Goal: Task Accomplishment & Management: Manage account settings

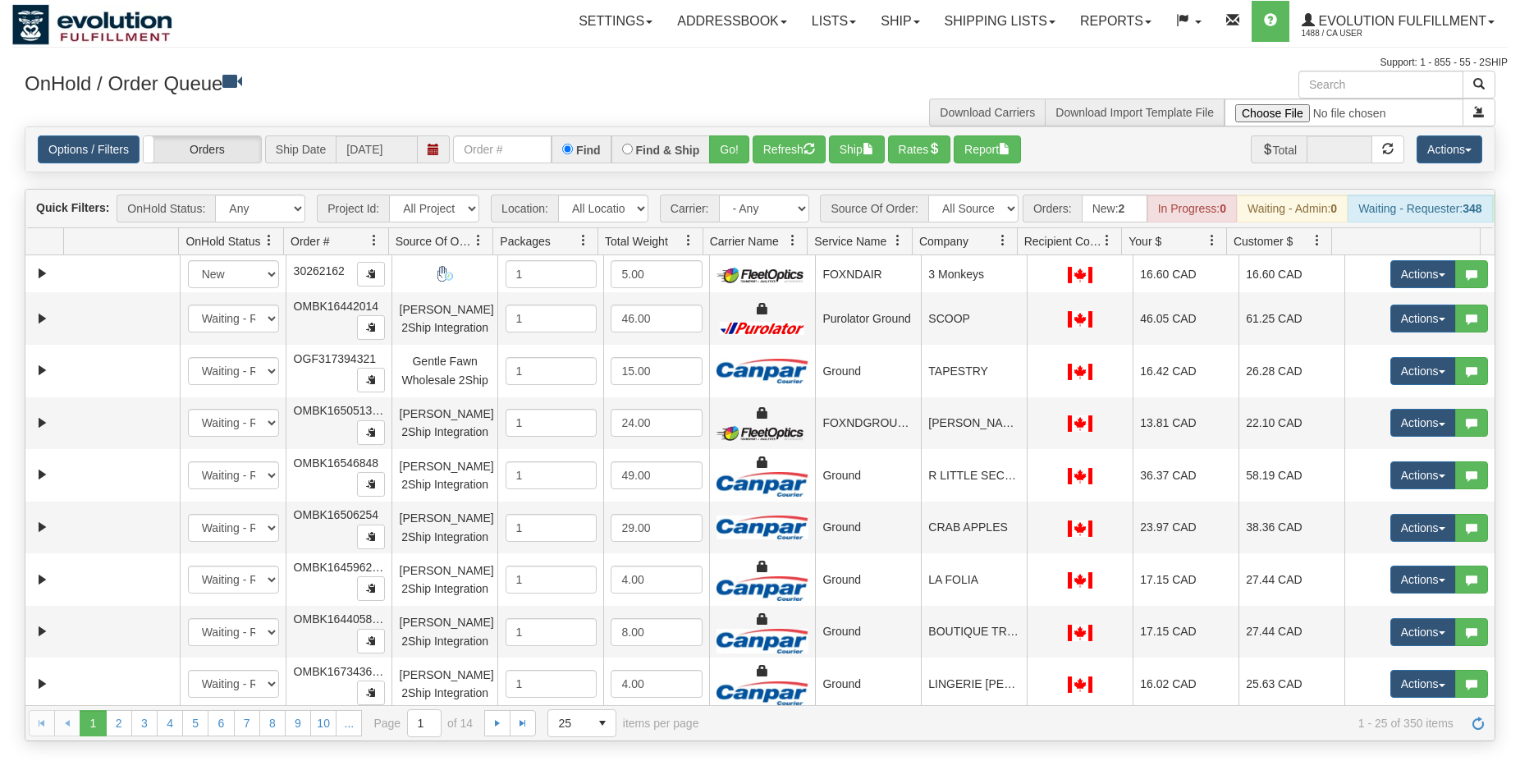
click at [486, 157] on input "text" at bounding box center [503, 149] width 99 height 28
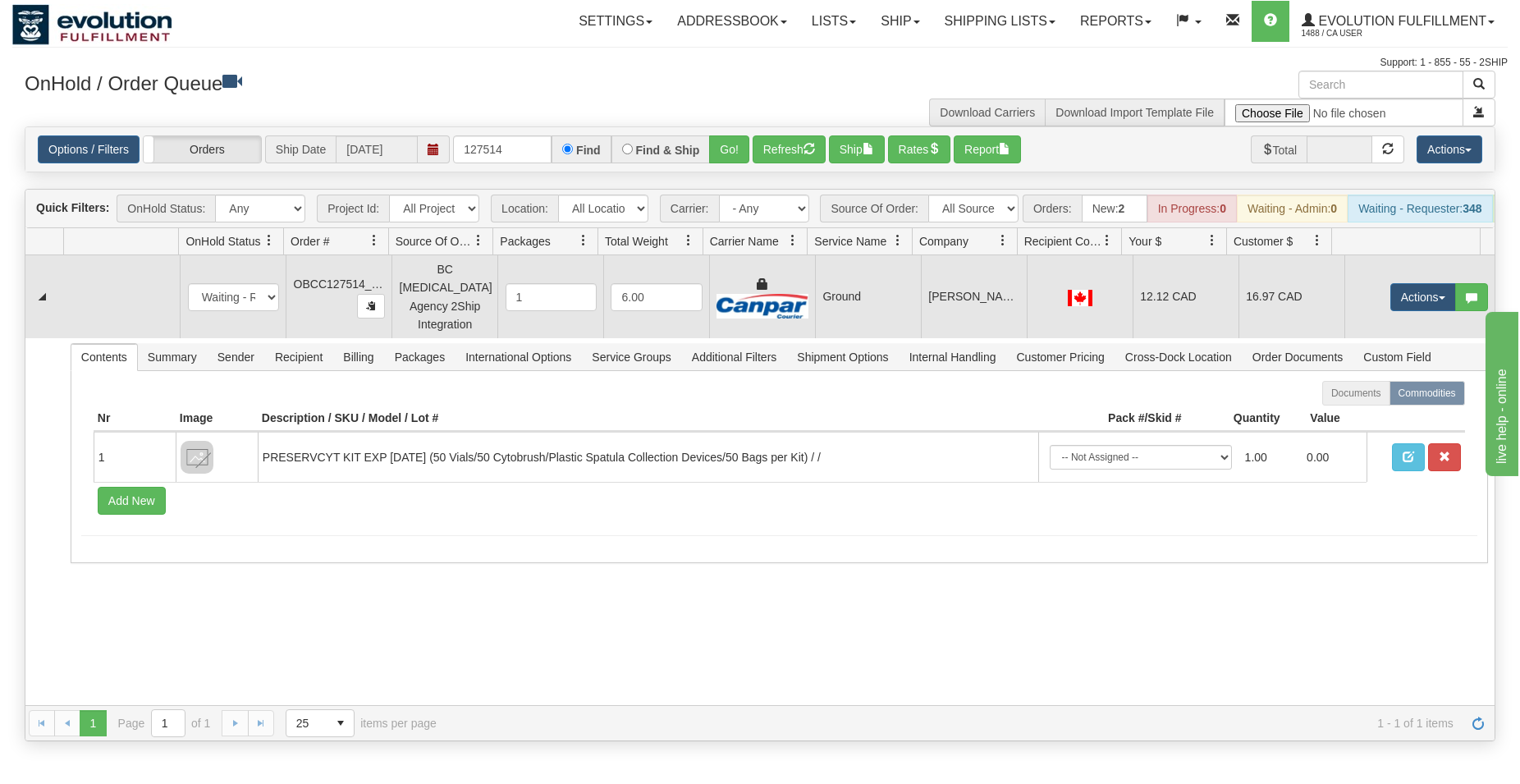
click at [851, 311] on td "Ground" at bounding box center [868, 297] width 106 height 83
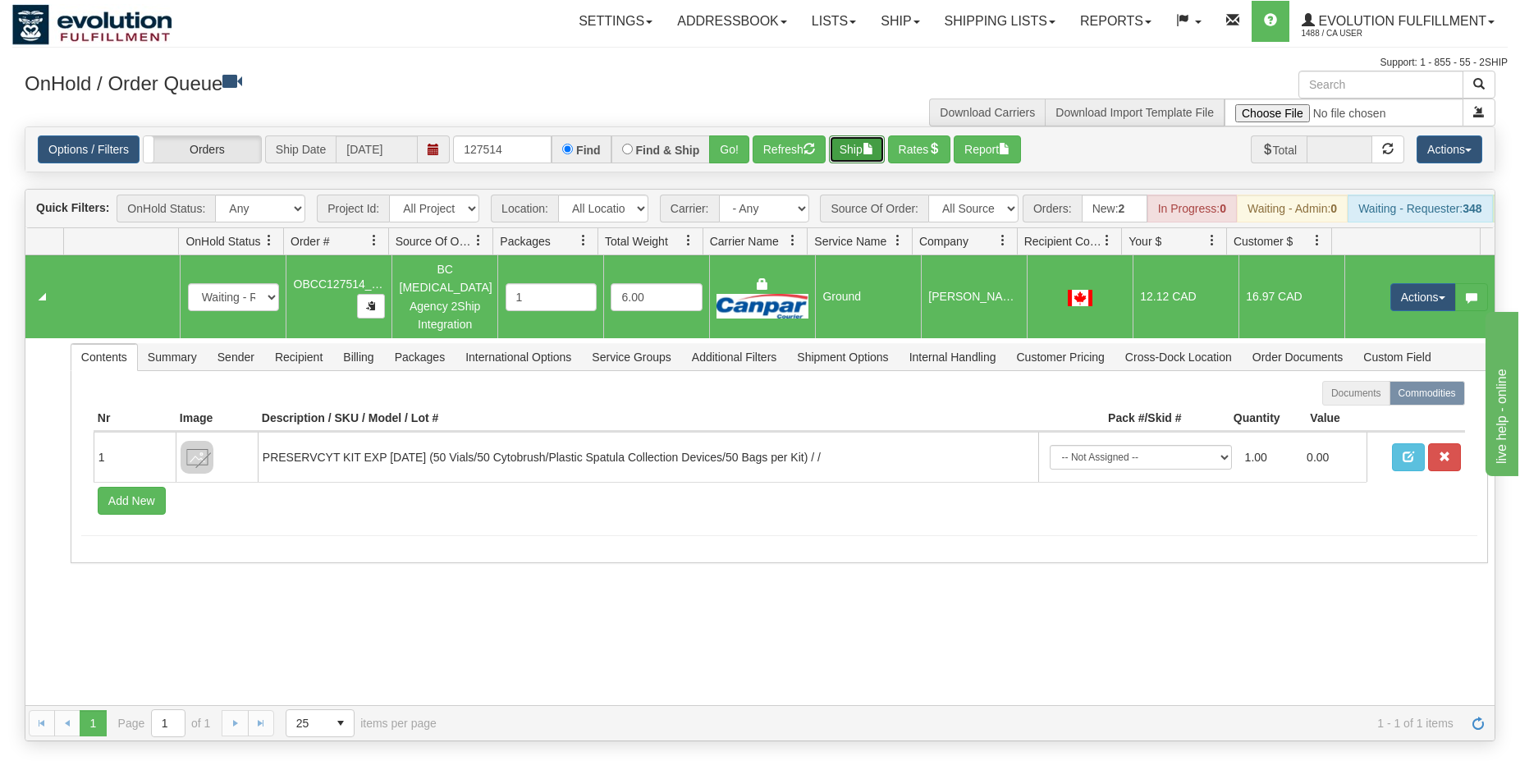
click at [874, 144] on span "button" at bounding box center [868, 148] width 11 height 11
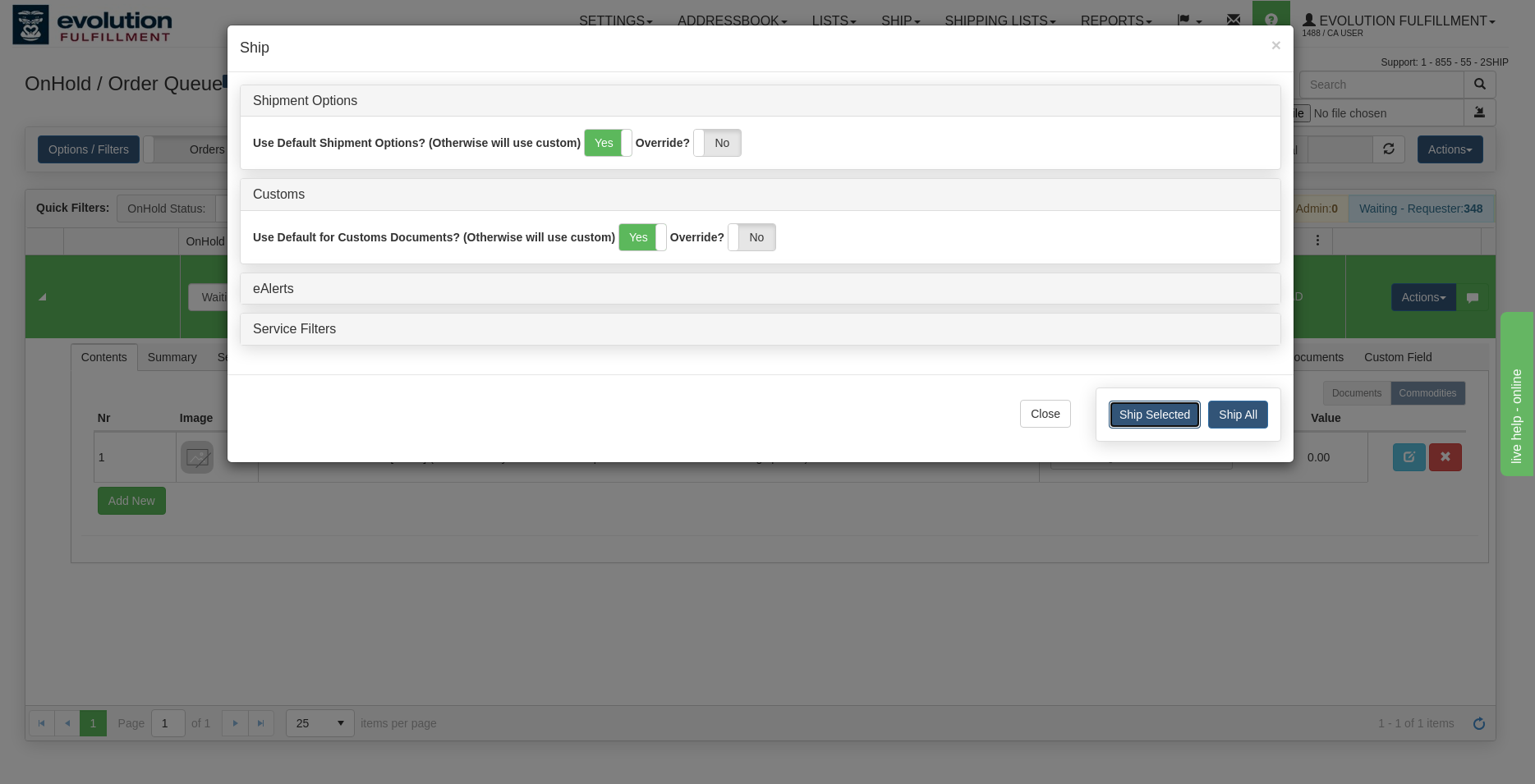
click at [1124, 412] on button "Ship Selected" at bounding box center [1154, 414] width 92 height 28
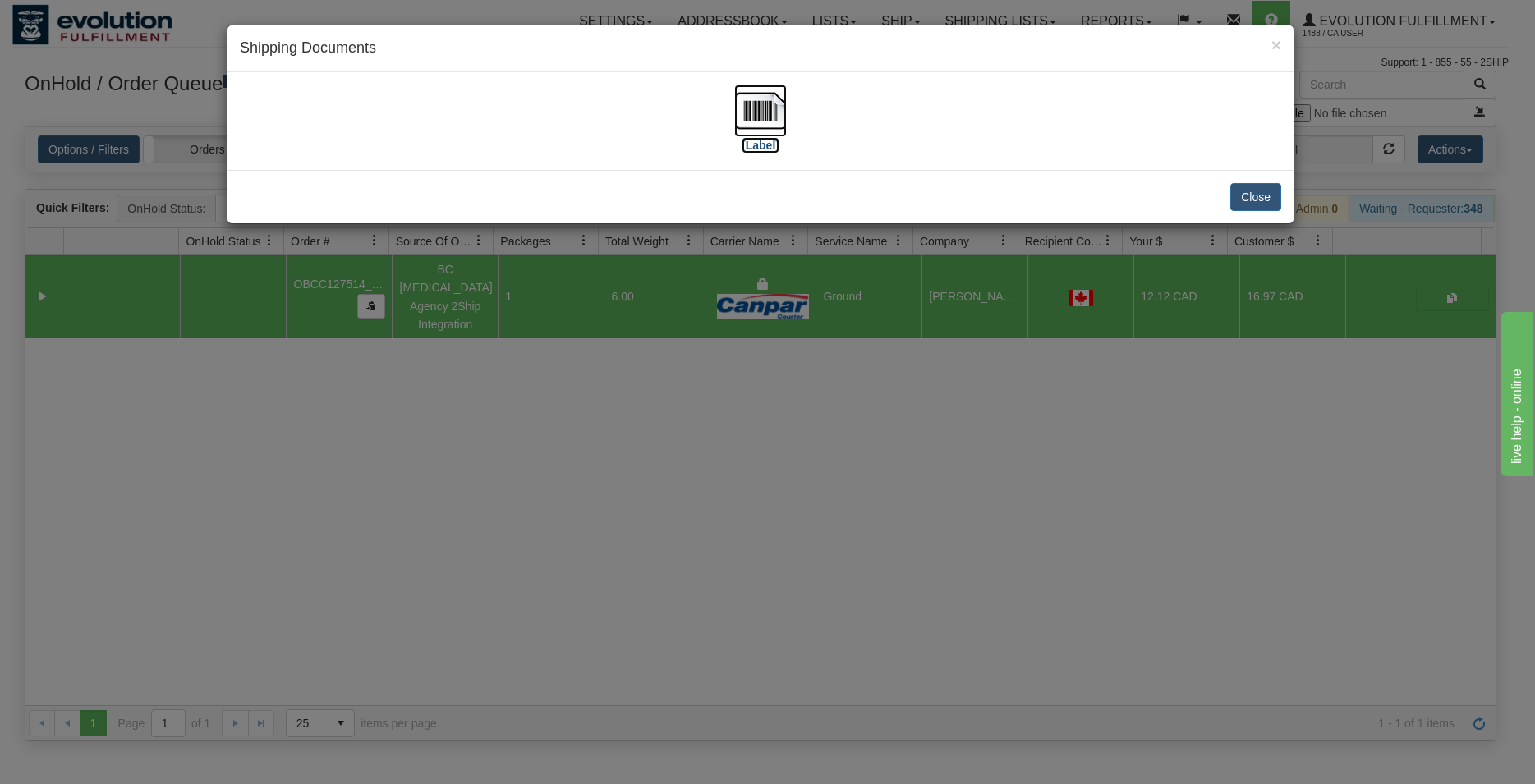
click at [753, 100] on img at bounding box center [760, 111] width 53 height 53
click at [1239, 196] on button "Close" at bounding box center [1255, 196] width 51 height 28
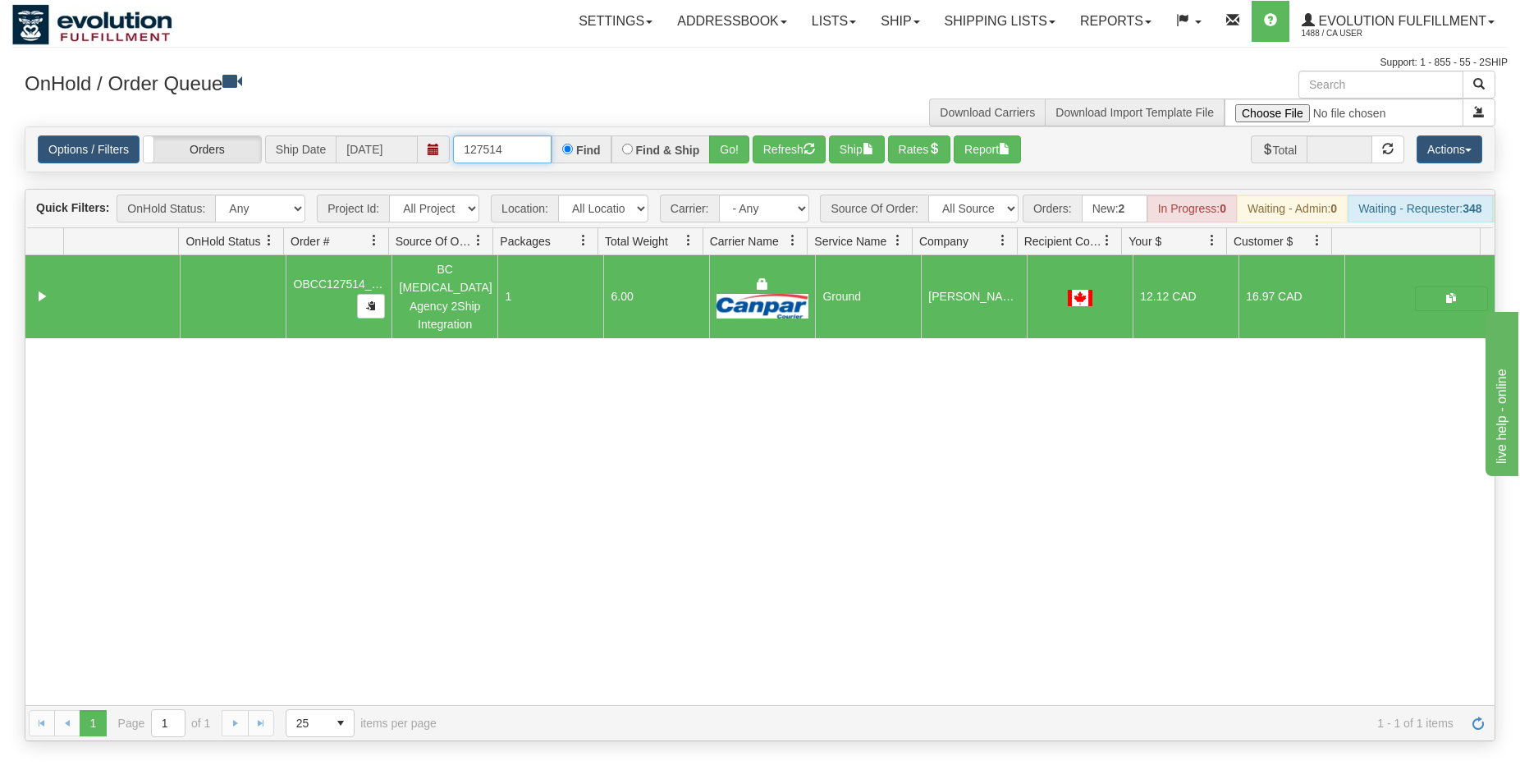
drag, startPoint x: 494, startPoint y: 153, endPoint x: 521, endPoint y: 183, distance: 40.4
click at [525, 154] on input "127514" at bounding box center [503, 149] width 99 height 28
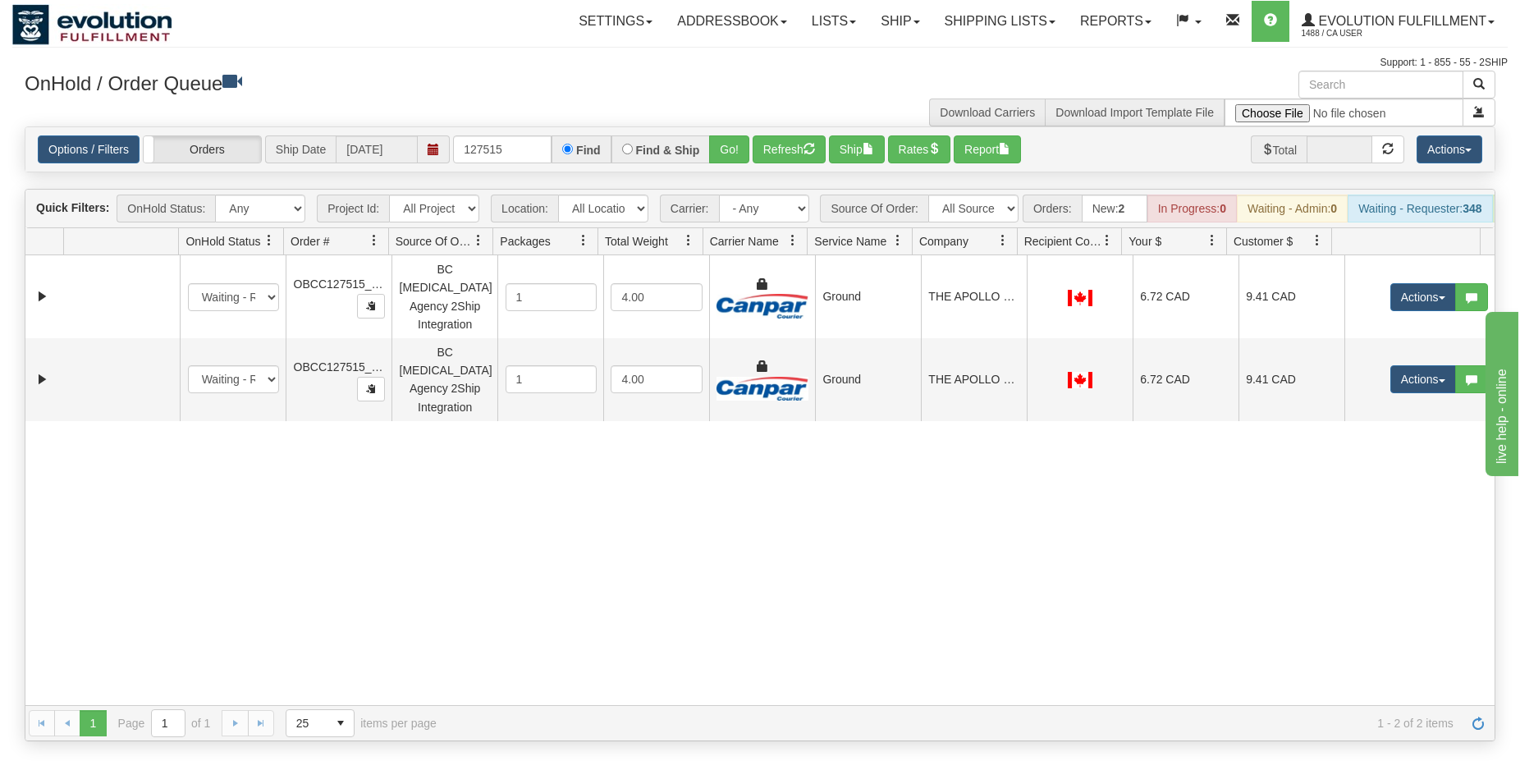
click at [896, 406] on div "31528486 Default 90847590 90847593 New In Progress Waiting - Admin Waiting - Re…" at bounding box center [760, 480] width 1470 height 450
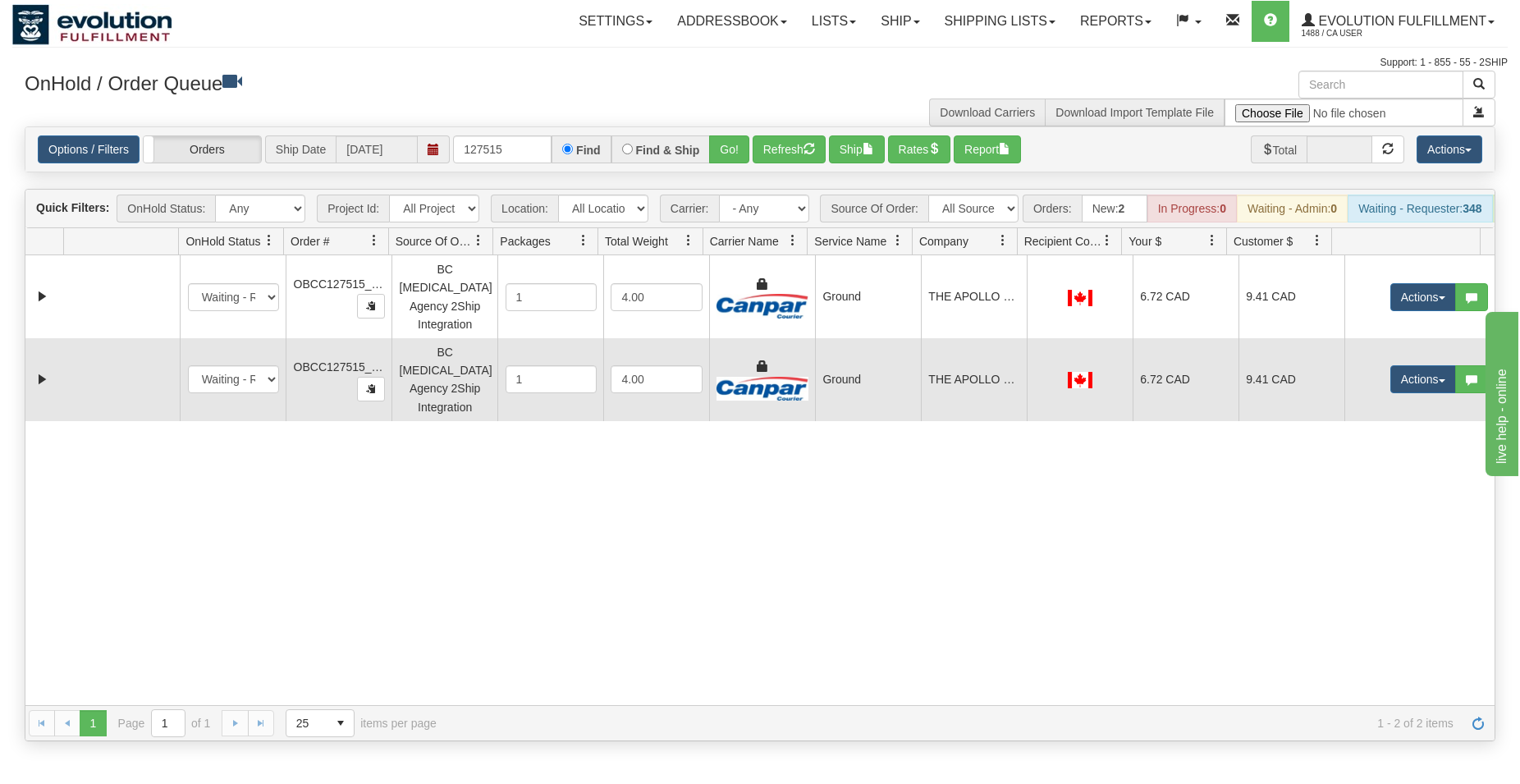
click at [896, 338] on td "Ground" at bounding box center [868, 380] width 106 height 83
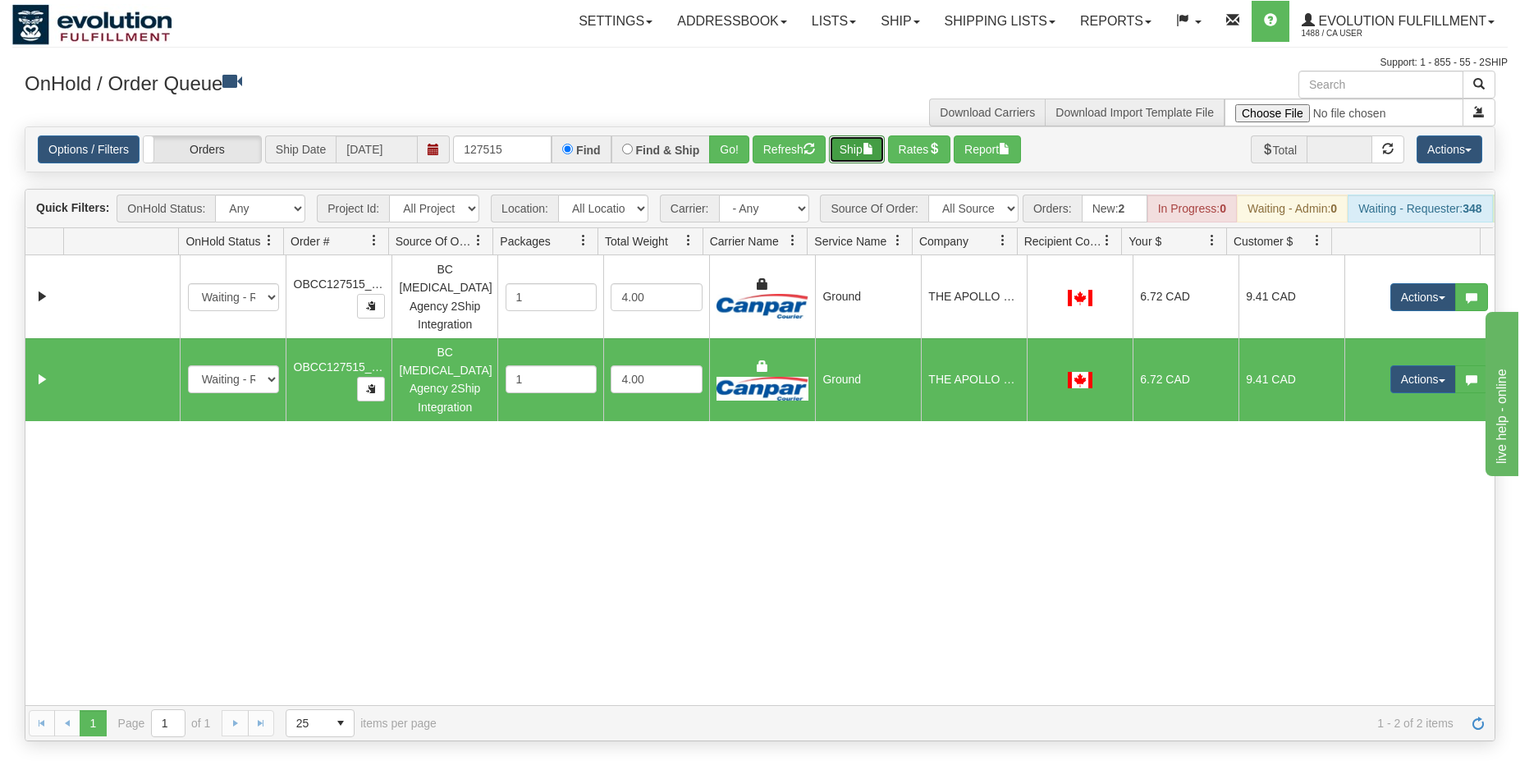
click at [867, 152] on button "Ship" at bounding box center [857, 149] width 55 height 28
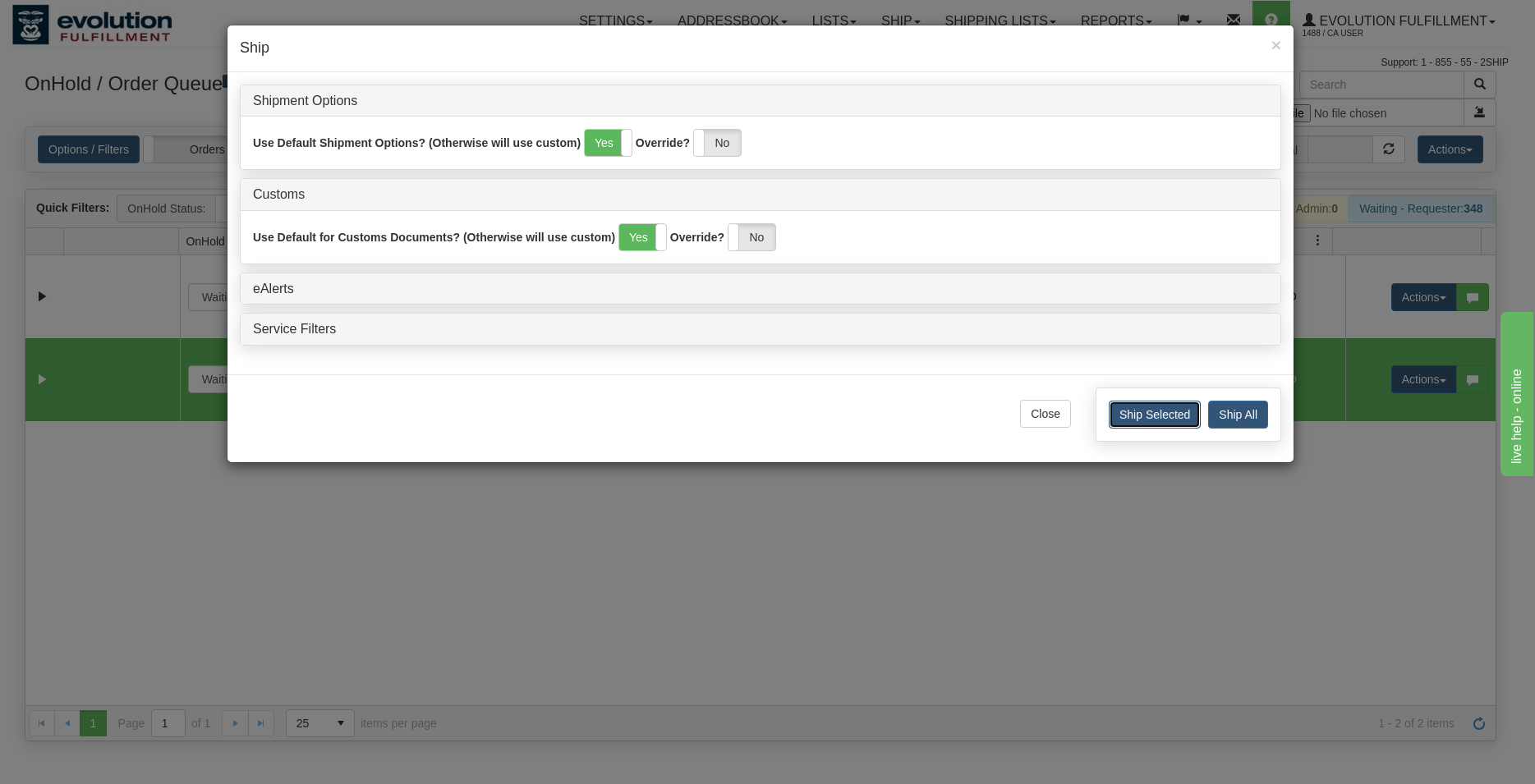
click at [1130, 408] on button "Ship Selected" at bounding box center [1154, 414] width 92 height 28
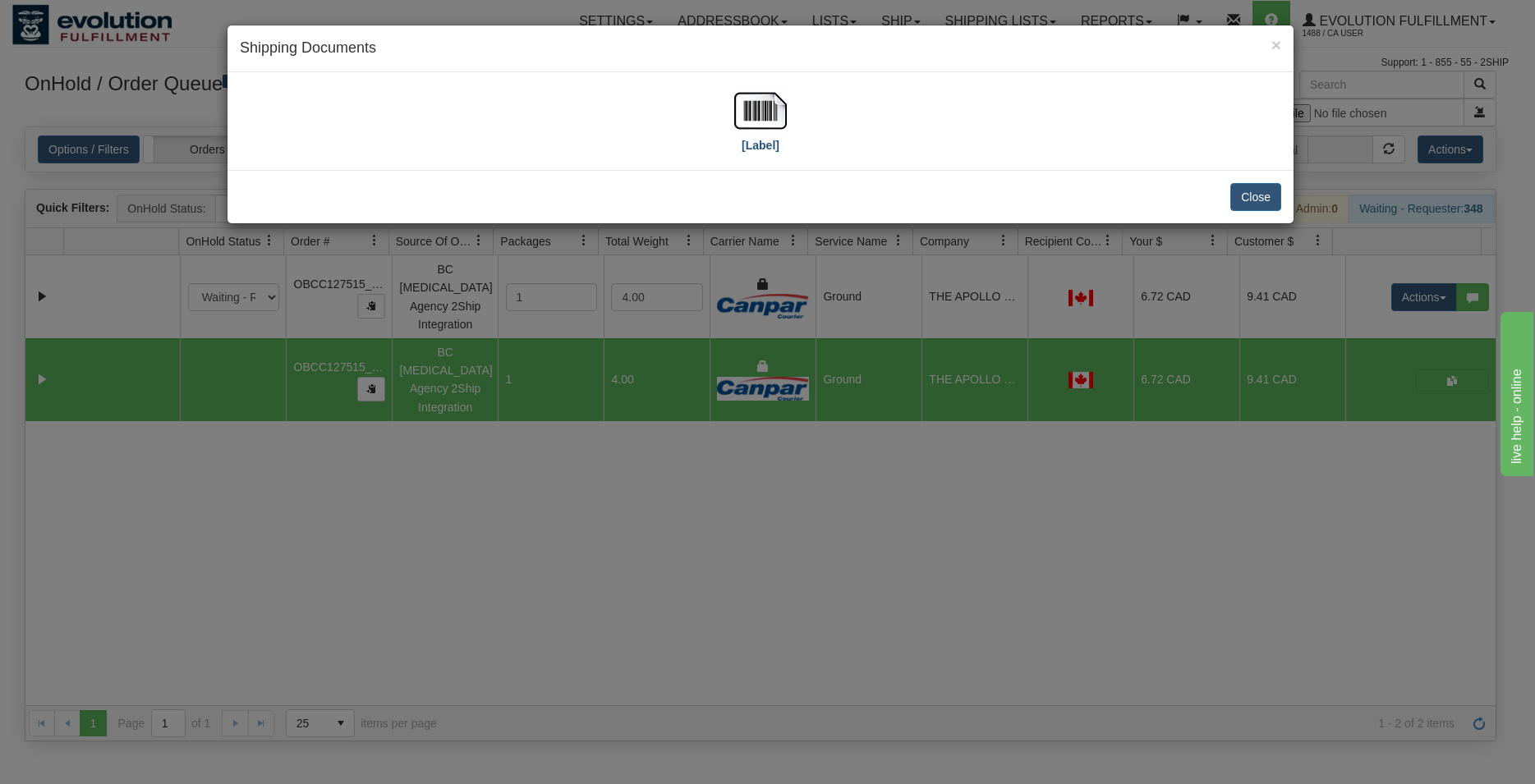
drag, startPoint x: 792, startPoint y: 100, endPoint x: 764, endPoint y: 101, distance: 28.0
click at [779, 101] on div "[Label]" at bounding box center [760, 121] width 1042 height 73
click at [764, 101] on img at bounding box center [760, 111] width 53 height 53
click at [1267, 211] on div "Close" at bounding box center [760, 196] width 1066 height 54
drag, startPoint x: 1261, startPoint y: 194, endPoint x: 1341, endPoint y: 266, distance: 107.6
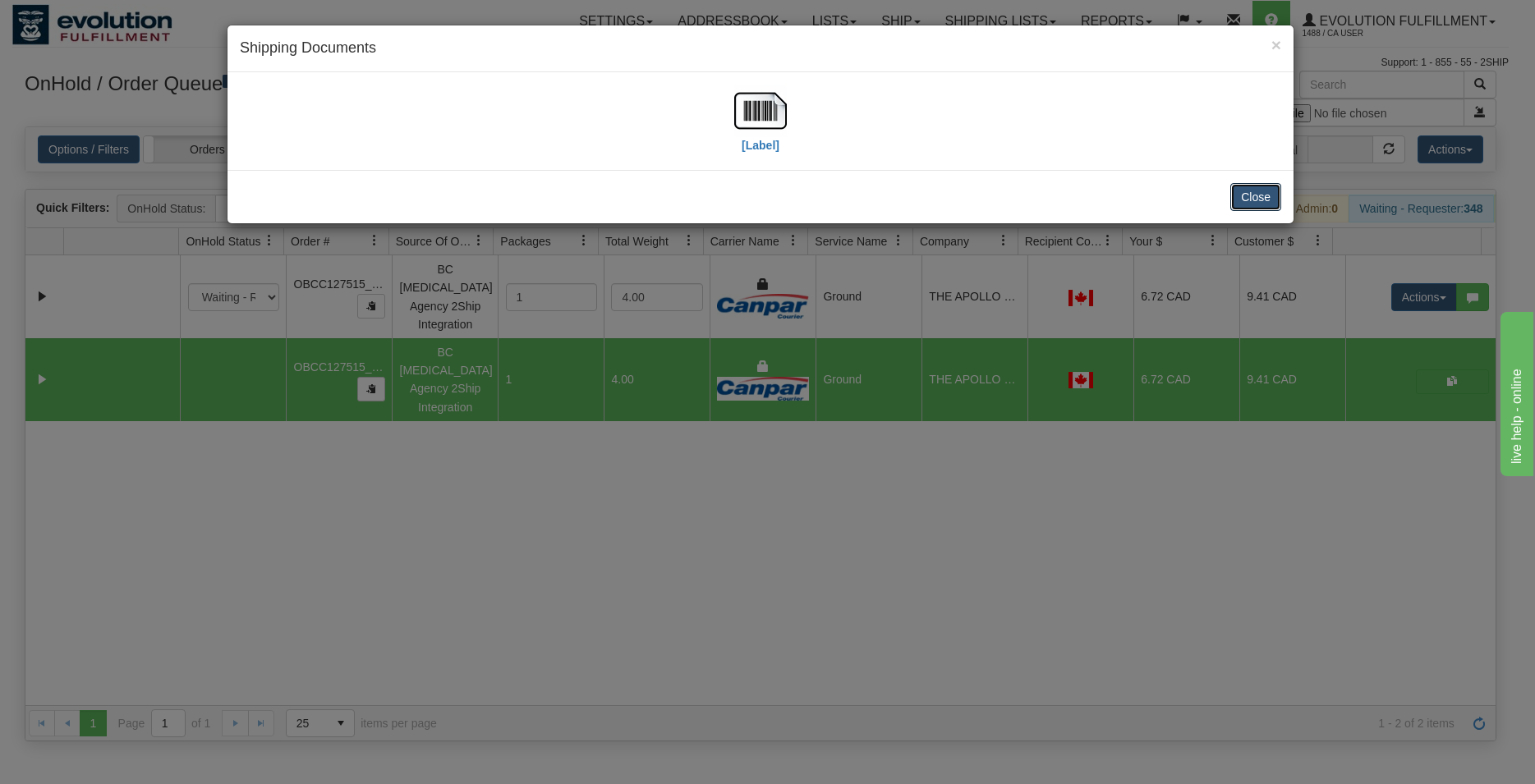
click at [1260, 195] on button "Close" at bounding box center [1255, 196] width 51 height 28
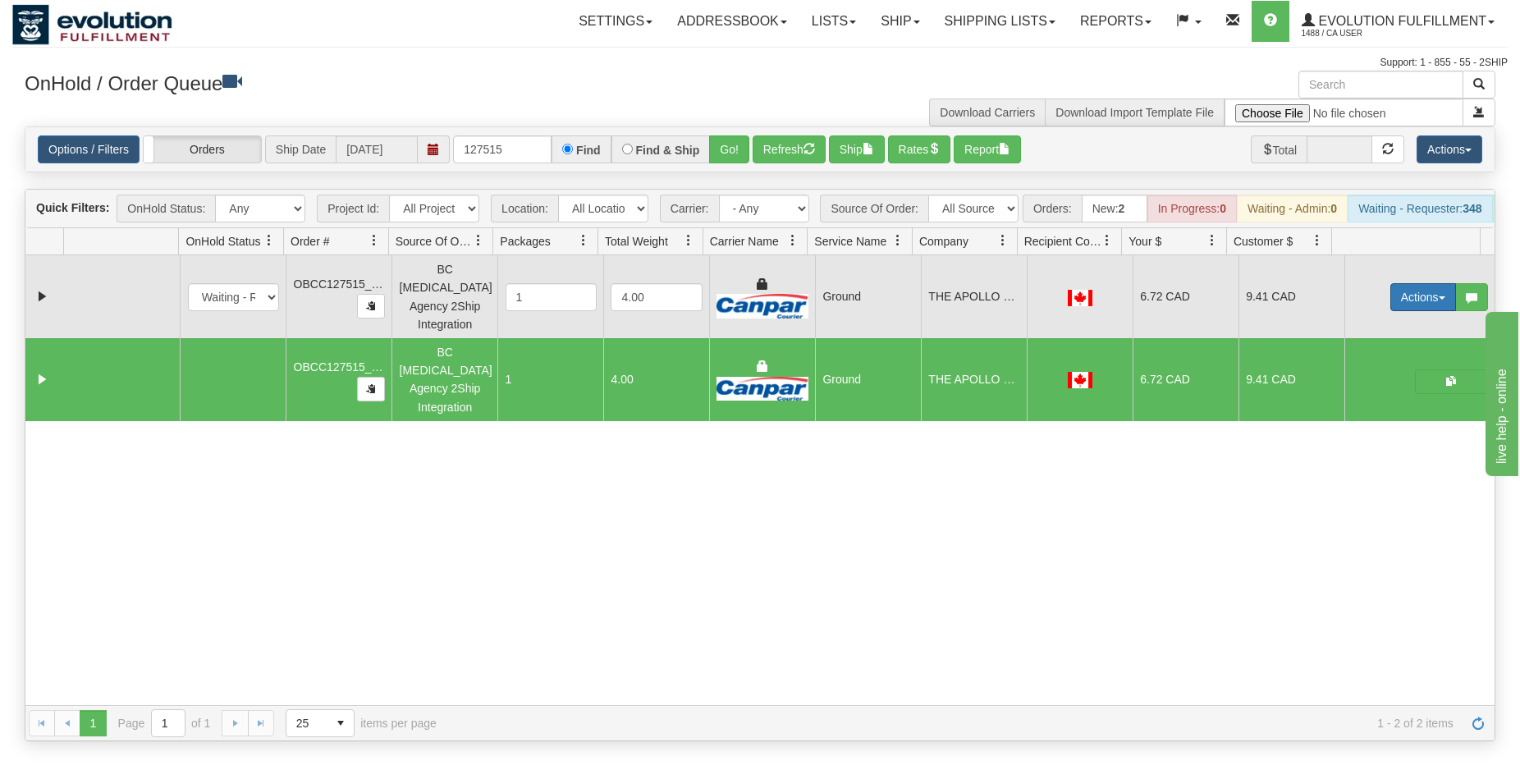
click at [1406, 310] on button "Actions" at bounding box center [1424, 297] width 66 height 28
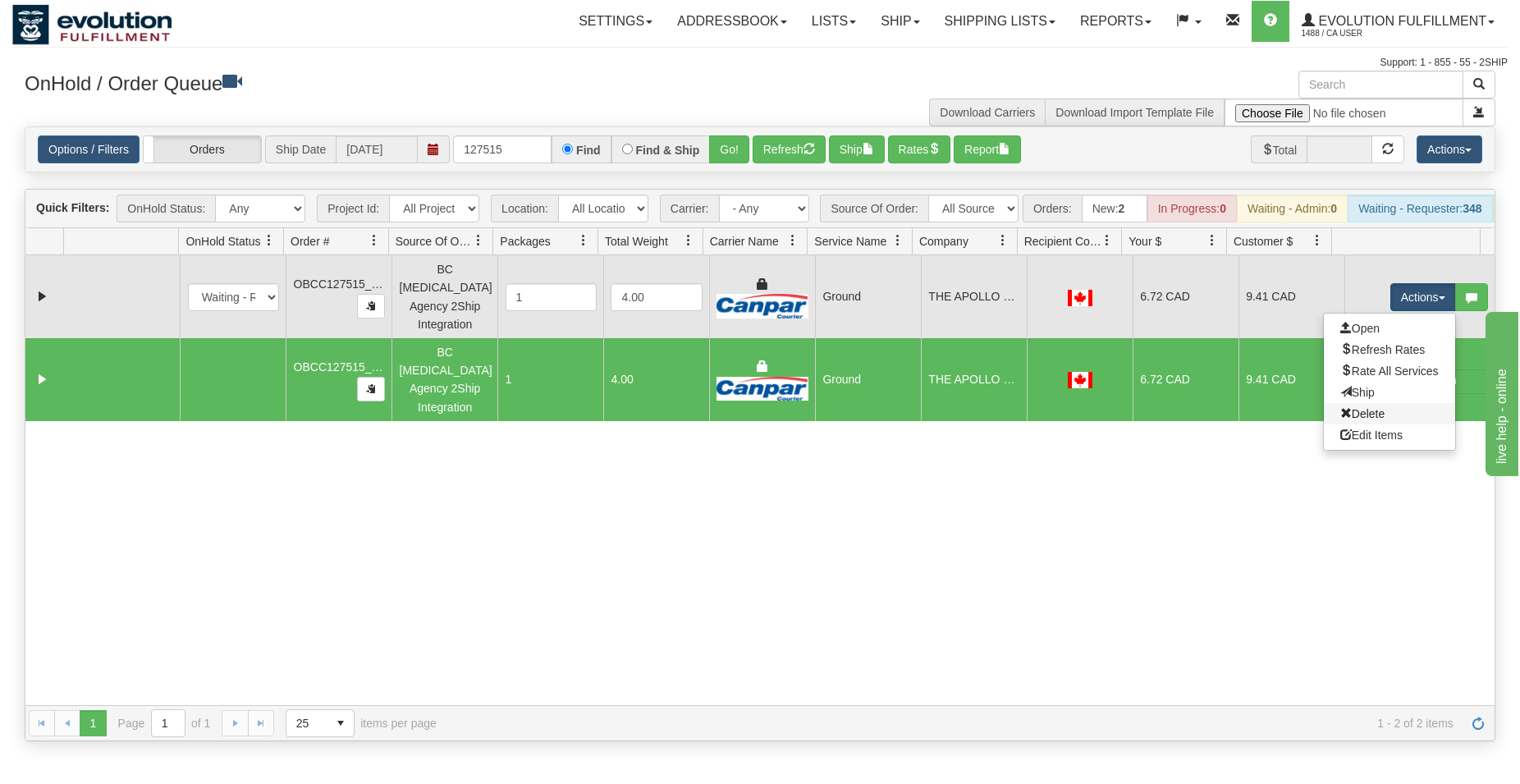
click at [1370, 416] on link "Delete" at bounding box center [1390, 414] width 132 height 22
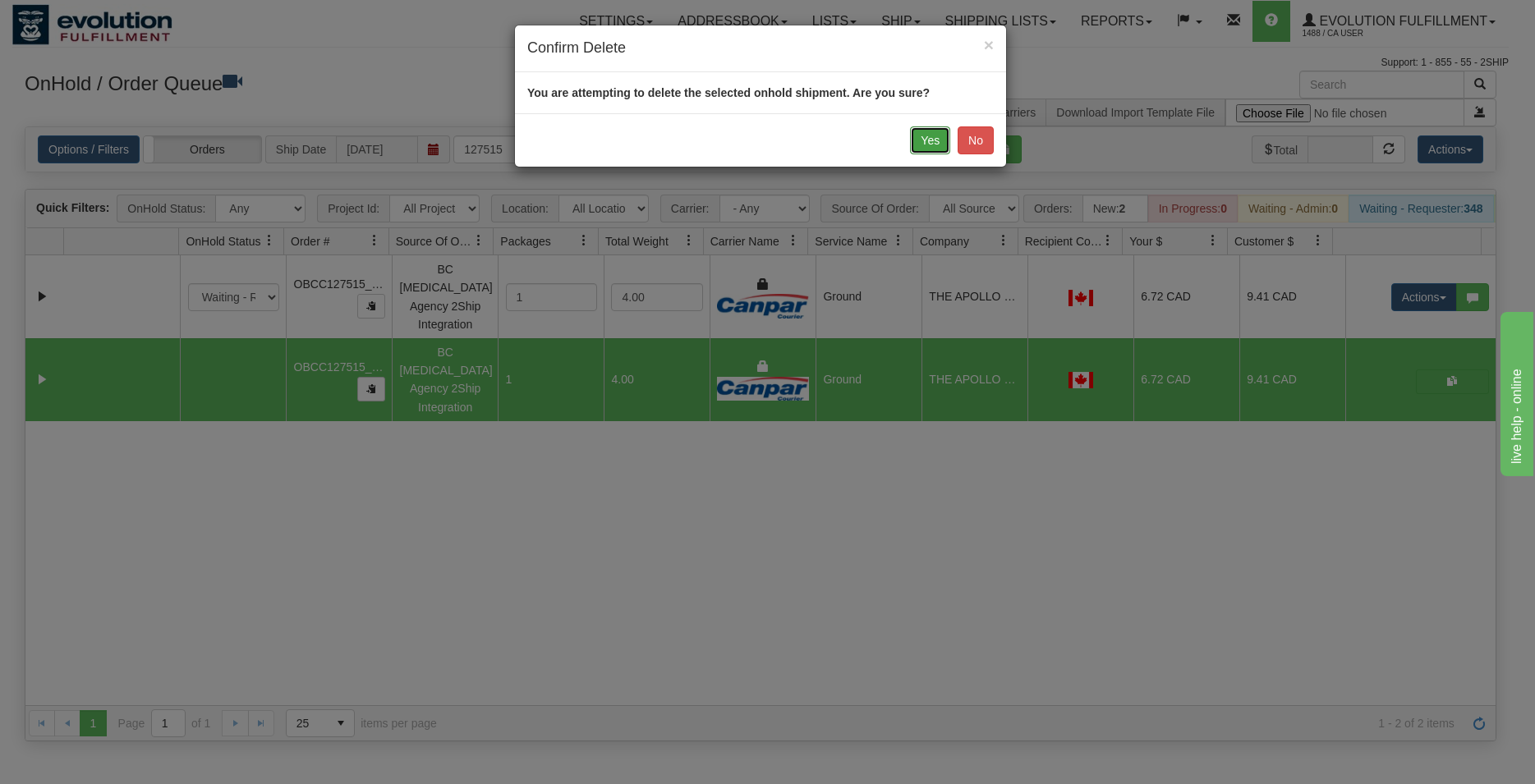
click at [917, 145] on button "Yes" at bounding box center [930, 140] width 40 height 28
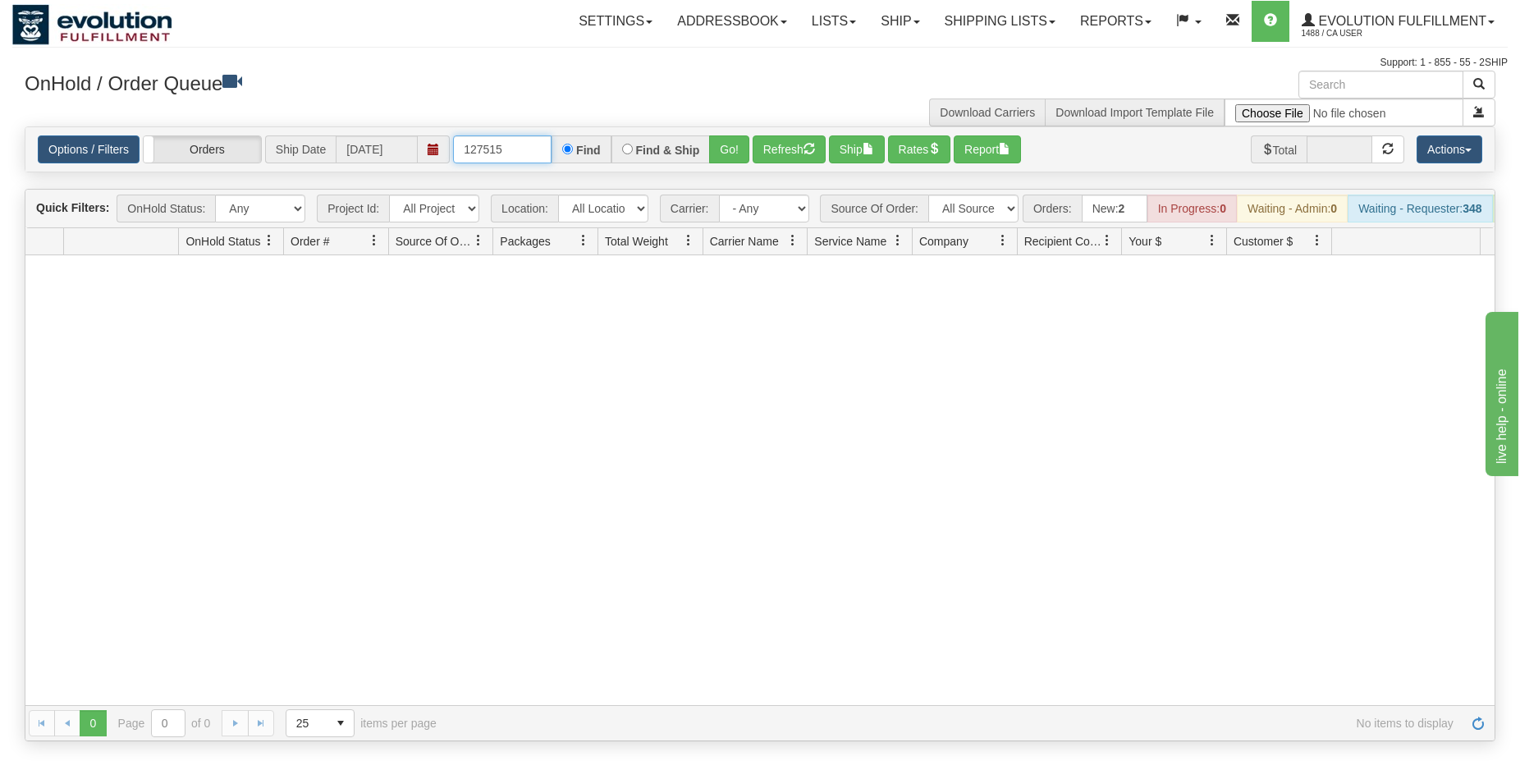
drag, startPoint x: 495, startPoint y: 143, endPoint x: 510, endPoint y: 149, distance: 16.2
click at [508, 146] on input "127515" at bounding box center [503, 149] width 99 height 28
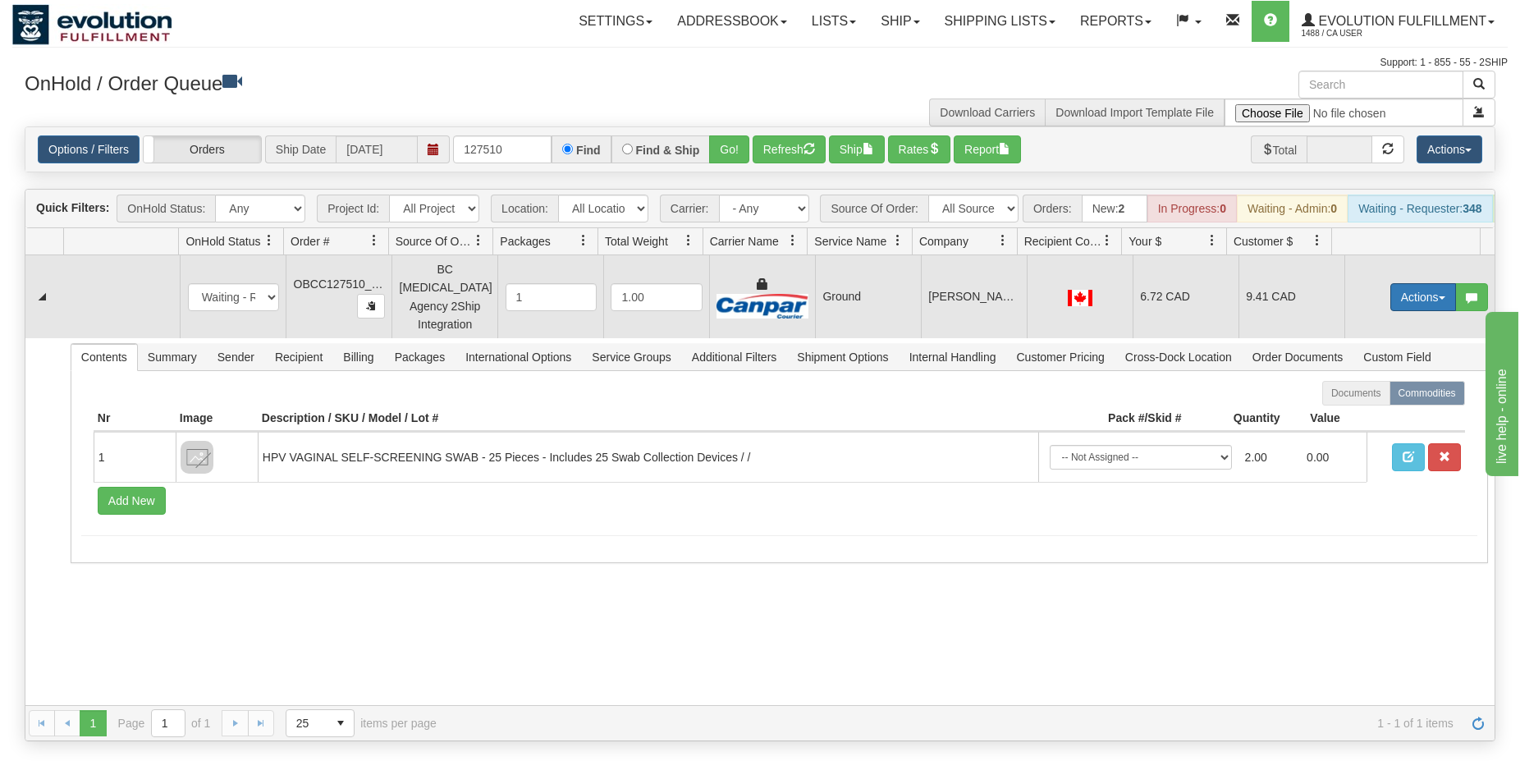
click at [1419, 304] on button "Actions" at bounding box center [1424, 297] width 66 height 28
click at [1379, 371] on span "Rate All Services" at bounding box center [1390, 370] width 99 height 13
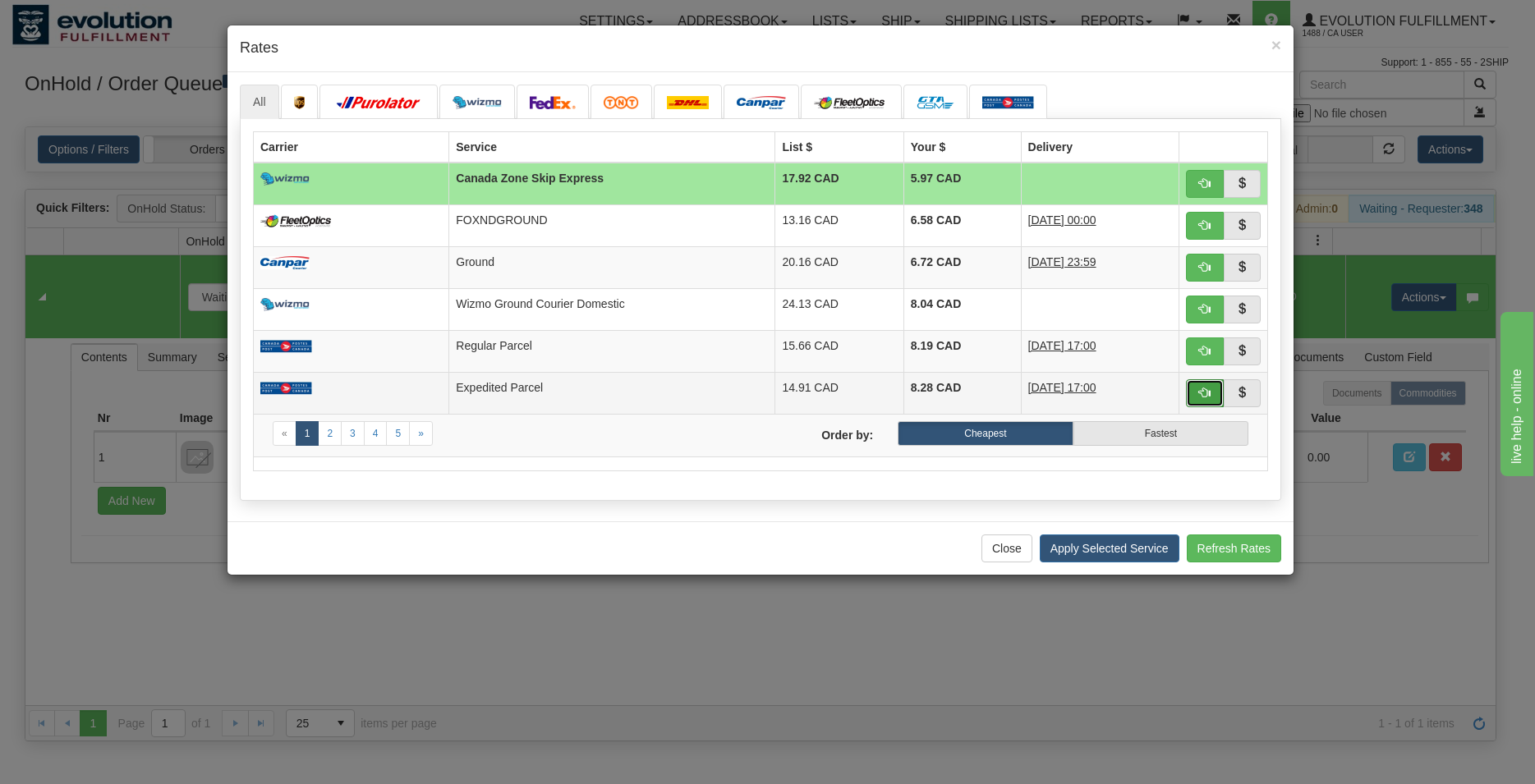
click at [1206, 394] on span "button" at bounding box center [1204, 392] width 11 height 11
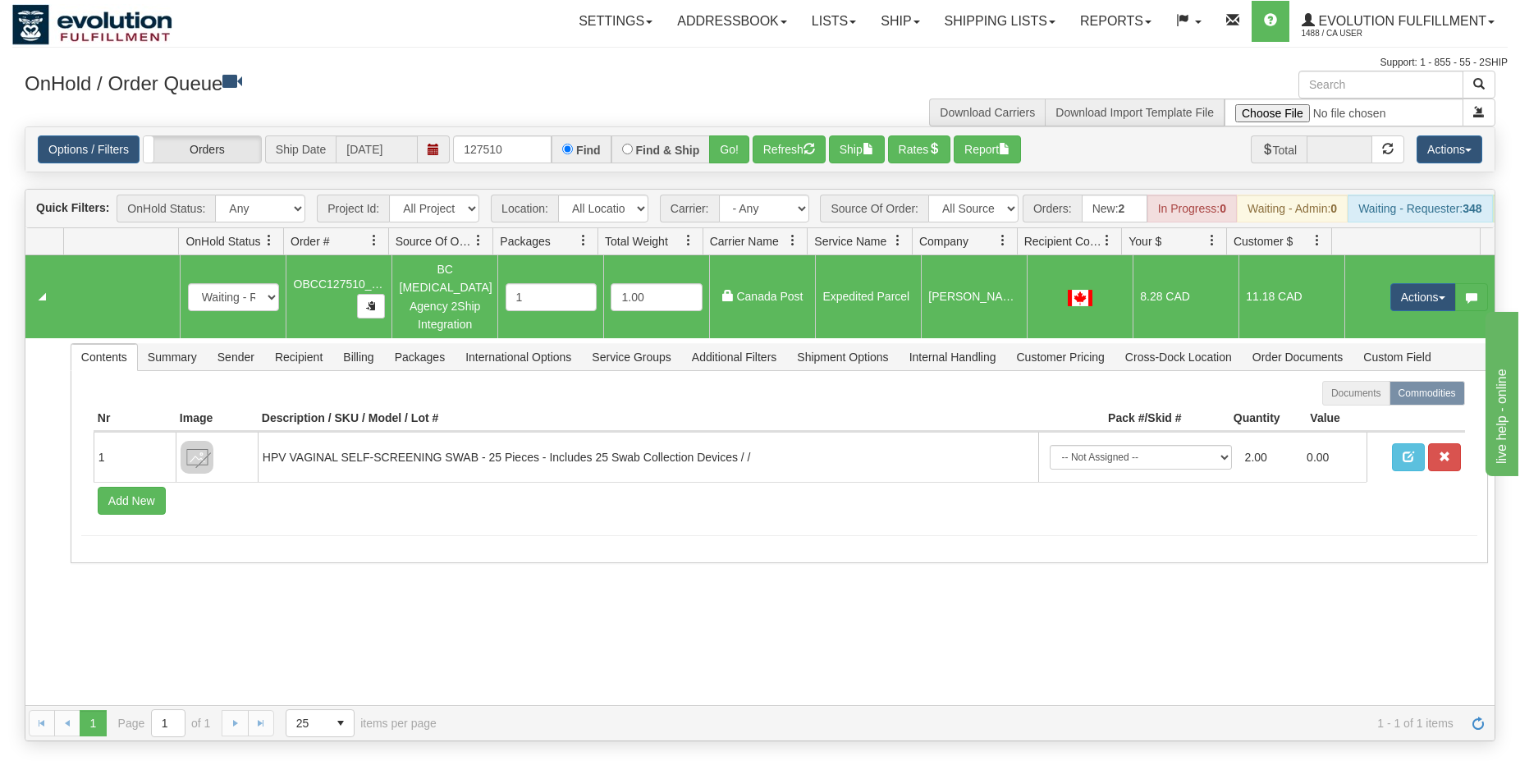
click at [855, 164] on div "Options / Filters Group Shipments Orders Ship Date [DATE] 127510 Find Find & Sh…" at bounding box center [760, 149] width 1470 height 44
click at [856, 151] on button "Ship" at bounding box center [857, 149] width 55 height 28
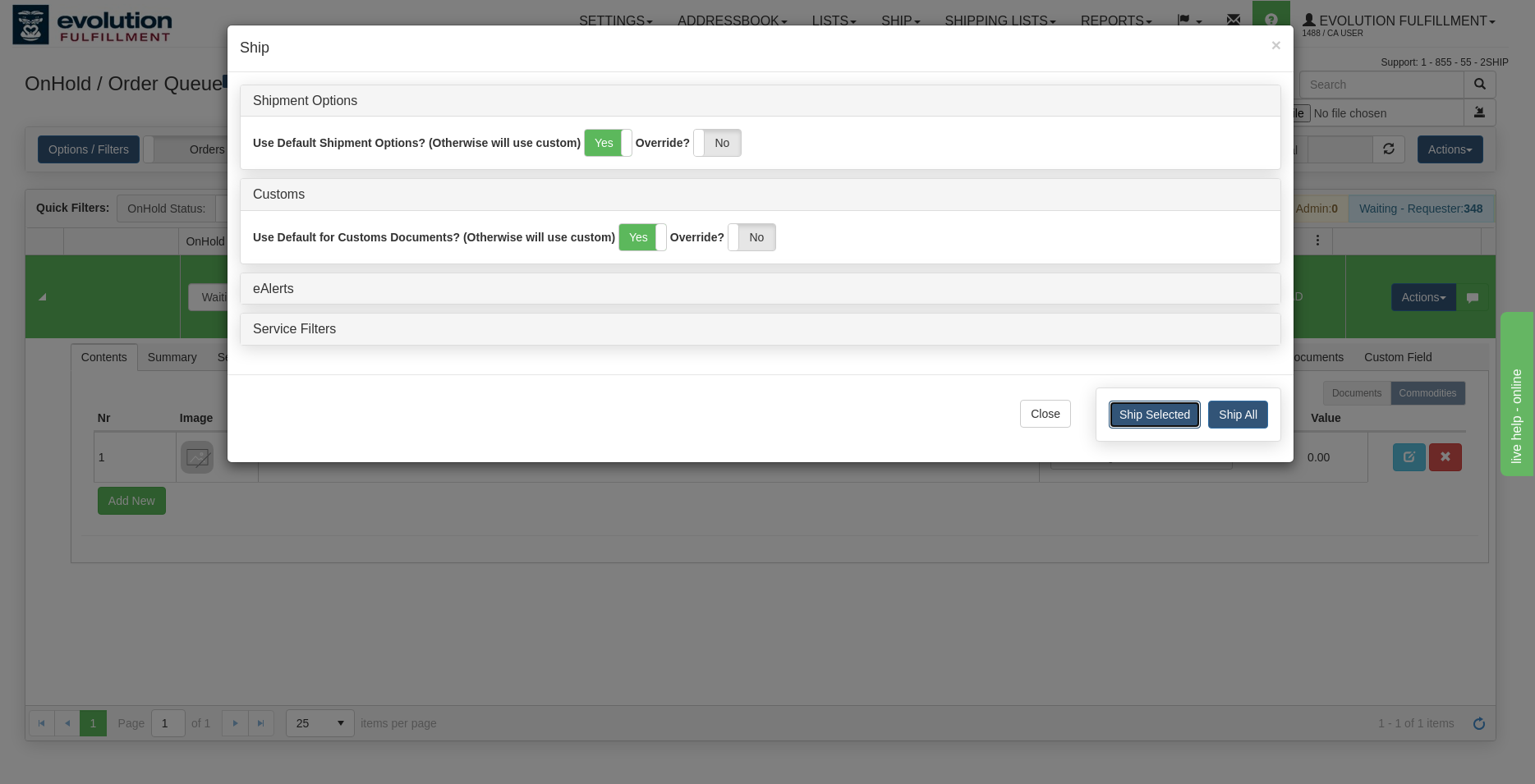
click at [1122, 406] on button "Ship Selected" at bounding box center [1154, 414] width 92 height 28
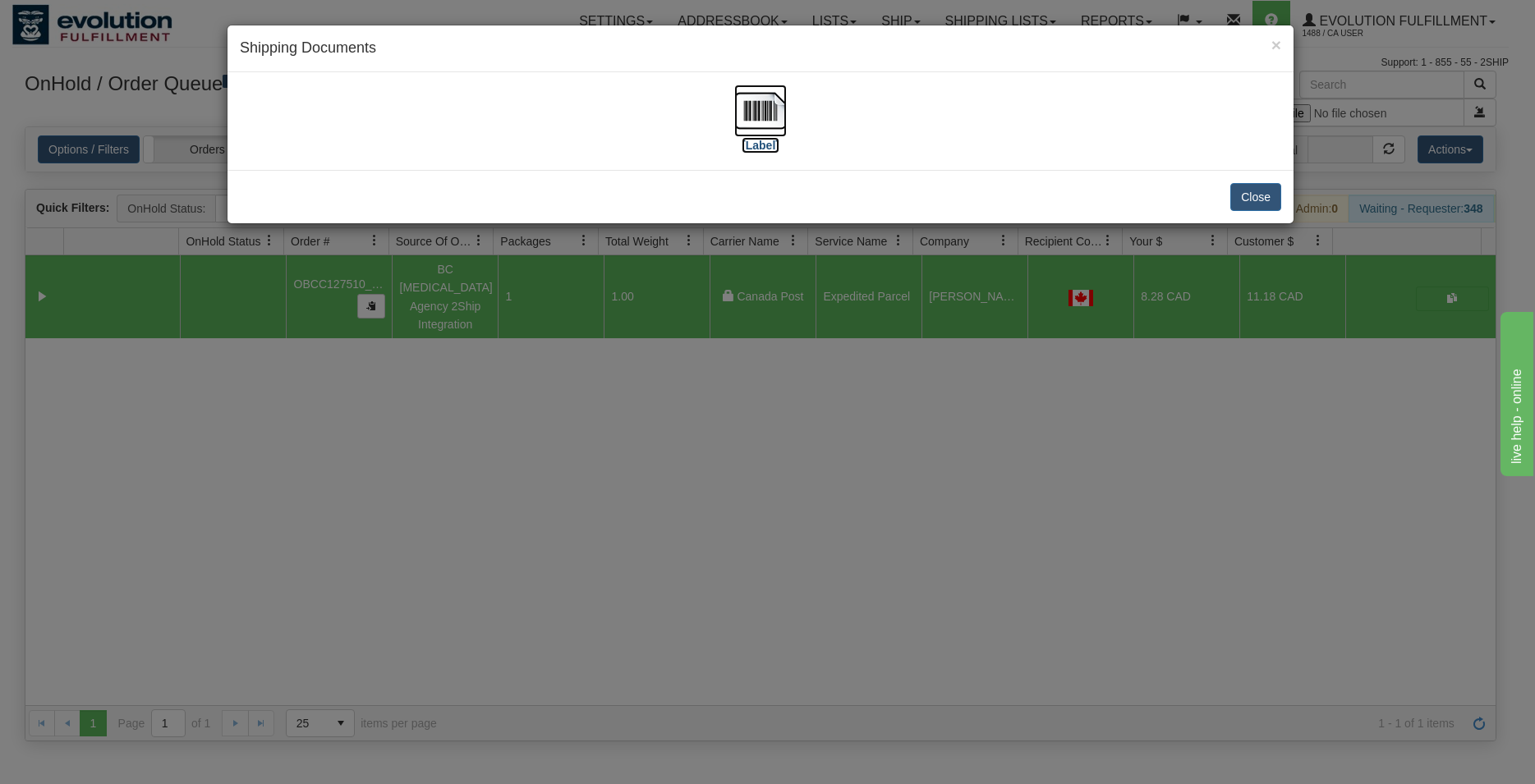
click at [764, 110] on img at bounding box center [760, 111] width 53 height 53
click at [1252, 198] on button "Close" at bounding box center [1255, 196] width 51 height 28
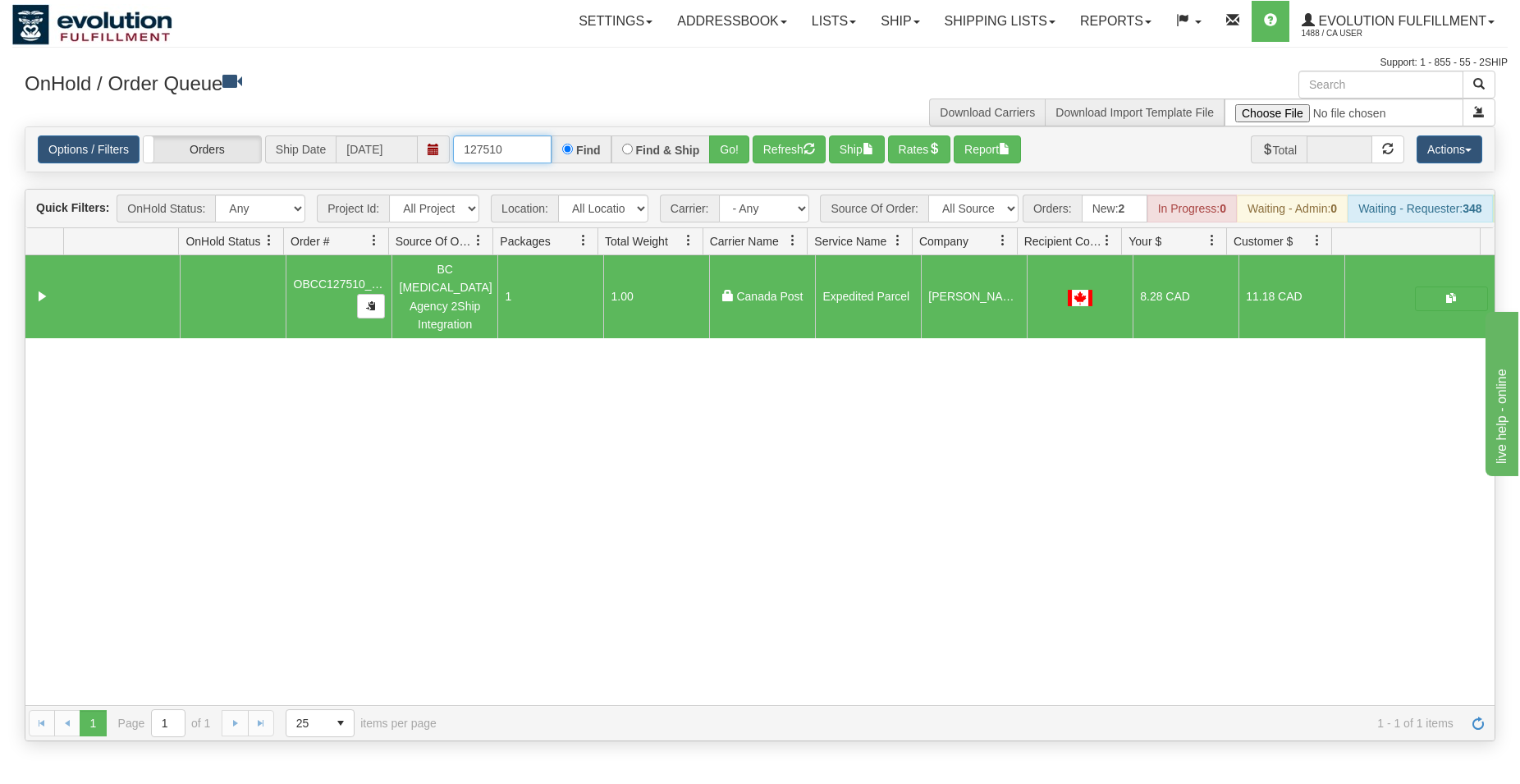
drag, startPoint x: 495, startPoint y: 151, endPoint x: 485, endPoint y: 151, distance: 10.0
click at [509, 151] on input "127510" at bounding box center [503, 149] width 99 height 28
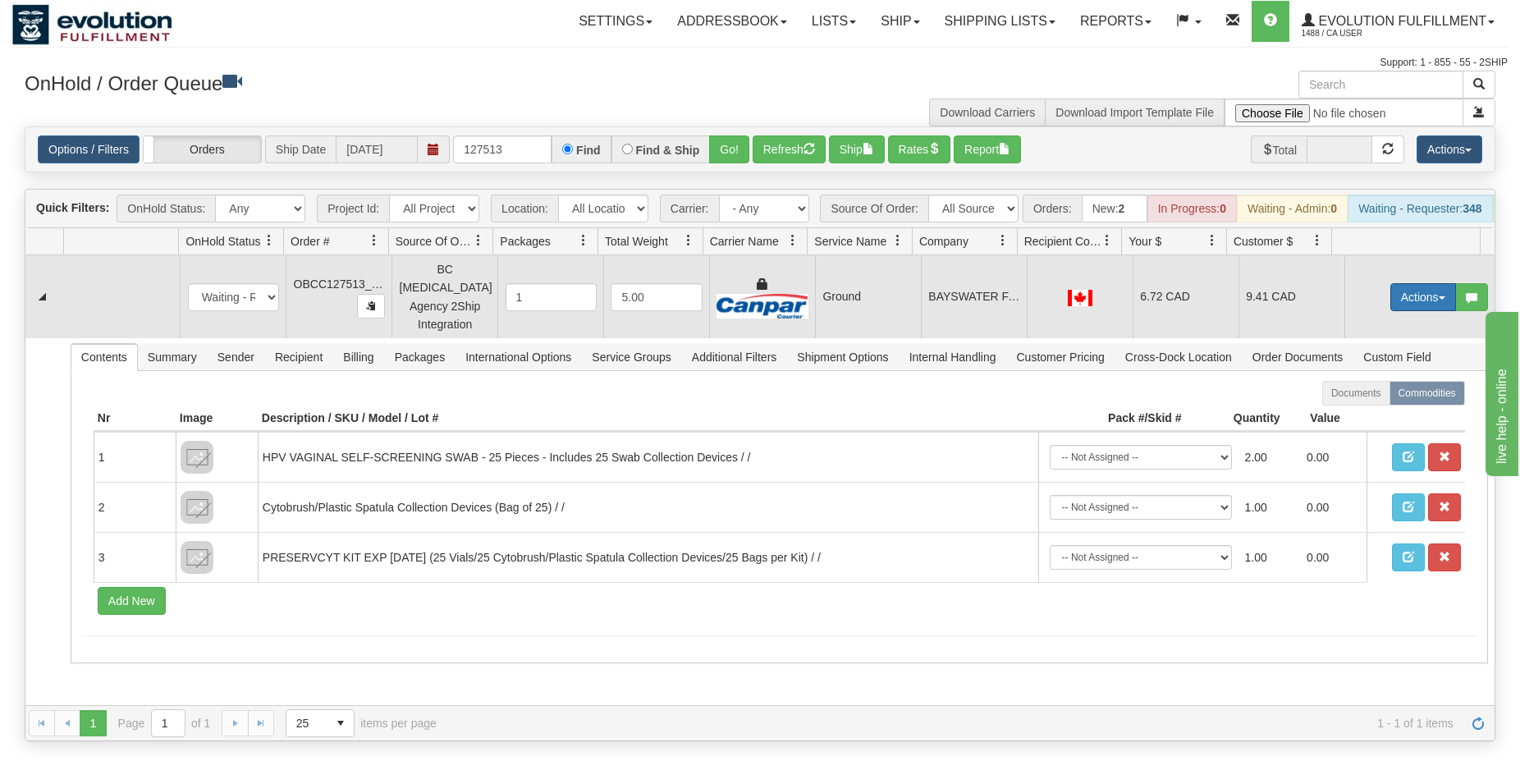
click at [1394, 306] on button "Actions" at bounding box center [1424, 297] width 66 height 28
click at [1369, 377] on span "Rate All Services" at bounding box center [1390, 370] width 99 height 13
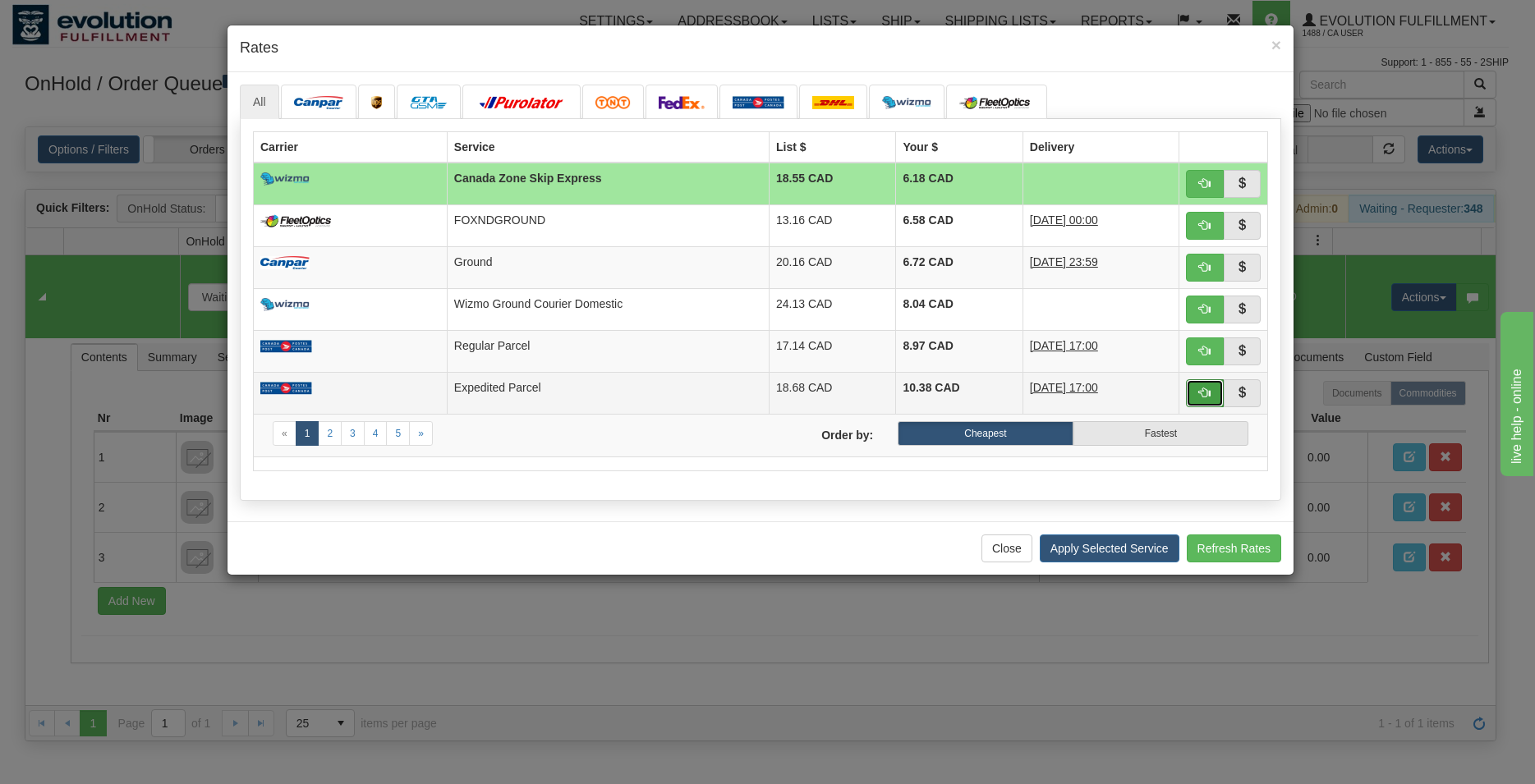
click at [1211, 386] on button "button" at bounding box center [1205, 393] width 38 height 28
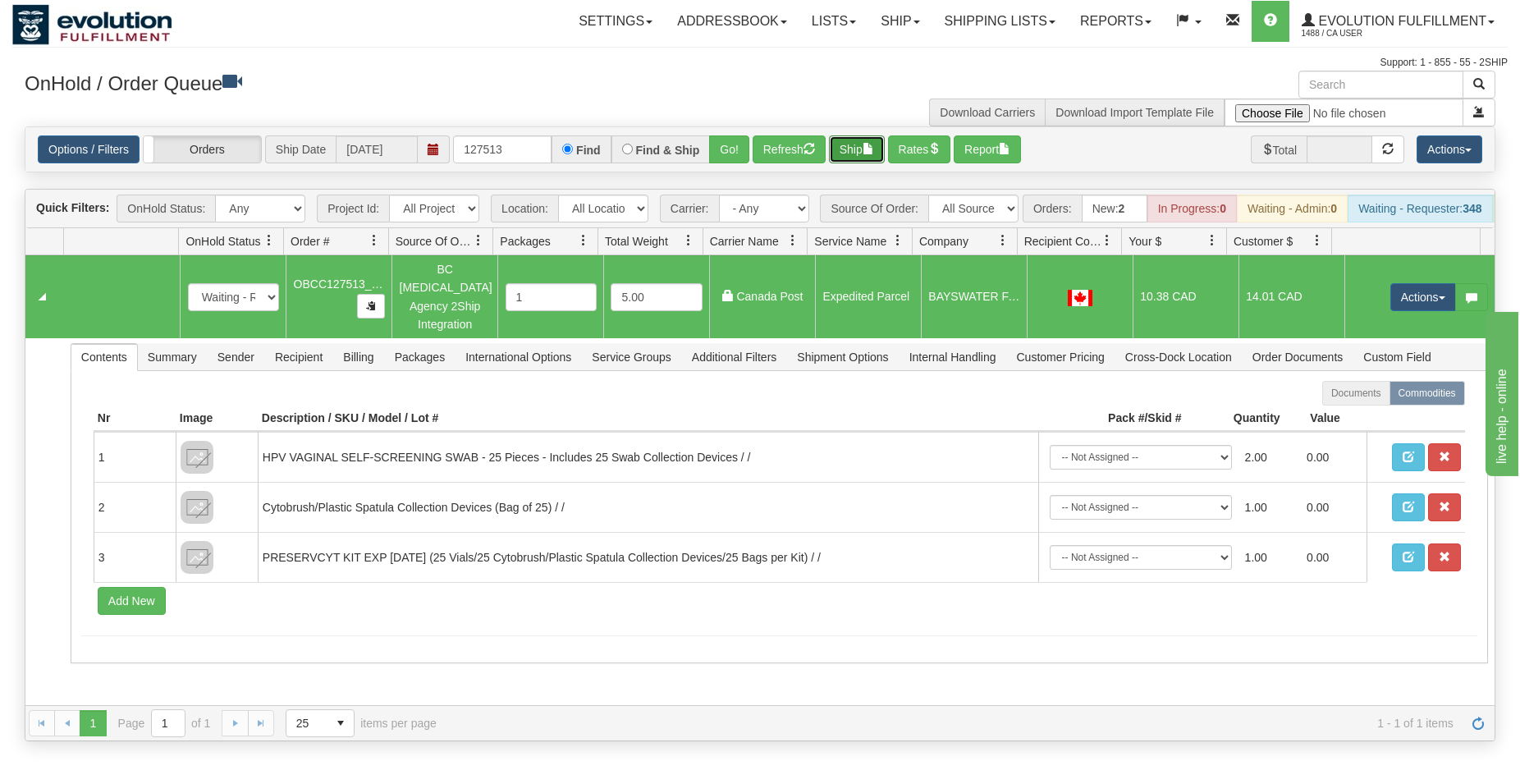
click at [860, 150] on button "Ship" at bounding box center [857, 149] width 55 height 28
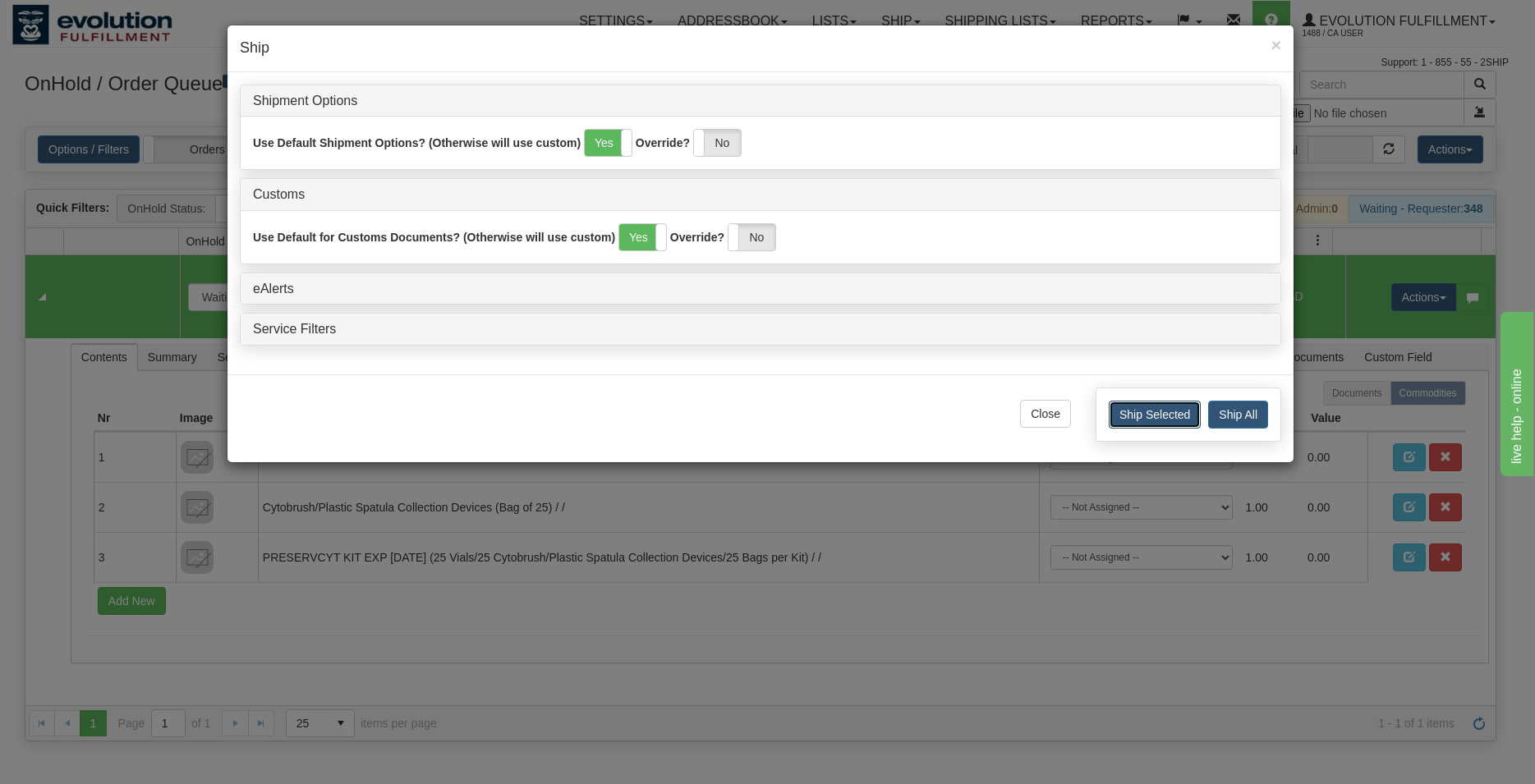
click at [1154, 405] on button "Ship Selected" at bounding box center [1154, 414] width 92 height 28
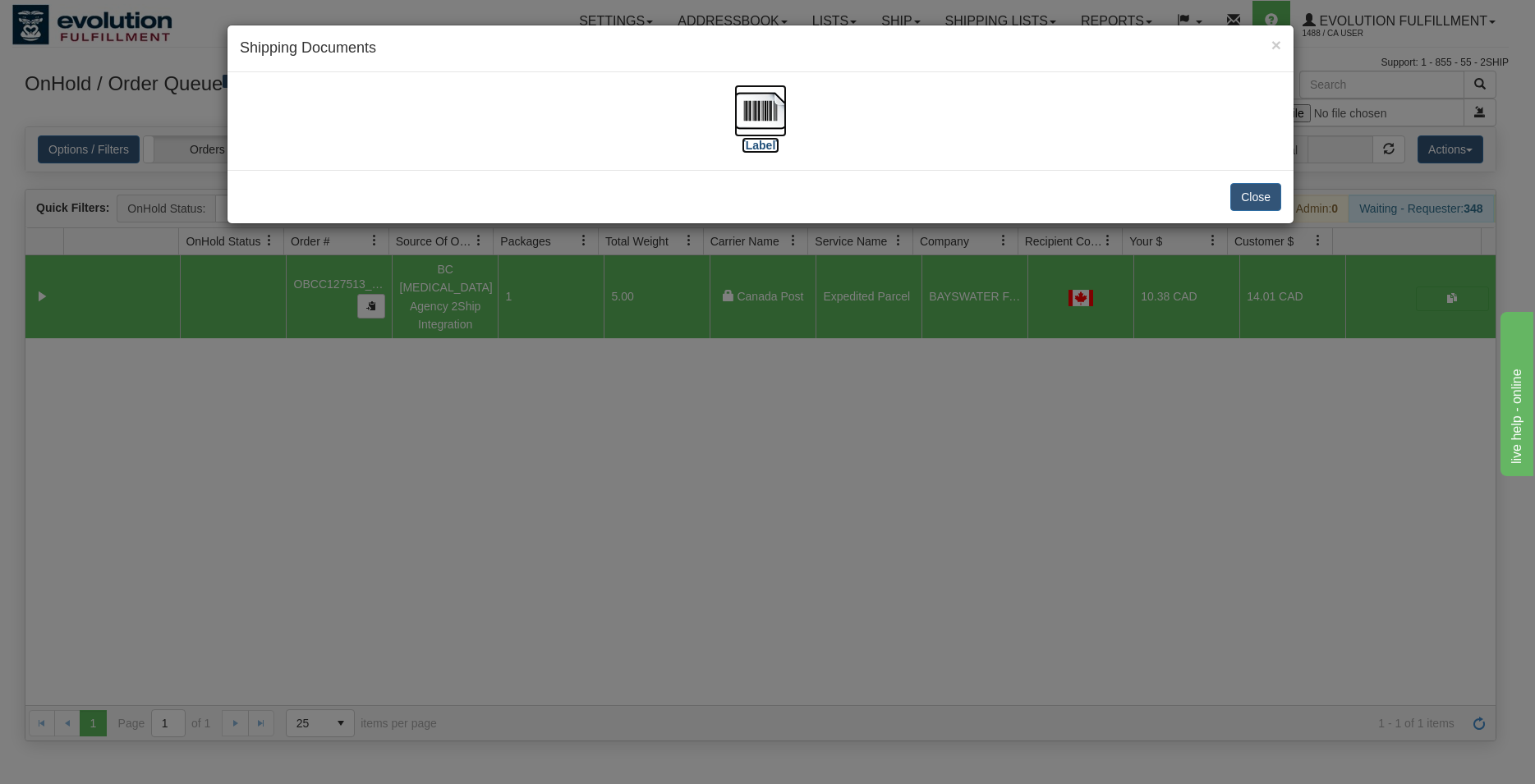
click at [764, 121] on img at bounding box center [760, 111] width 53 height 53
click at [1261, 197] on button "Close" at bounding box center [1255, 196] width 51 height 28
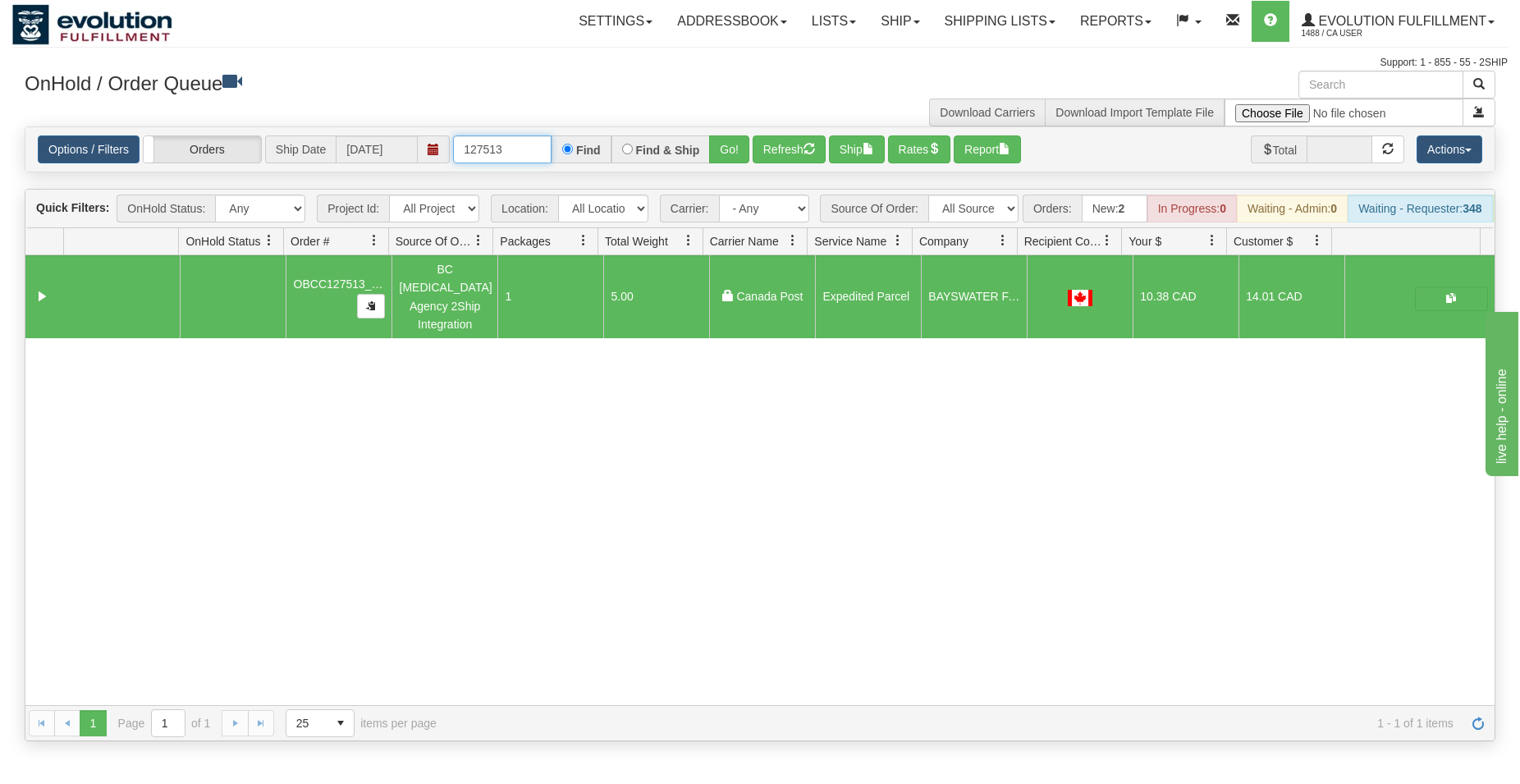
drag, startPoint x: 491, startPoint y: 147, endPoint x: 525, endPoint y: 143, distance: 34.2
click at [525, 143] on input "127513" at bounding box center [503, 149] width 99 height 28
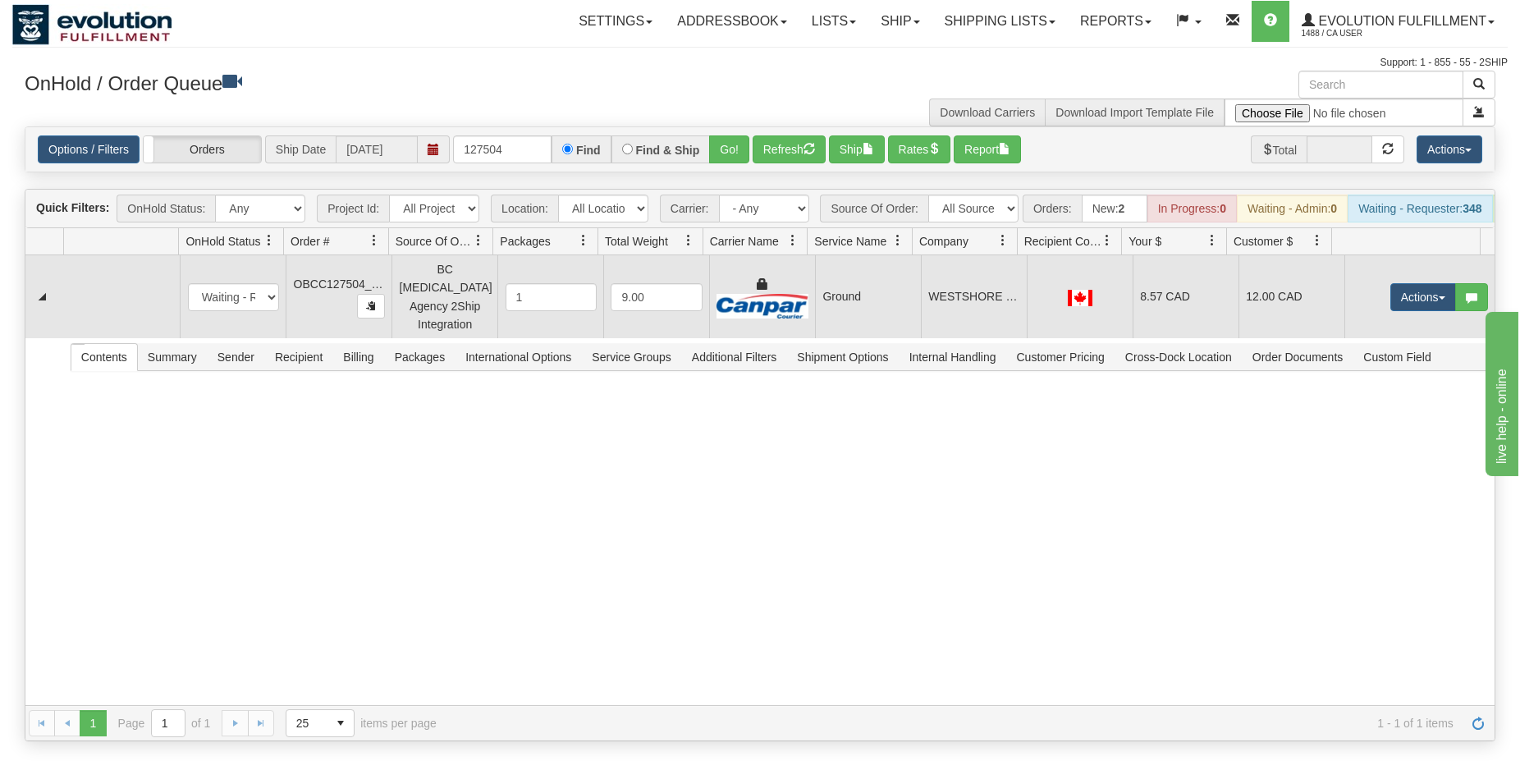
drag, startPoint x: 1004, startPoint y: 306, endPoint x: 991, endPoint y: 289, distance: 21.4
click at [1005, 306] on td "WESTSHORE URGENT PRIMARY CARE CENTRE" at bounding box center [974, 297] width 106 height 83
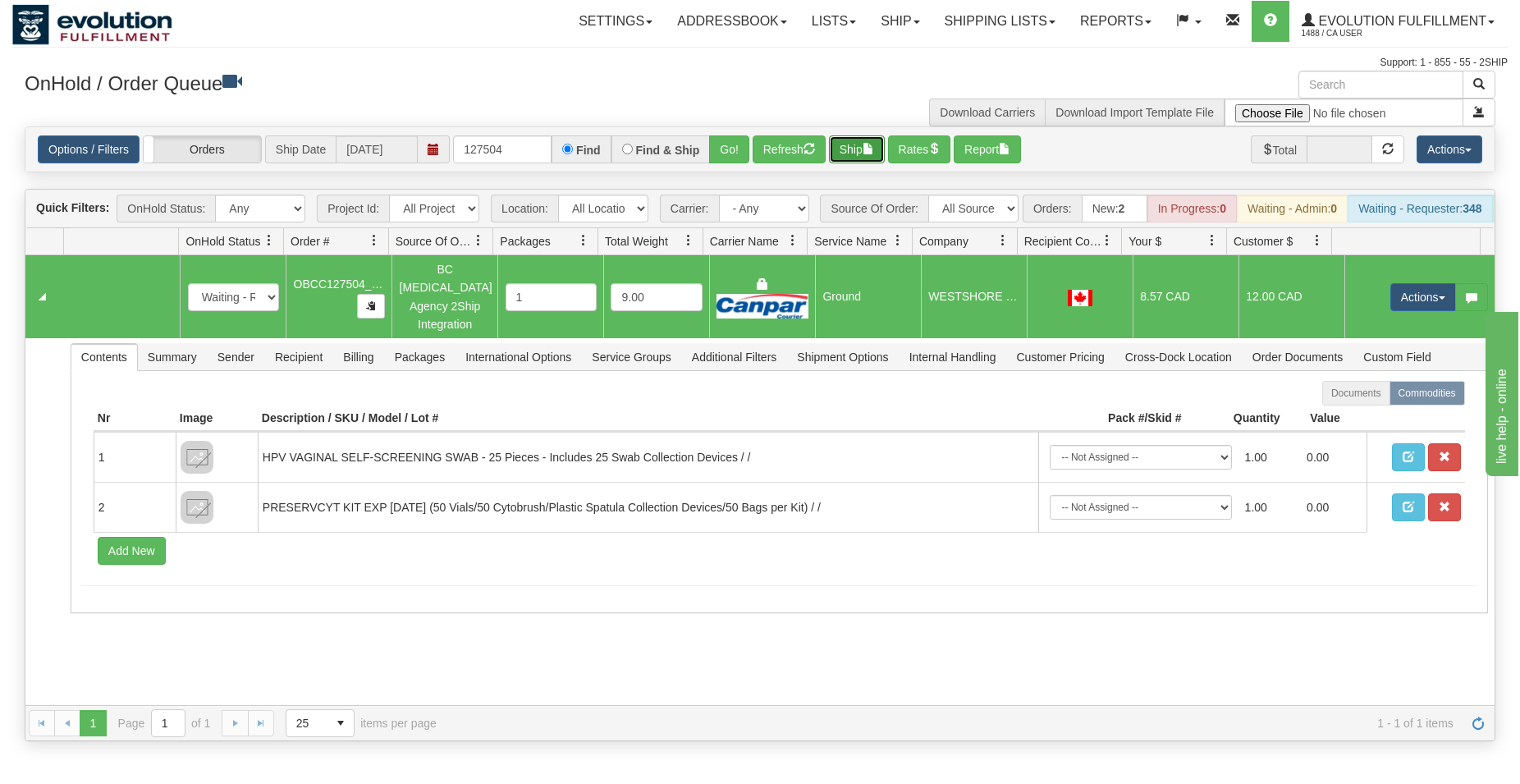
click at [870, 153] on button "Ship" at bounding box center [857, 149] width 55 height 28
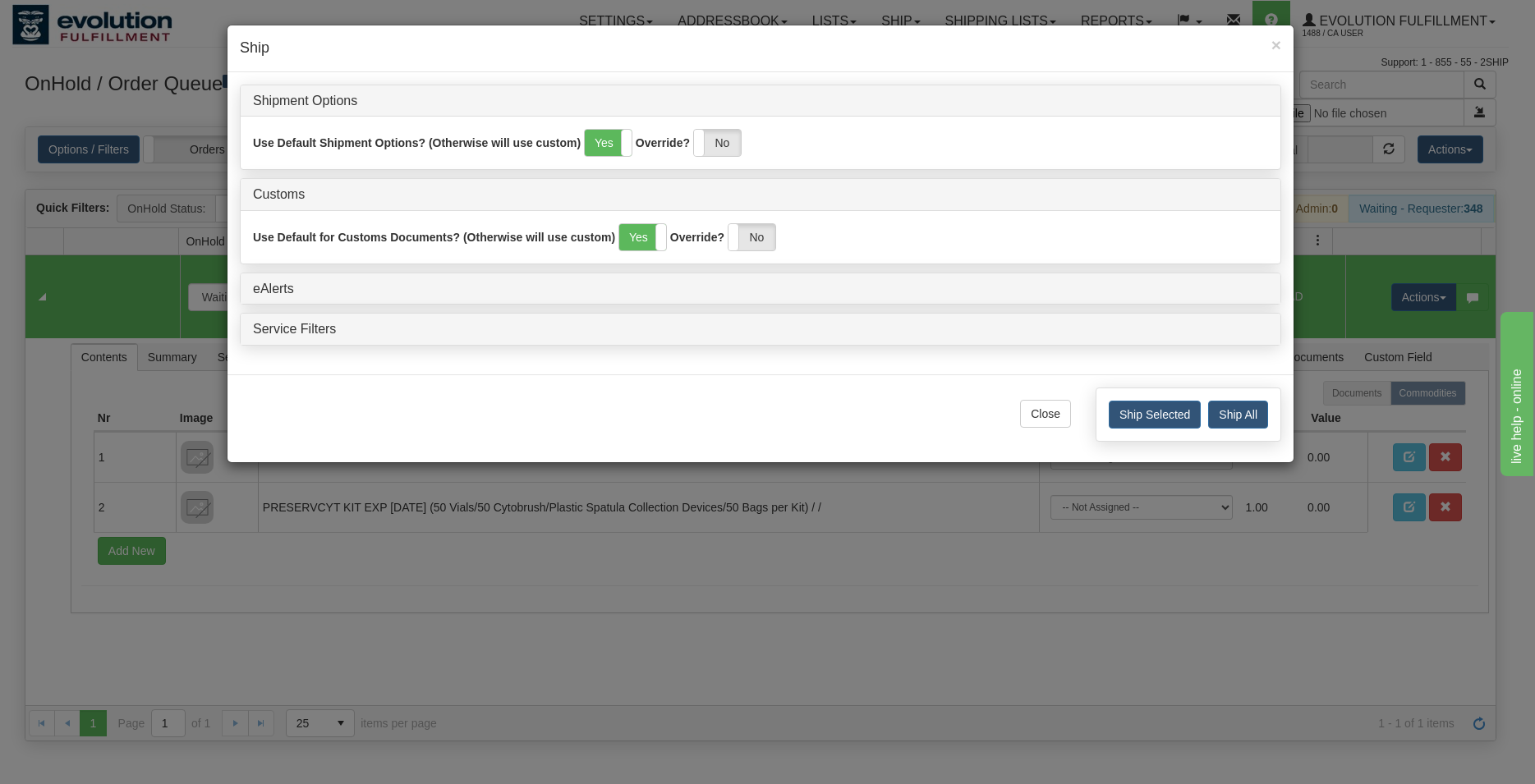
click at [1150, 400] on div "Ship Selected Ship All" at bounding box center [1188, 414] width 185 height 55
click at [1151, 405] on button "Ship Selected" at bounding box center [1154, 414] width 92 height 28
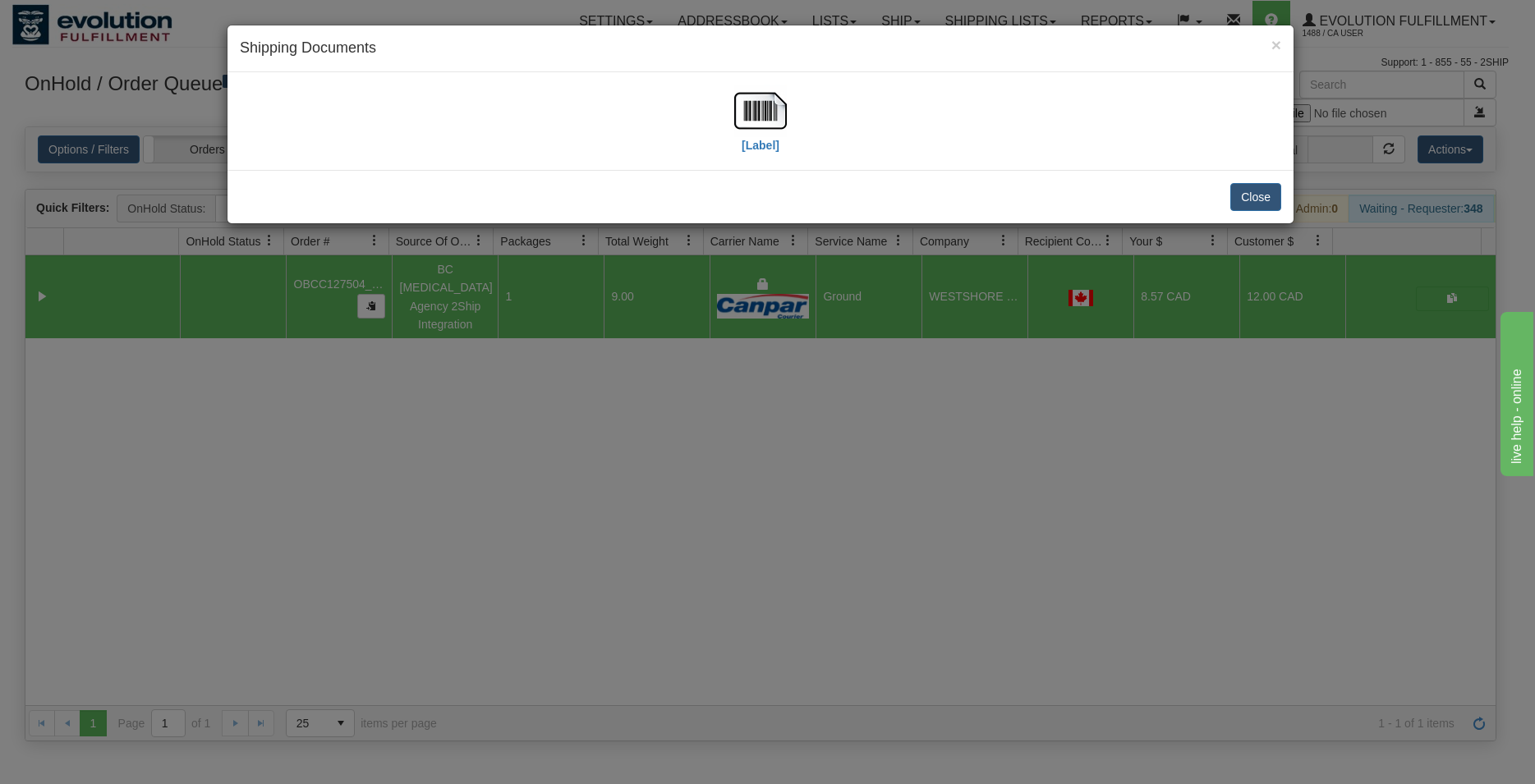
drag, startPoint x: 717, startPoint y: 123, endPoint x: 725, endPoint y: 120, distance: 8.5
click at [719, 123] on div "[Label]" at bounding box center [760, 121] width 1042 height 73
click at [740, 116] on img at bounding box center [760, 111] width 53 height 53
click at [1234, 192] on button "Close" at bounding box center [1255, 196] width 51 height 28
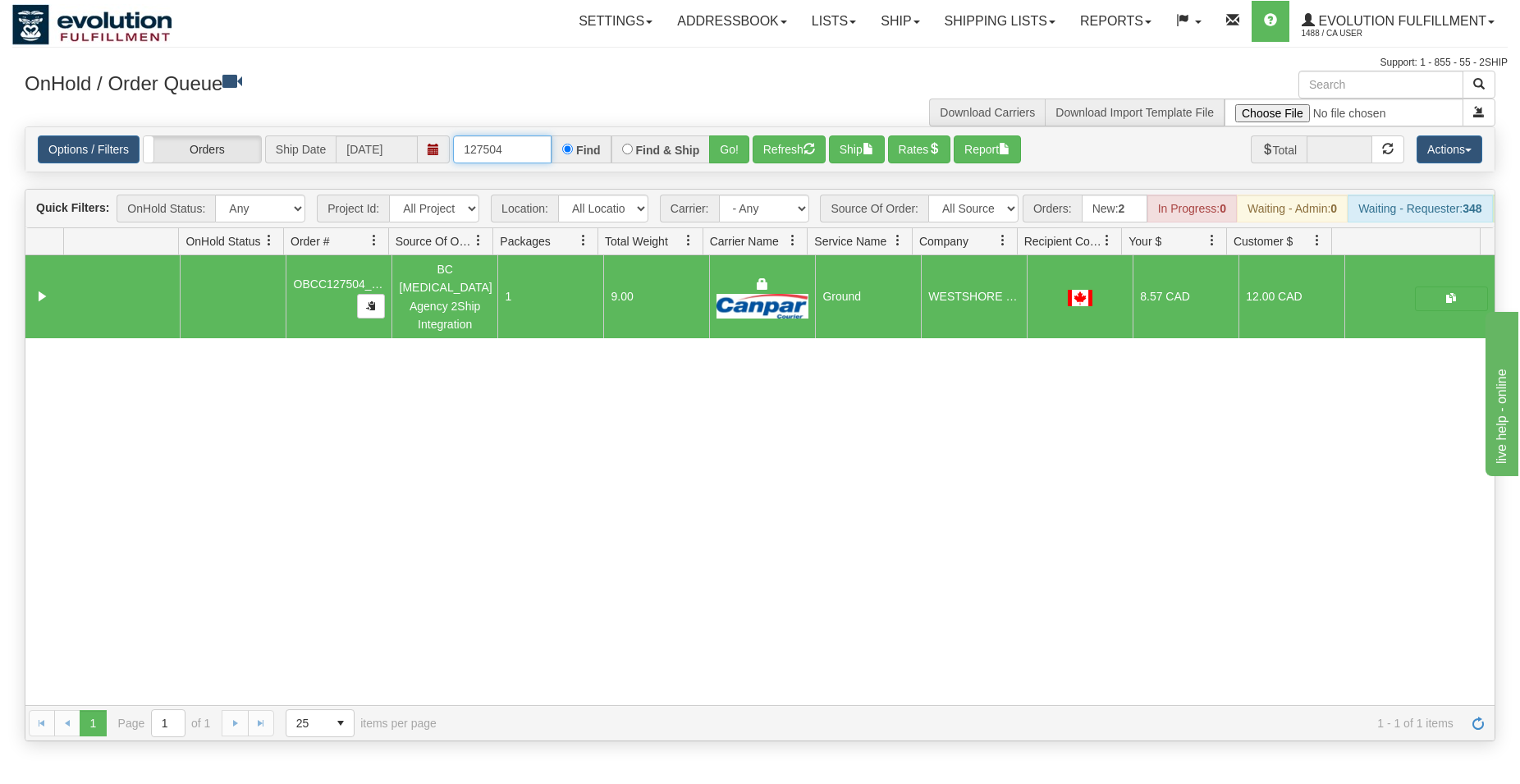
drag, startPoint x: 489, startPoint y: 147, endPoint x: 512, endPoint y: 147, distance: 23.0
click at [512, 147] on input "127504" at bounding box center [503, 149] width 99 height 28
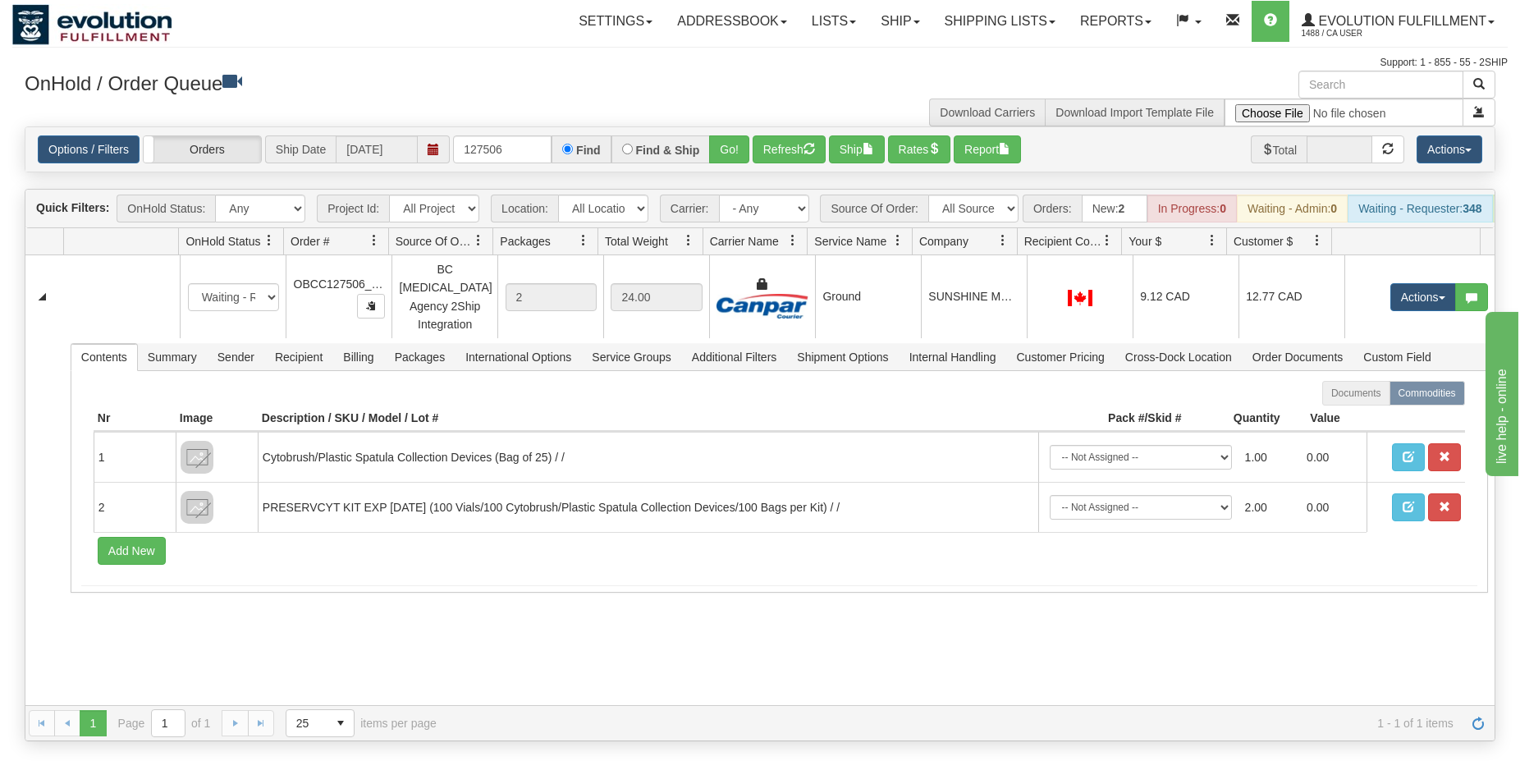
drag, startPoint x: 864, startPoint y: 317, endPoint x: 820, endPoint y: 199, distance: 125.9
click at [866, 316] on td "Ground" at bounding box center [868, 297] width 106 height 83
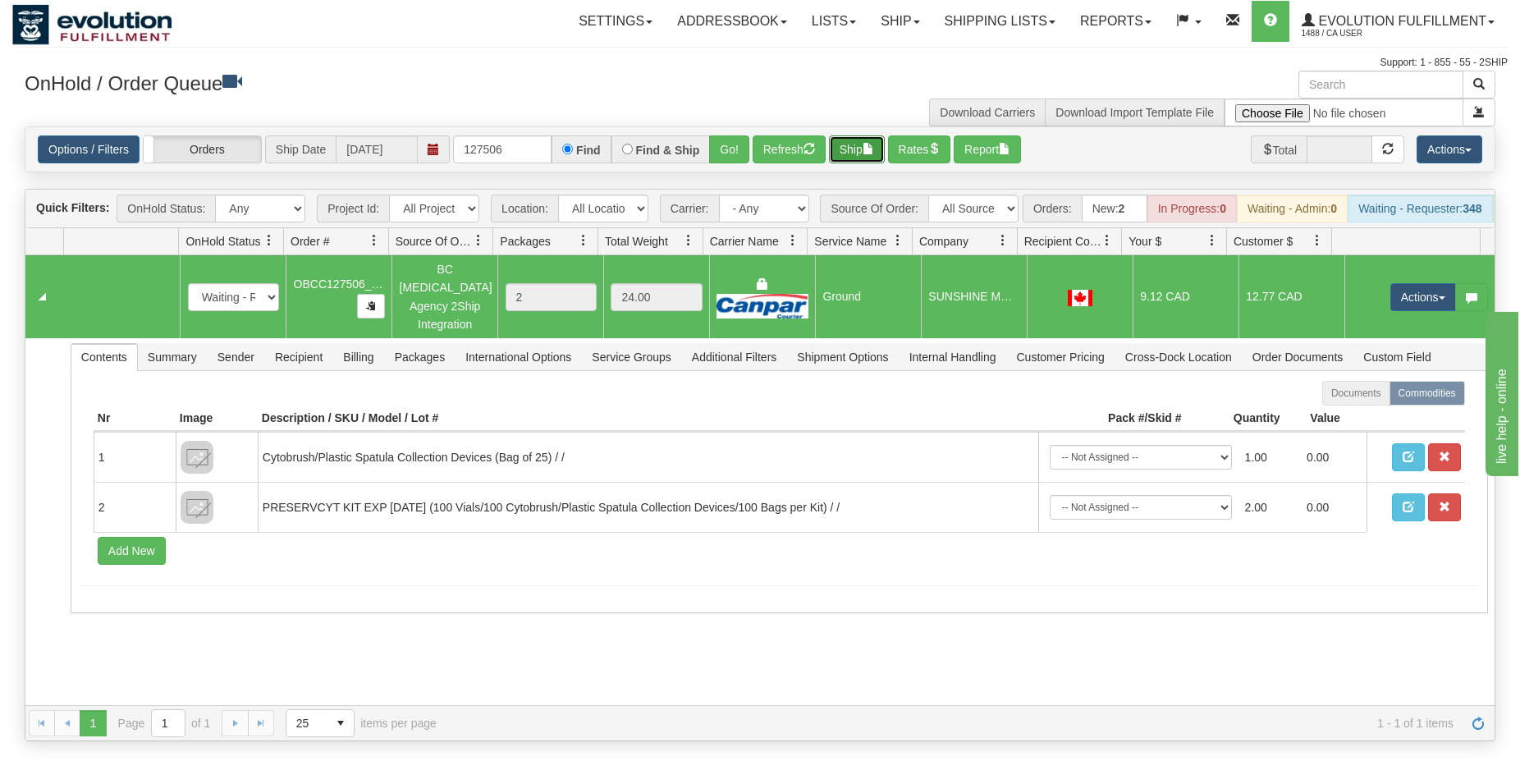
click at [852, 163] on button "Ship" at bounding box center [857, 149] width 55 height 28
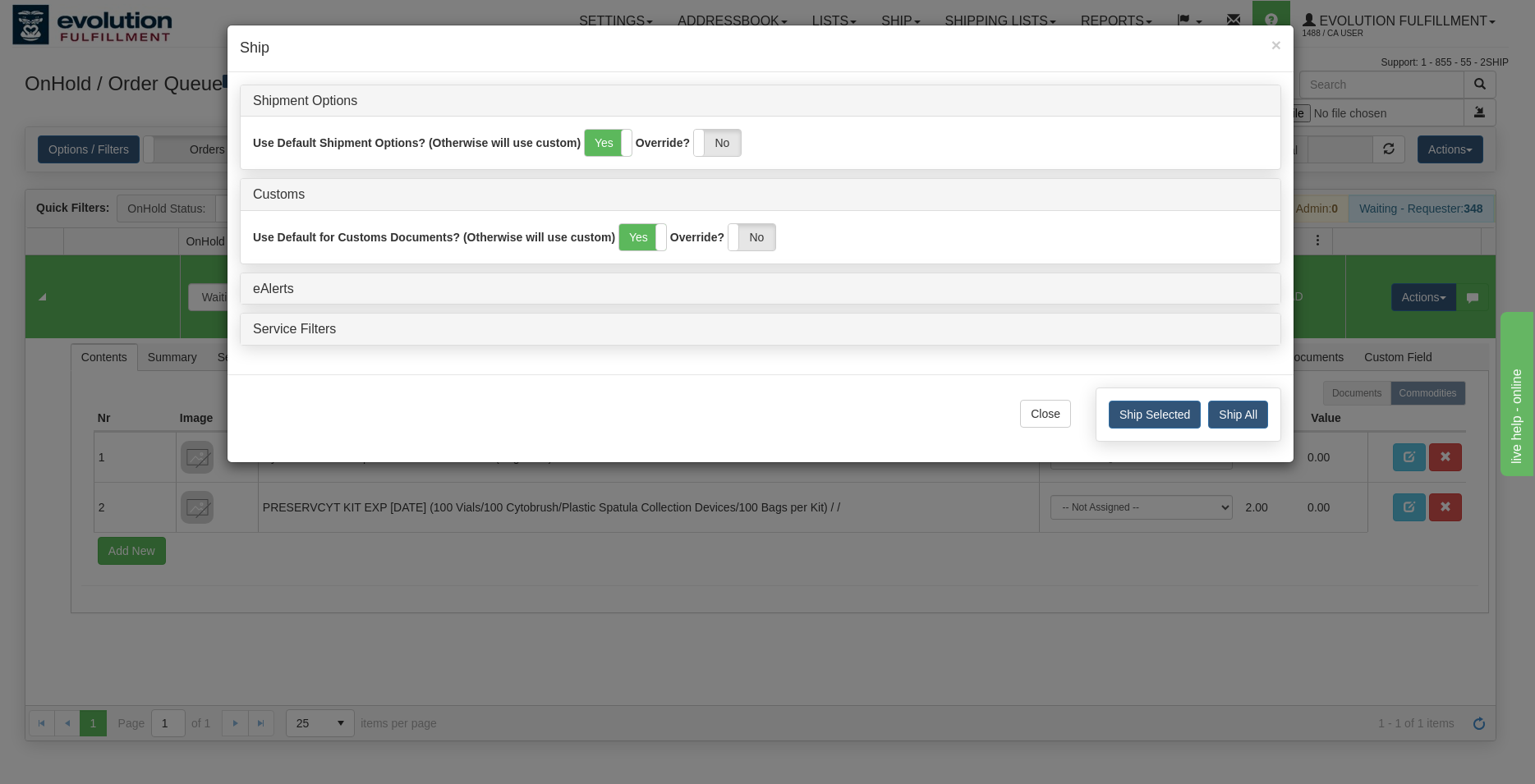
click at [1151, 430] on div "Ship Selected Ship All" at bounding box center [1188, 414] width 185 height 55
click at [1150, 421] on button "Ship Selected" at bounding box center [1154, 414] width 92 height 28
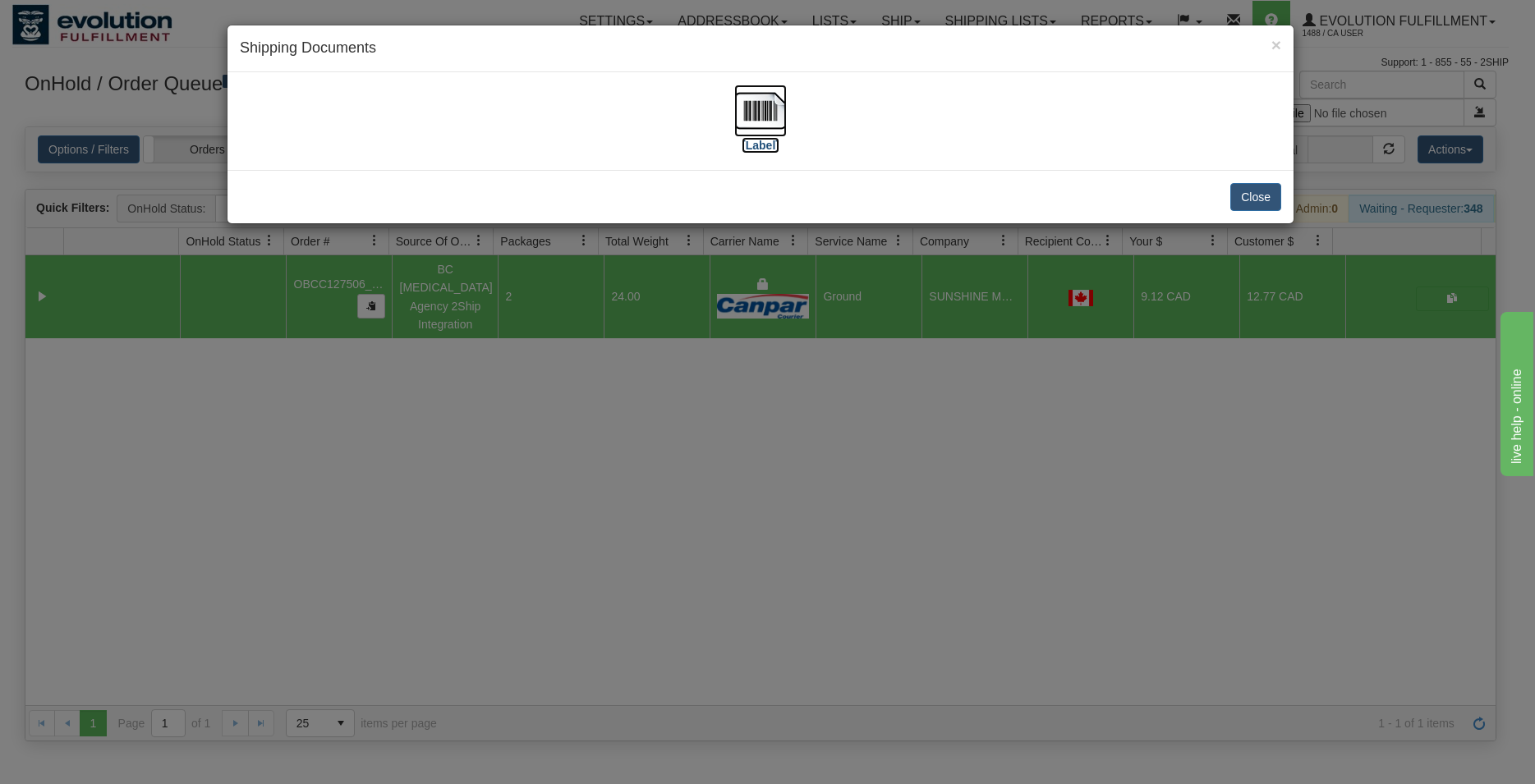
click at [784, 123] on img at bounding box center [760, 111] width 53 height 53
click at [1253, 200] on button "Close" at bounding box center [1255, 196] width 51 height 28
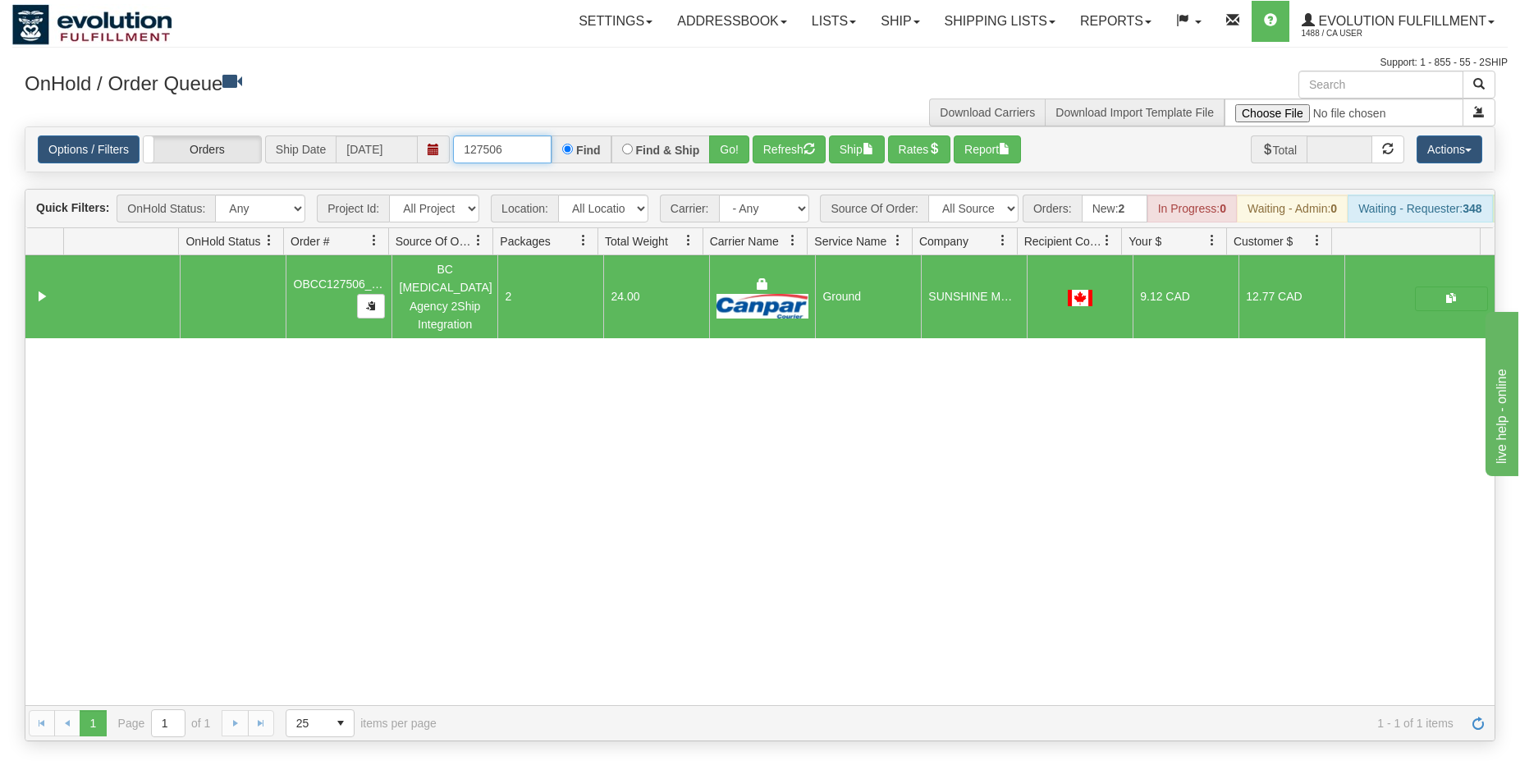
drag, startPoint x: 498, startPoint y: 145, endPoint x: 517, endPoint y: 145, distance: 19.0
click at [517, 145] on input "127506" at bounding box center [503, 149] width 99 height 28
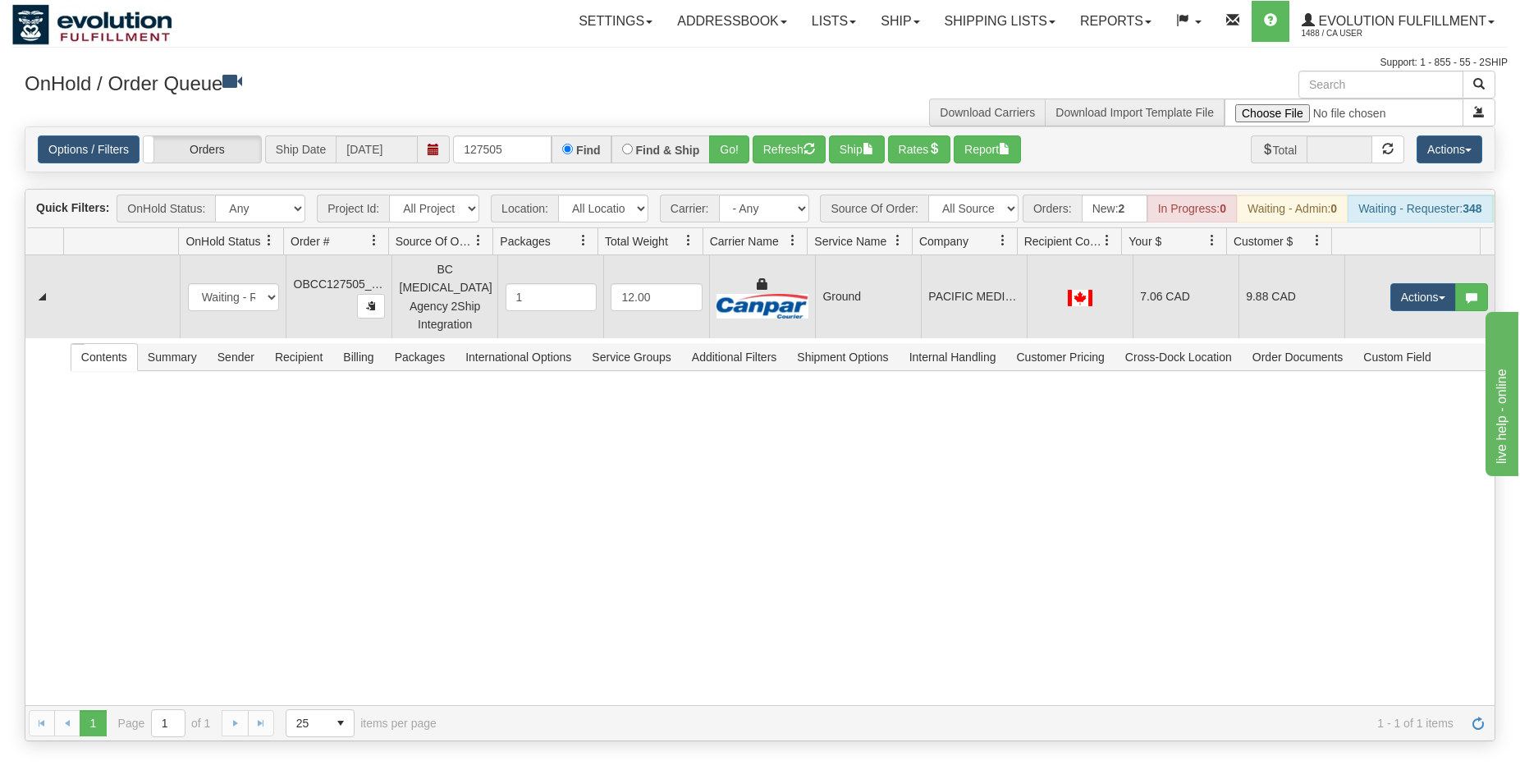
drag, startPoint x: 877, startPoint y: 318, endPoint x: 866, endPoint y: 209, distance: 109.6
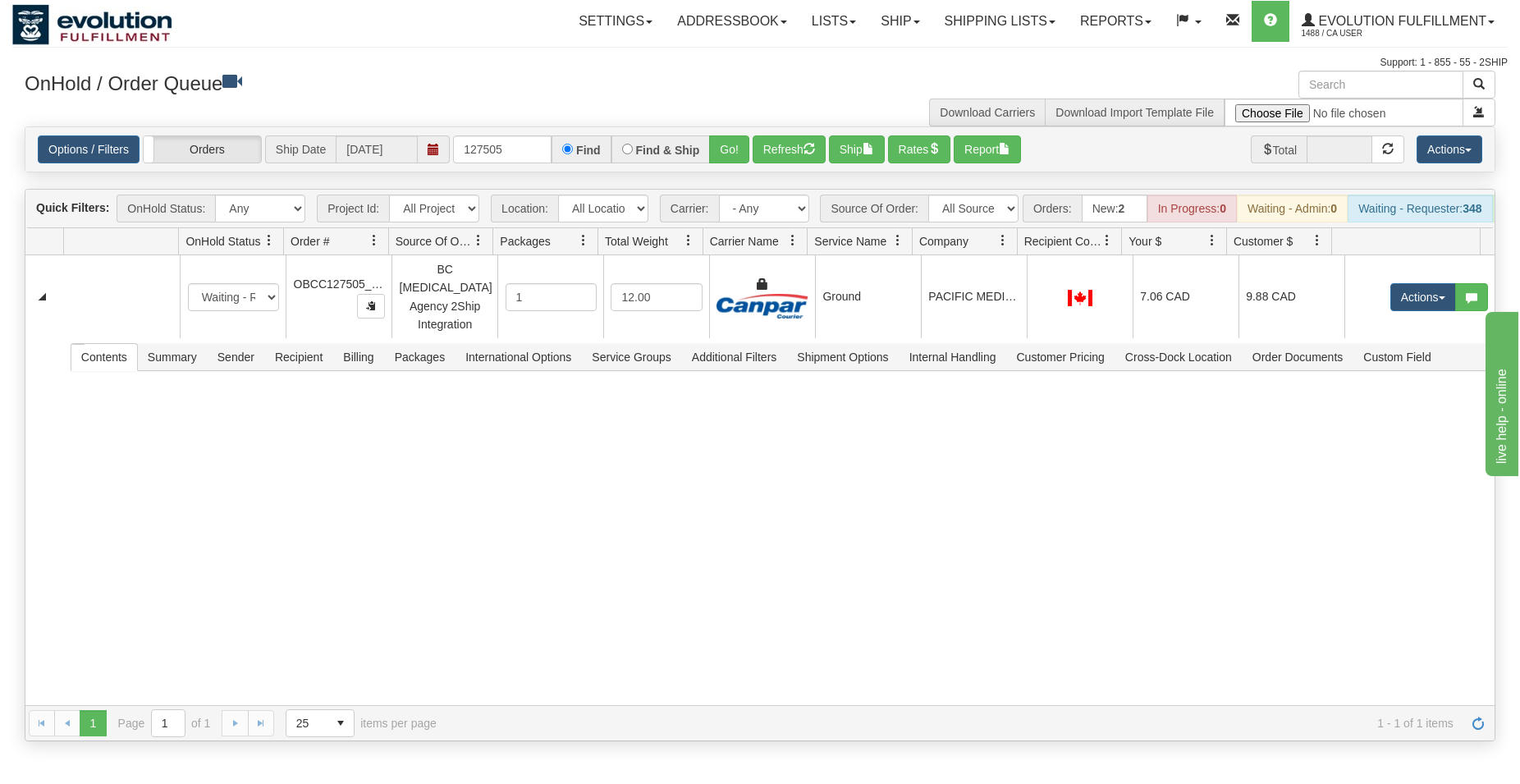
click at [878, 318] on td "Ground" at bounding box center [868, 297] width 106 height 83
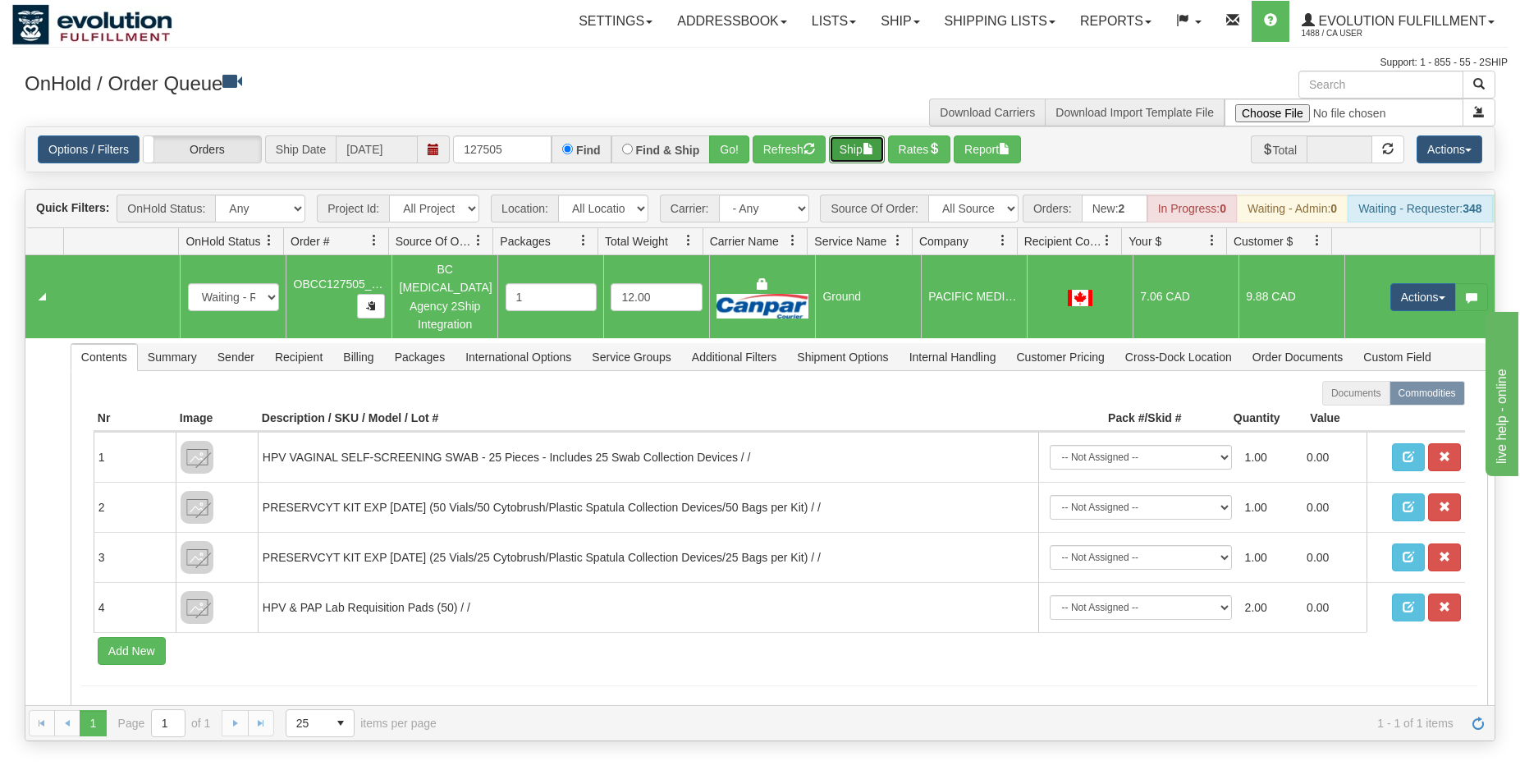
click at [866, 156] on button "Ship" at bounding box center [857, 149] width 55 height 28
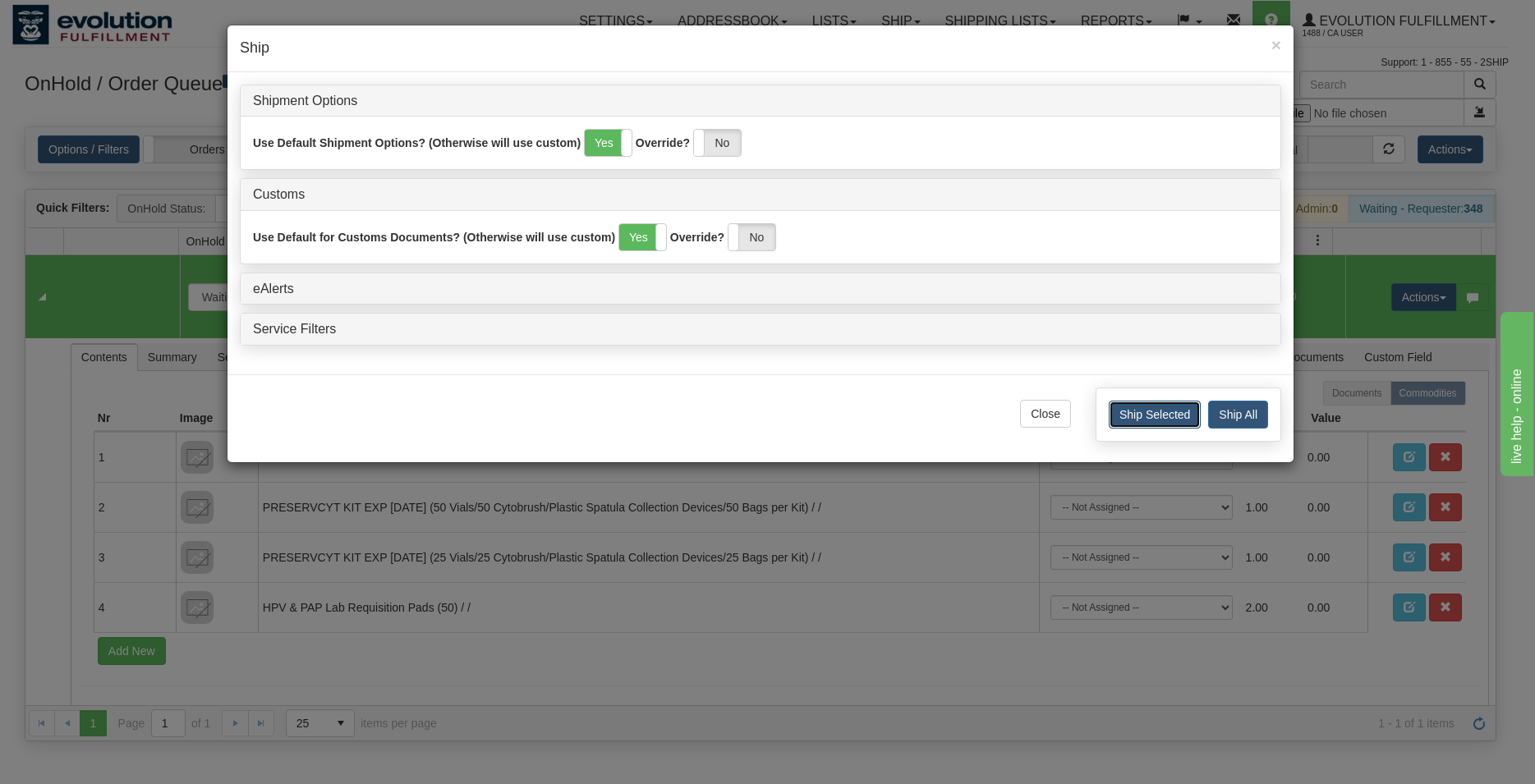
click at [1126, 420] on button "Ship Selected" at bounding box center [1154, 414] width 92 height 28
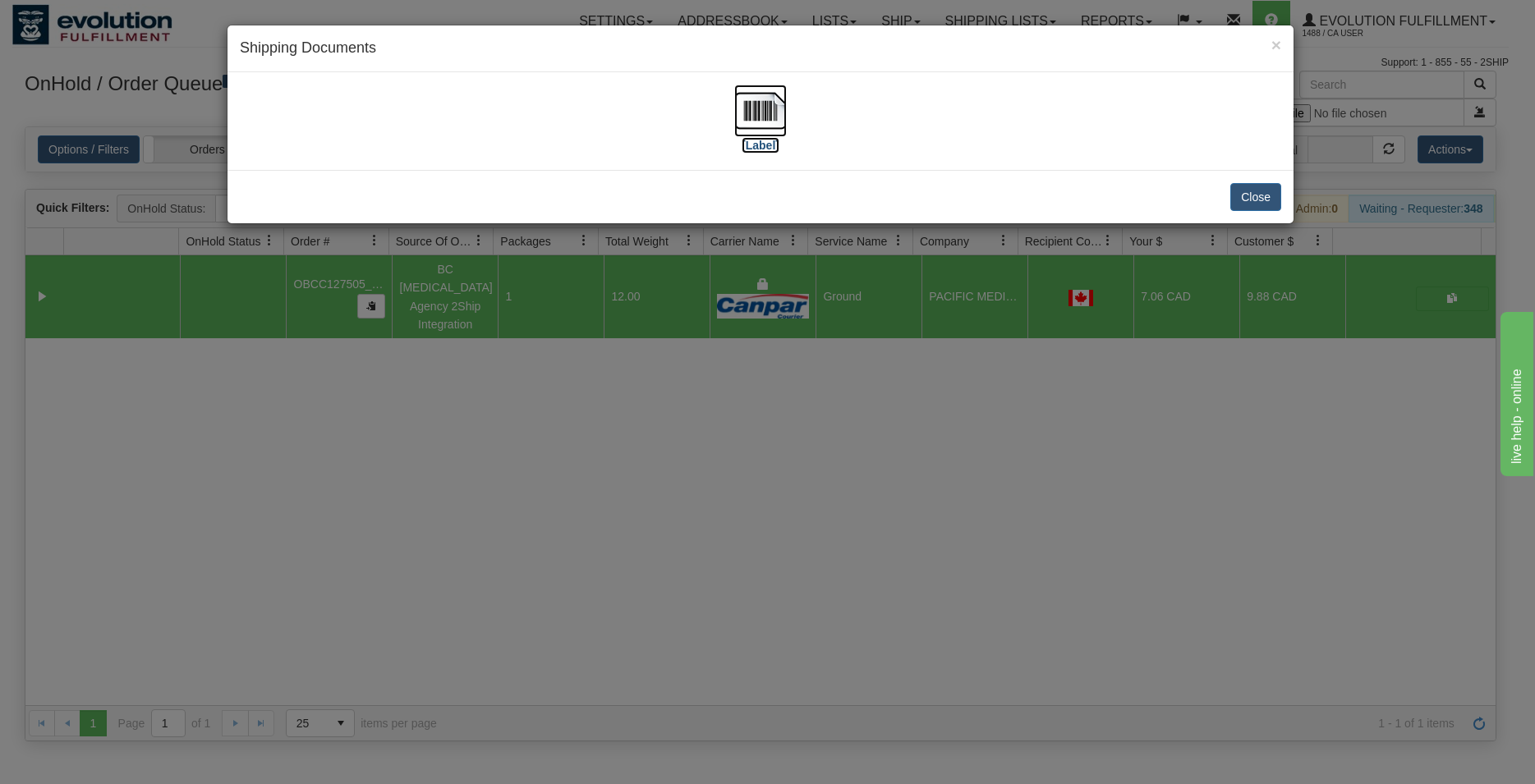
click at [755, 131] on img at bounding box center [760, 111] width 53 height 53
click at [1251, 202] on button "Close" at bounding box center [1255, 196] width 51 height 28
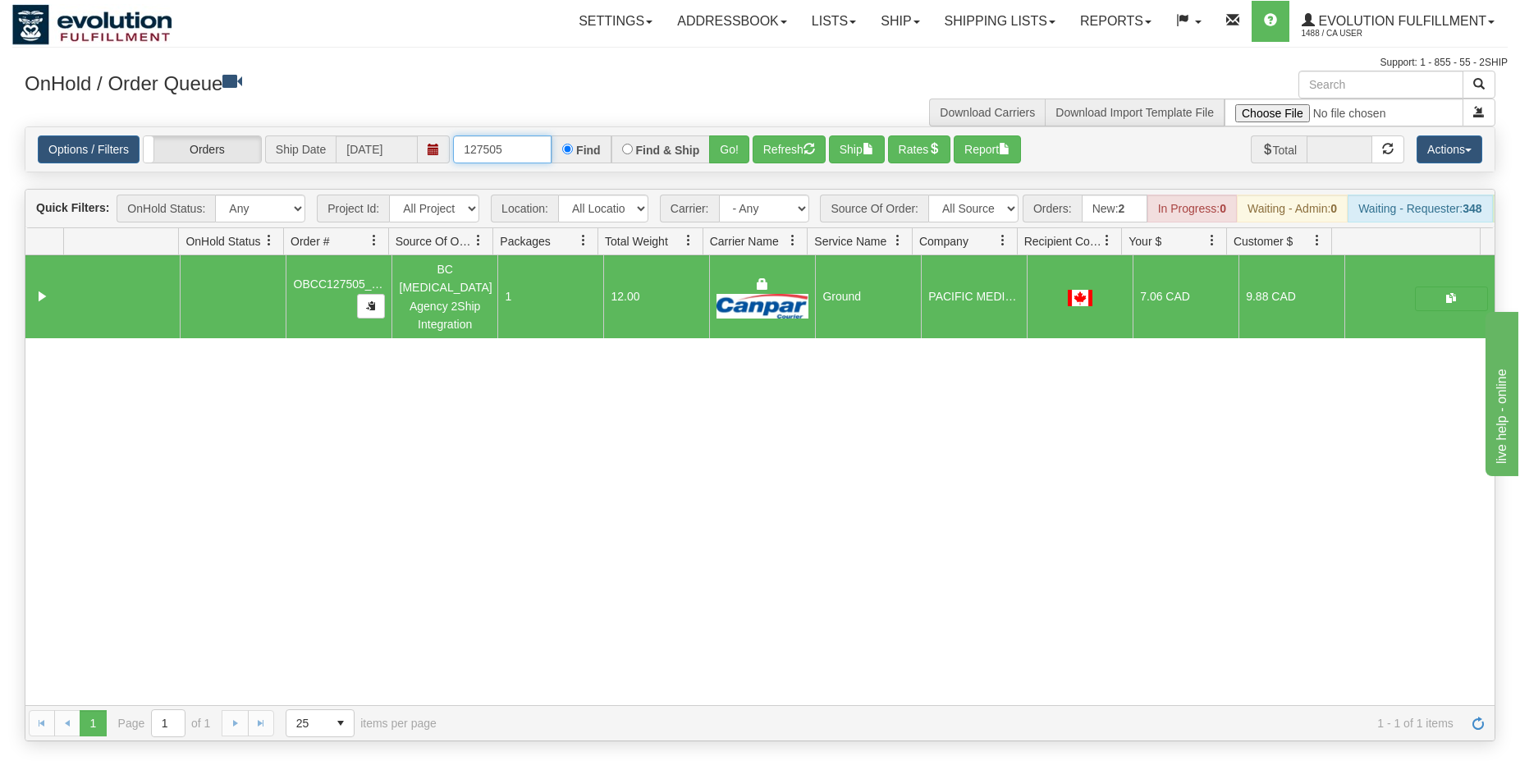
drag, startPoint x: 513, startPoint y: 151, endPoint x: 494, endPoint y: 153, distance: 19.1
click at [494, 153] on input "127505" at bounding box center [503, 149] width 99 height 28
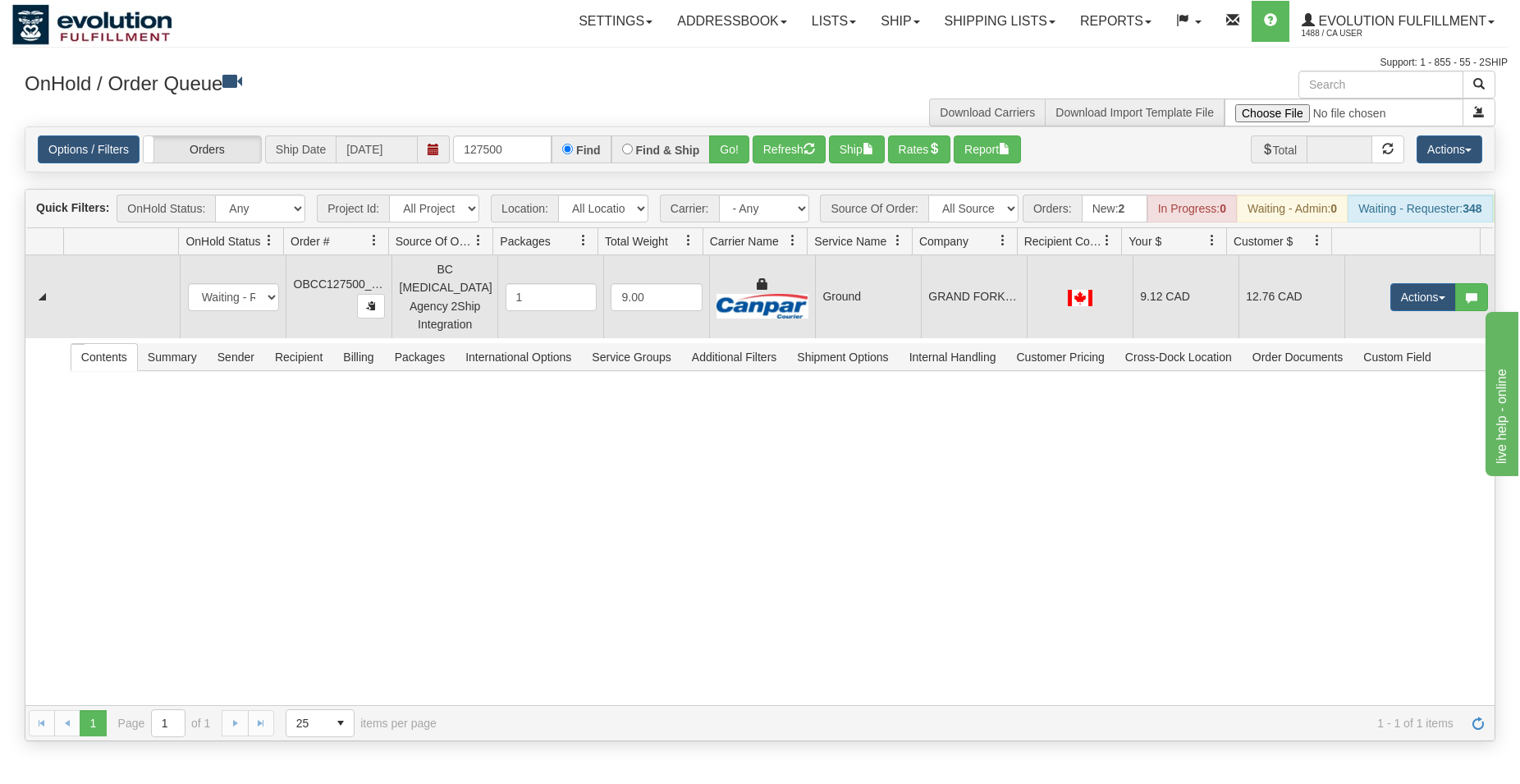
click at [898, 301] on td "Ground" at bounding box center [868, 297] width 106 height 83
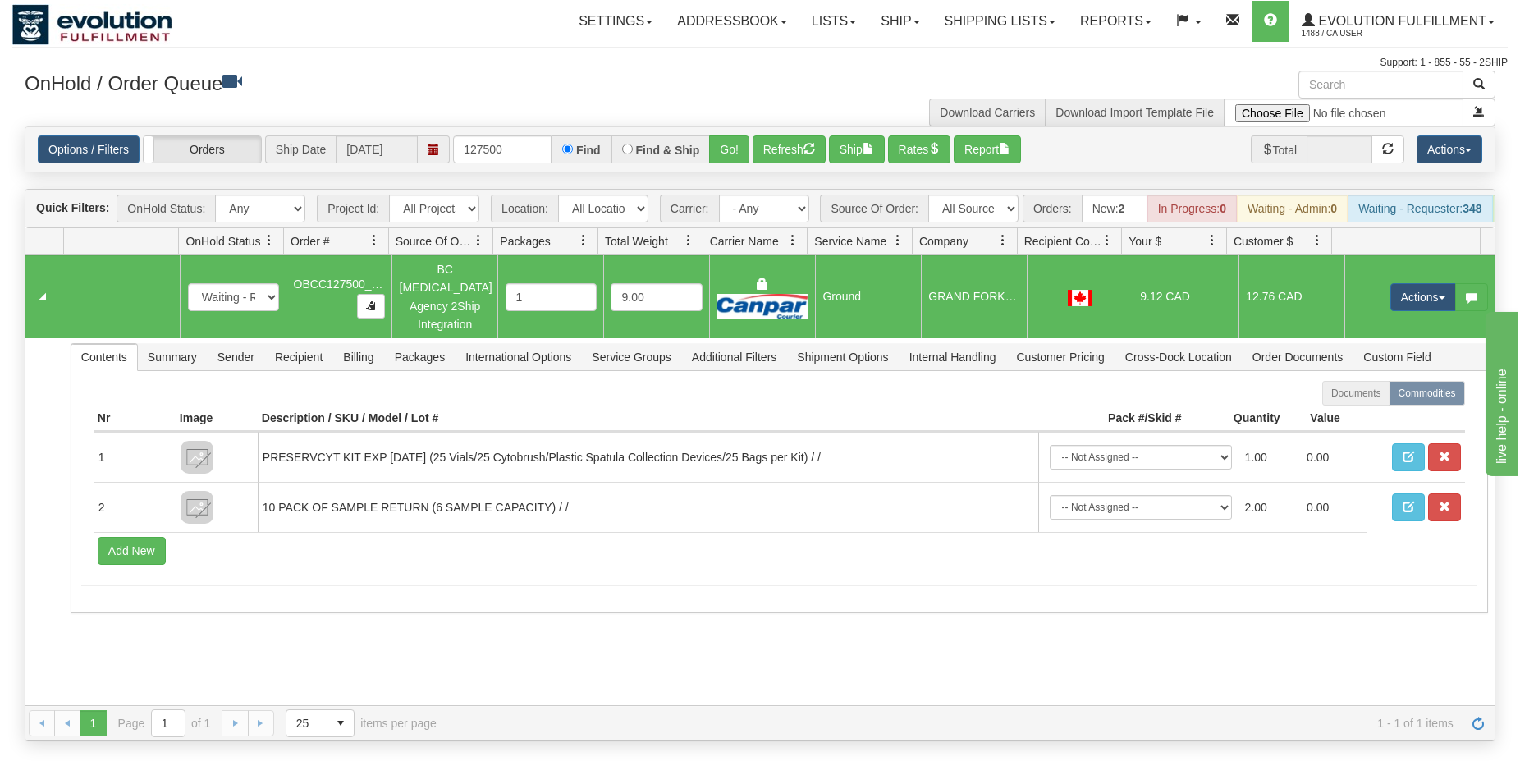
drag, startPoint x: 866, startPoint y: 166, endPoint x: 858, endPoint y: 186, distance: 21.5
click at [865, 165] on div "Options / Filters Group Shipments Orders Ship Date [DATE] 127500 Find Find & Sh…" at bounding box center [760, 149] width 1470 height 44
click at [873, 149] on span "button" at bounding box center [868, 148] width 11 height 11
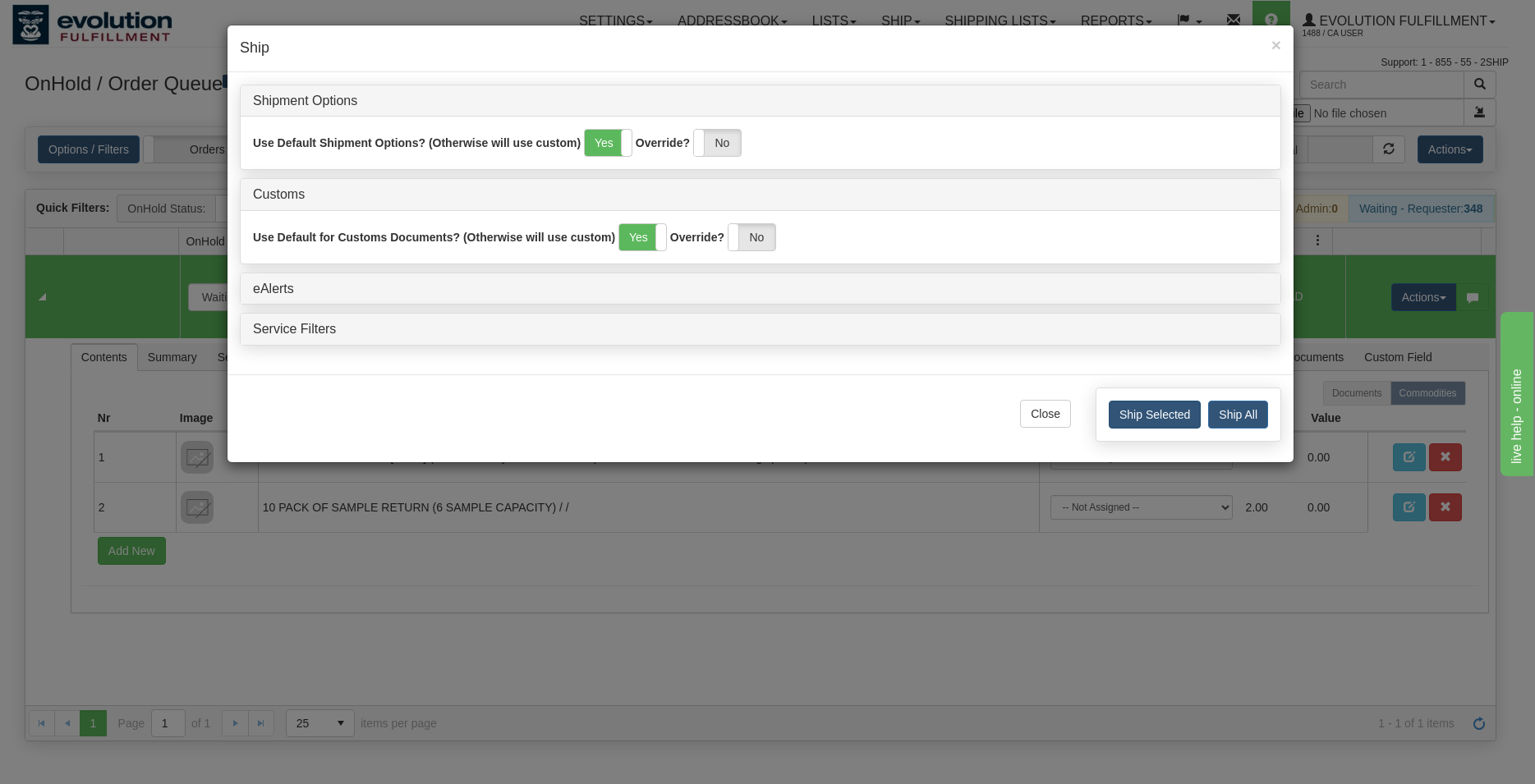
drag, startPoint x: 1117, startPoint y: 397, endPoint x: 1129, endPoint y: 416, distance: 22.5
click at [1121, 402] on div "Ship Selected Ship All" at bounding box center [1188, 414] width 185 height 55
click at [1129, 416] on button "Ship Selected" at bounding box center [1154, 414] width 92 height 28
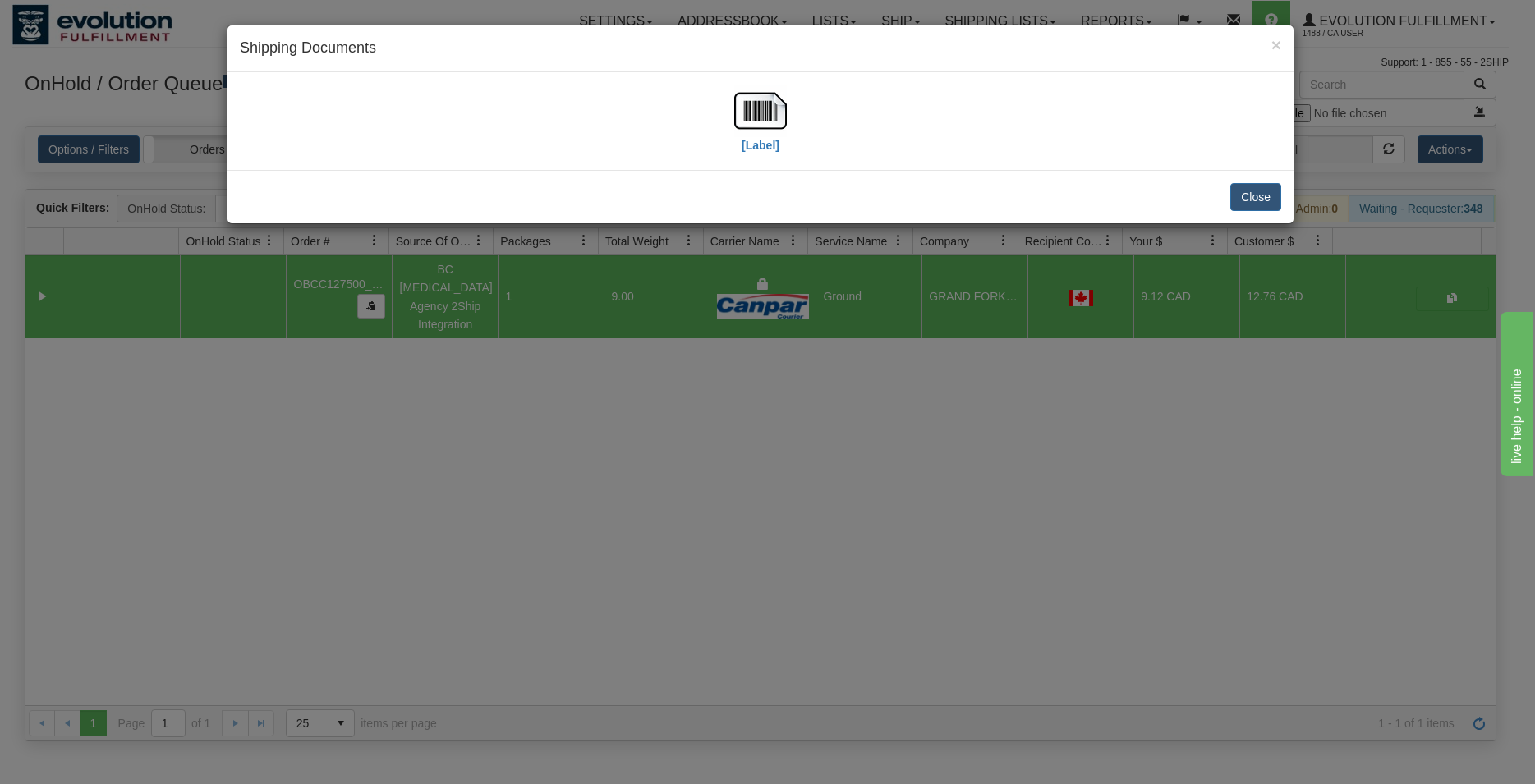
click at [731, 115] on div "[Label]" at bounding box center [760, 121] width 1042 height 73
click at [750, 114] on img at bounding box center [760, 111] width 53 height 53
click at [1242, 202] on button "Close" at bounding box center [1255, 196] width 51 height 28
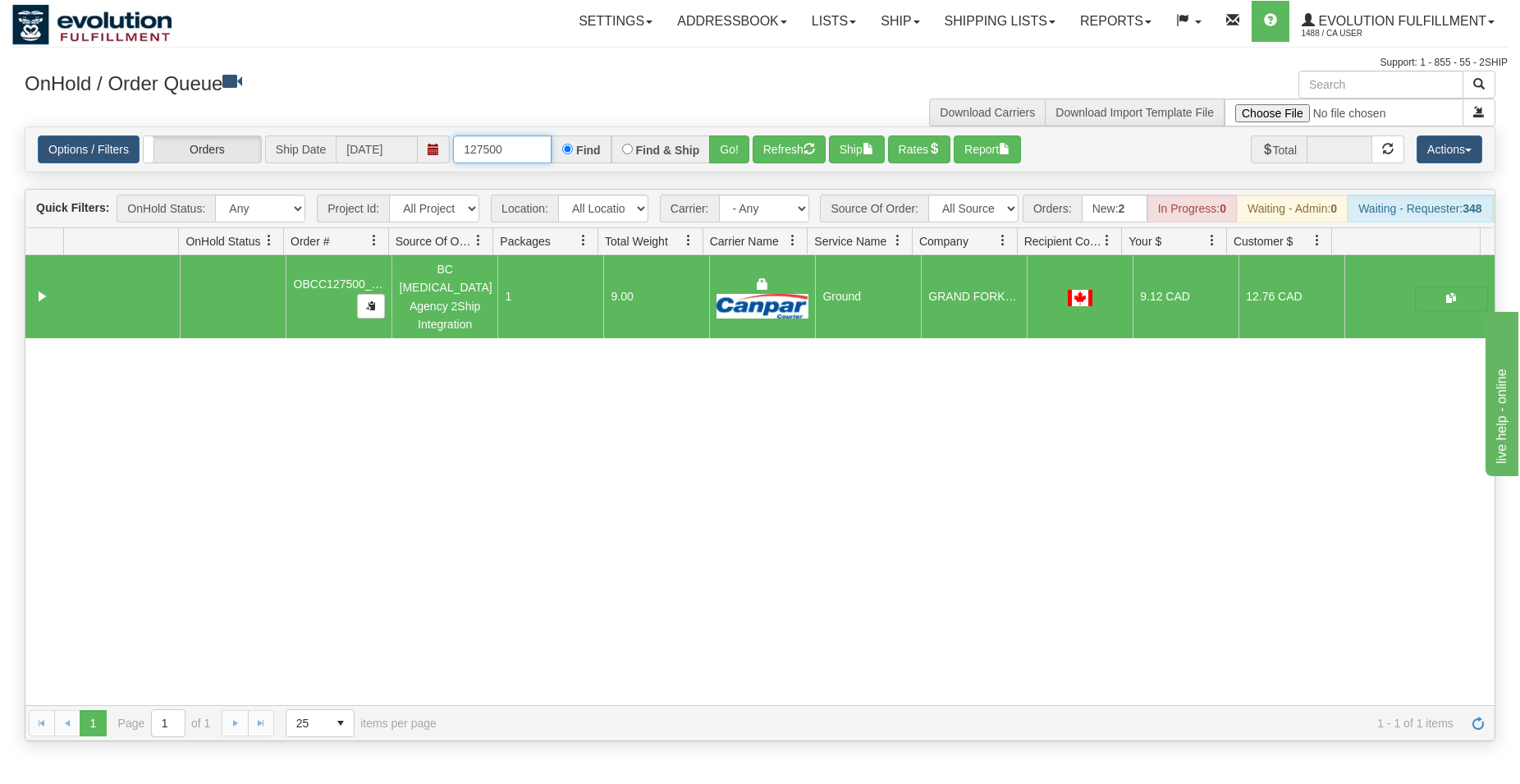
drag, startPoint x: 493, startPoint y: 151, endPoint x: 541, endPoint y: 144, distance: 48.5
click at [541, 144] on input "127500" at bounding box center [503, 149] width 99 height 28
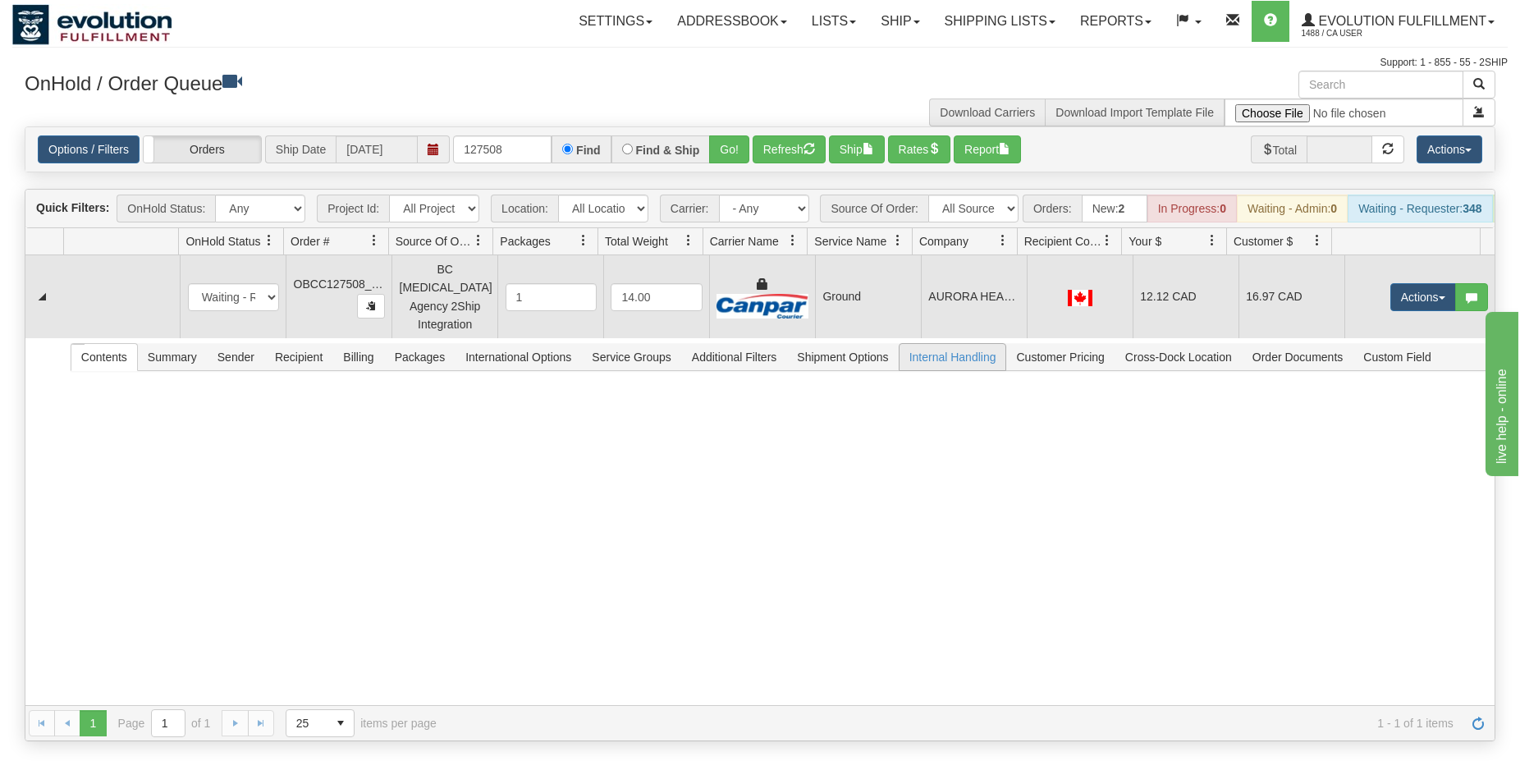
click at [969, 331] on td "AURORA HEALTH CLINIC" at bounding box center [974, 297] width 106 height 83
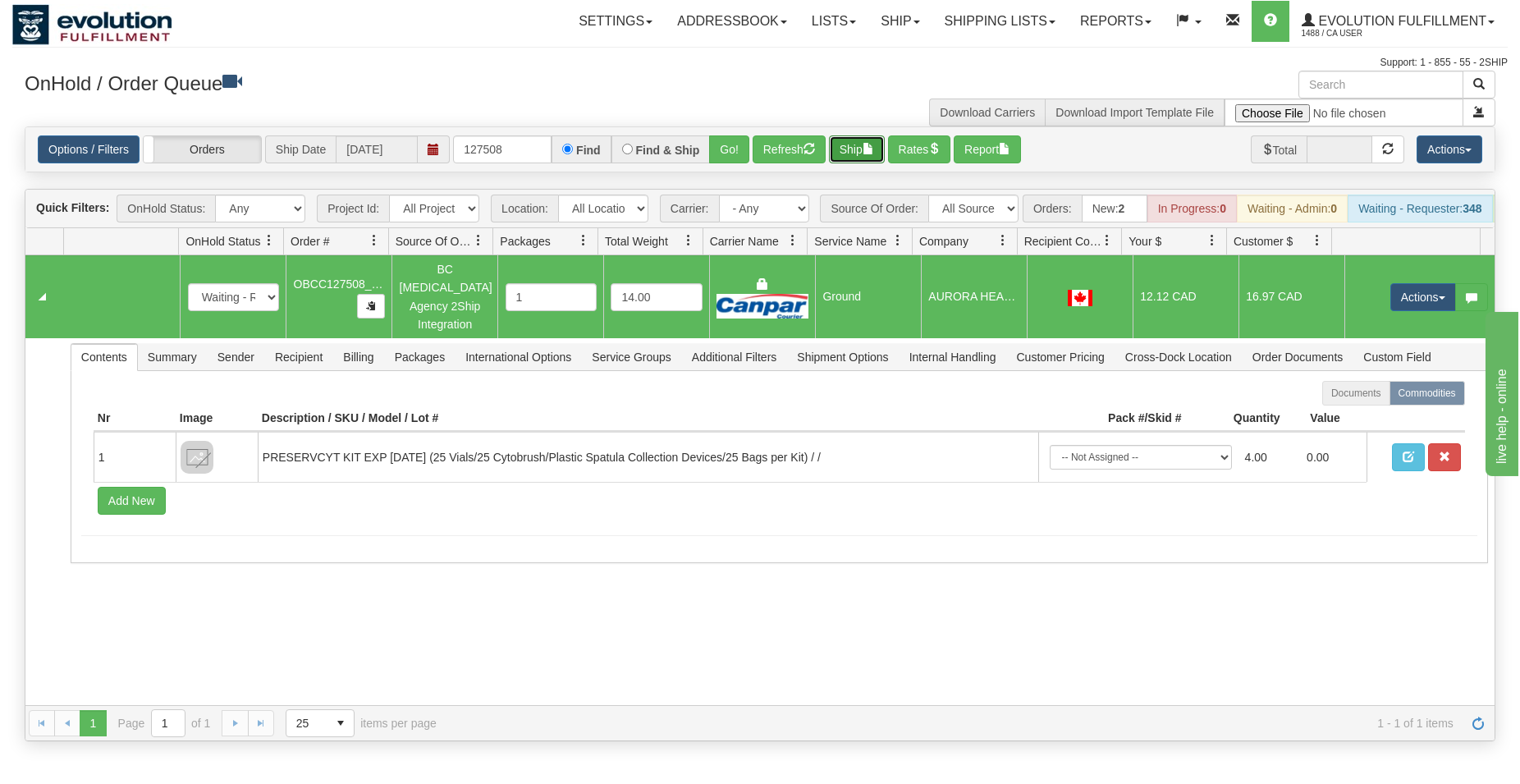
click at [858, 143] on button "Ship" at bounding box center [857, 149] width 55 height 28
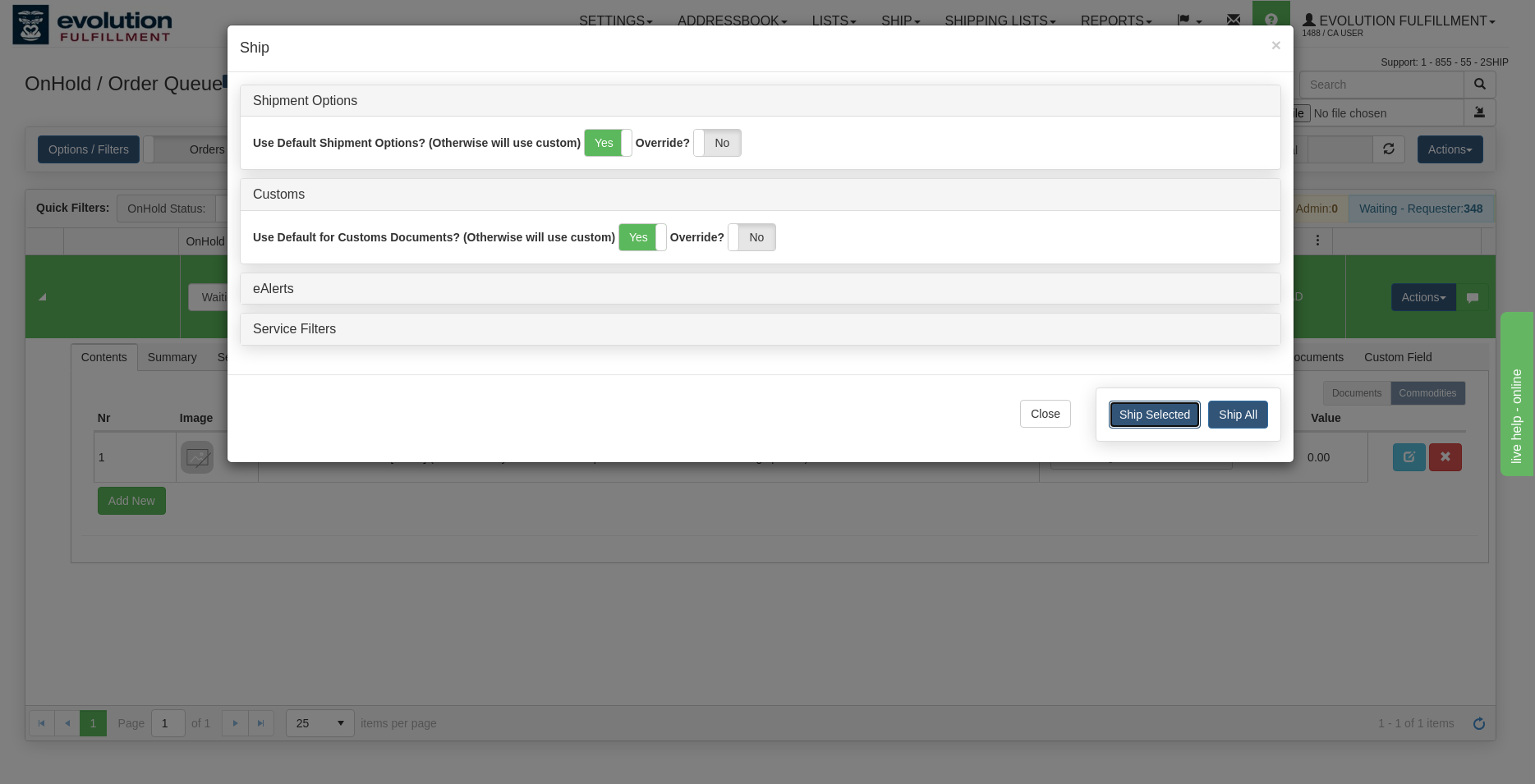
click at [1161, 406] on button "Ship Selected" at bounding box center [1154, 414] width 92 height 28
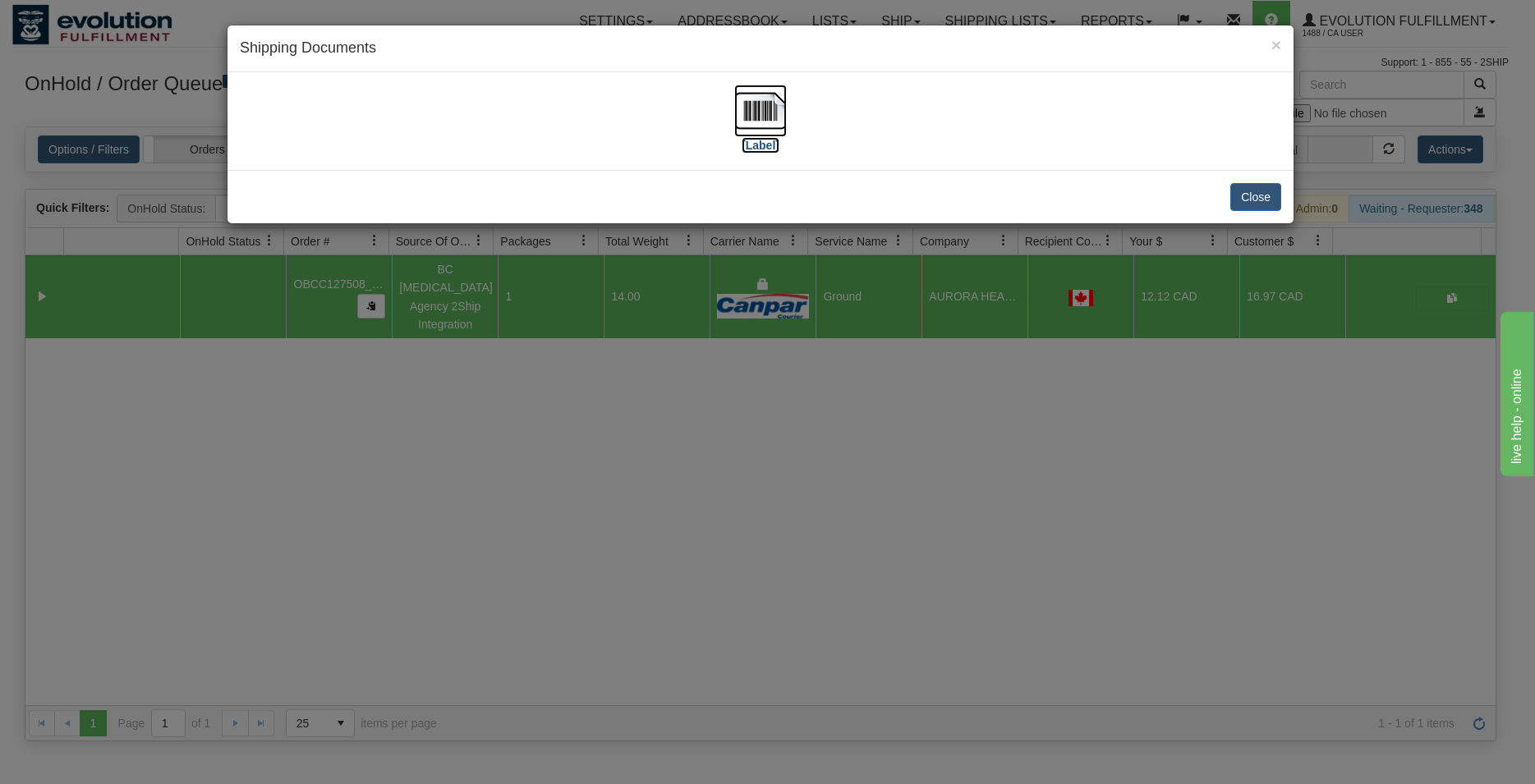
click at [765, 116] on img at bounding box center [760, 111] width 53 height 53
click at [1237, 198] on button "Close" at bounding box center [1255, 196] width 51 height 28
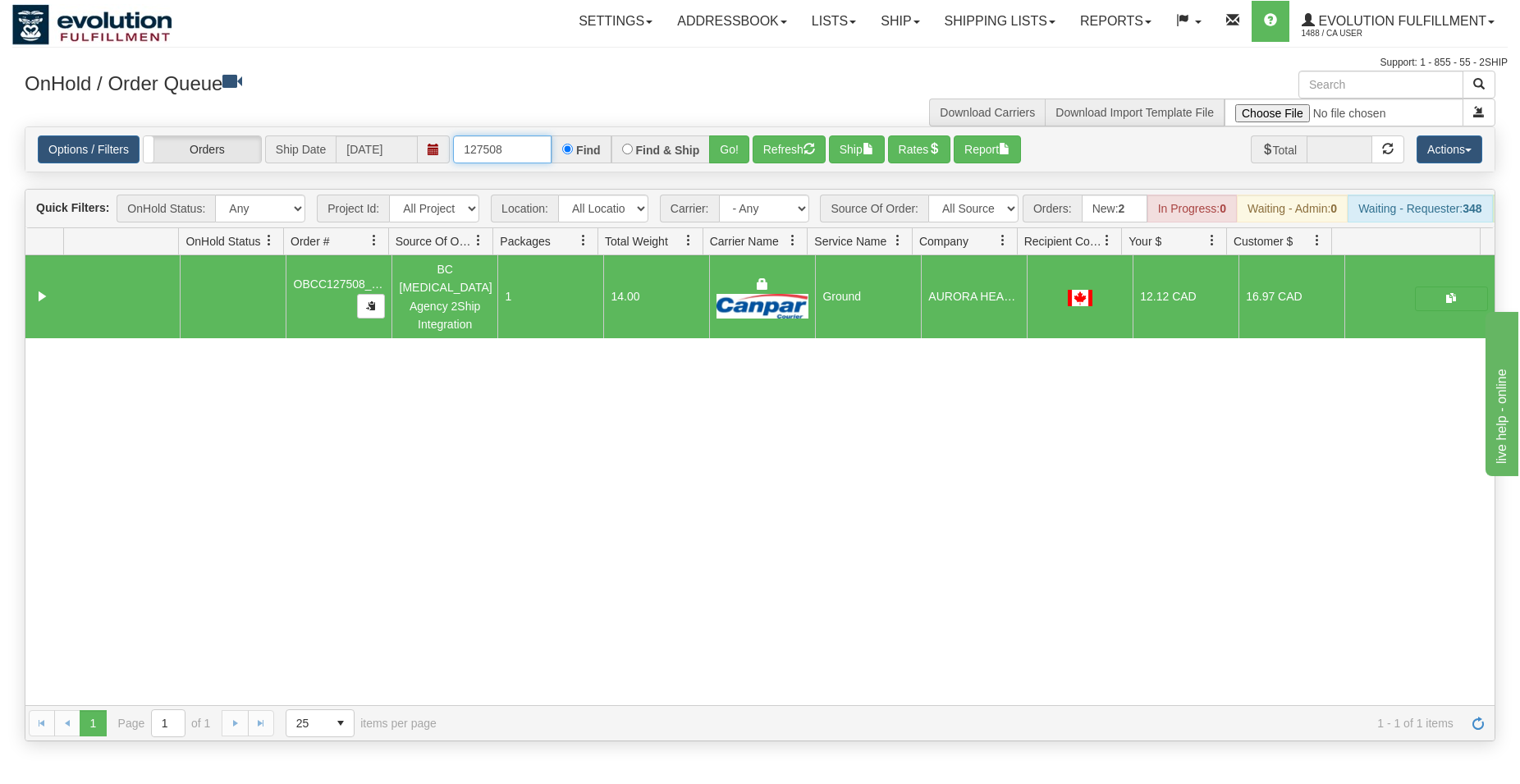
drag, startPoint x: 483, startPoint y: 152, endPoint x: 520, endPoint y: 148, distance: 37.2
click at [518, 151] on input "127508" at bounding box center [503, 149] width 99 height 28
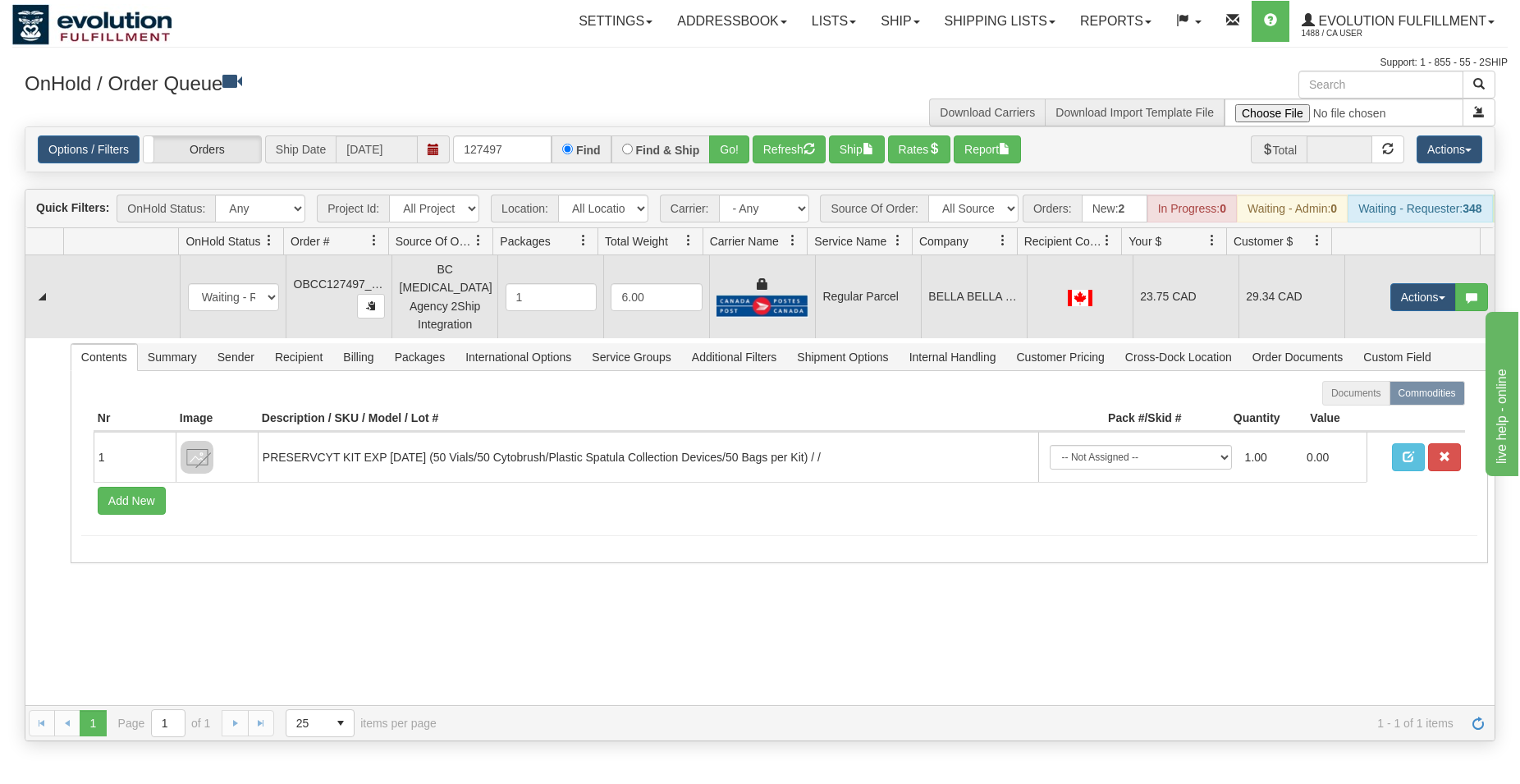
click at [989, 314] on td "BELLA BELLA MEDICAL CLINIC" at bounding box center [974, 297] width 106 height 83
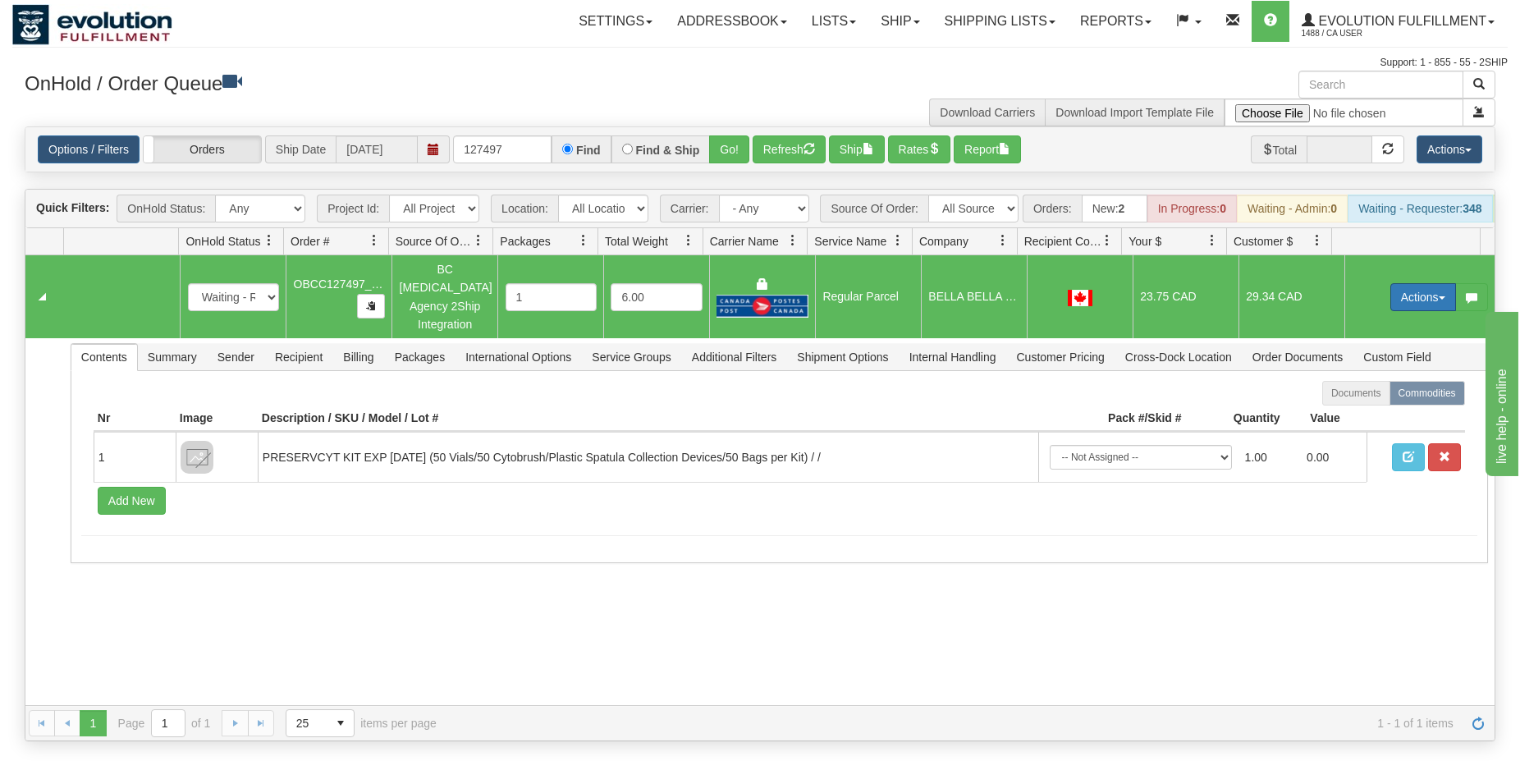
click at [1393, 299] on button "Actions" at bounding box center [1424, 297] width 66 height 28
click at [1356, 372] on span "Rate All Services" at bounding box center [1390, 370] width 99 height 13
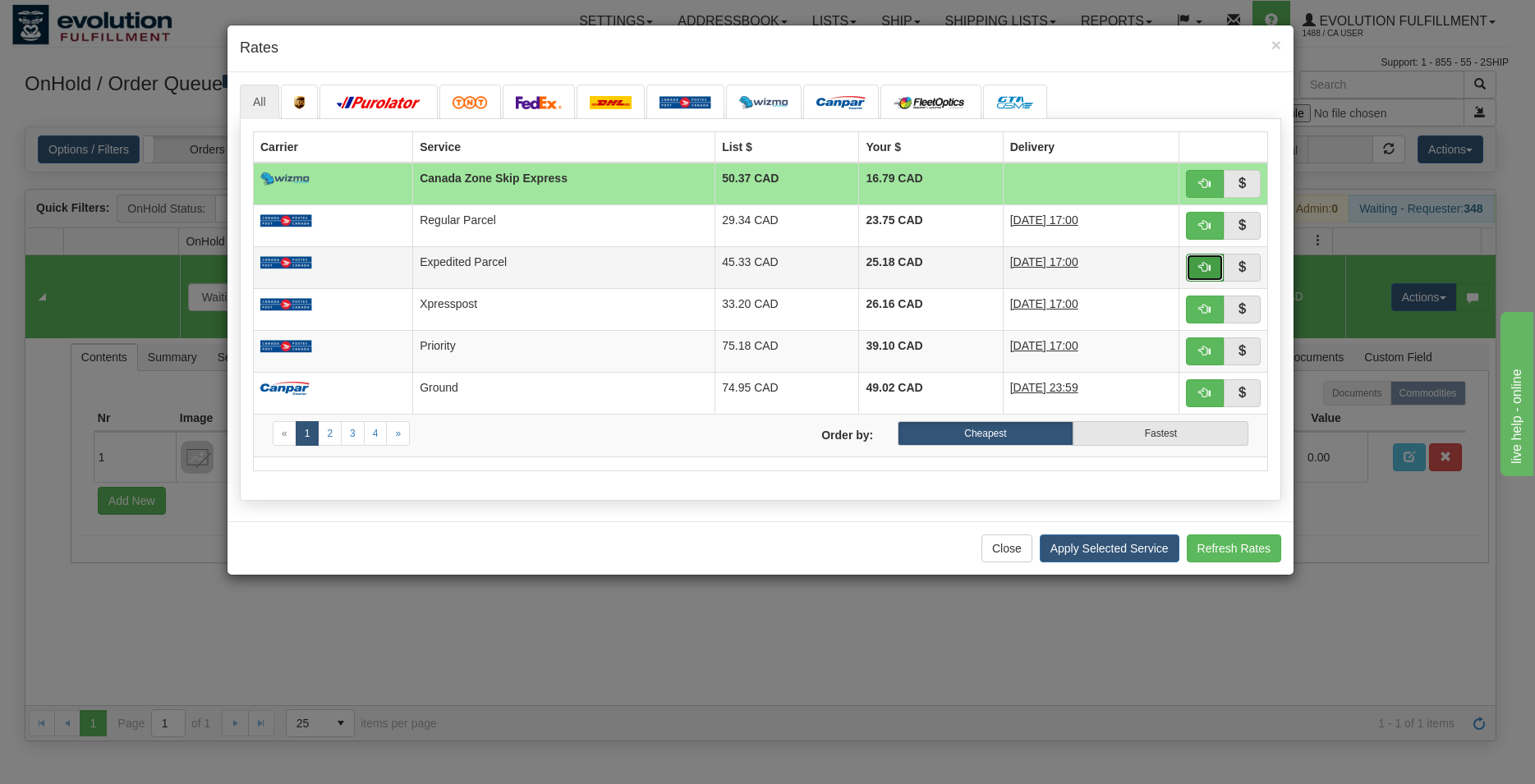
click at [1196, 273] on button "button" at bounding box center [1205, 267] width 38 height 28
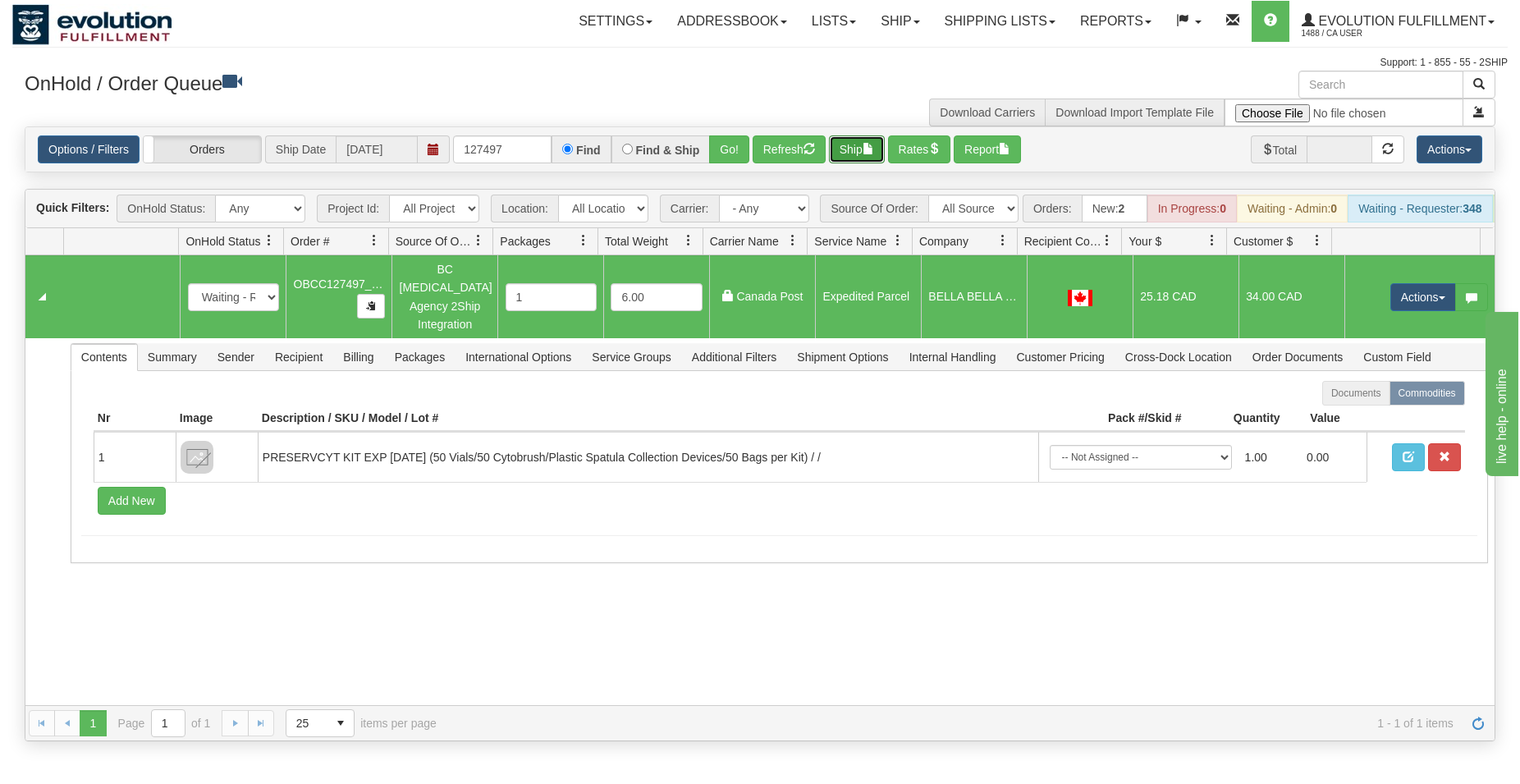
click at [866, 142] on button "Ship" at bounding box center [857, 149] width 55 height 28
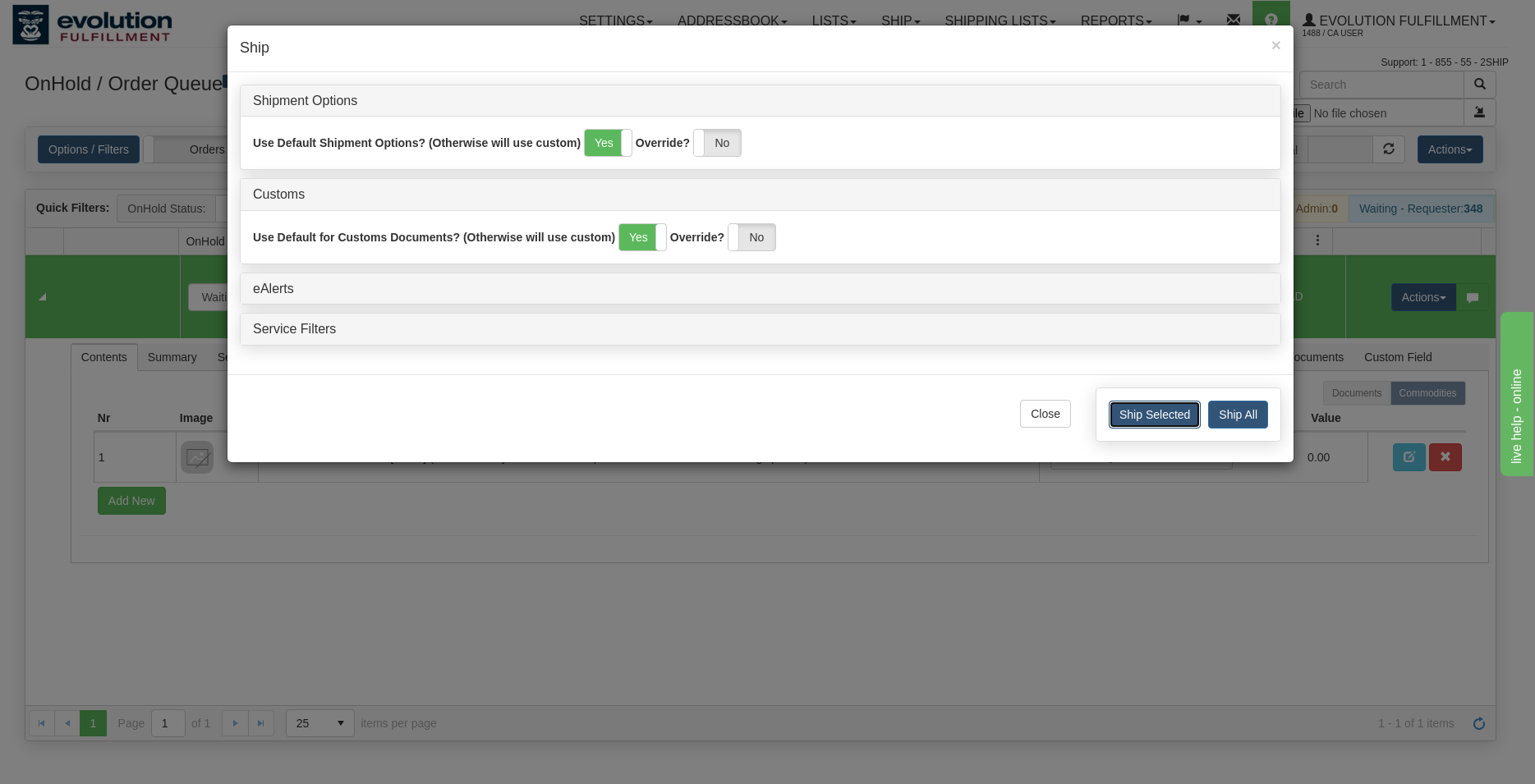
click at [1123, 411] on button "Ship Selected" at bounding box center [1154, 414] width 92 height 28
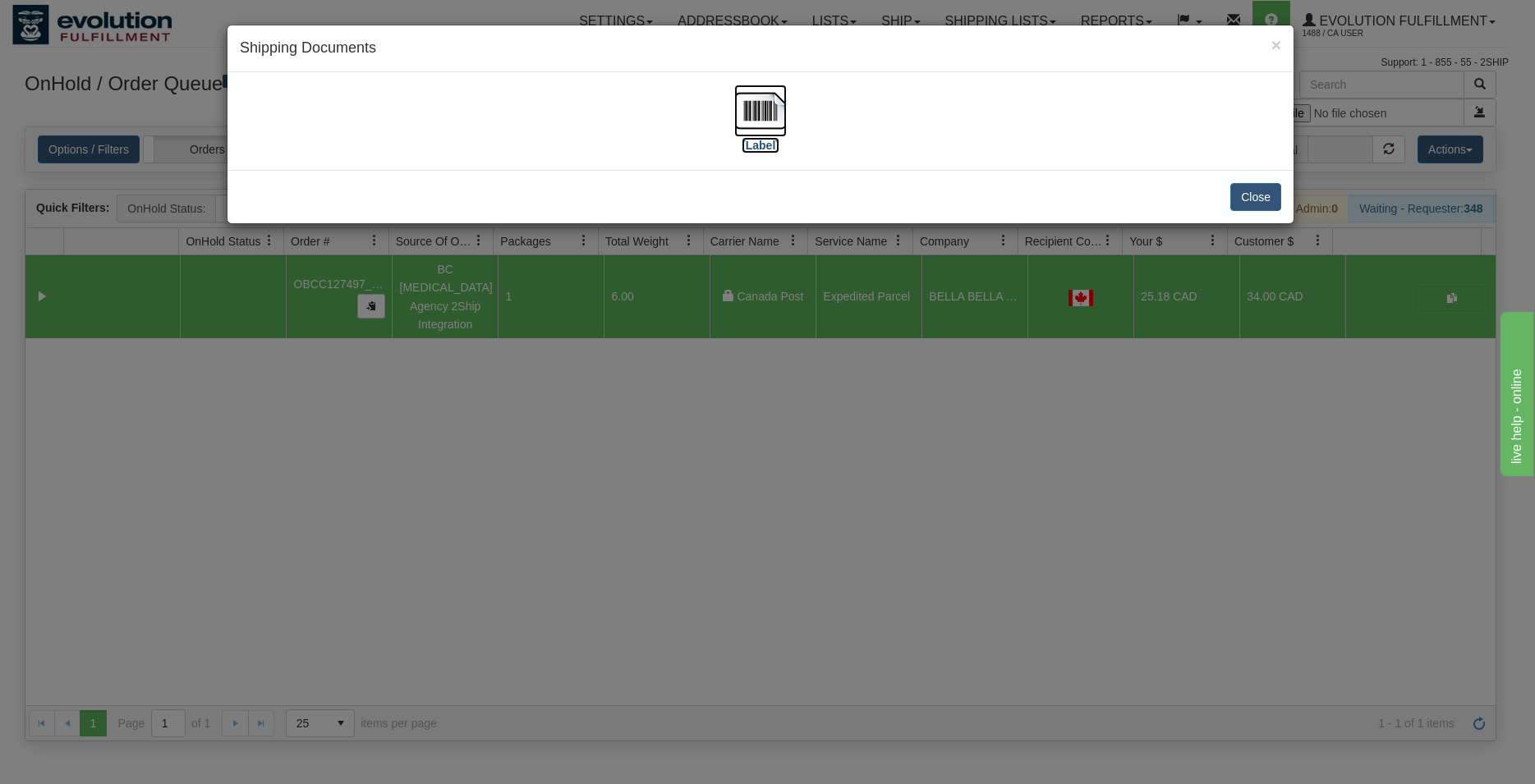
click at [753, 108] on img at bounding box center [760, 111] width 53 height 53
drag, startPoint x: 1250, startPoint y: 194, endPoint x: 693, endPoint y: 192, distance: 557.0
click at [1249, 195] on button "Close" at bounding box center [1255, 196] width 51 height 28
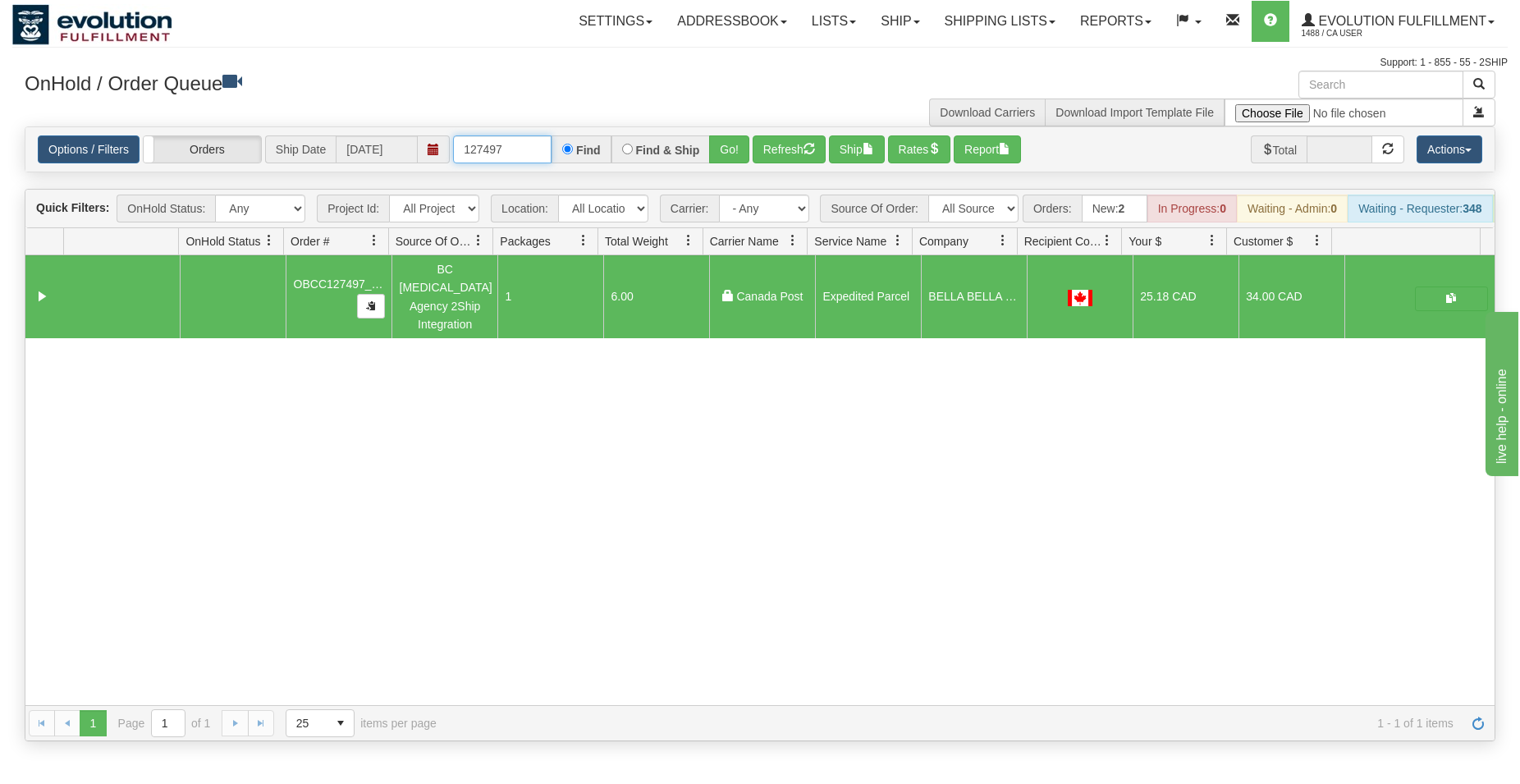
drag, startPoint x: 482, startPoint y: 153, endPoint x: 650, endPoint y: 190, distance: 172.0
click at [551, 164] on input "127497" at bounding box center [503, 149] width 99 height 28
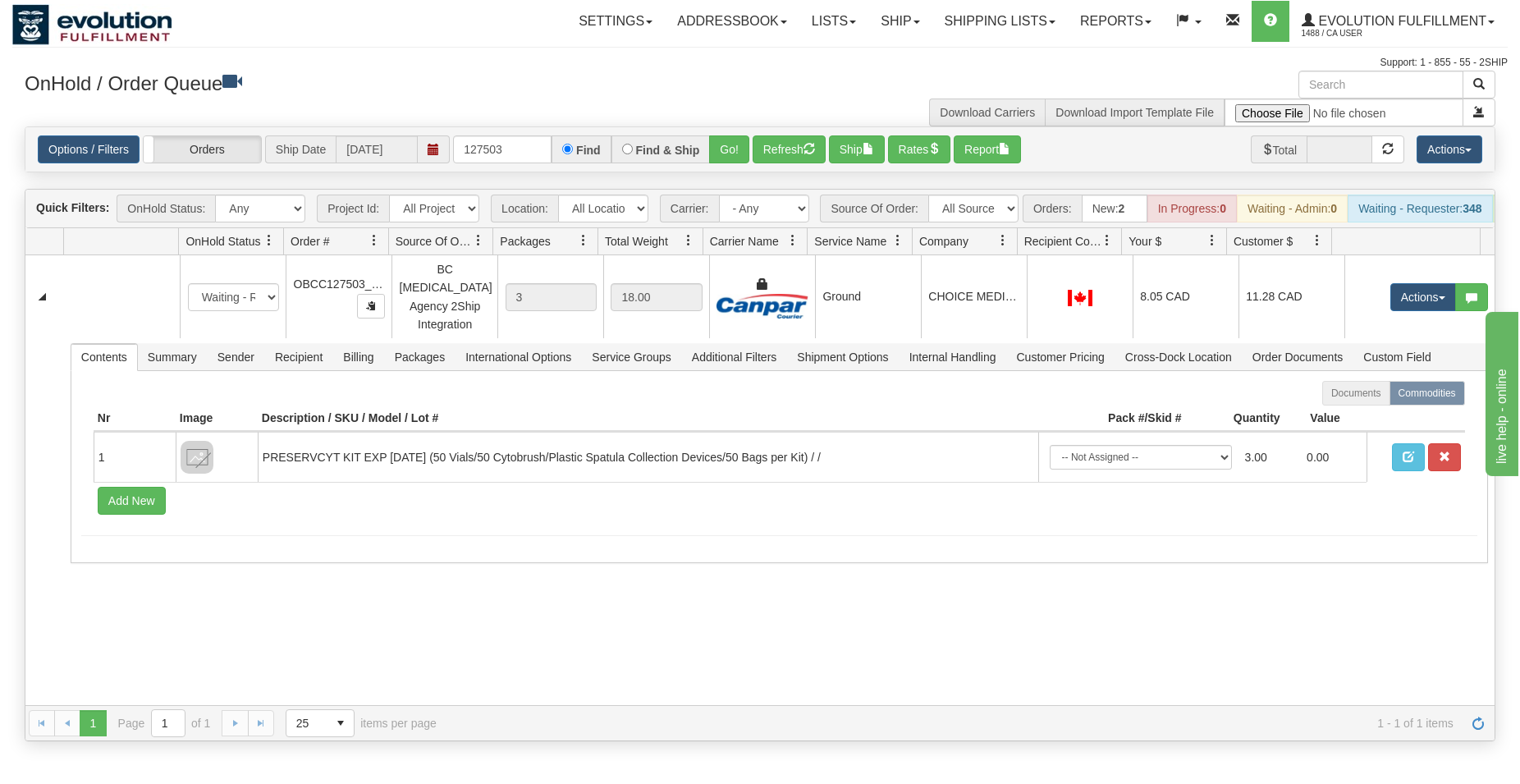
drag, startPoint x: 1013, startPoint y: 324, endPoint x: 891, endPoint y: 217, distance: 162.3
click at [1011, 323] on td "CHOICE MEDICAL CLINIC" at bounding box center [974, 297] width 106 height 83
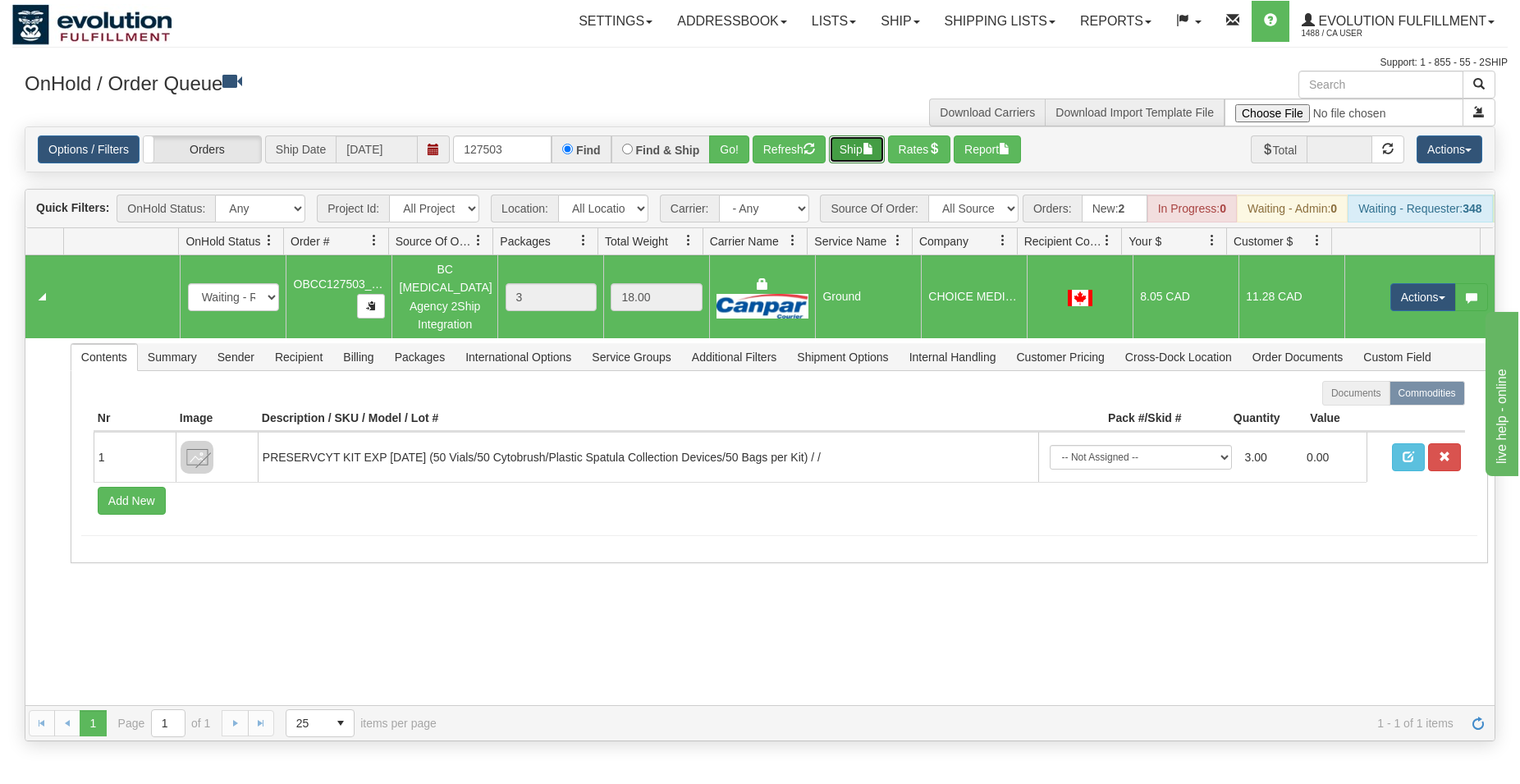
click at [850, 158] on button "Ship" at bounding box center [857, 149] width 55 height 28
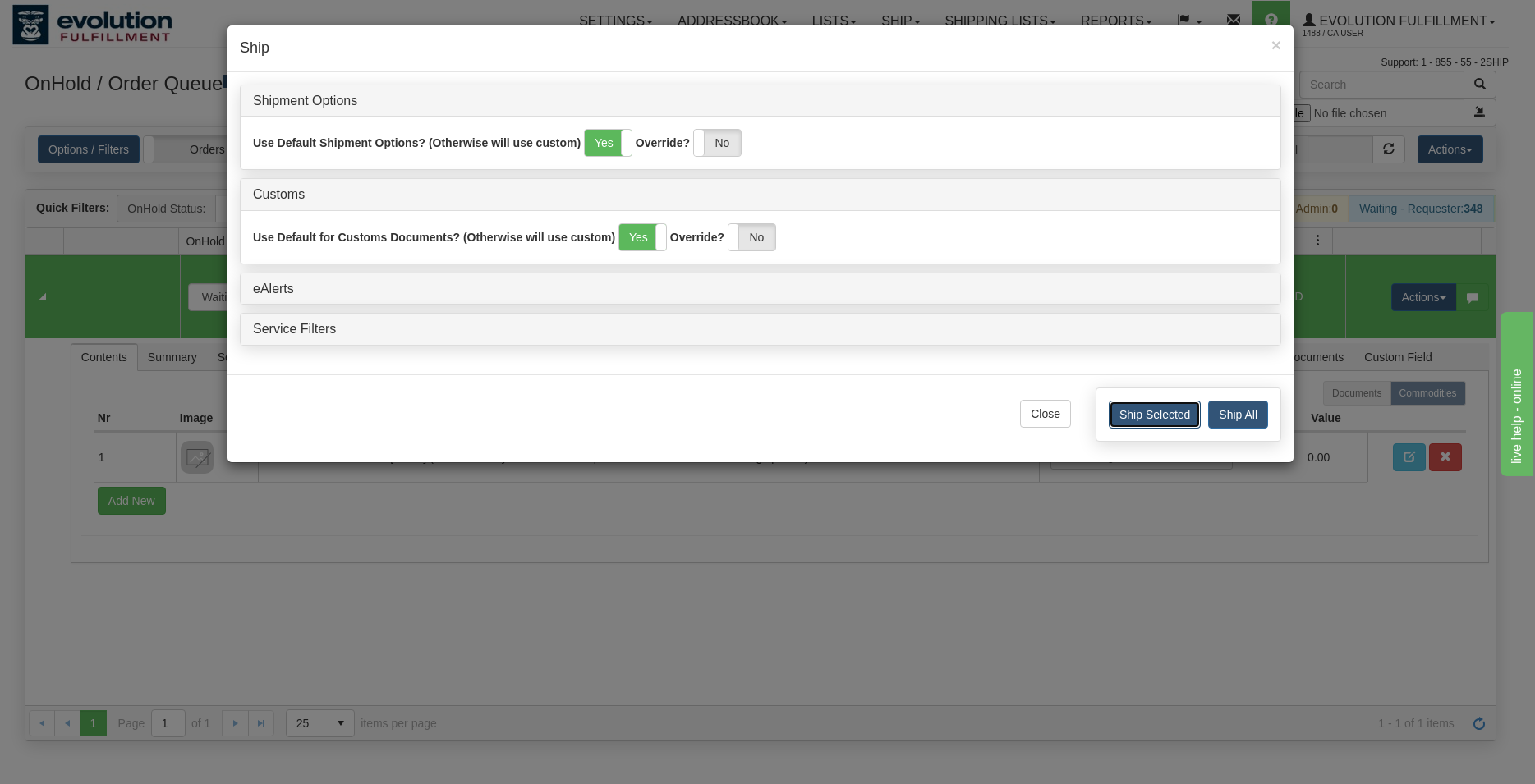
click at [1161, 425] on button "Ship Selected" at bounding box center [1154, 414] width 92 height 28
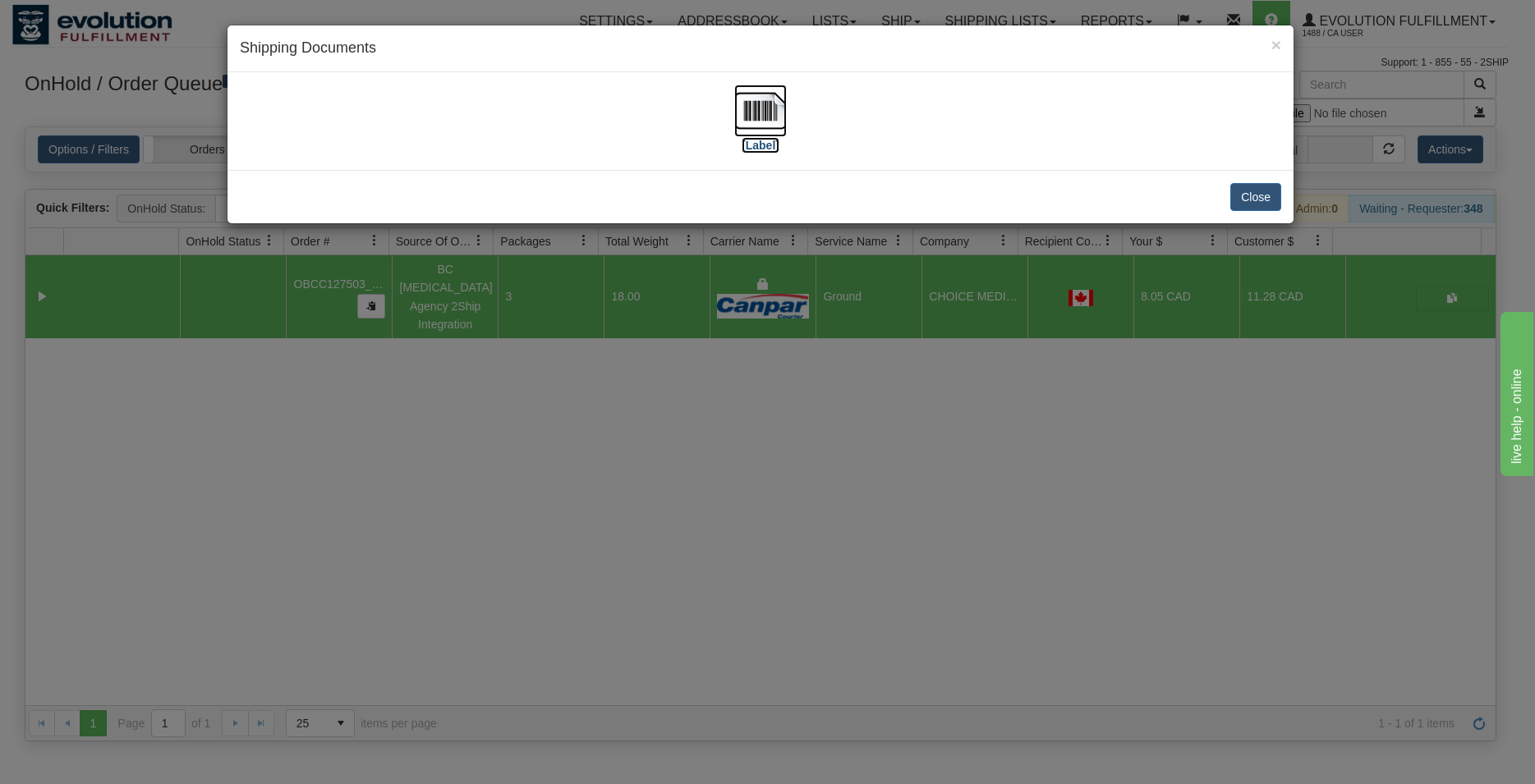
click at [761, 98] on img at bounding box center [760, 111] width 53 height 53
click at [1274, 198] on div "Close" at bounding box center [760, 196] width 1066 height 54
click at [1267, 198] on button "Close" at bounding box center [1255, 196] width 51 height 28
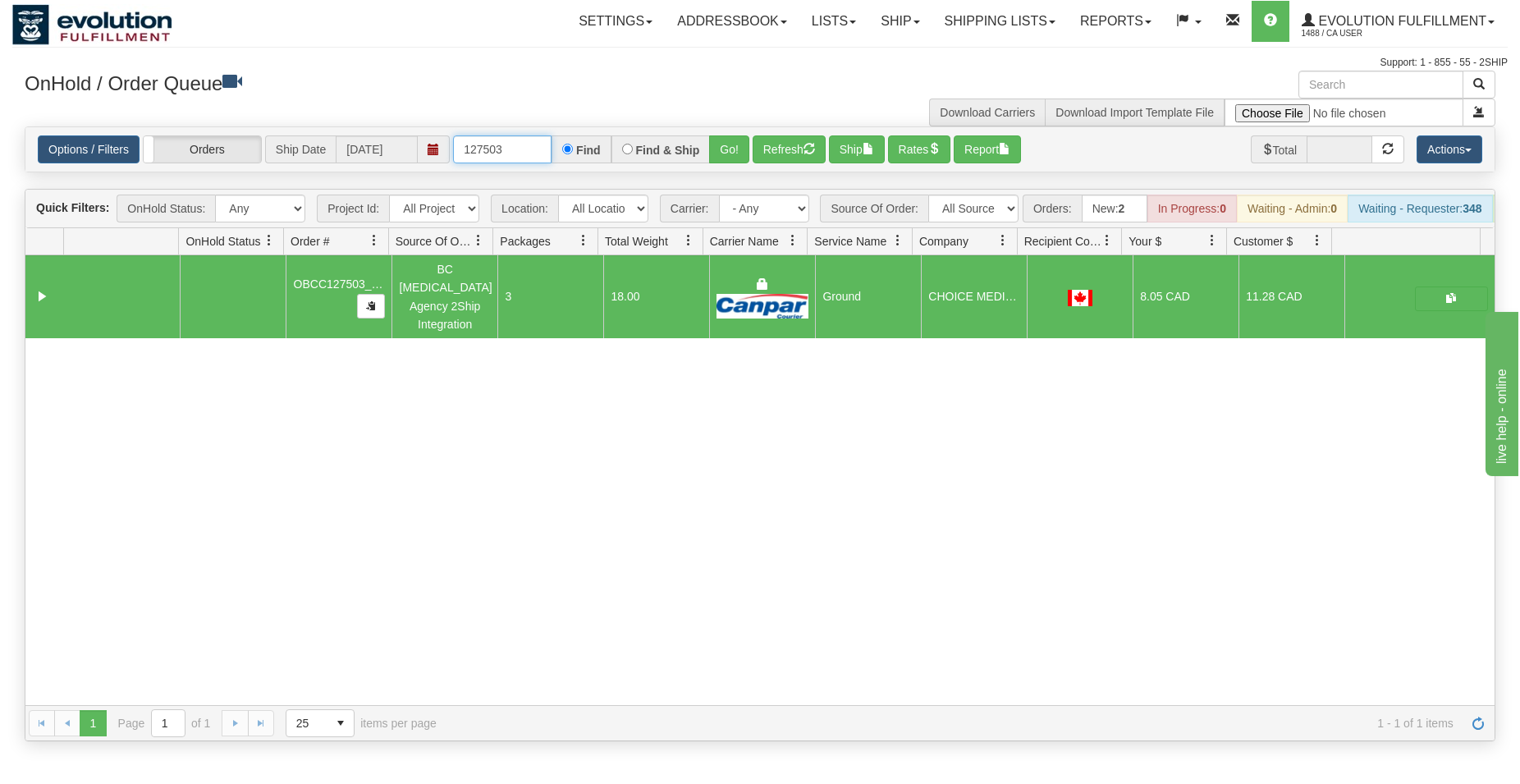
drag, startPoint x: 500, startPoint y: 149, endPoint x: 501, endPoint y: 106, distance: 43.0
click at [496, 147] on input "127503" at bounding box center [503, 149] width 99 height 28
type input "127509"
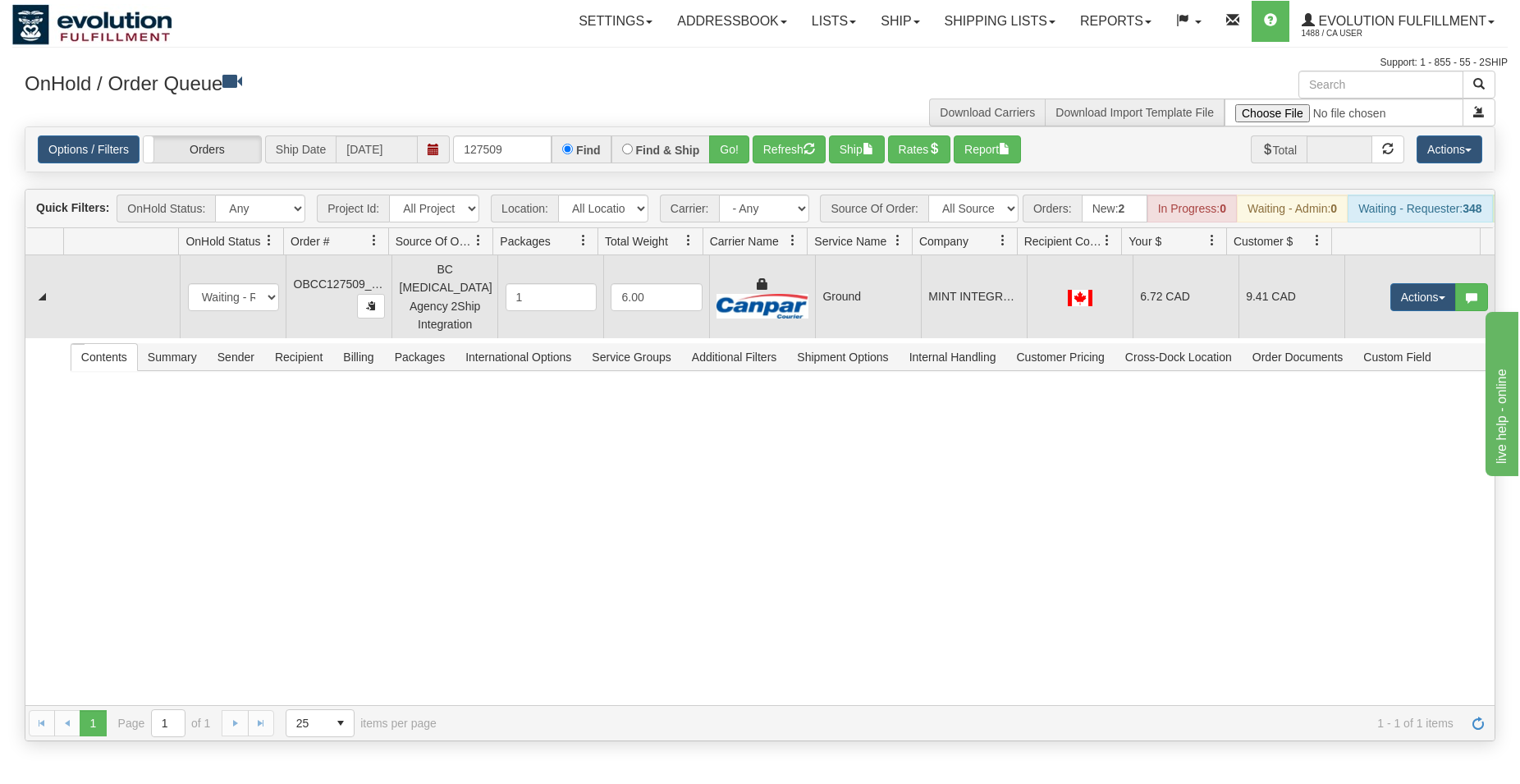
click at [890, 291] on td "Ground" at bounding box center [868, 297] width 106 height 83
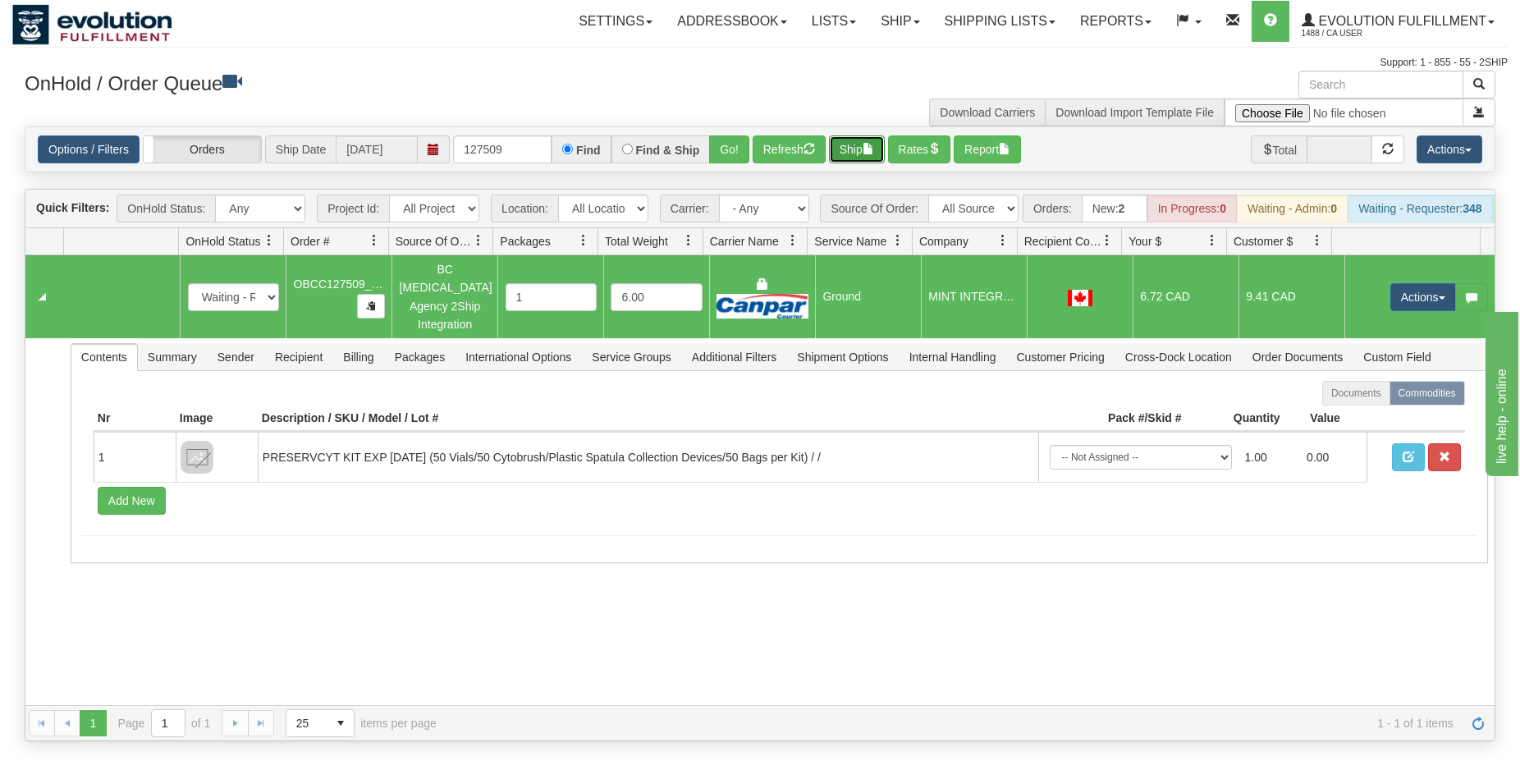
click at [862, 154] on button "Ship" at bounding box center [857, 149] width 55 height 28
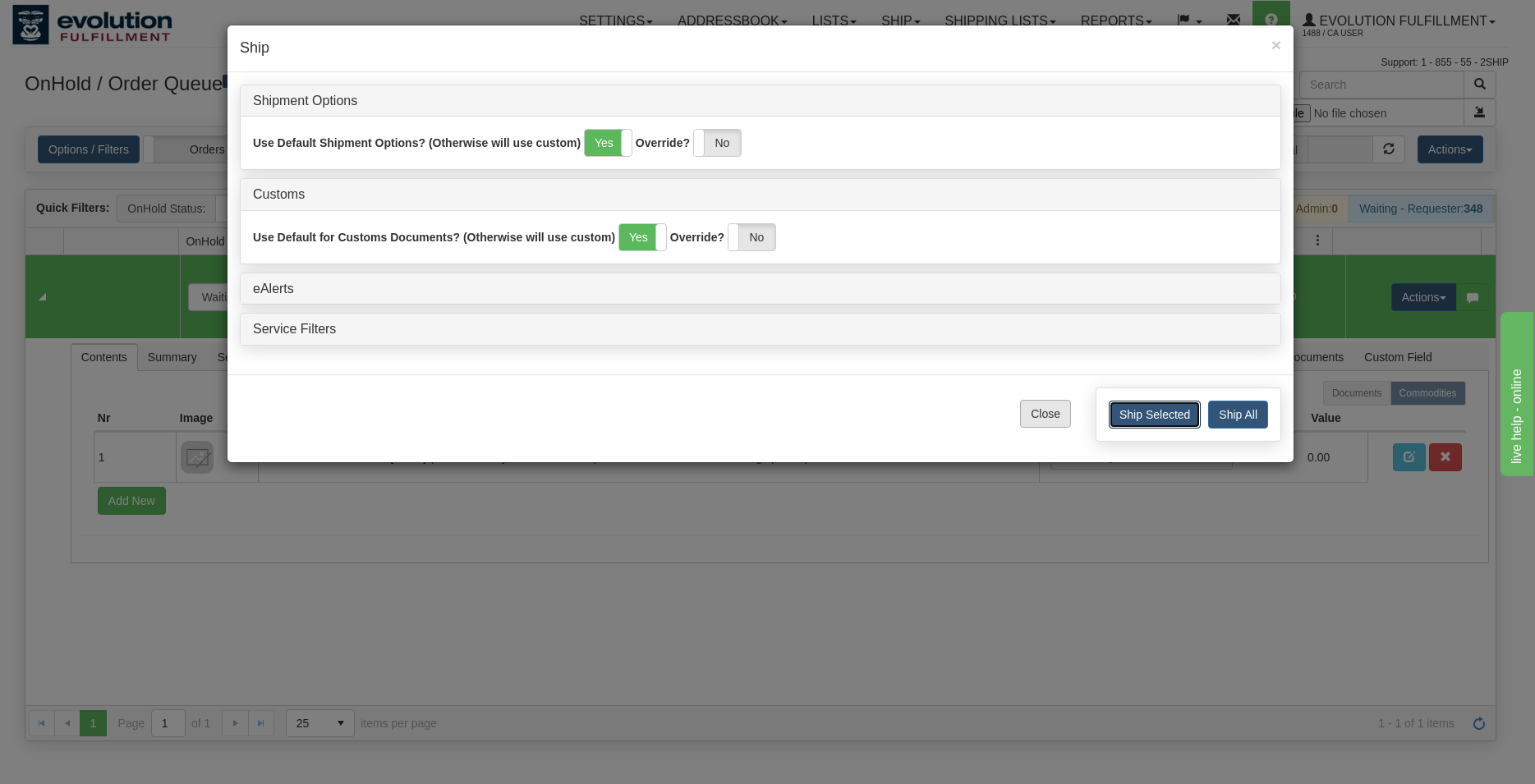
drag, startPoint x: 1128, startPoint y: 414, endPoint x: 1040, endPoint y: 408, distance: 88.2
click at [1040, 408] on div "Close Ship Selected Ship All" at bounding box center [760, 417] width 1066 height 87
click at [1040, 408] on button "Close" at bounding box center [1045, 414] width 51 height 28
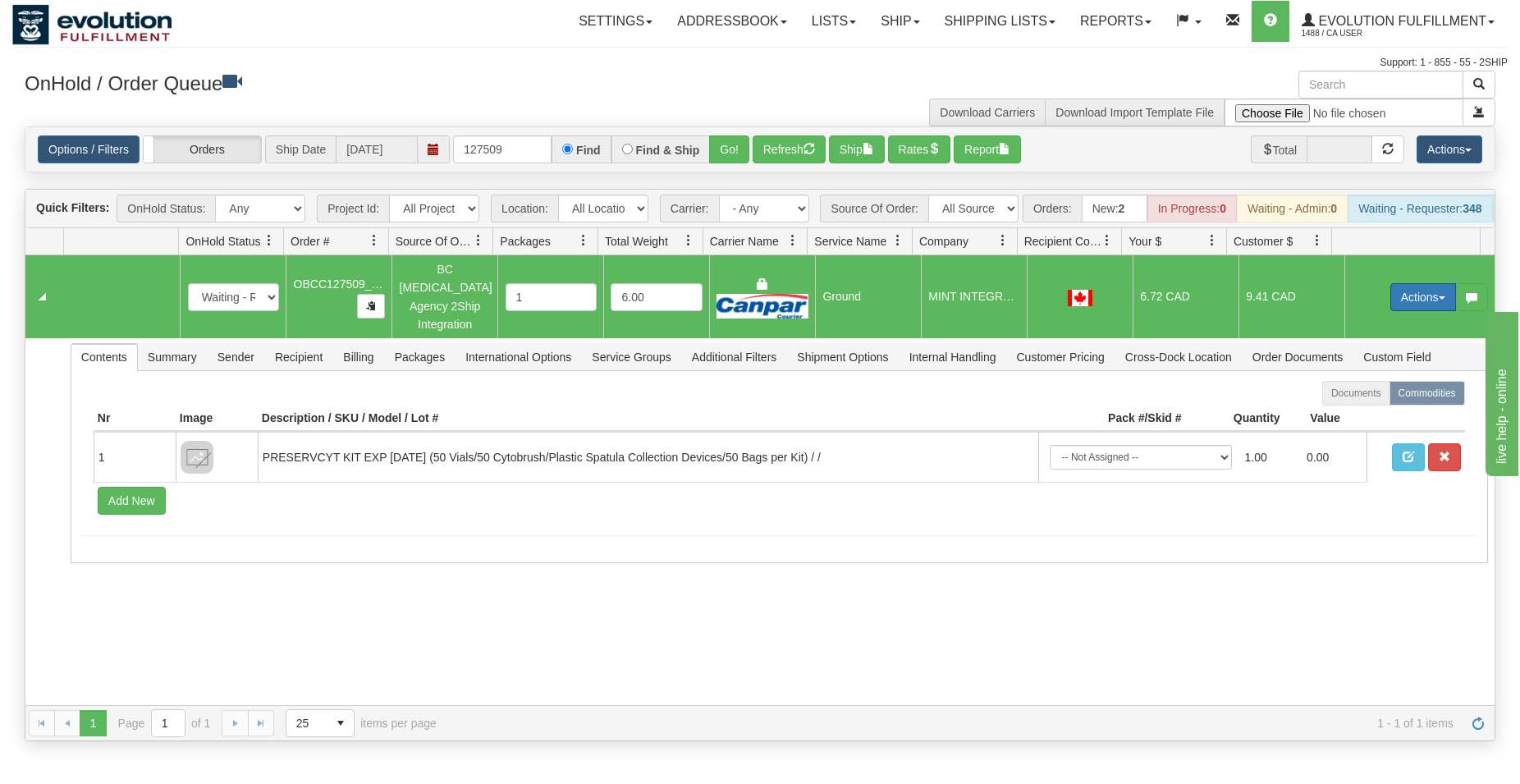
click at [1414, 304] on button "Actions" at bounding box center [1424, 297] width 66 height 28
click at [1384, 371] on span "Rate All Services" at bounding box center [1390, 370] width 99 height 13
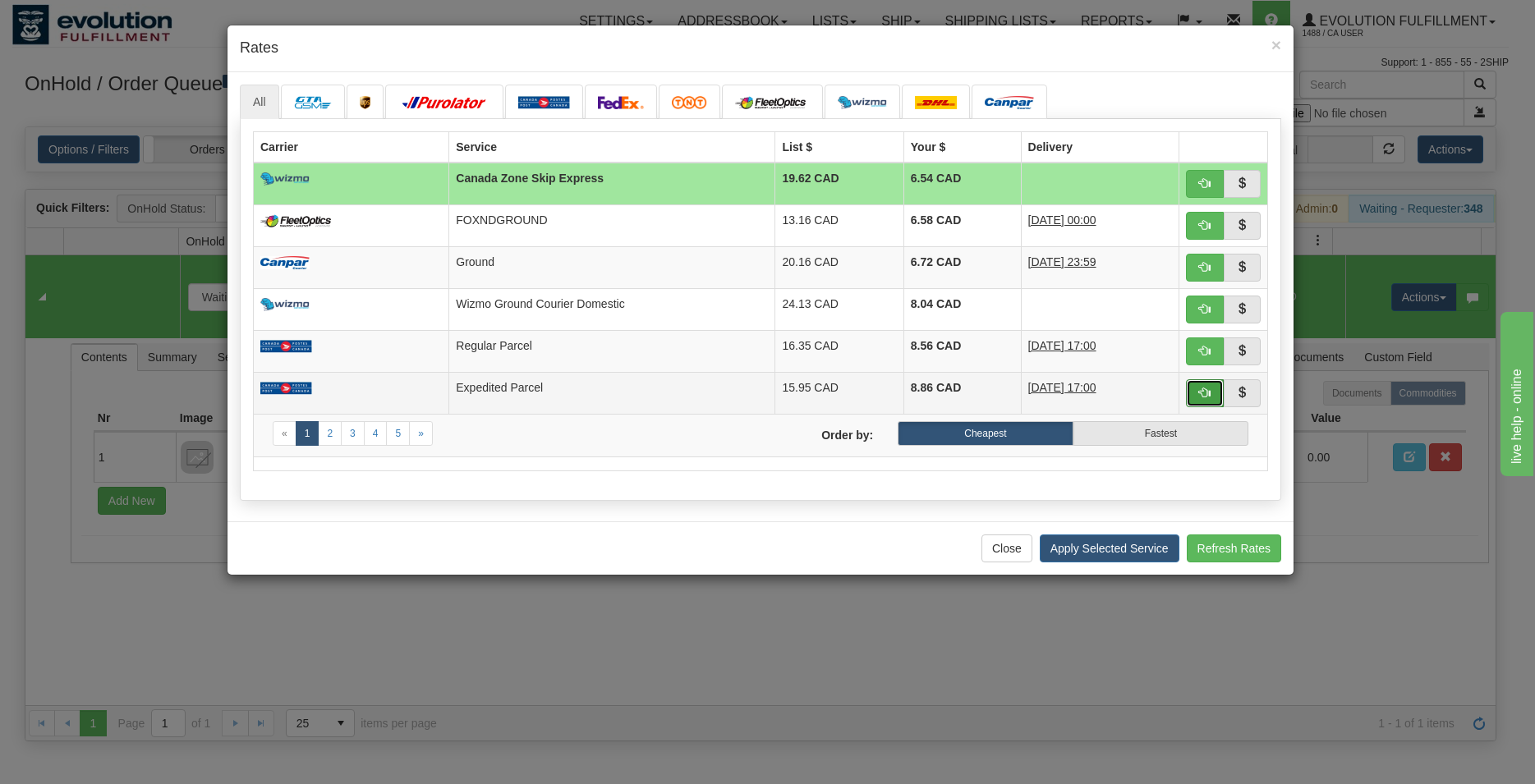
click at [1202, 404] on button "button" at bounding box center [1205, 393] width 38 height 28
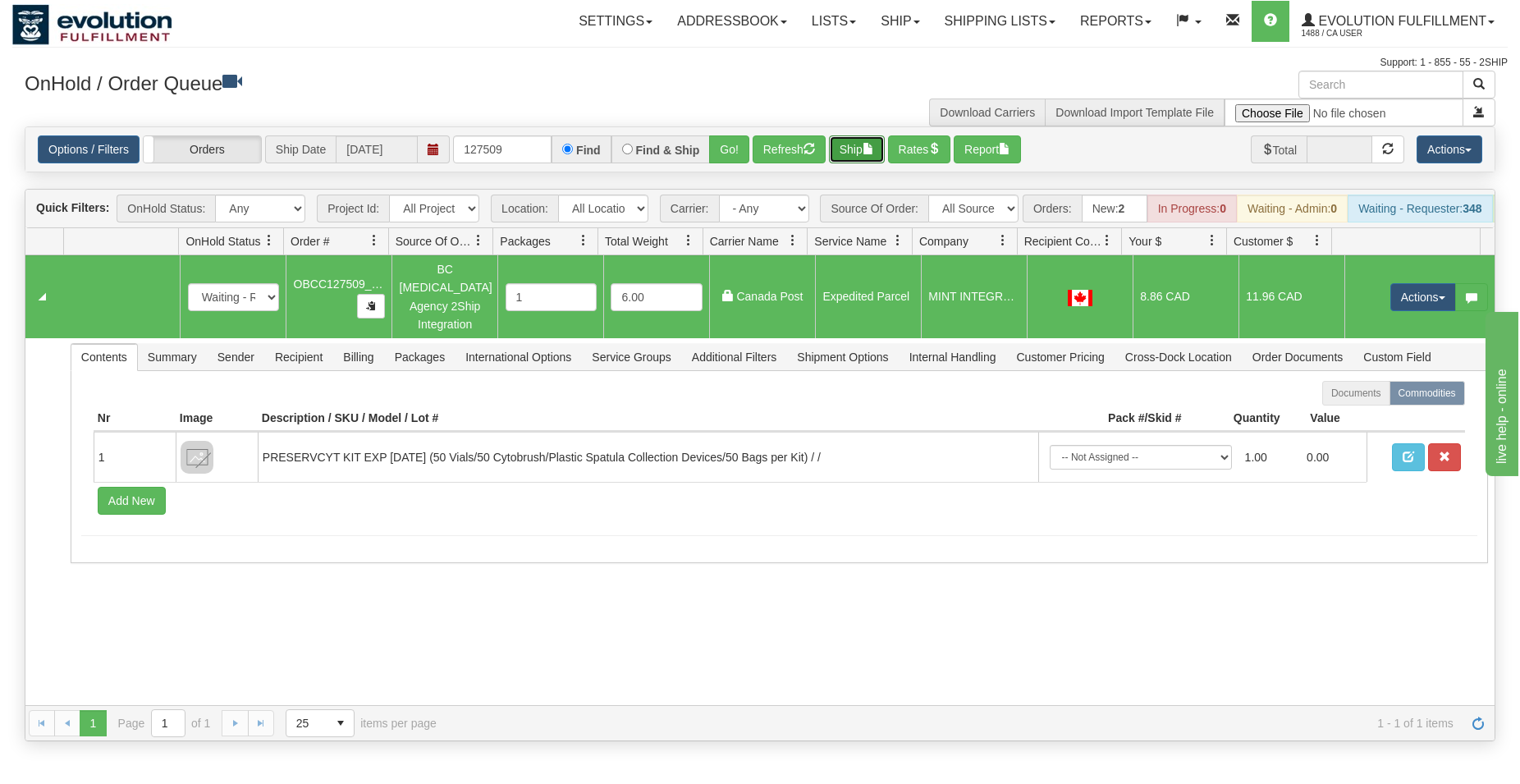
click at [843, 139] on button "Ship" at bounding box center [857, 149] width 55 height 28
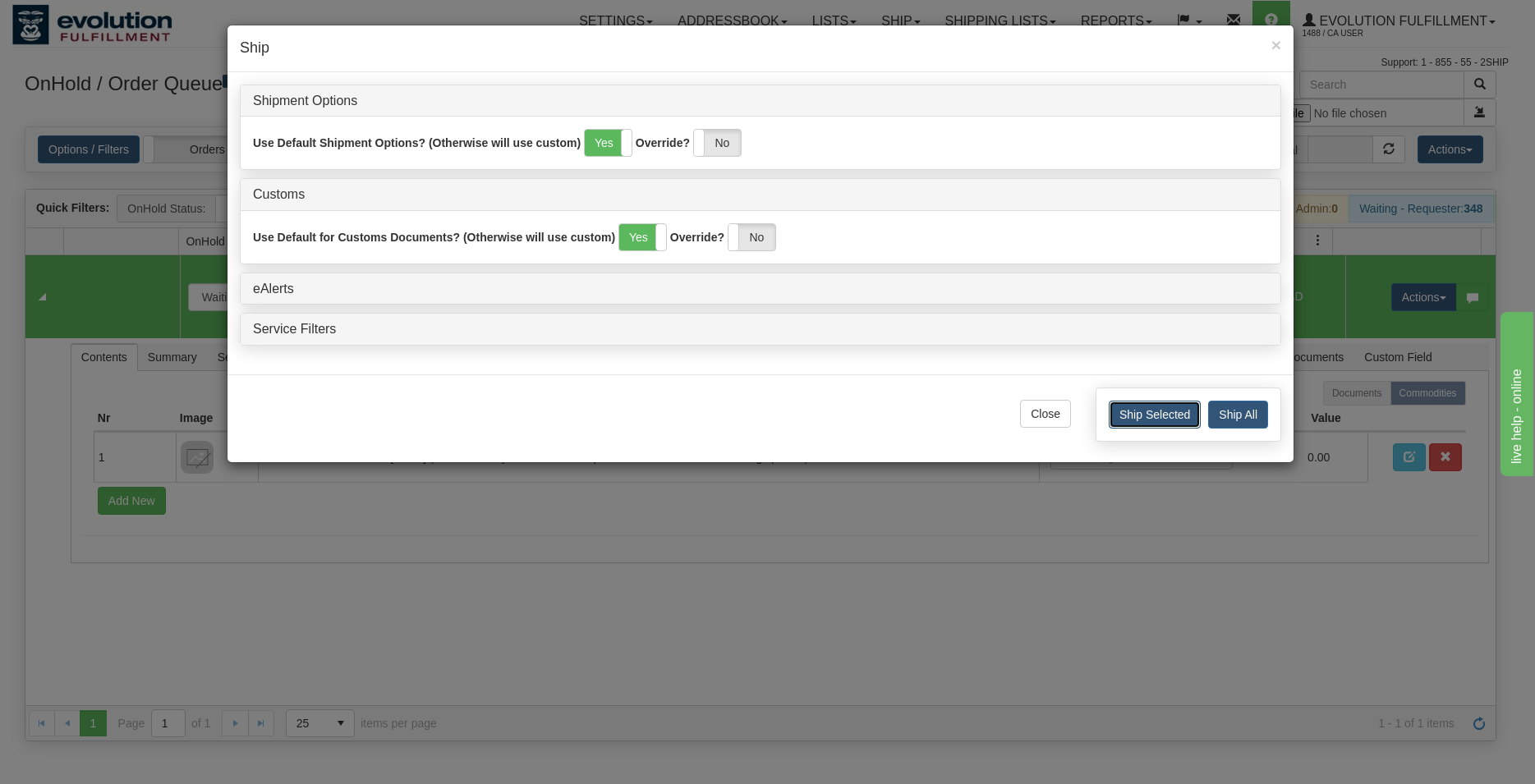
click at [1147, 420] on button "Ship Selected" at bounding box center [1154, 414] width 92 height 28
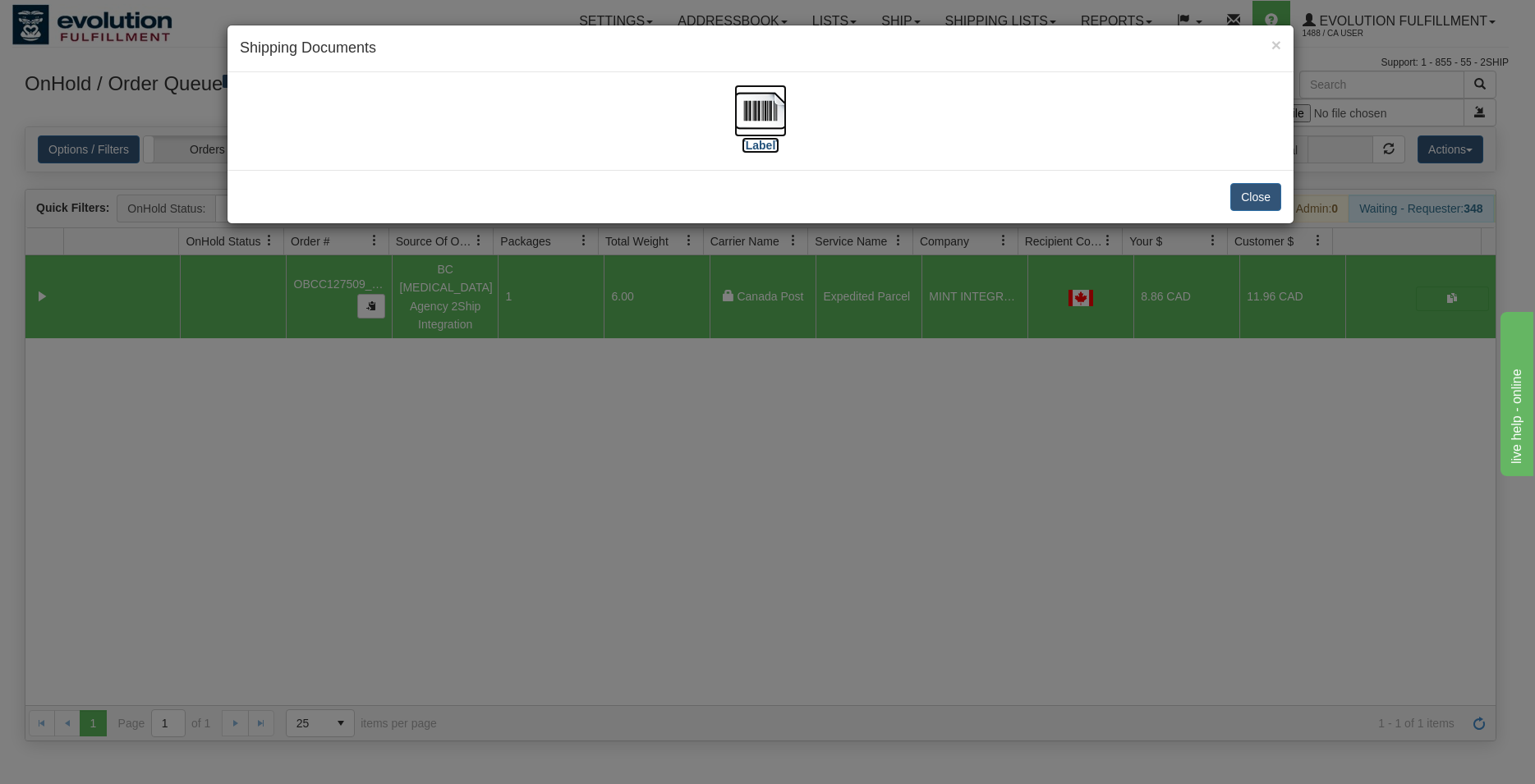
click at [753, 114] on img at bounding box center [760, 111] width 53 height 53
click at [1254, 185] on button "Close" at bounding box center [1255, 196] width 51 height 28
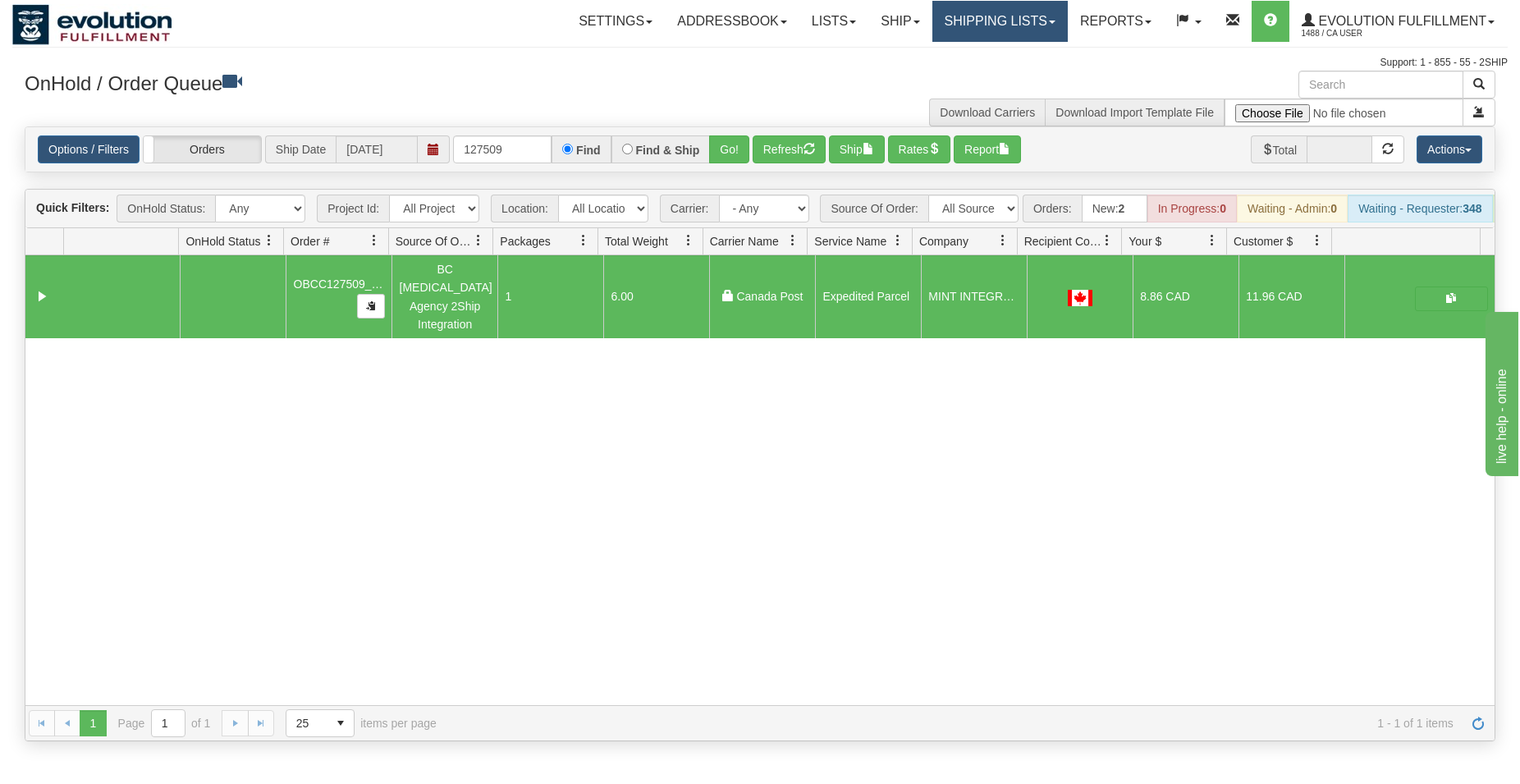
click at [996, 30] on link "Shipping lists" at bounding box center [1000, 21] width 135 height 41
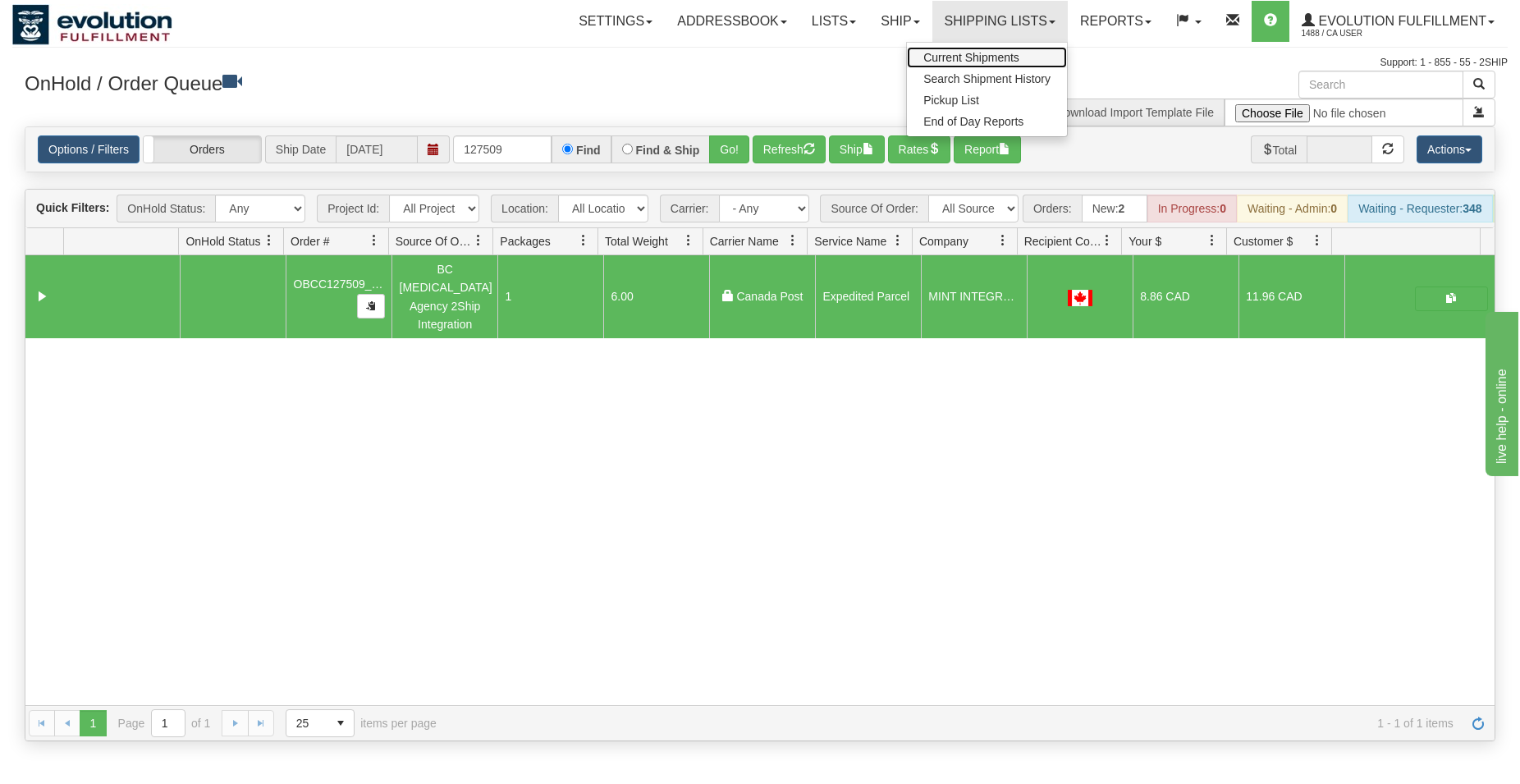
click at [998, 55] on span "Current Shipments" at bounding box center [971, 57] width 96 height 13
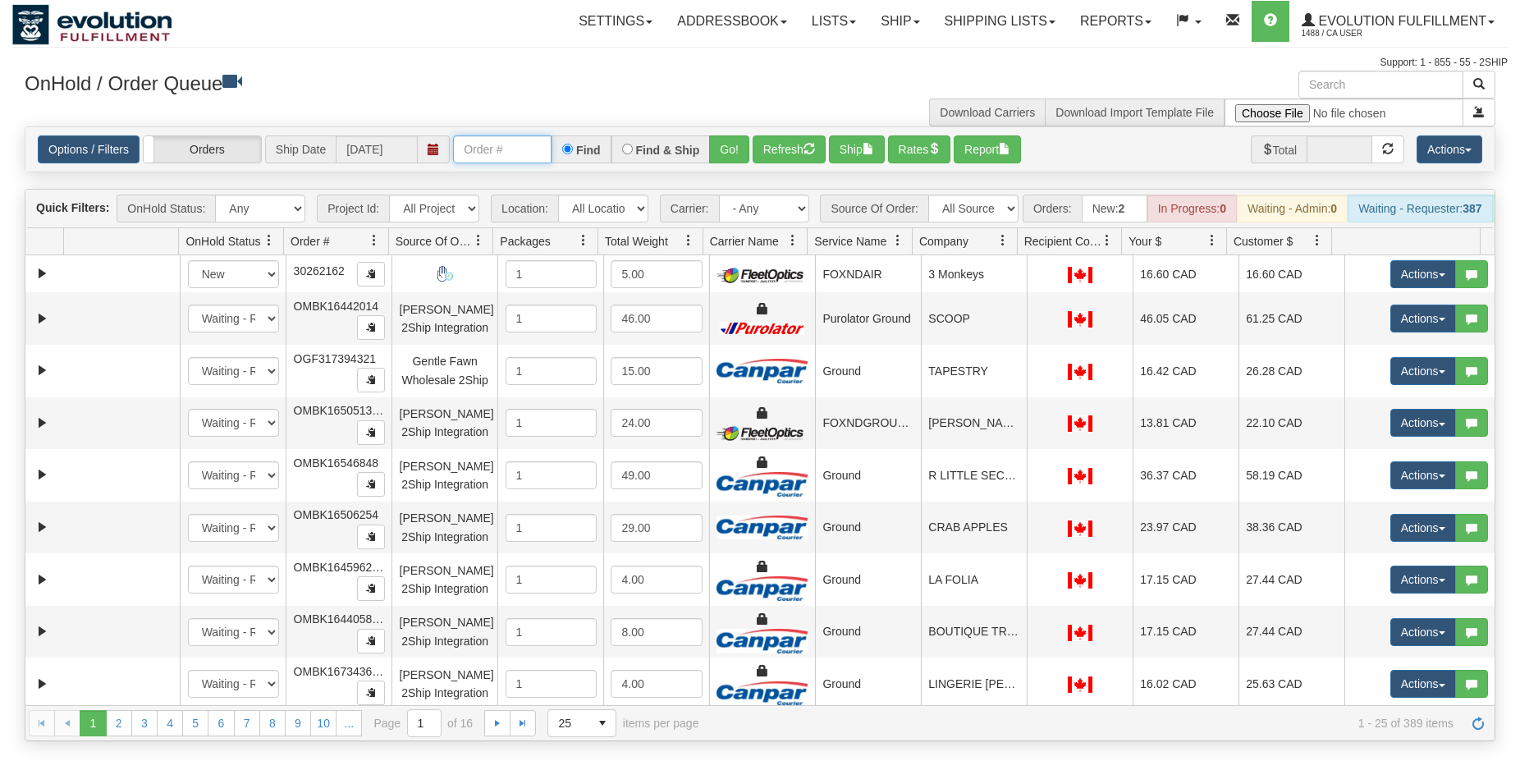
click at [545, 150] on input "text" at bounding box center [503, 149] width 99 height 28
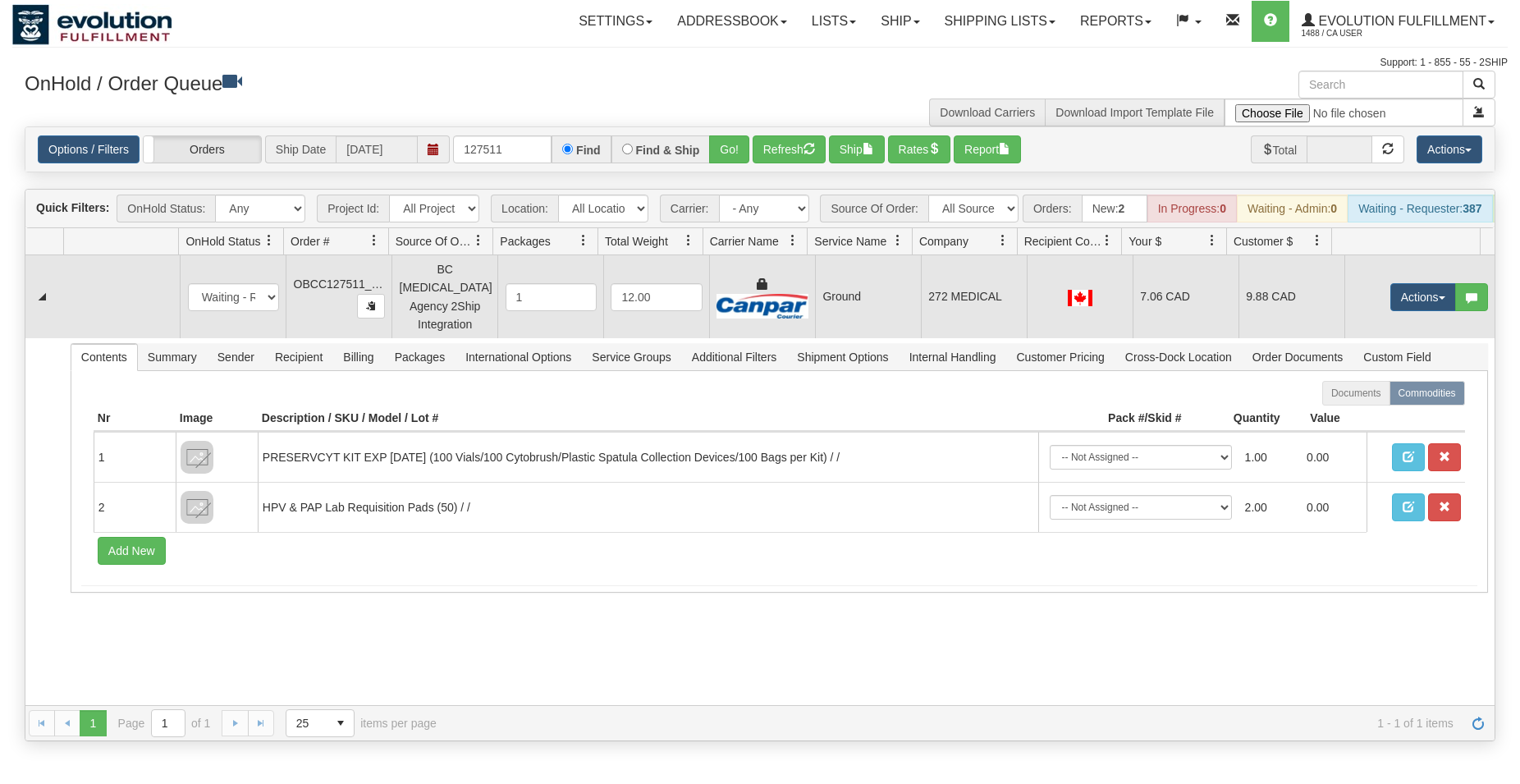
click at [949, 299] on td "272 MEDICAL" at bounding box center [974, 297] width 106 height 83
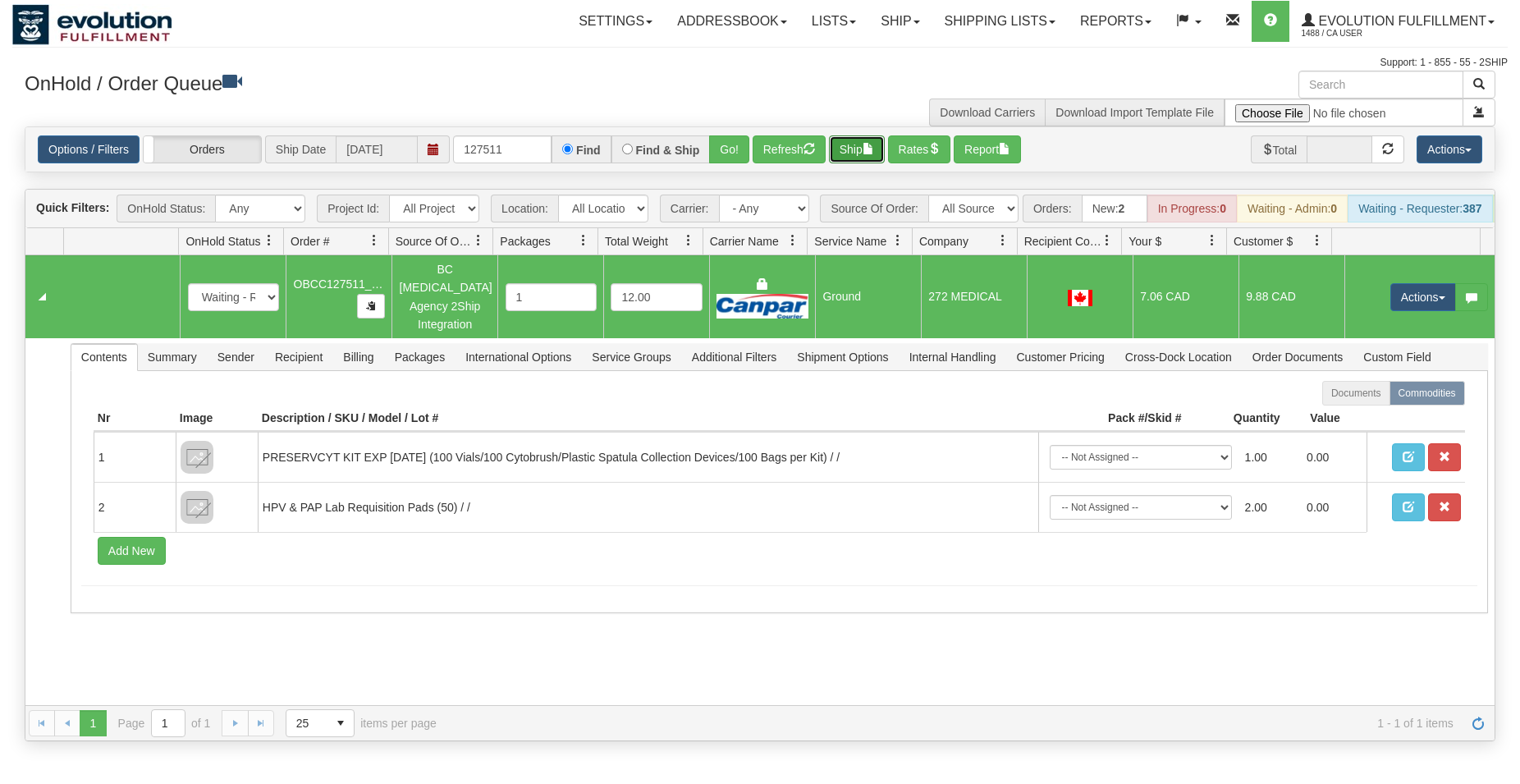
click at [853, 150] on button "Ship" at bounding box center [857, 149] width 55 height 28
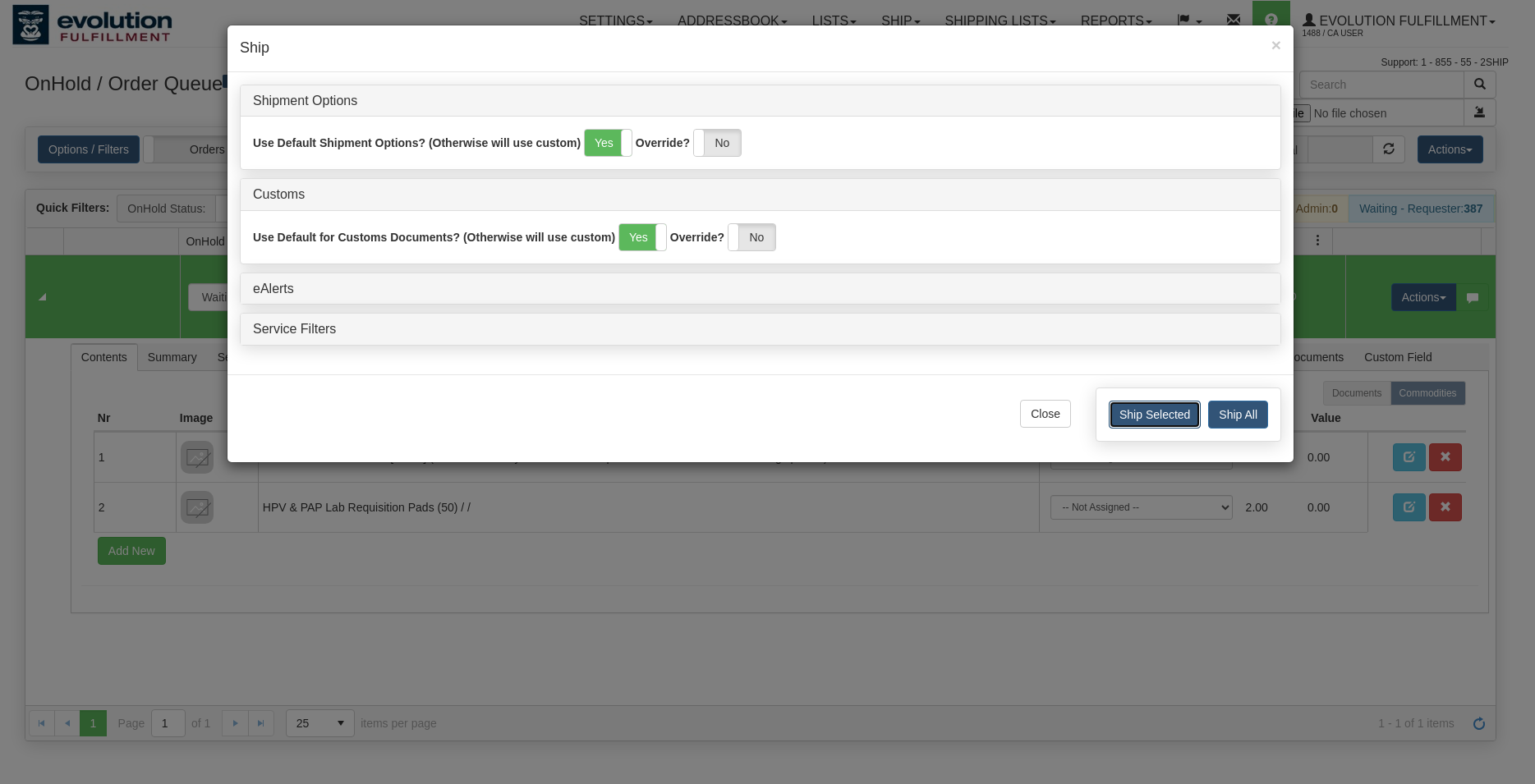
click at [1117, 411] on button "Ship Selected" at bounding box center [1154, 414] width 92 height 28
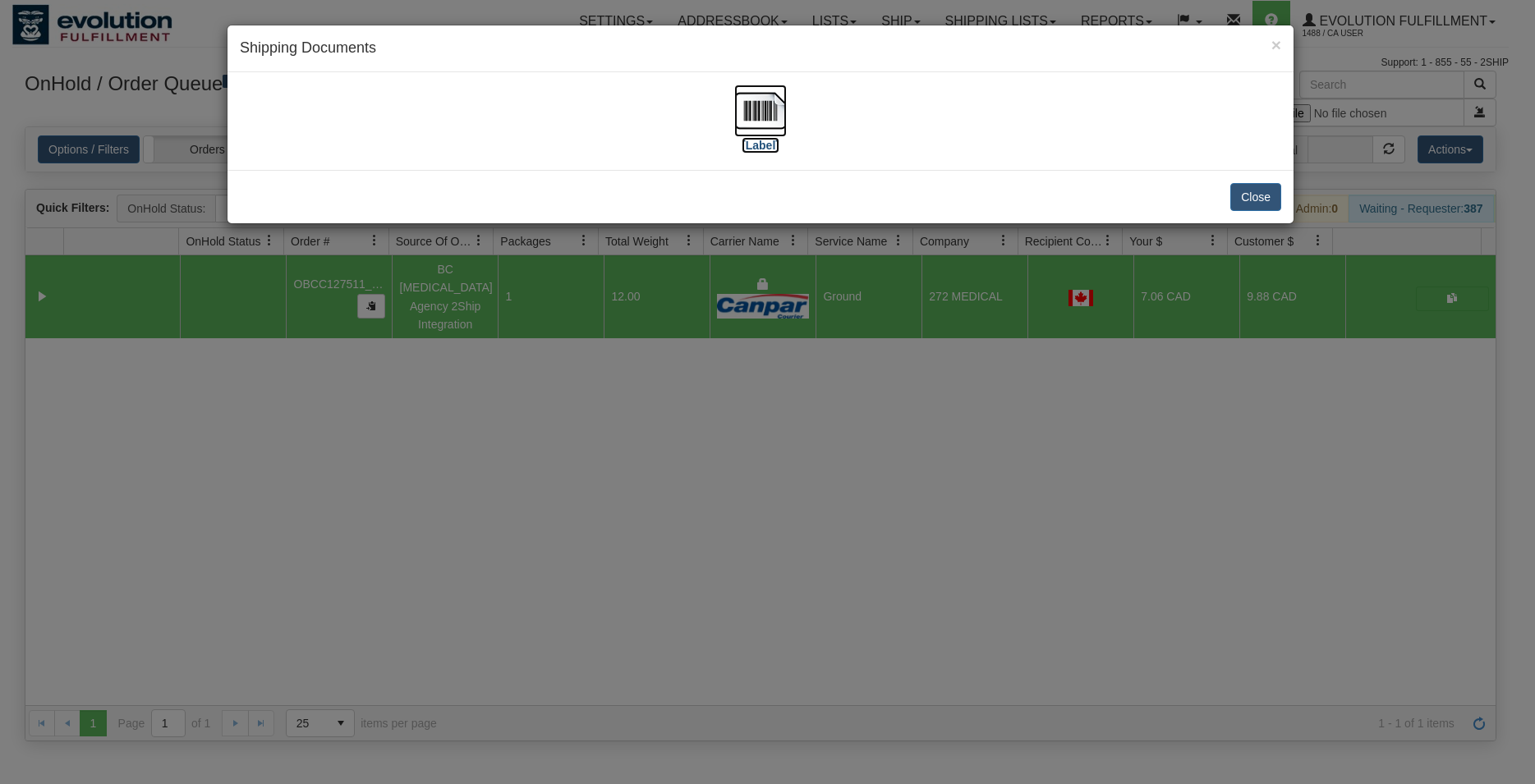
click at [771, 119] on img at bounding box center [760, 111] width 53 height 53
click at [1238, 196] on button "Close" at bounding box center [1255, 196] width 51 height 28
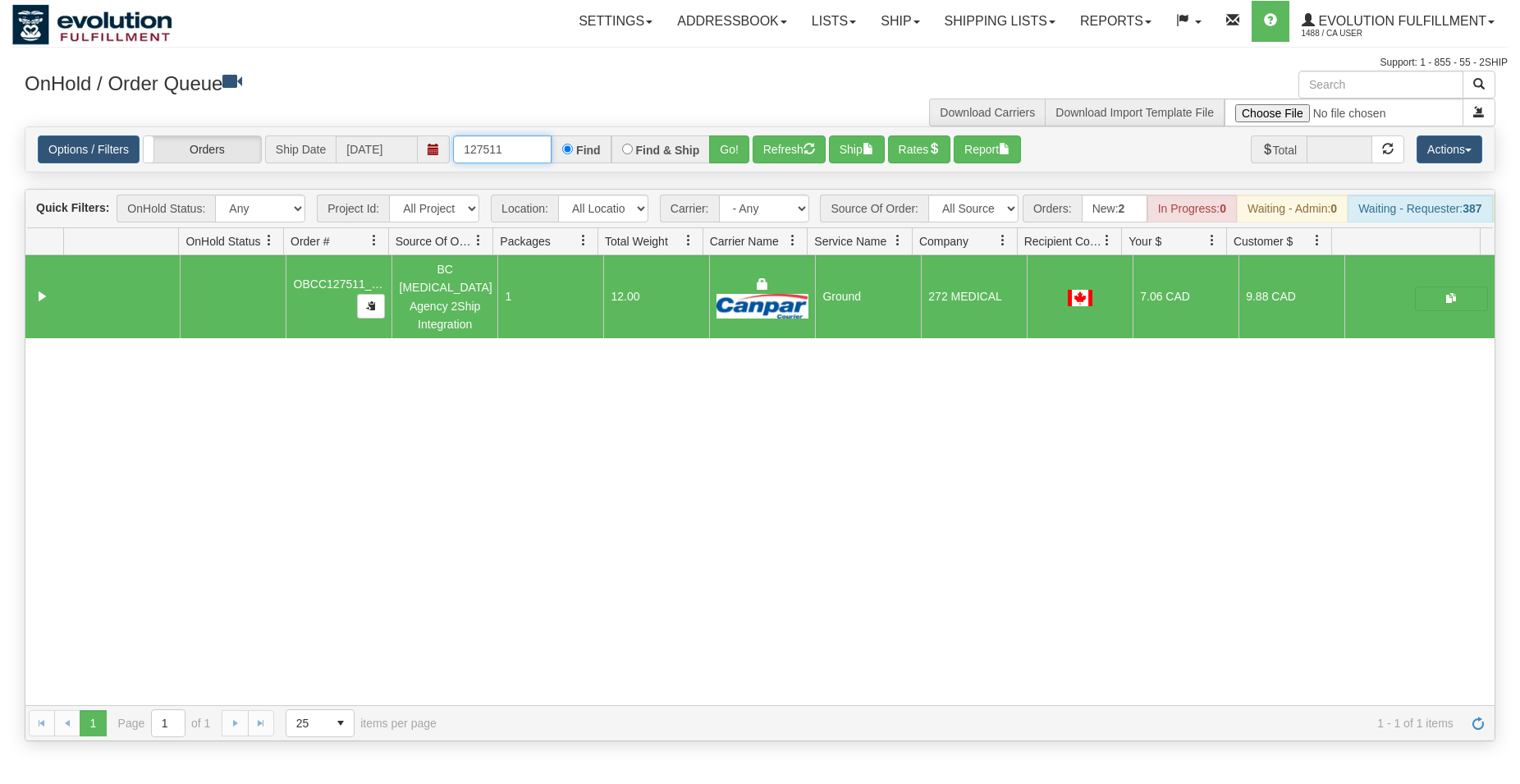
drag, startPoint x: 488, startPoint y: 144, endPoint x: 523, endPoint y: 167, distance: 41.9
click at [543, 154] on input "127511" at bounding box center [503, 149] width 99 height 28
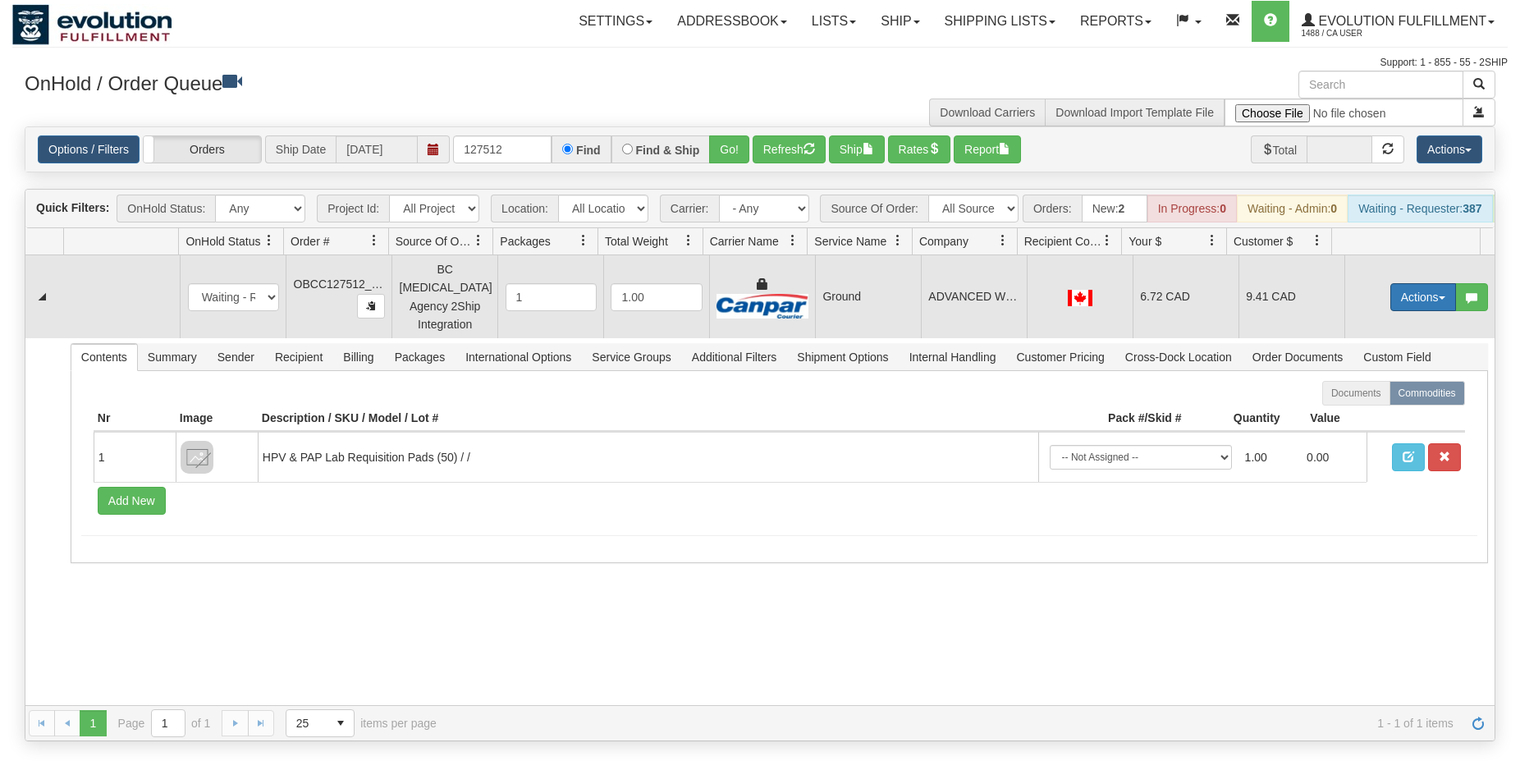
click at [1407, 311] on button "Actions" at bounding box center [1424, 297] width 66 height 28
click at [1388, 377] on span "Rate All Services" at bounding box center [1390, 370] width 99 height 13
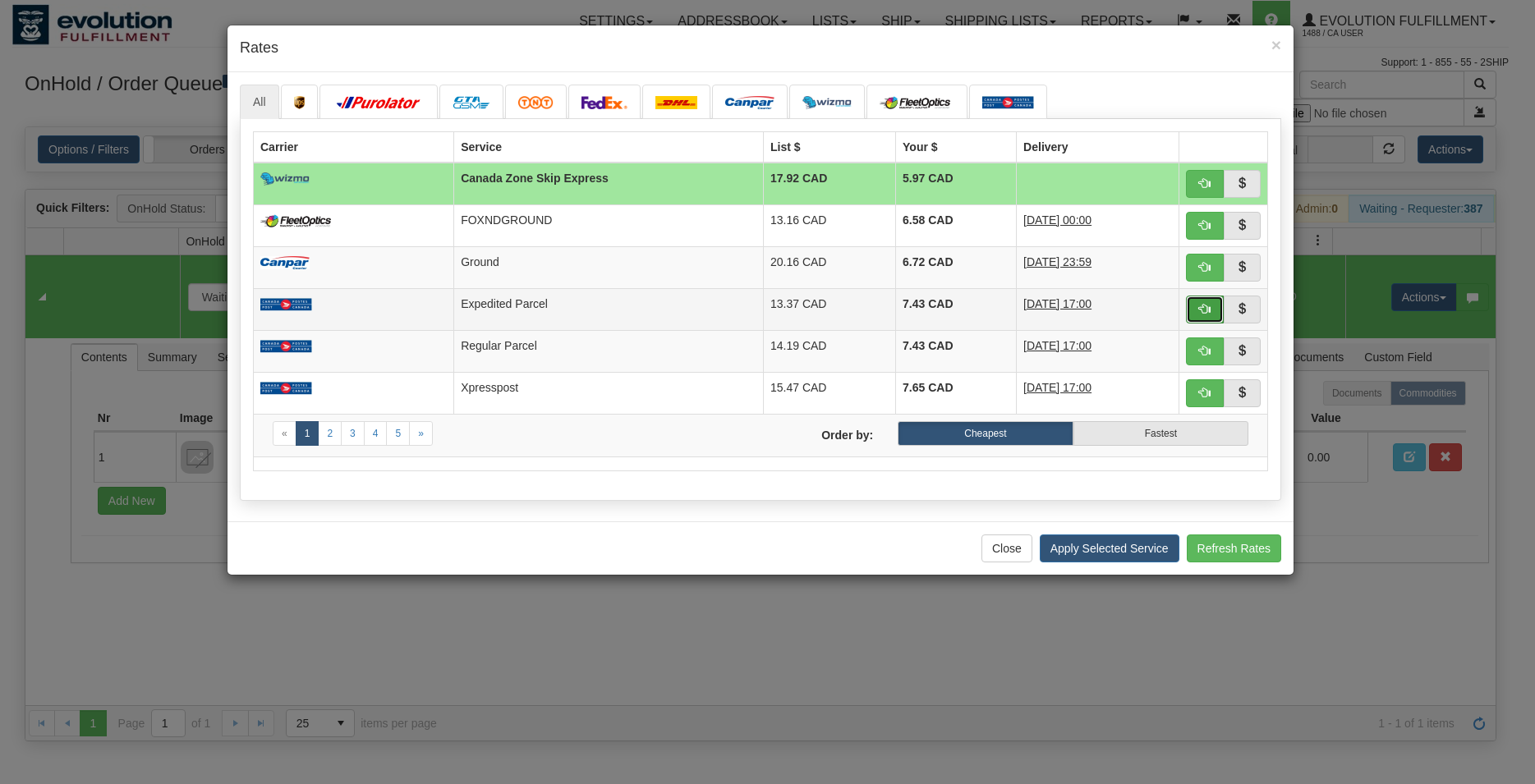
click at [1205, 318] on button "button" at bounding box center [1205, 309] width 38 height 28
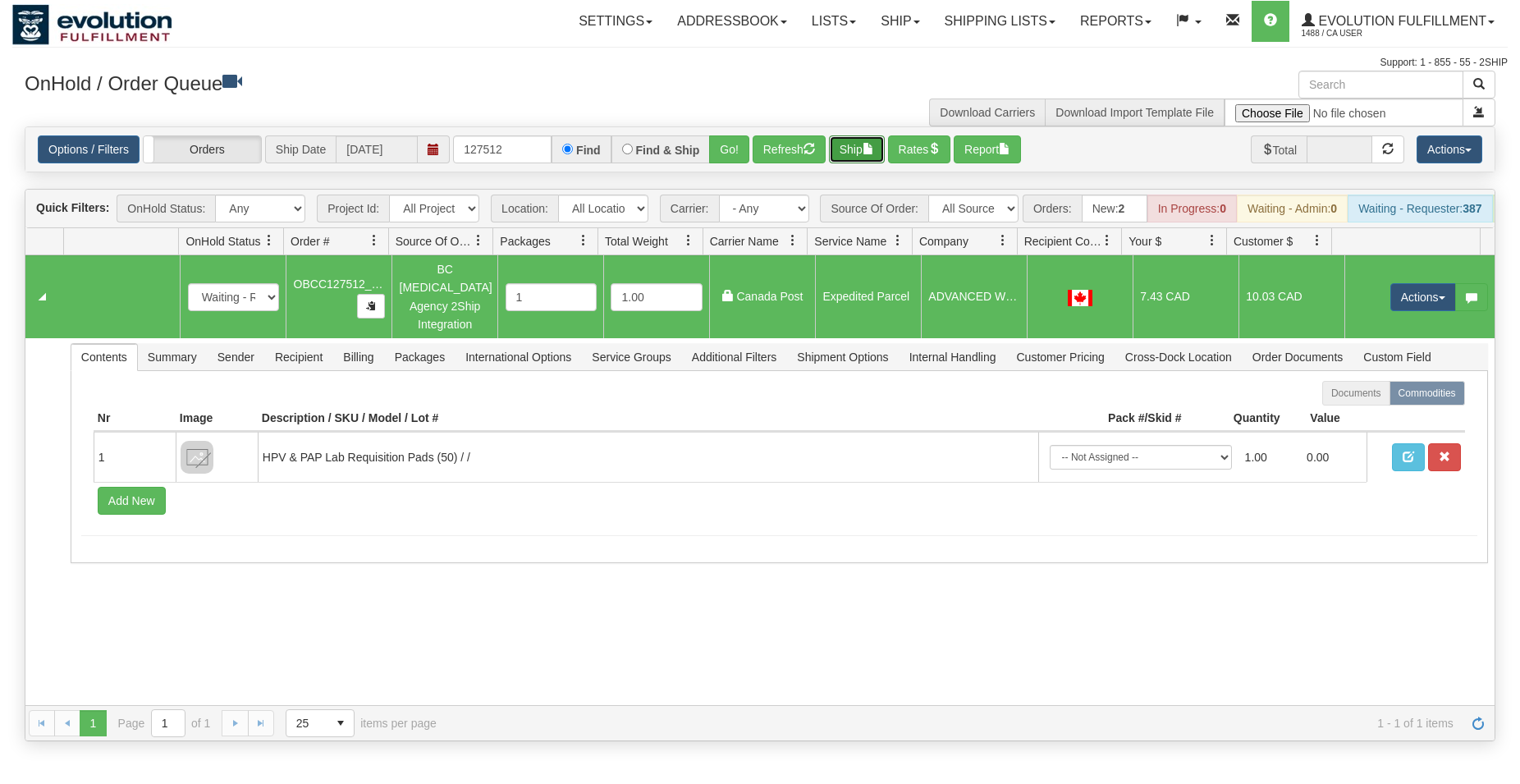
click at [853, 147] on button "Ship" at bounding box center [857, 149] width 55 height 28
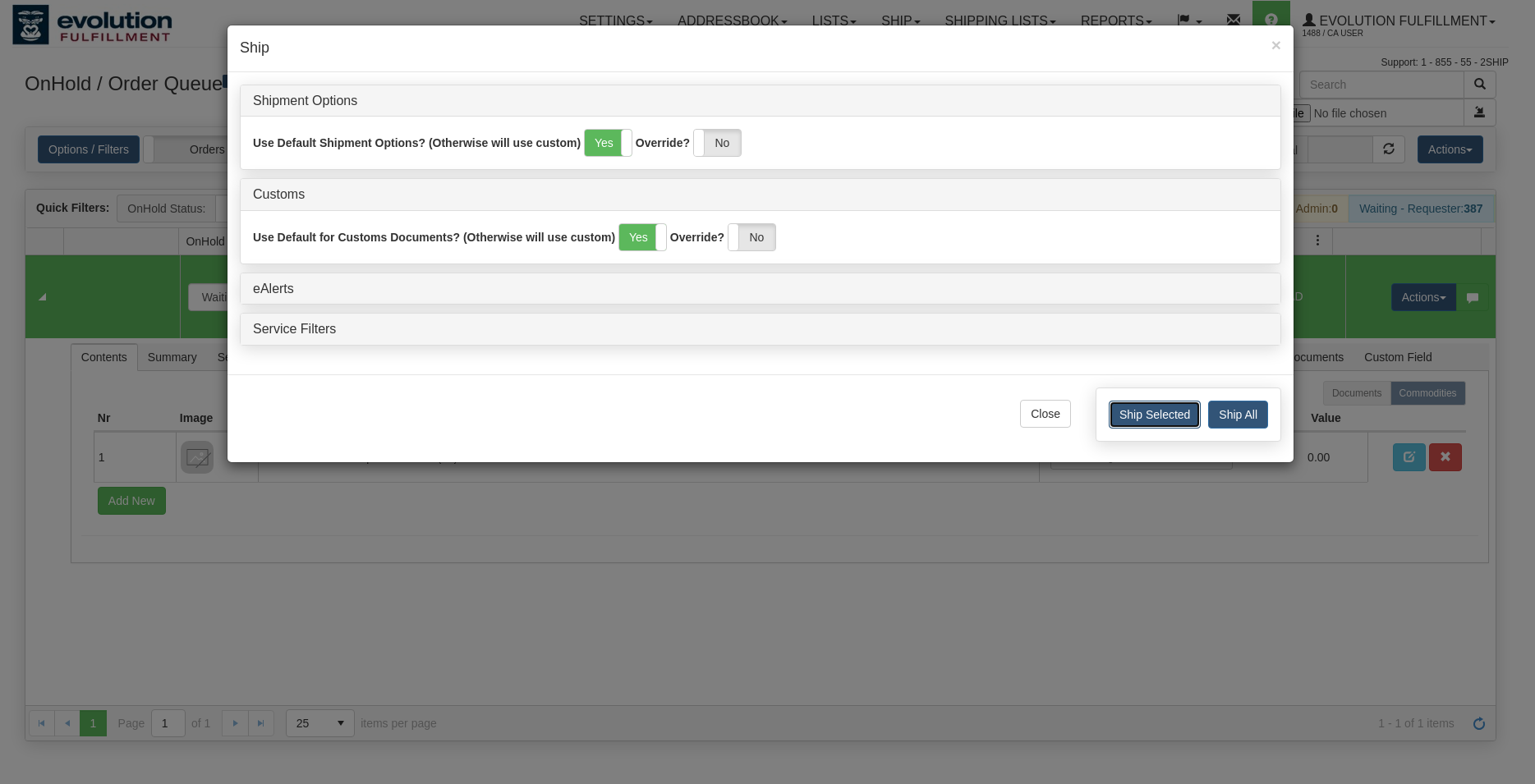
click at [1121, 427] on button "Ship Selected" at bounding box center [1154, 414] width 92 height 28
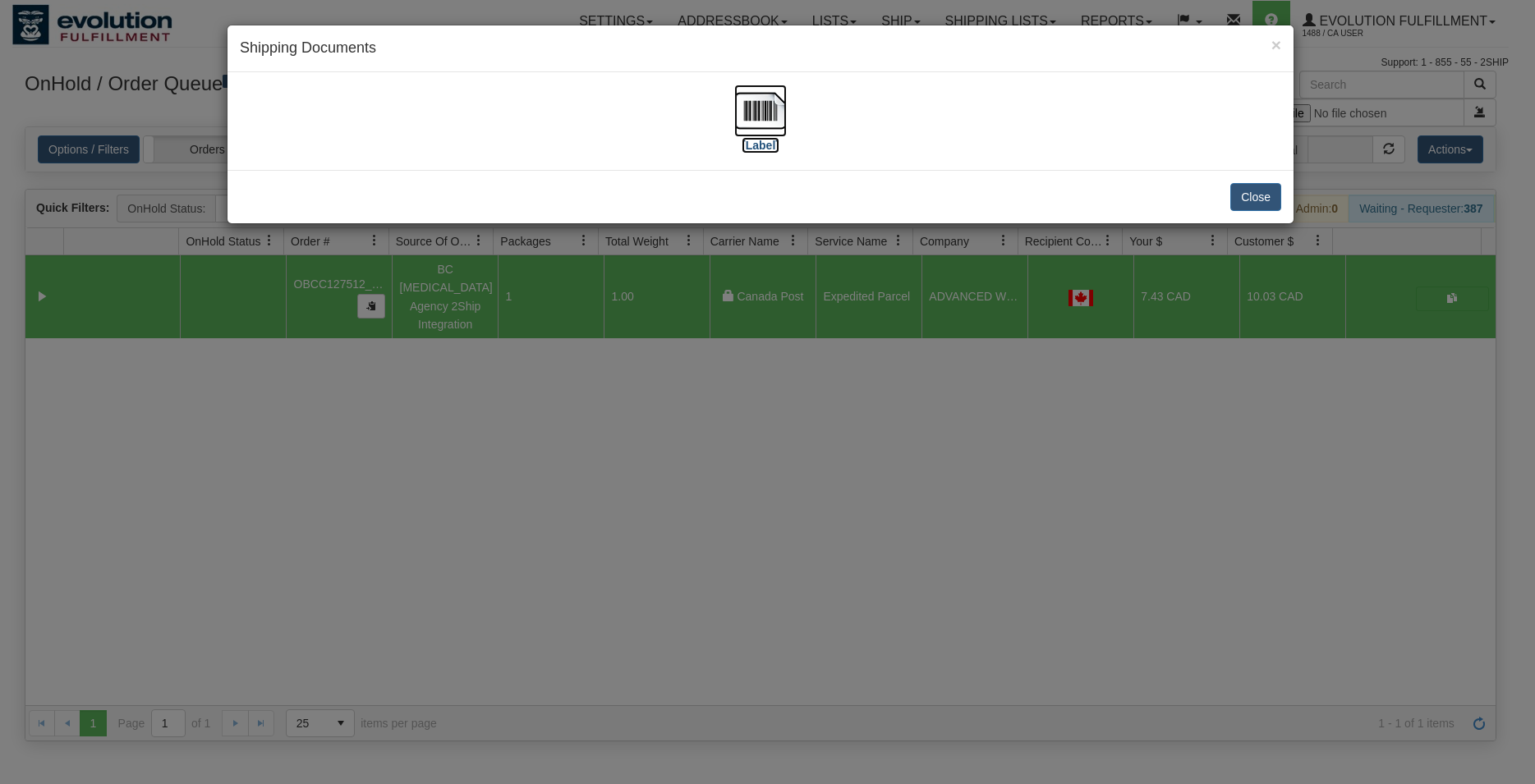
click at [779, 107] on img at bounding box center [760, 111] width 53 height 53
click at [1254, 196] on button "Close" at bounding box center [1255, 196] width 51 height 28
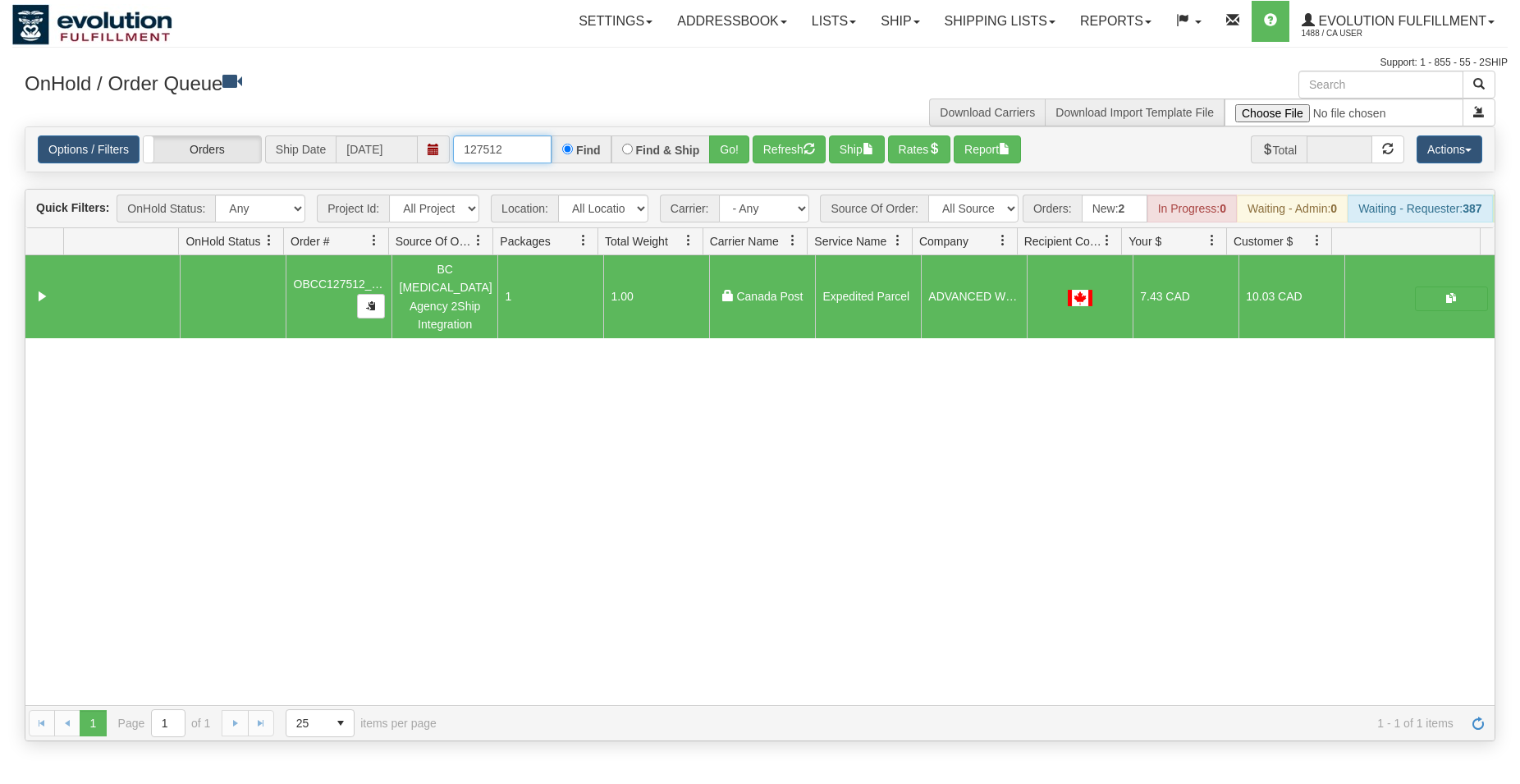
drag, startPoint x: 483, startPoint y: 151, endPoint x: 555, endPoint y: 181, distance: 78.0
click at [538, 158] on input "127512" at bounding box center [503, 149] width 99 height 28
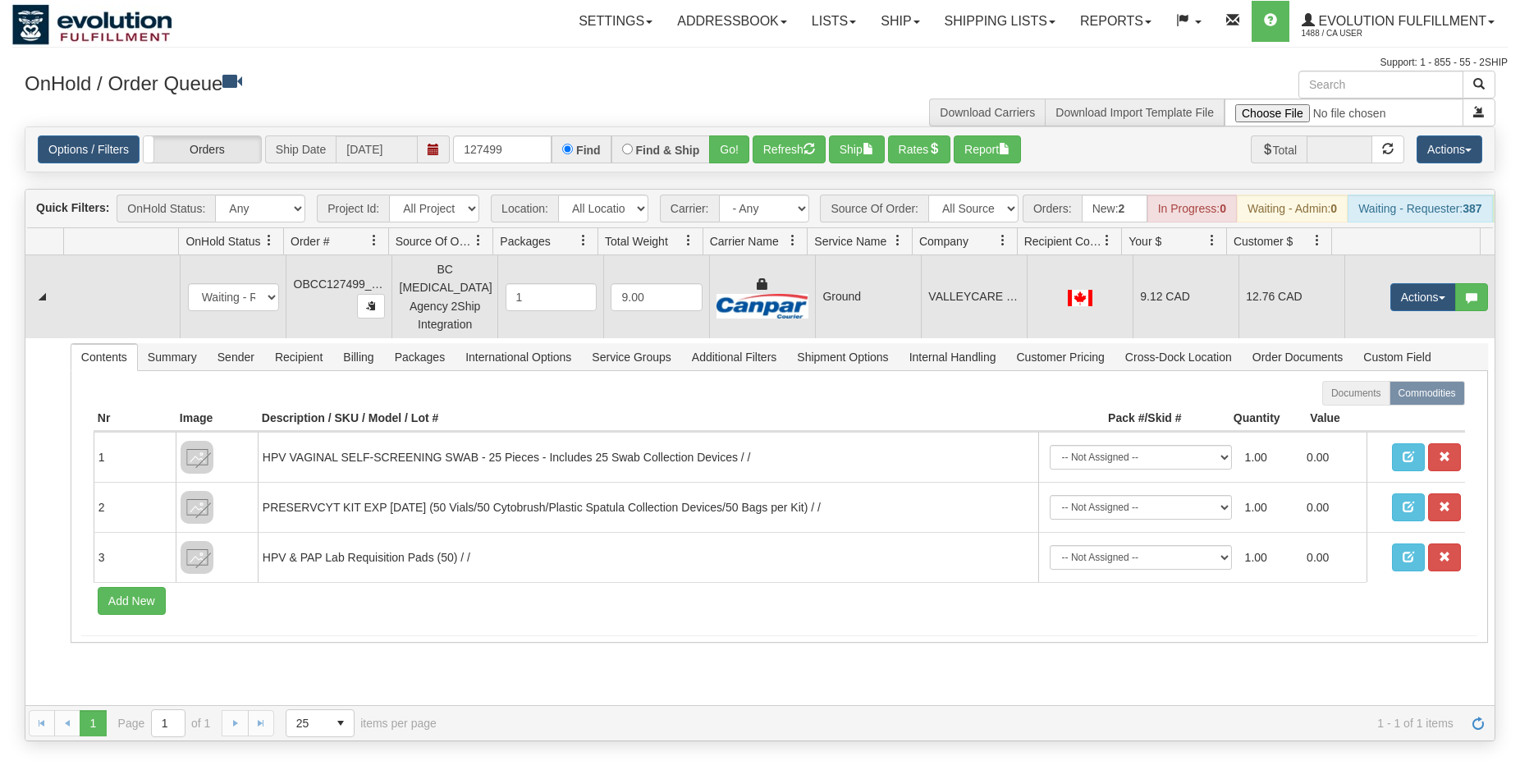
click at [1004, 315] on td "VALLEYCARE MEDICAL CLINIC UNIT E" at bounding box center [974, 297] width 106 height 83
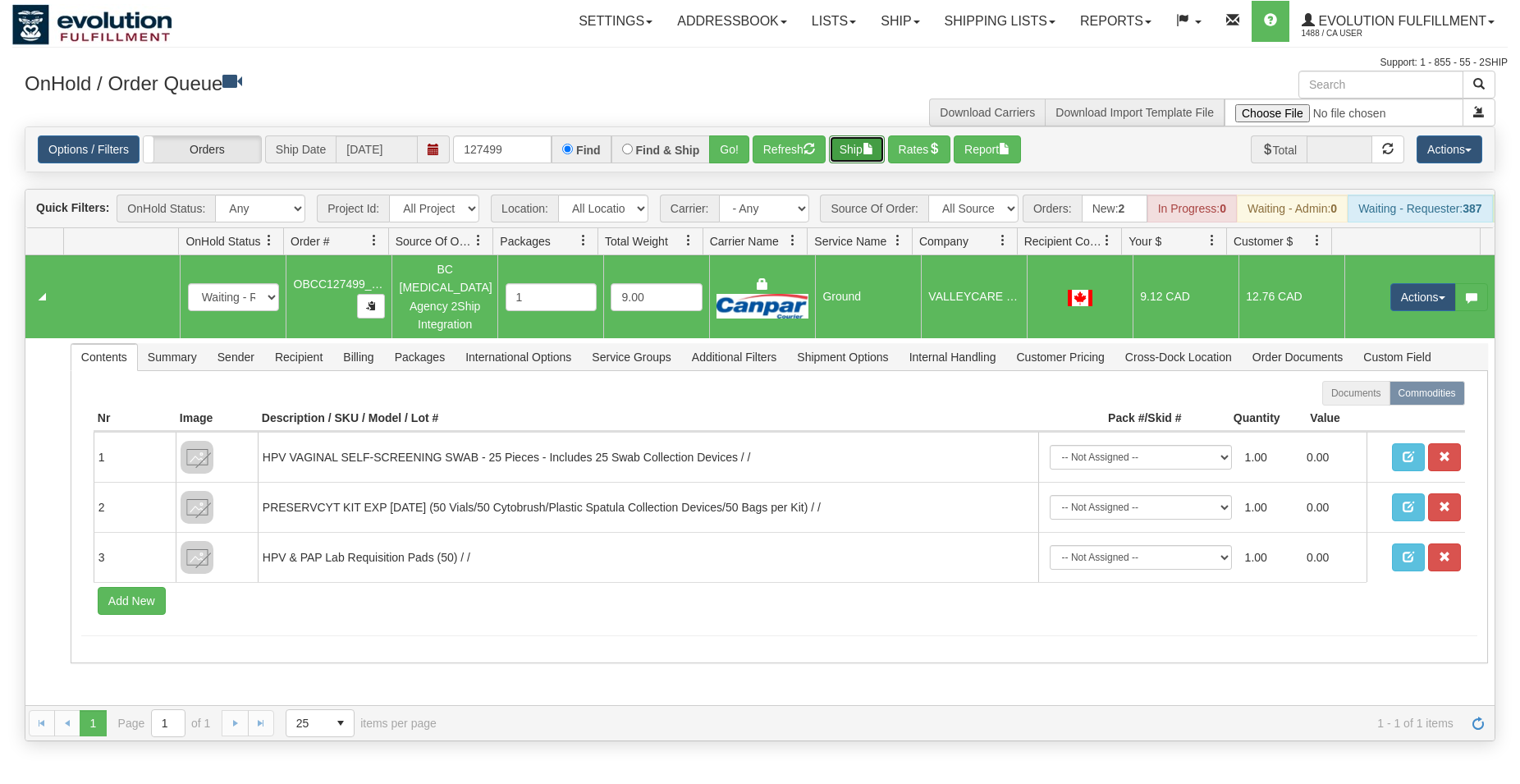
click at [842, 145] on button "Ship" at bounding box center [857, 149] width 55 height 28
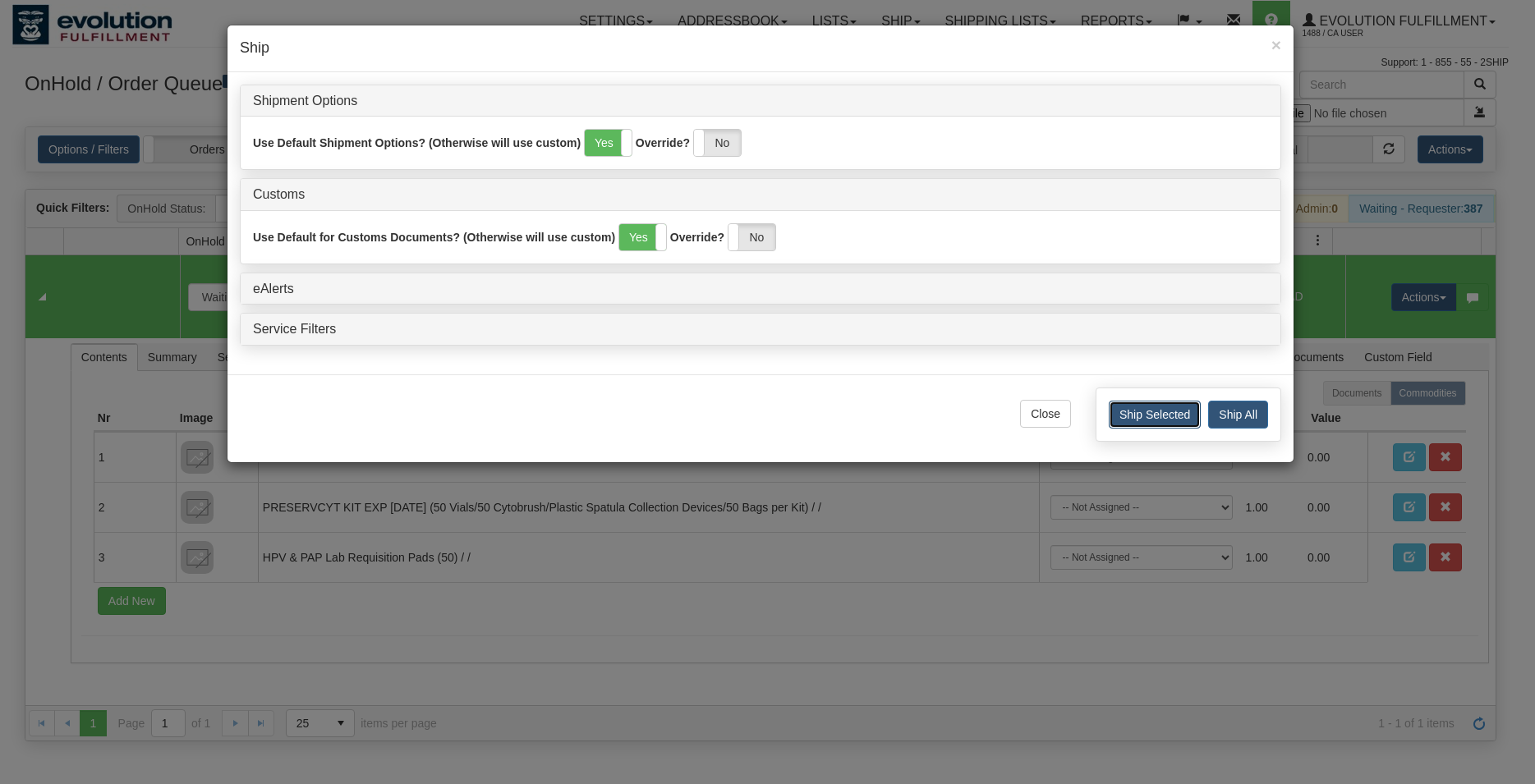
click at [1125, 414] on button "Ship Selected" at bounding box center [1154, 414] width 92 height 28
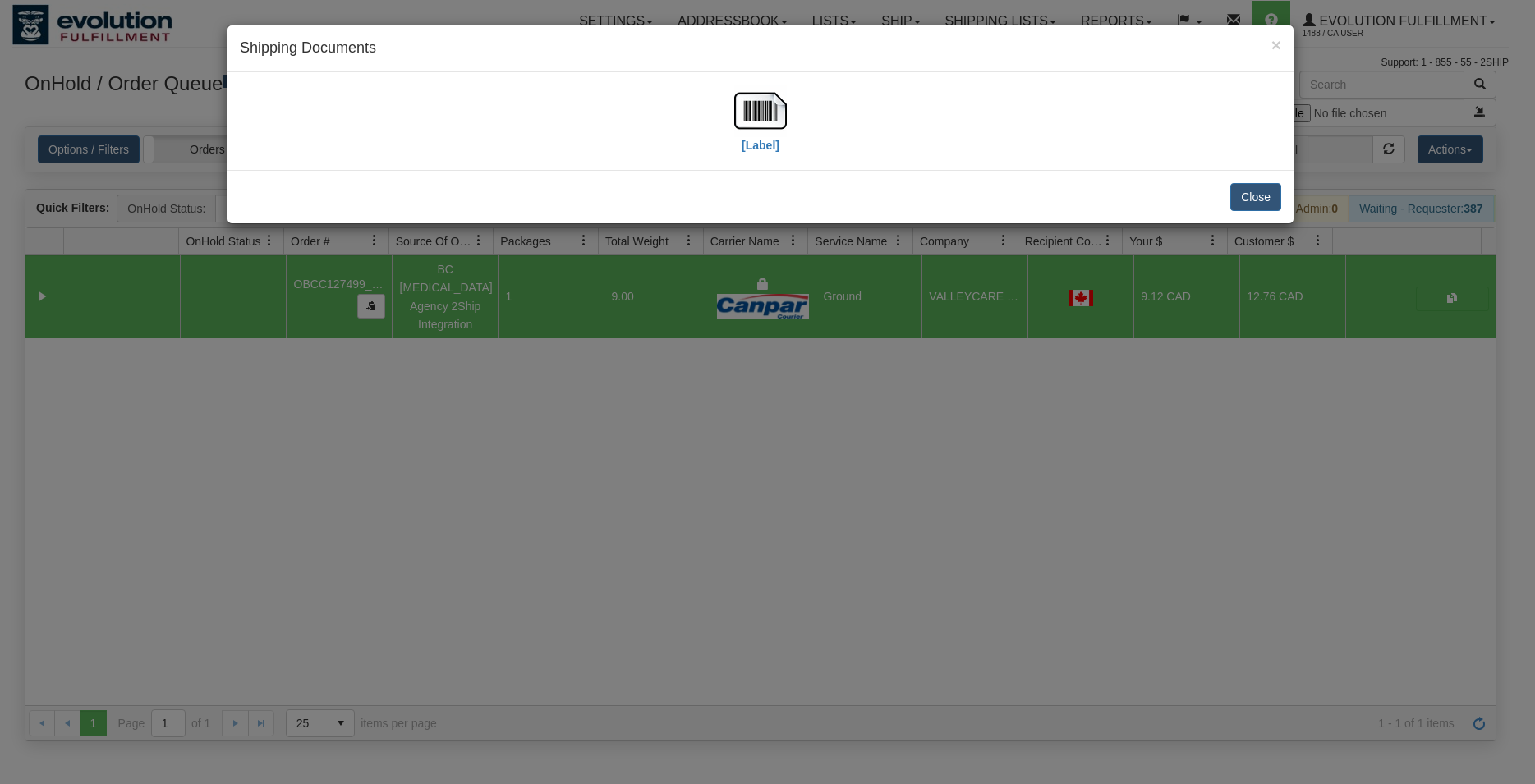
click at [728, 105] on div "[Label]" at bounding box center [760, 121] width 1042 height 73
click at [754, 106] on img at bounding box center [760, 111] width 53 height 53
drag, startPoint x: 1265, startPoint y: 199, endPoint x: 1230, endPoint y: 209, distance: 36.4
click at [1265, 199] on button "Close" at bounding box center [1255, 196] width 51 height 28
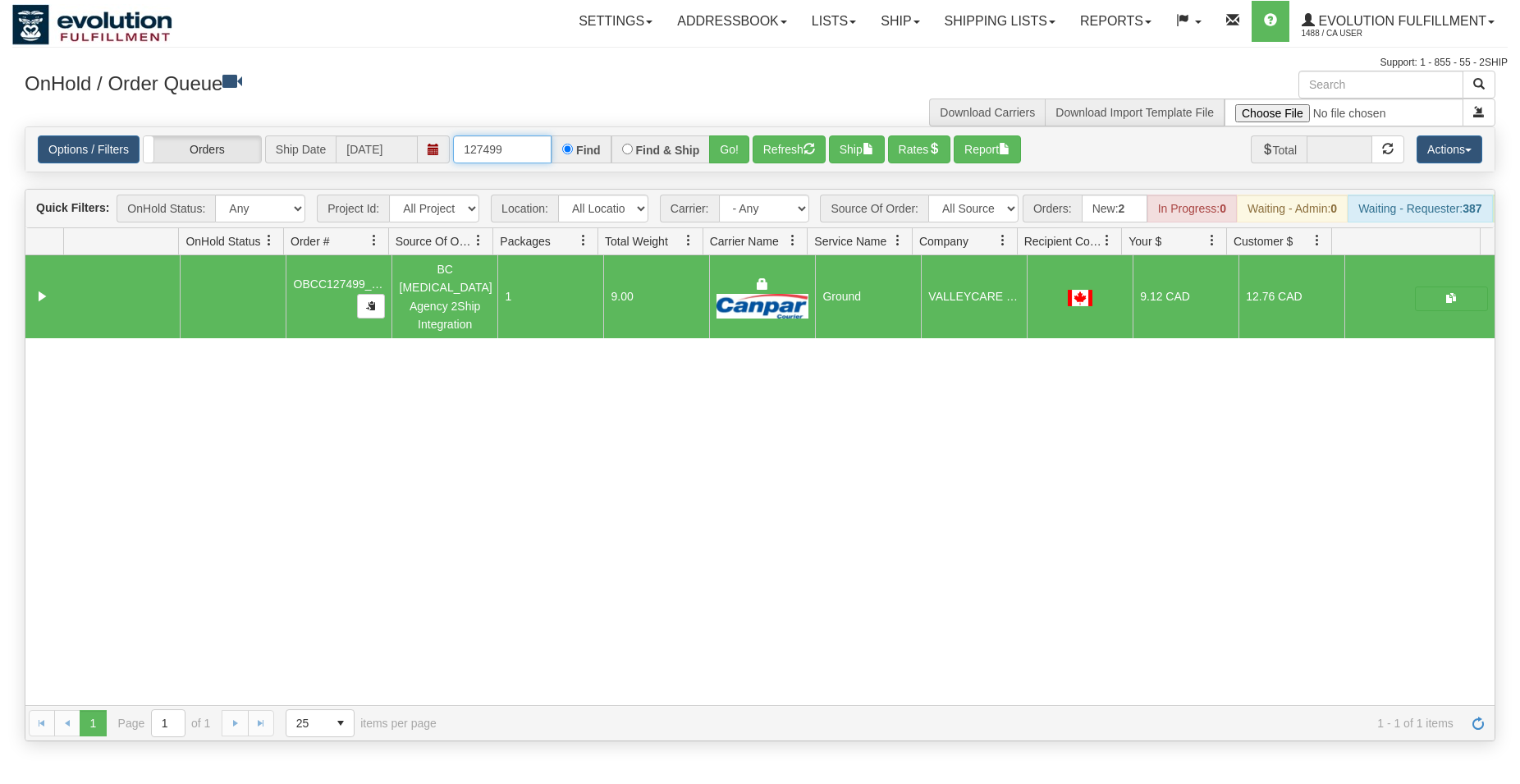
drag, startPoint x: 483, startPoint y: 151, endPoint x: 535, endPoint y: 141, distance: 53.0
click at [534, 144] on input "127499" at bounding box center [503, 149] width 99 height 28
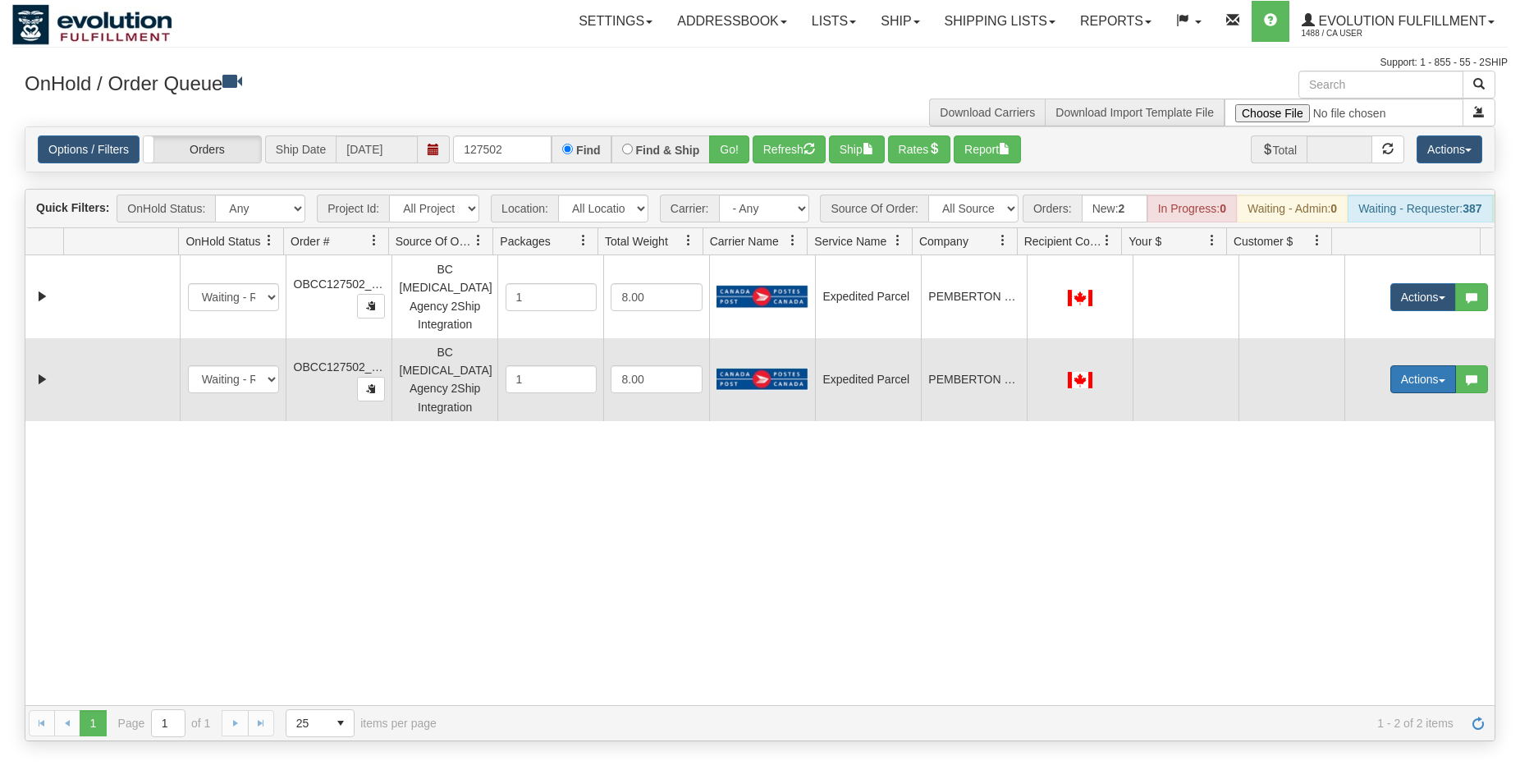
click at [1393, 374] on button "Actions" at bounding box center [1424, 379] width 66 height 28
click at [1375, 447] on span "Rate All Services" at bounding box center [1390, 453] width 99 height 13
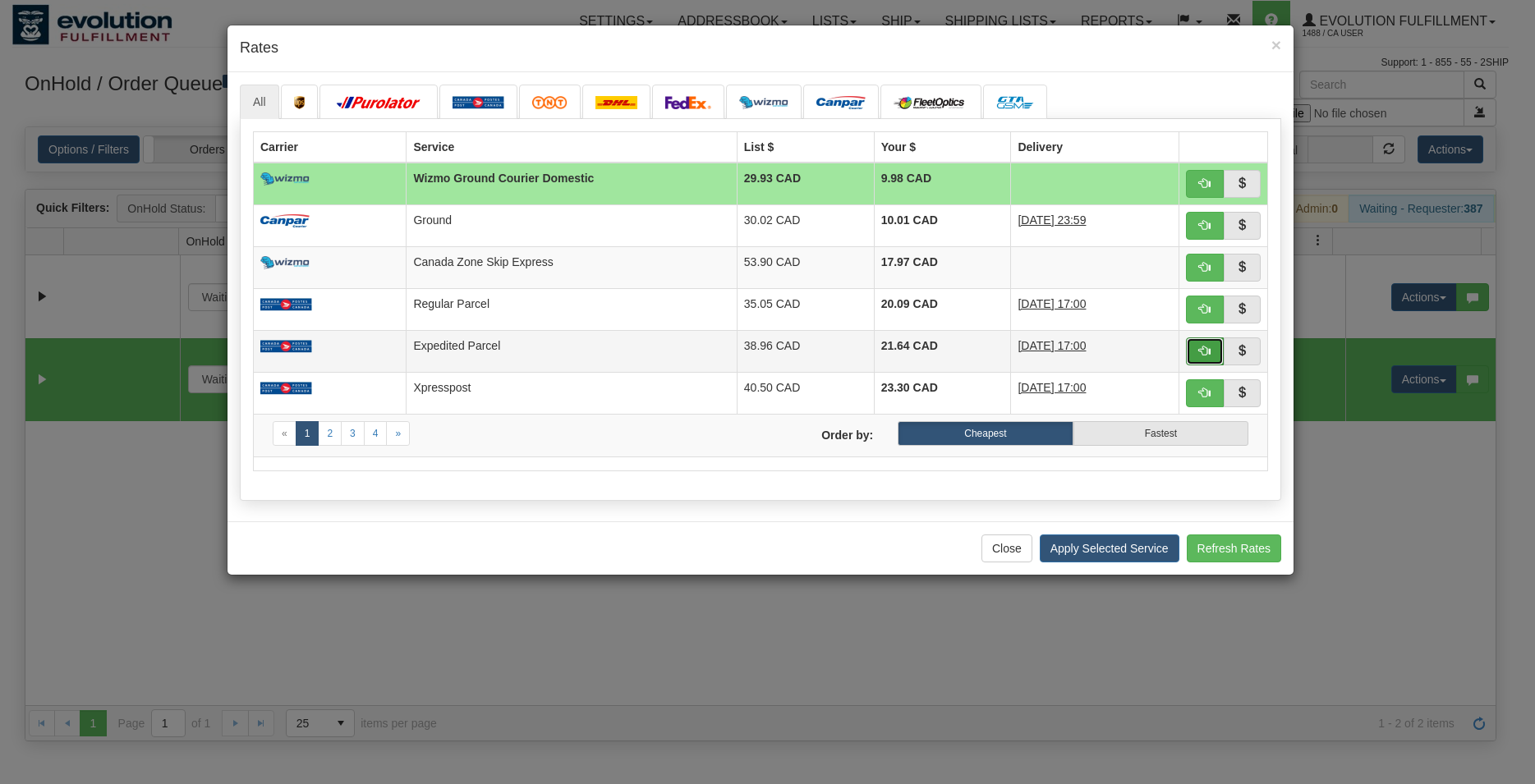
click at [1207, 357] on button "button" at bounding box center [1205, 351] width 38 height 28
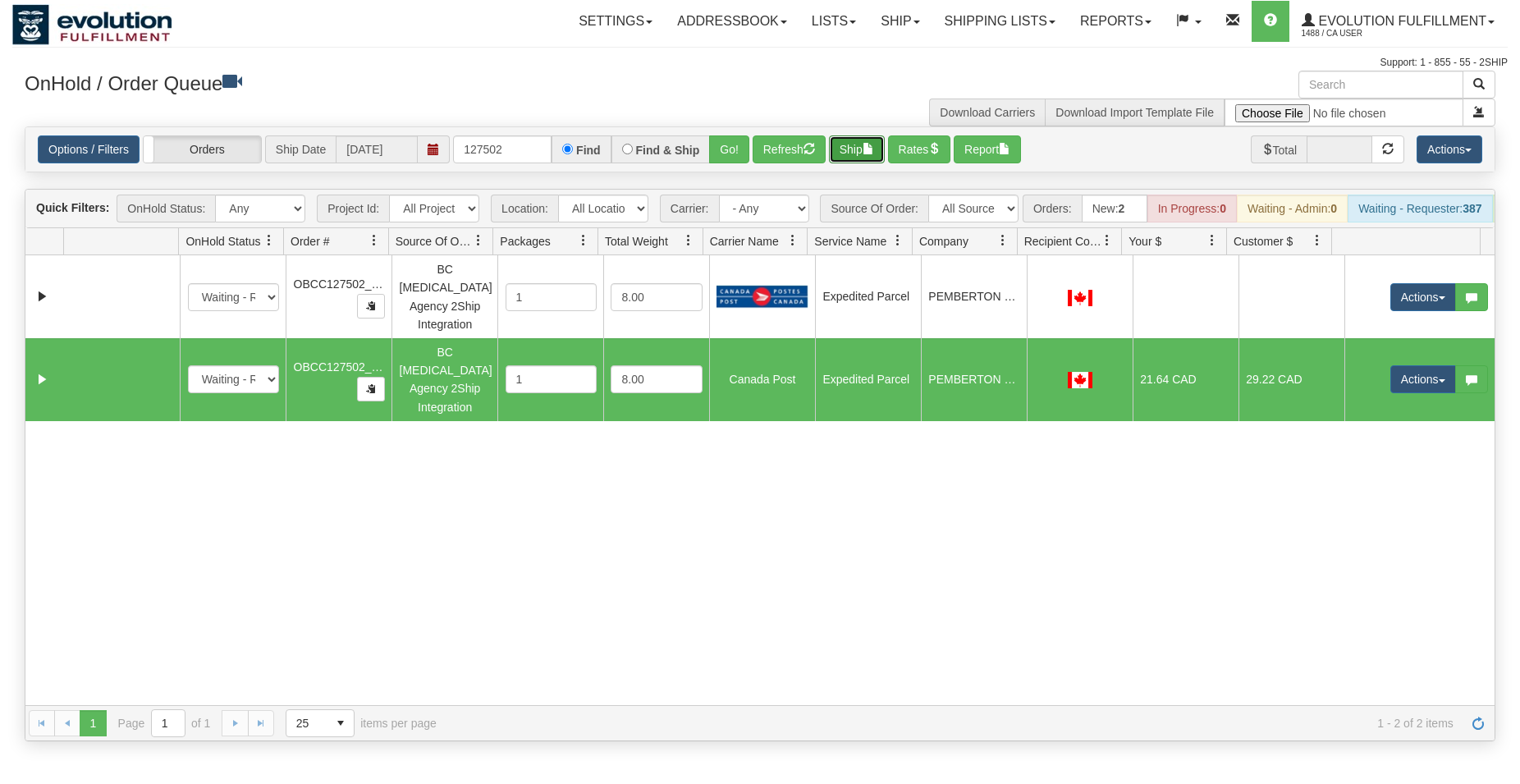
click at [853, 149] on button "Ship" at bounding box center [857, 149] width 55 height 28
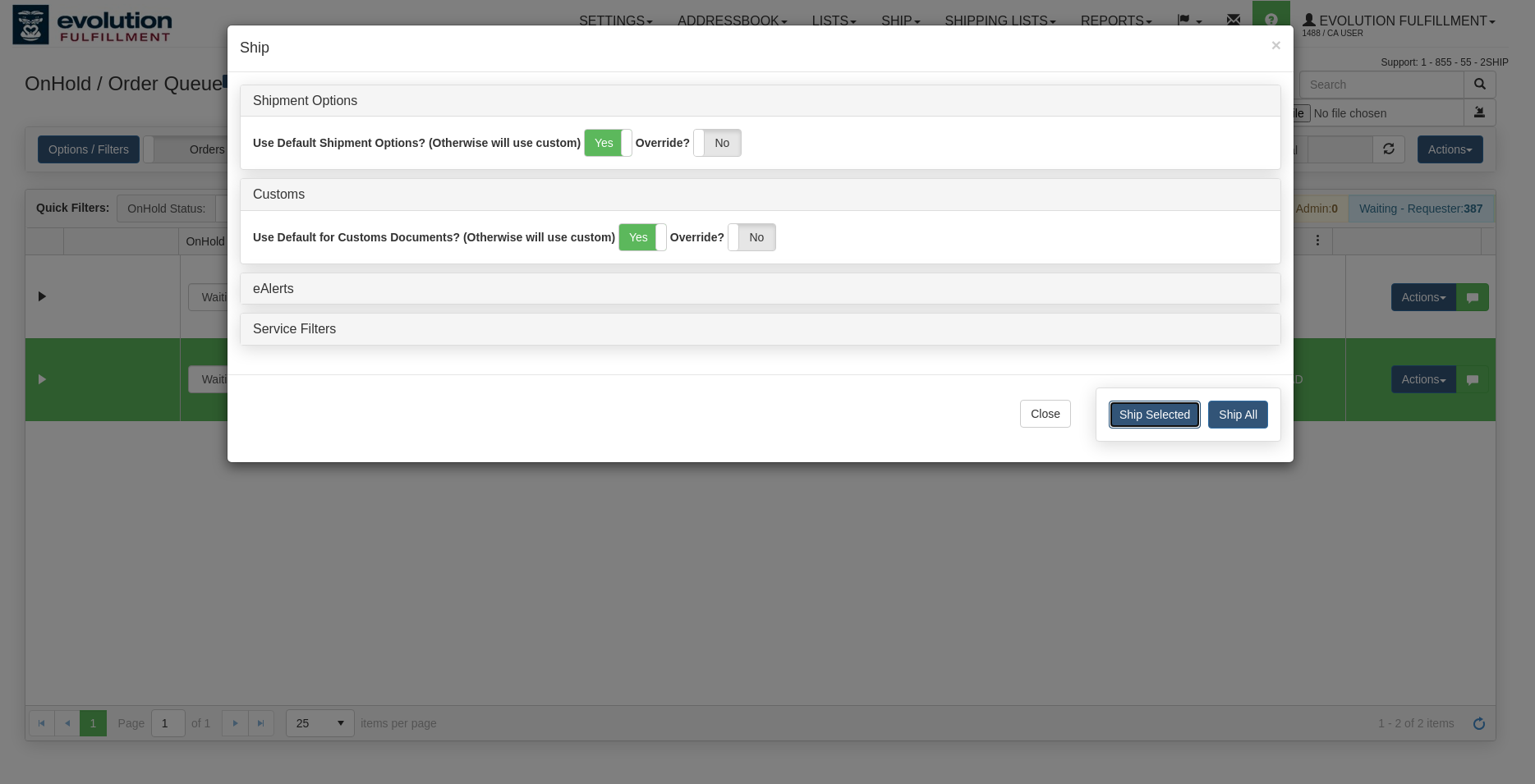
click at [1119, 412] on button "Ship Selected" at bounding box center [1154, 414] width 92 height 28
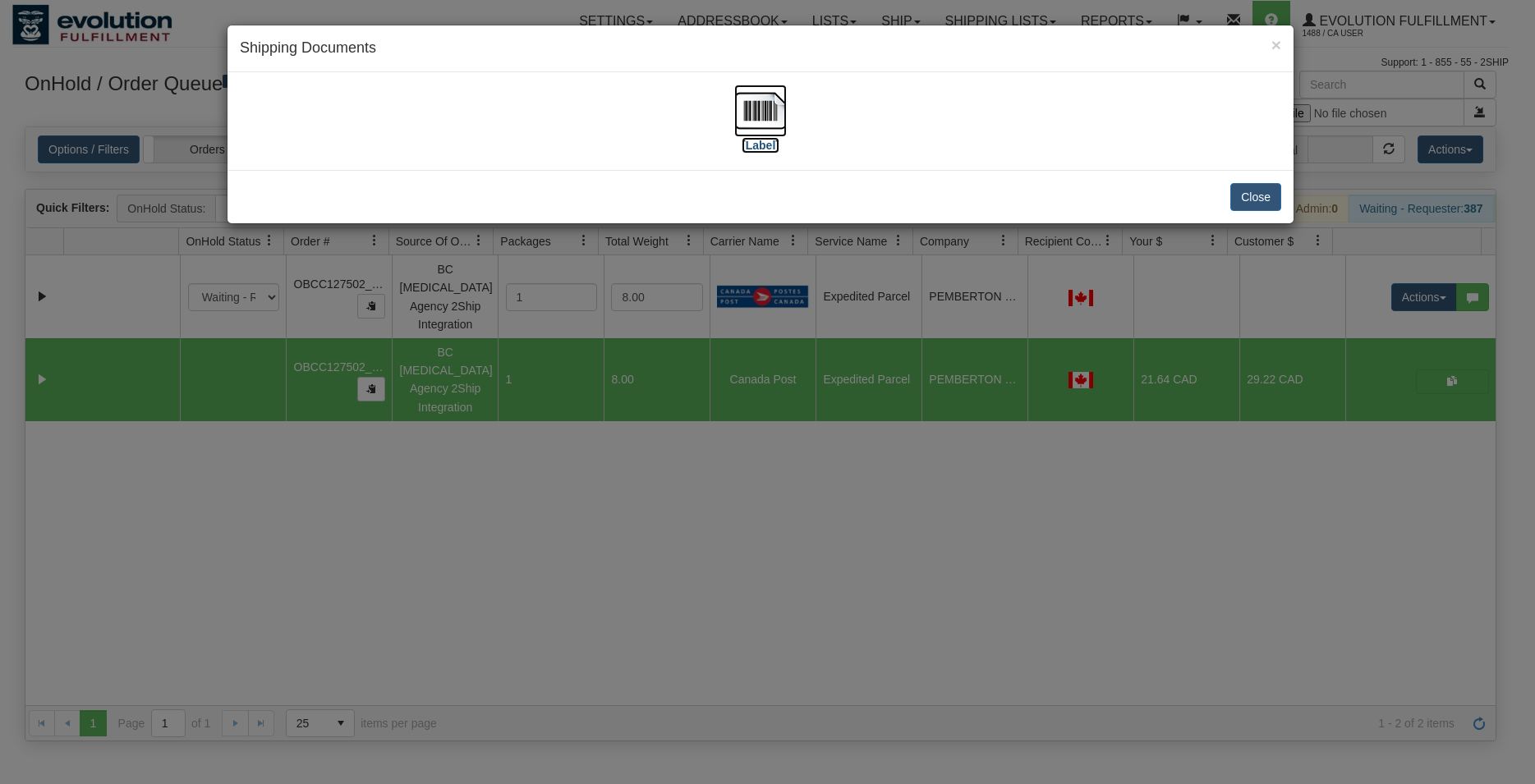
click at [738, 103] on img at bounding box center [760, 111] width 53 height 53
drag, startPoint x: 1238, startPoint y: 188, endPoint x: 1247, endPoint y: 201, distance: 15.8
click at [1240, 190] on button "Close" at bounding box center [1255, 196] width 51 height 28
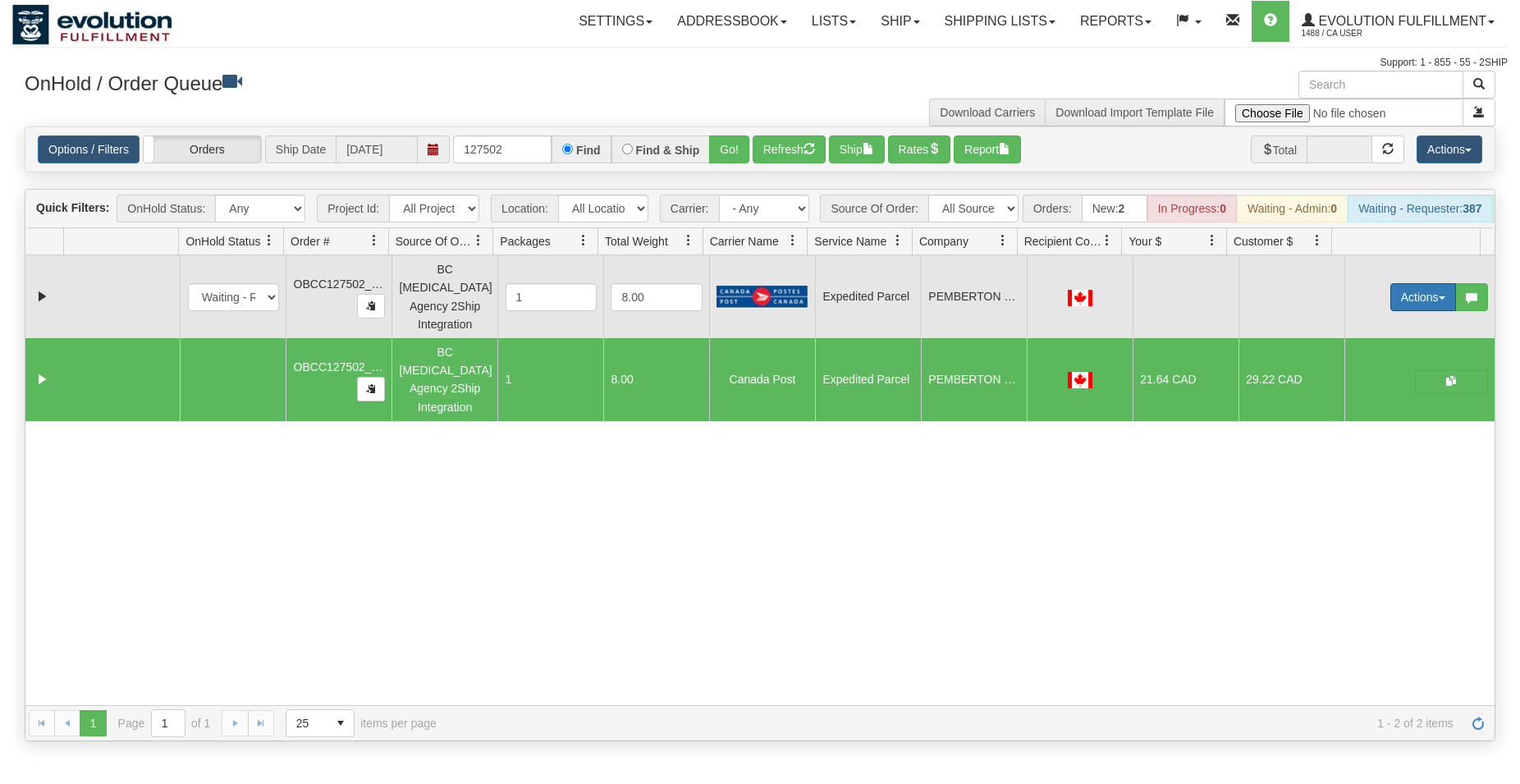
drag, startPoint x: 1394, startPoint y: 299, endPoint x: 1394, endPoint y: 308, distance: 9.0
click at [1395, 299] on button "Actions" at bounding box center [1424, 297] width 66 height 28
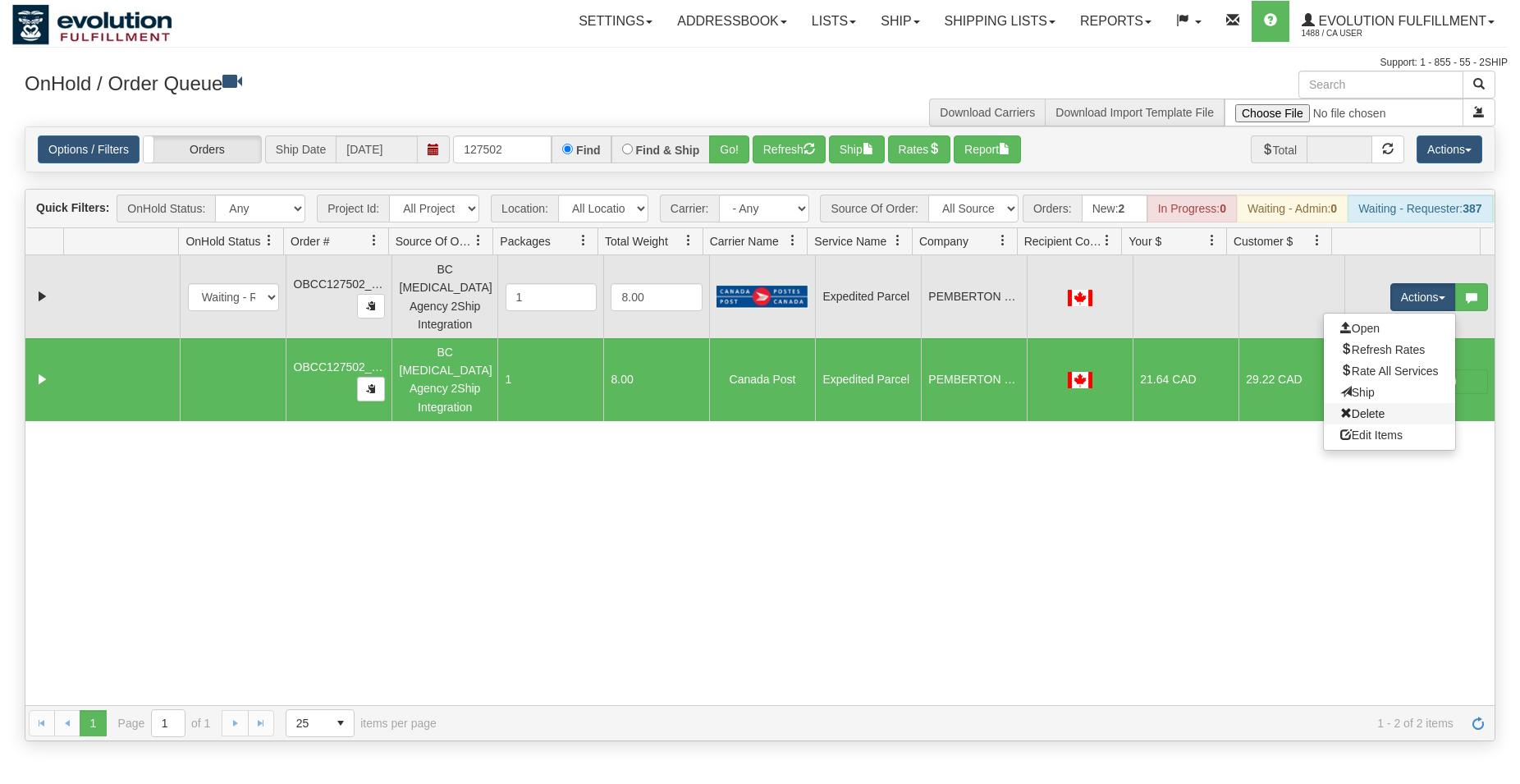
click at [1377, 411] on link "Delete" at bounding box center [1390, 414] width 132 height 22
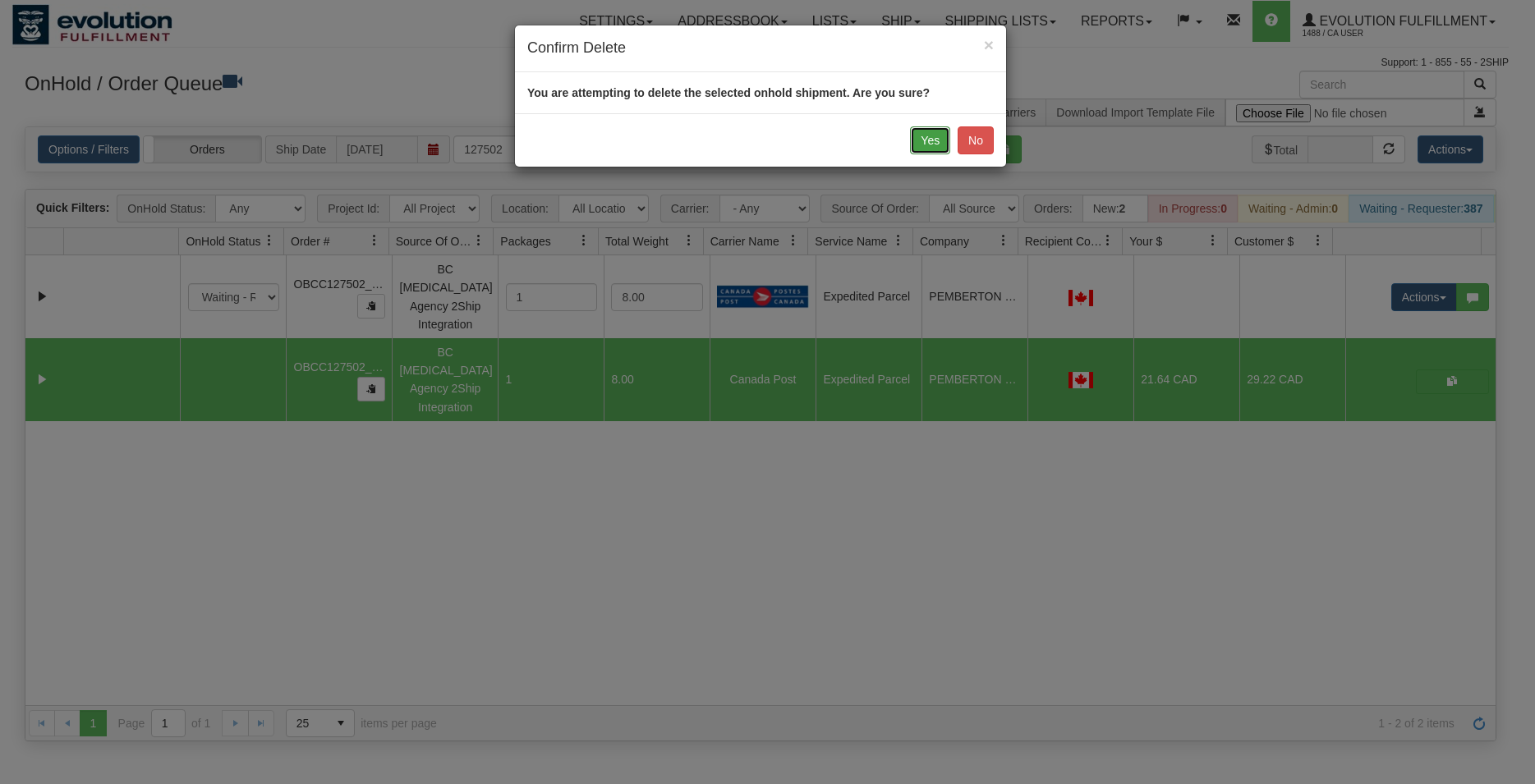
click at [929, 137] on button "Yes" at bounding box center [930, 140] width 40 height 28
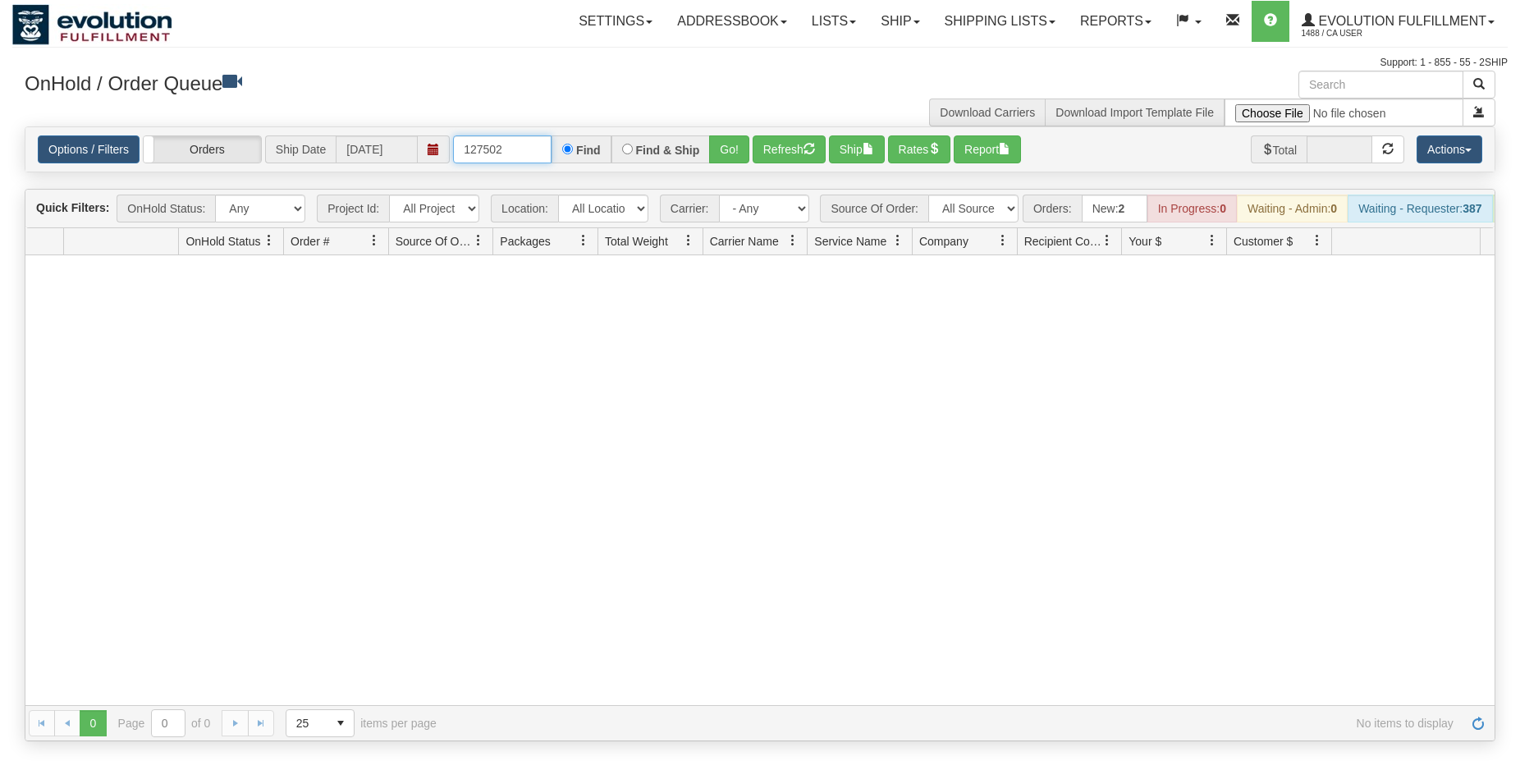
drag, startPoint x: 493, startPoint y: 142, endPoint x: 399, endPoint y: 153, distance: 94.6
click at [454, 153] on input "127502" at bounding box center [503, 149] width 99 height 28
drag, startPoint x: 493, startPoint y: 142, endPoint x: 308, endPoint y: 146, distance: 185.0
click at [454, 146] on input "0102" at bounding box center [503, 149] width 99 height 28
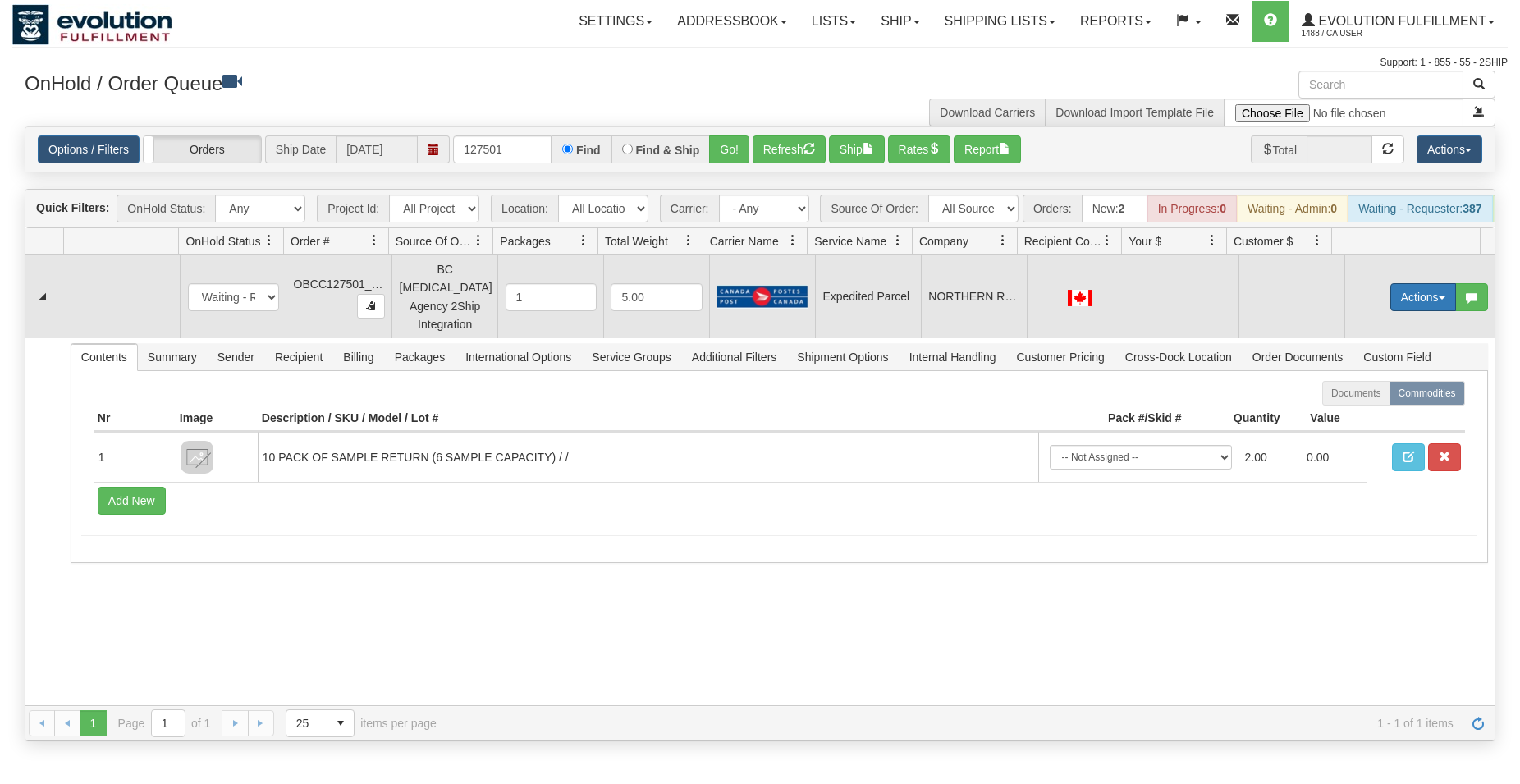
click at [1408, 298] on button "Actions" at bounding box center [1424, 297] width 66 height 28
click at [1388, 375] on span "Rate All Services" at bounding box center [1390, 370] width 99 height 13
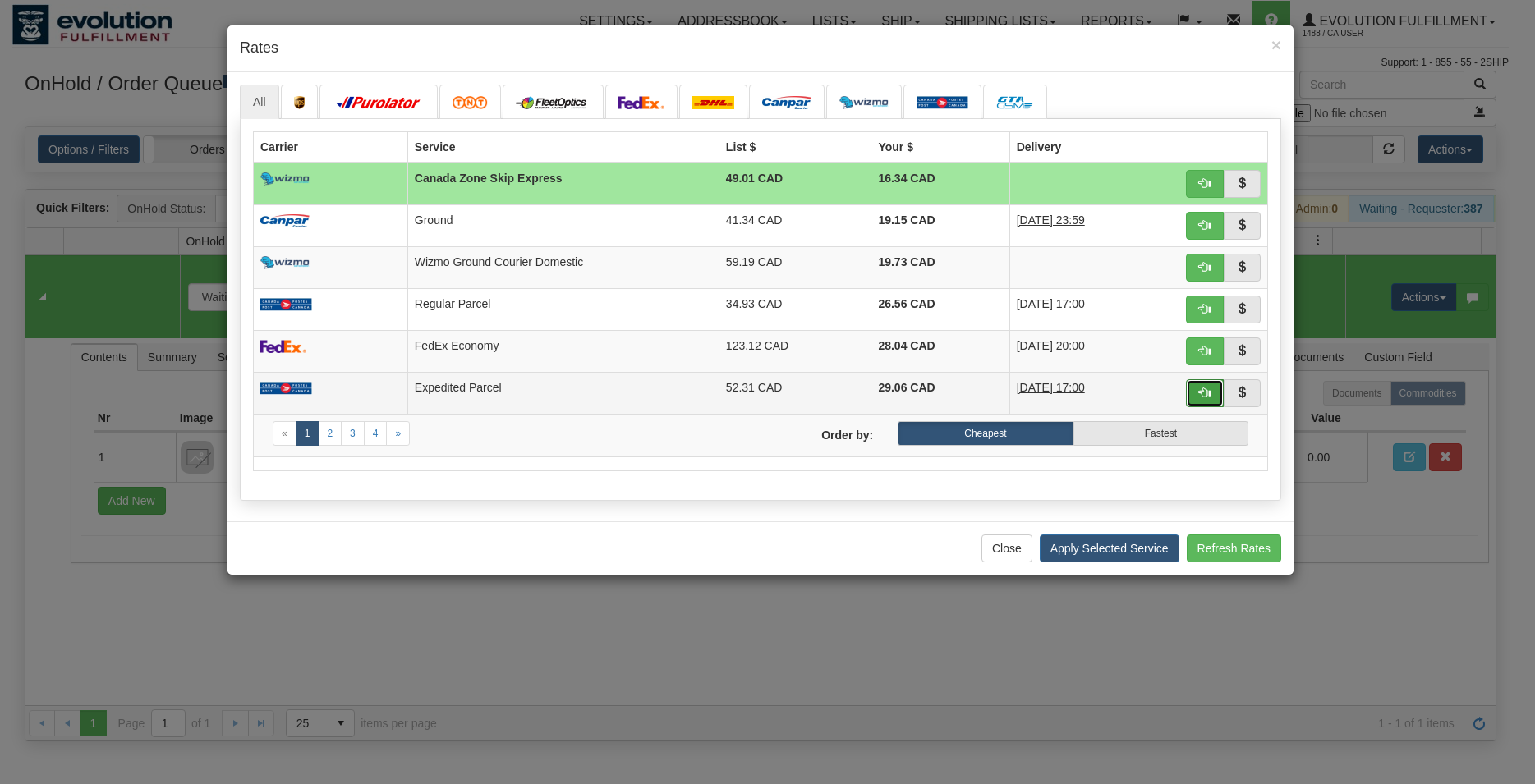
click at [1213, 388] on button "button" at bounding box center [1205, 393] width 38 height 28
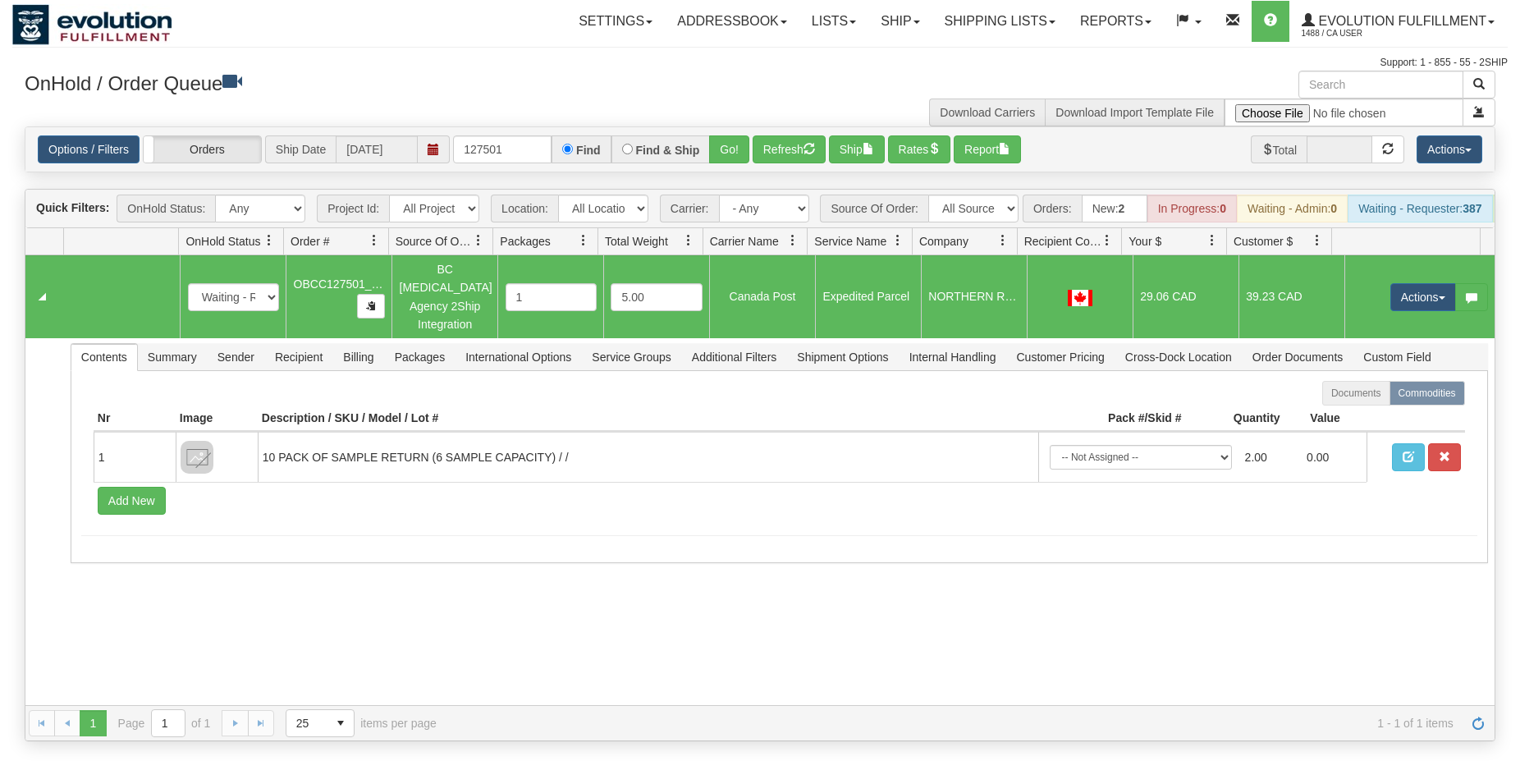
click at [852, 167] on div "Options / Filters Group Shipments Orders Ship Date 08/26/2025 127501 Find Find …" at bounding box center [760, 149] width 1470 height 44
click at [847, 147] on button "Ship" at bounding box center [857, 149] width 55 height 28
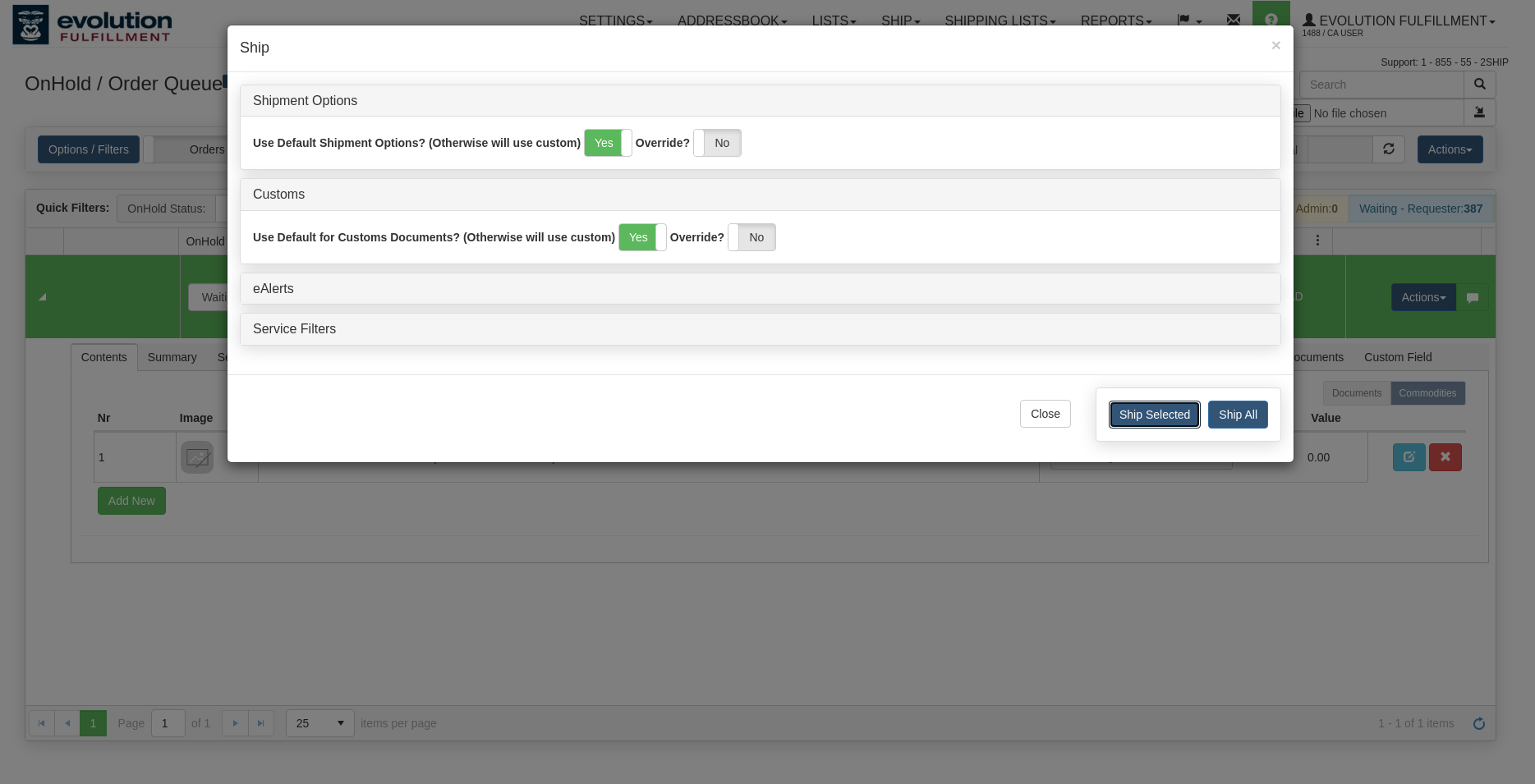
drag, startPoint x: 1157, startPoint y: 410, endPoint x: 526, endPoint y: 72, distance: 715.8
click at [1153, 409] on button "Ship Selected" at bounding box center [1154, 414] width 92 height 28
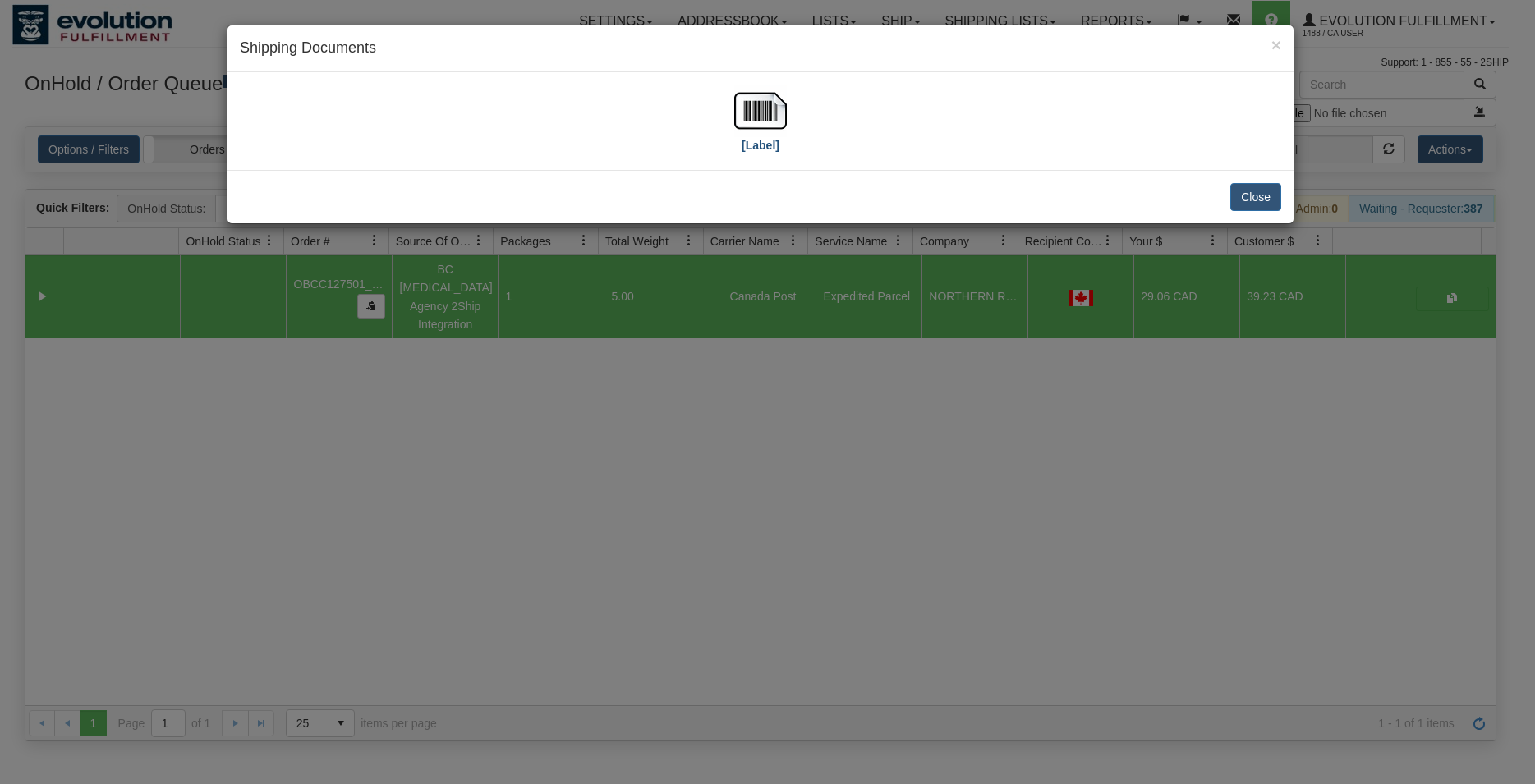
drag, startPoint x: 741, startPoint y: 70, endPoint x: 771, endPoint y: 97, distance: 40.4
click at [744, 72] on div "× Shipping Documents [Label] Close" at bounding box center [760, 124] width 1067 height 199
click at [771, 99] on img at bounding box center [760, 111] width 53 height 53
click at [1255, 187] on button "Close" at bounding box center [1255, 196] width 51 height 28
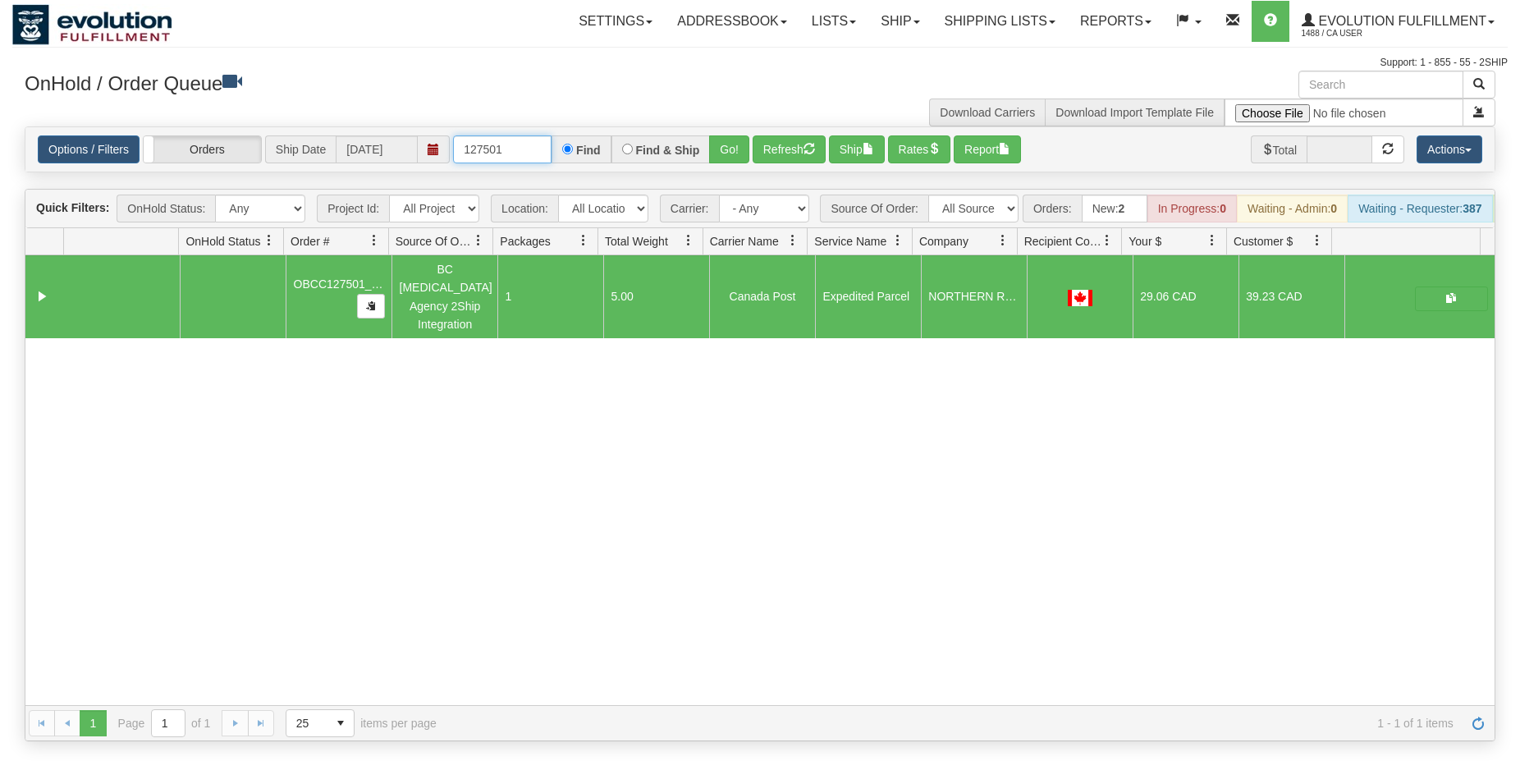
drag, startPoint x: 489, startPoint y: 151, endPoint x: 508, endPoint y: 150, distance: 19.0
click at [508, 150] on input "127501" at bounding box center [503, 149] width 99 height 28
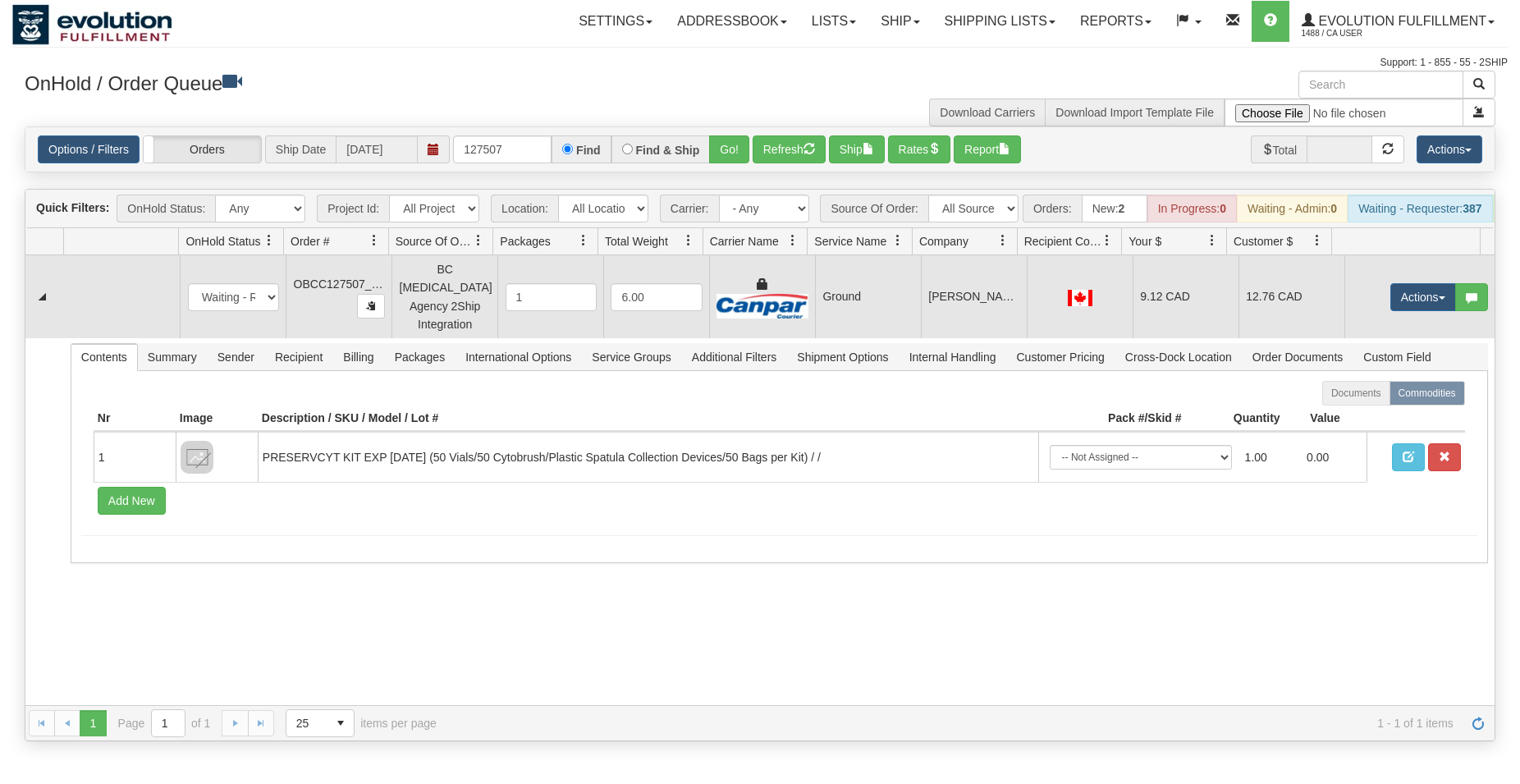
click at [859, 302] on td "Ground" at bounding box center [868, 297] width 106 height 83
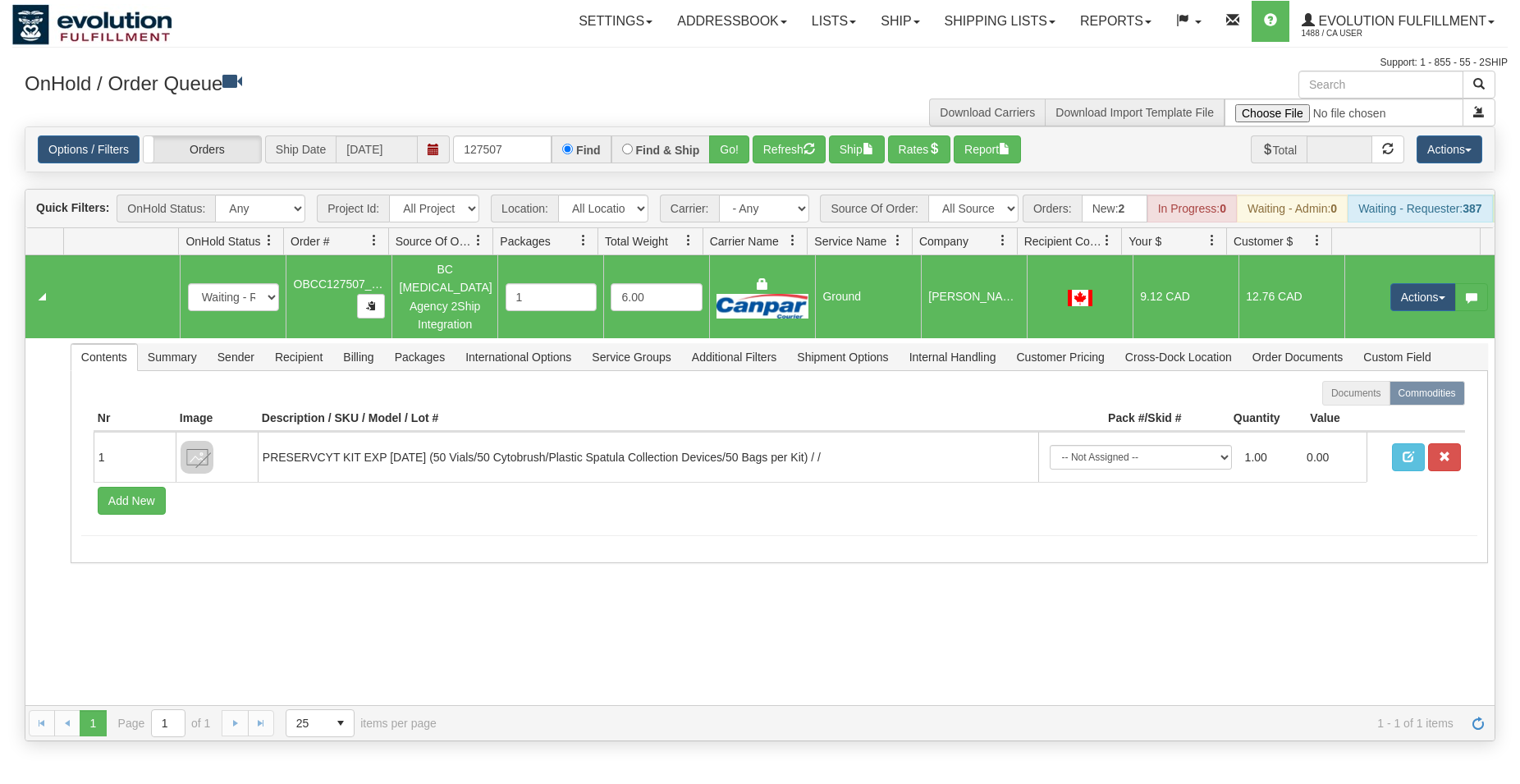
click at [851, 166] on div "Options / Filters Group Shipments Orders Ship Date 08/26/2025 127507 Find Find …" at bounding box center [760, 149] width 1470 height 44
click at [856, 153] on button "Ship" at bounding box center [857, 149] width 55 height 28
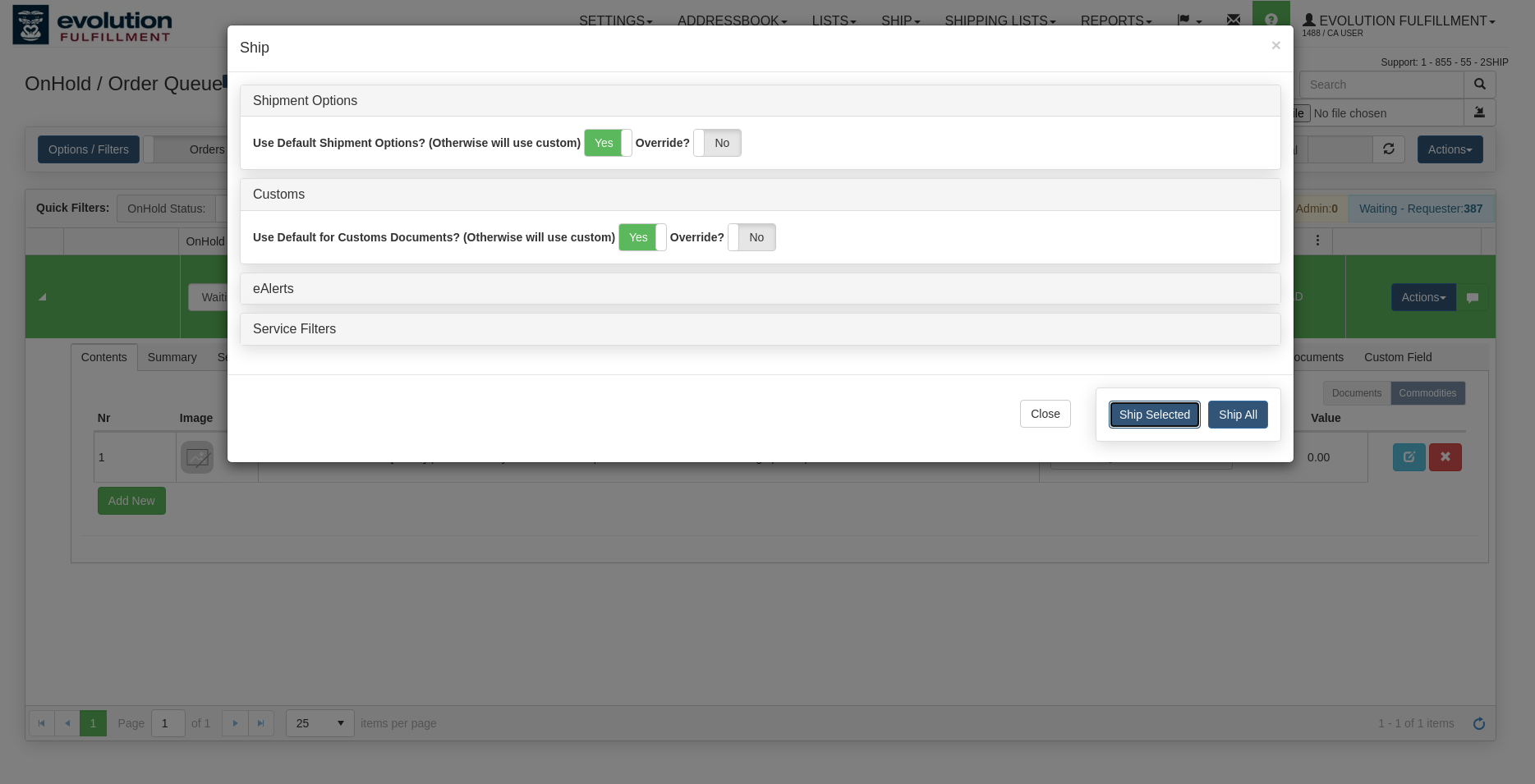
click at [1133, 416] on button "Ship Selected" at bounding box center [1154, 414] width 92 height 28
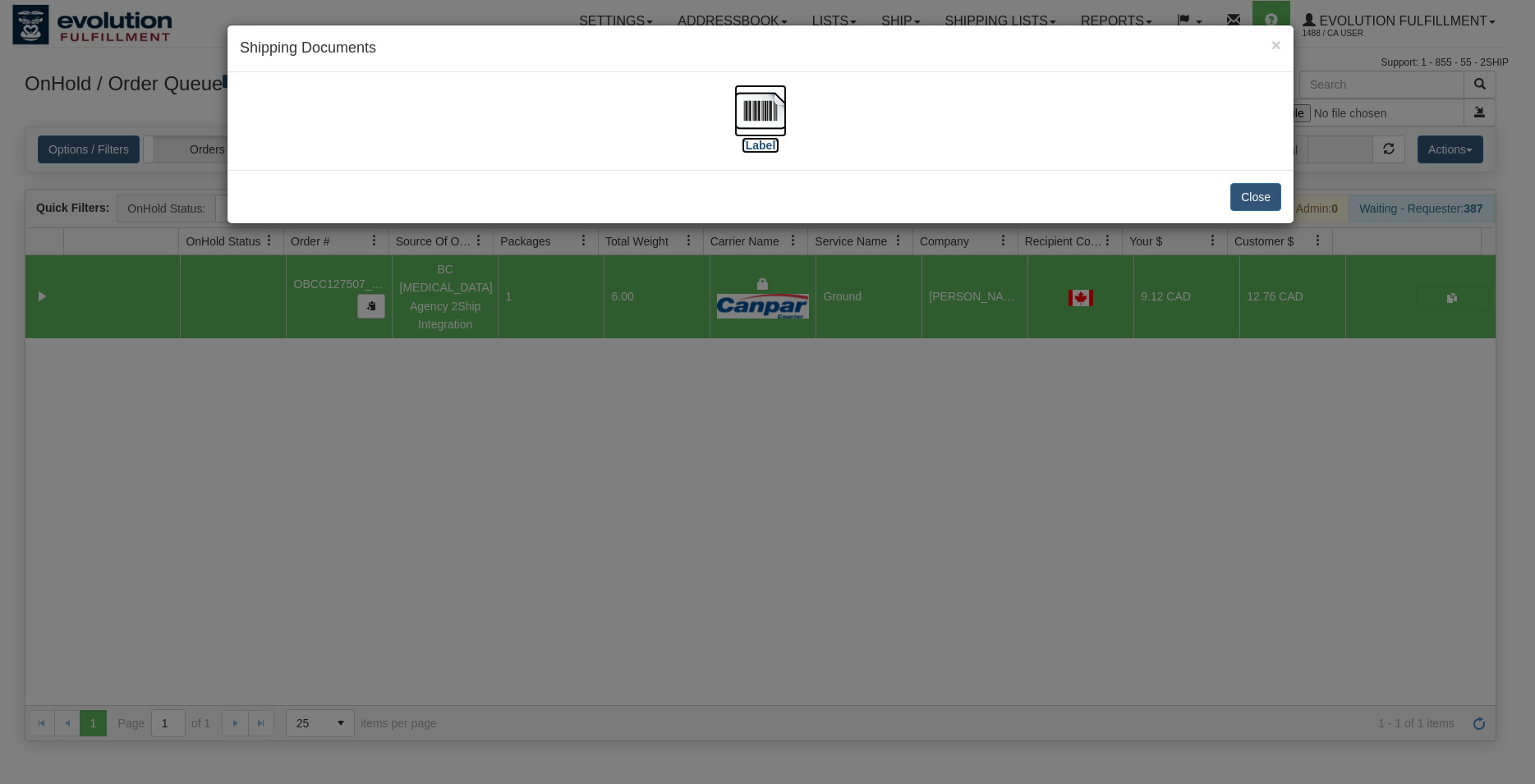
click at [754, 121] on img at bounding box center [760, 111] width 53 height 53
click at [1248, 199] on button "Close" at bounding box center [1255, 196] width 51 height 28
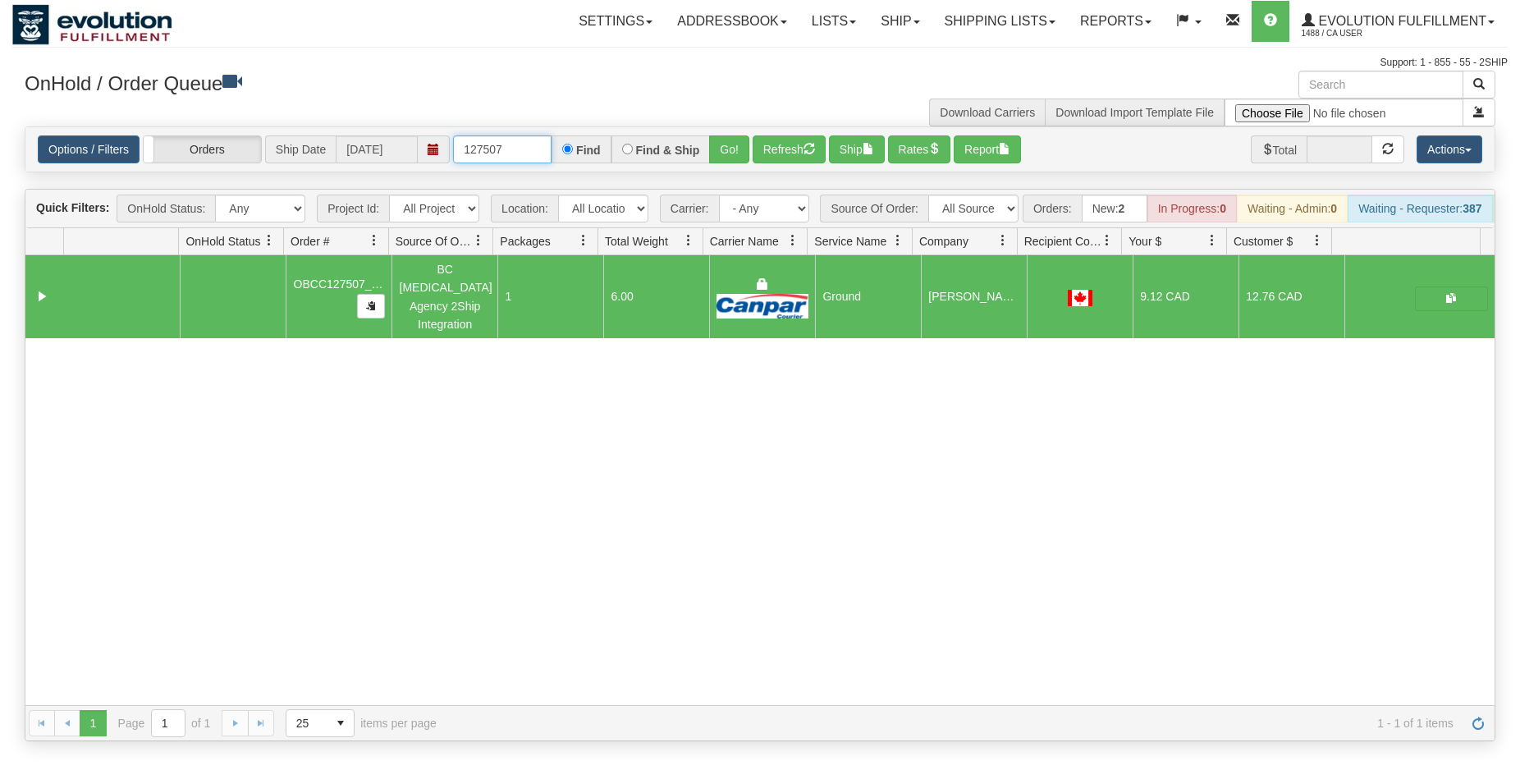
drag, startPoint x: 484, startPoint y: 145, endPoint x: 557, endPoint y: 156, distance: 73.8
click at [544, 151] on input "127507" at bounding box center [503, 149] width 99 height 28
type input "127498"
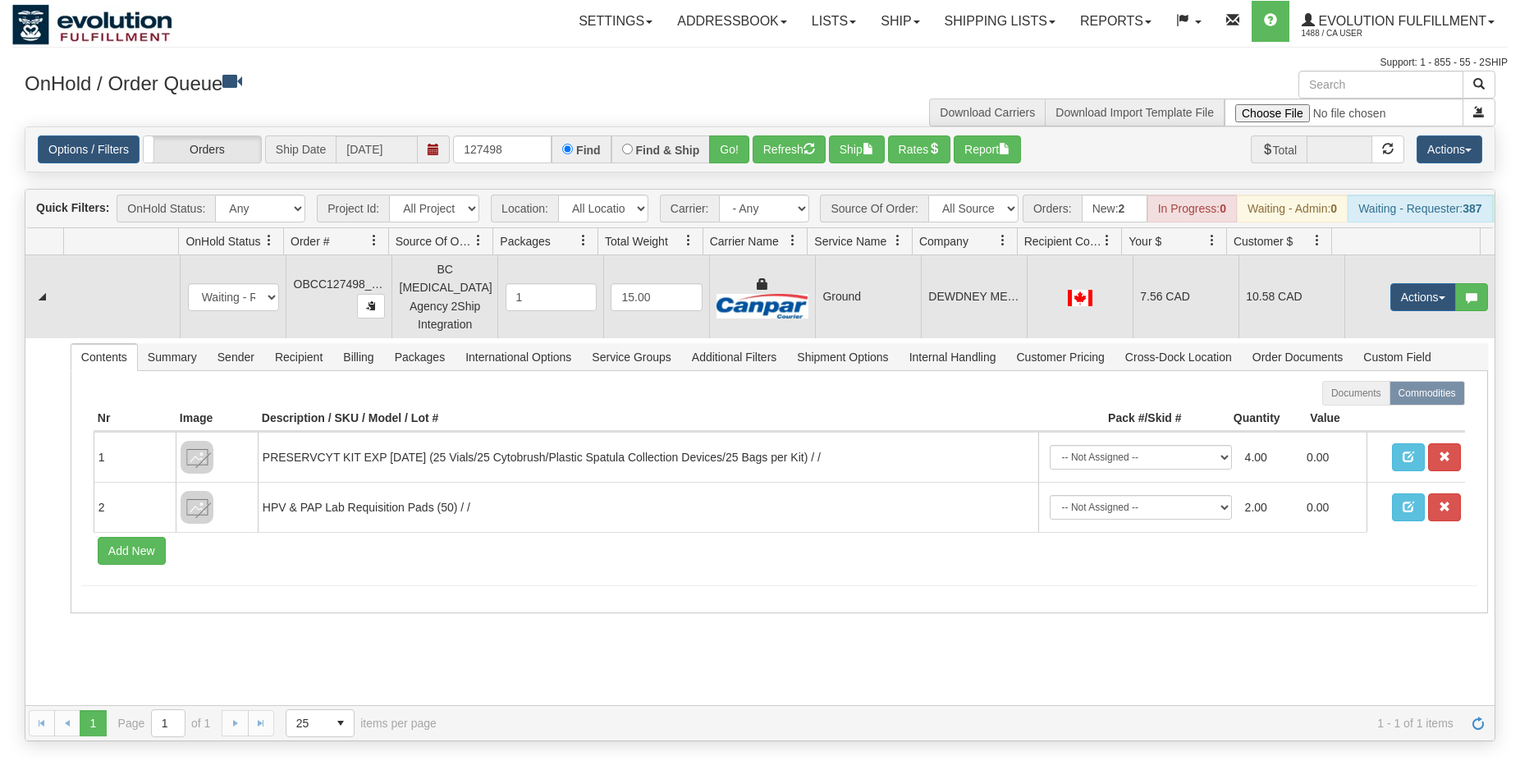
drag, startPoint x: 911, startPoint y: 312, endPoint x: 913, endPoint y: 293, distance: 19.1
click at [911, 312] on td "Ground" at bounding box center [868, 297] width 106 height 83
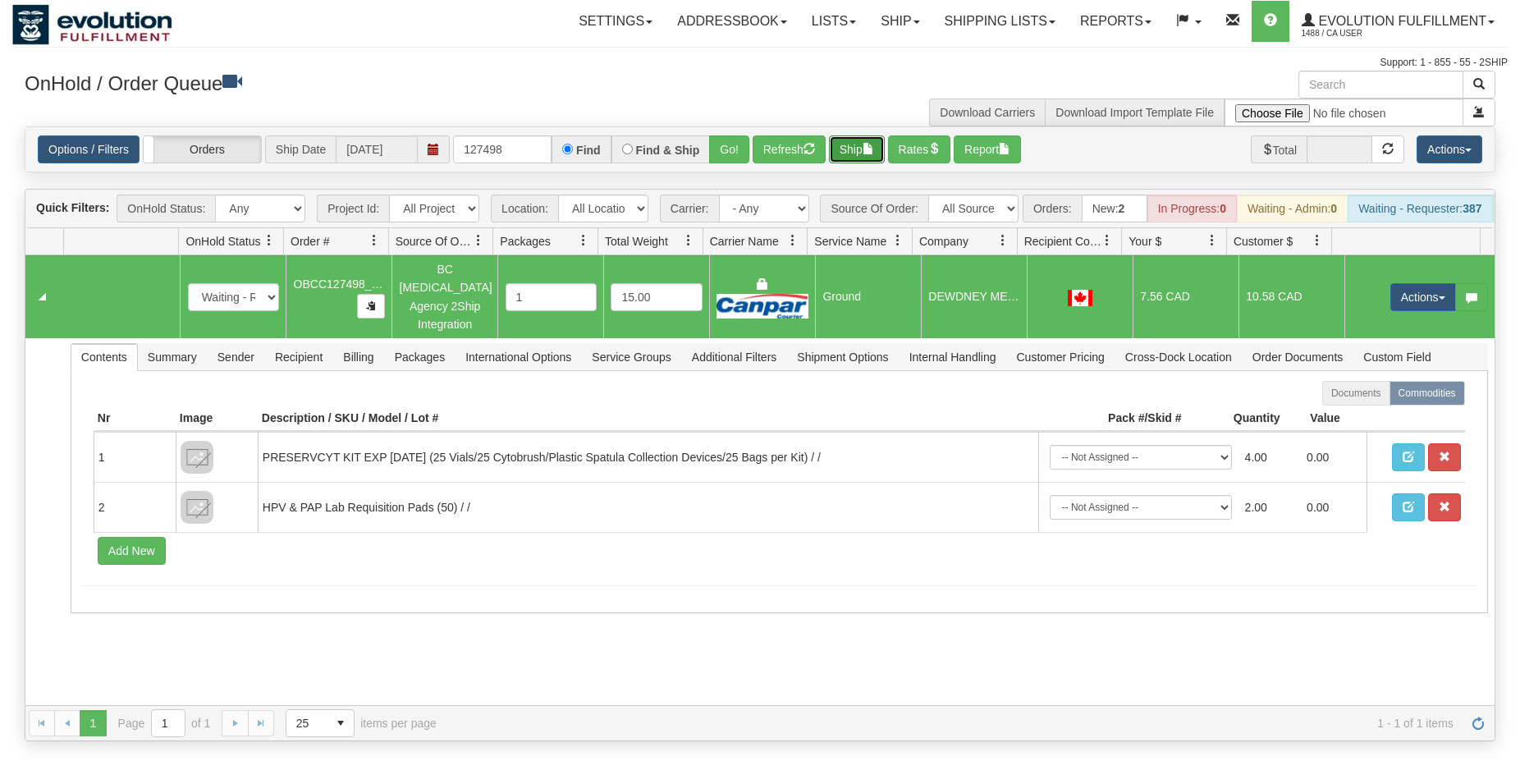
click at [854, 154] on button "Ship" at bounding box center [857, 149] width 55 height 28
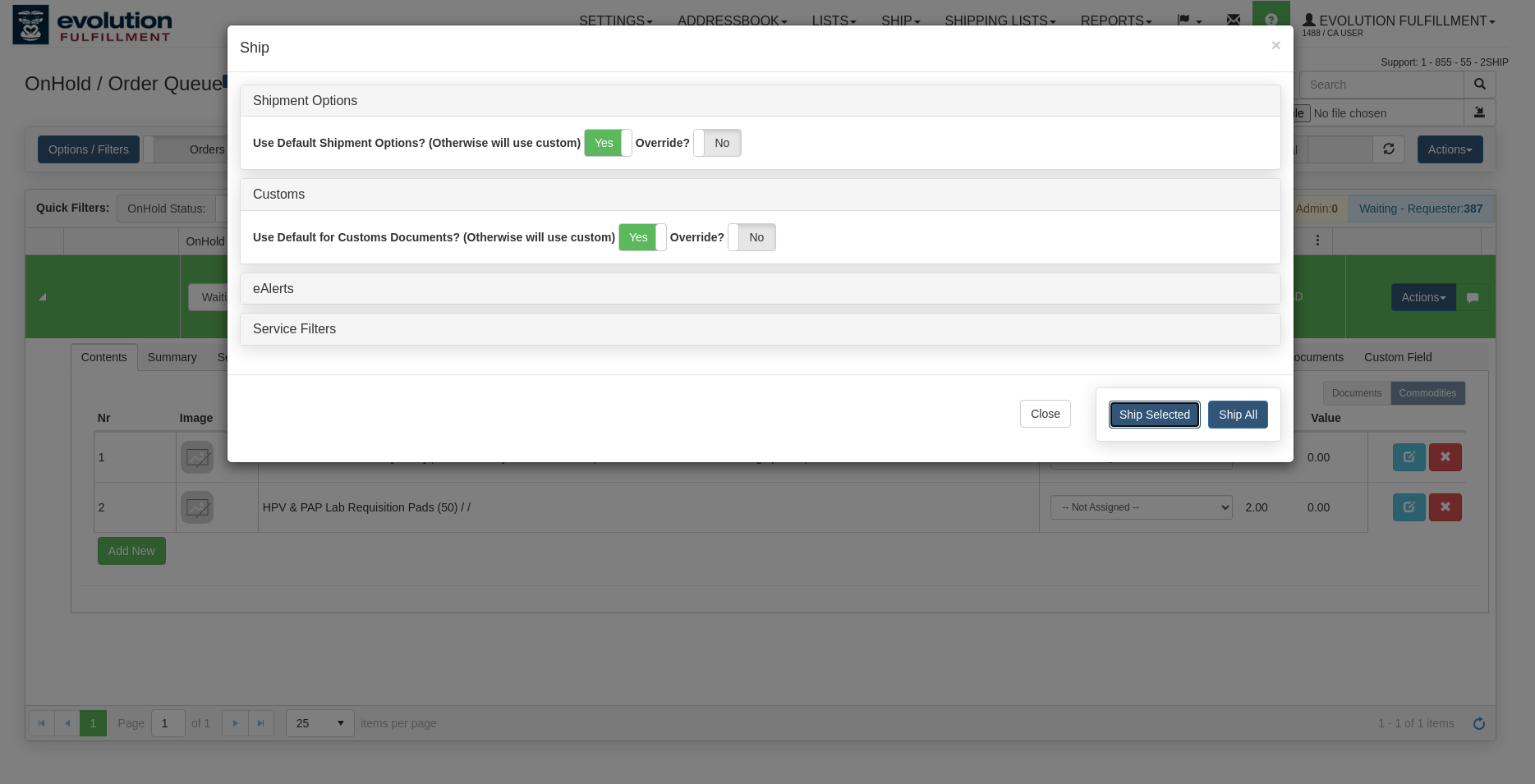
click at [1151, 408] on button "Ship Selected" at bounding box center [1154, 414] width 92 height 28
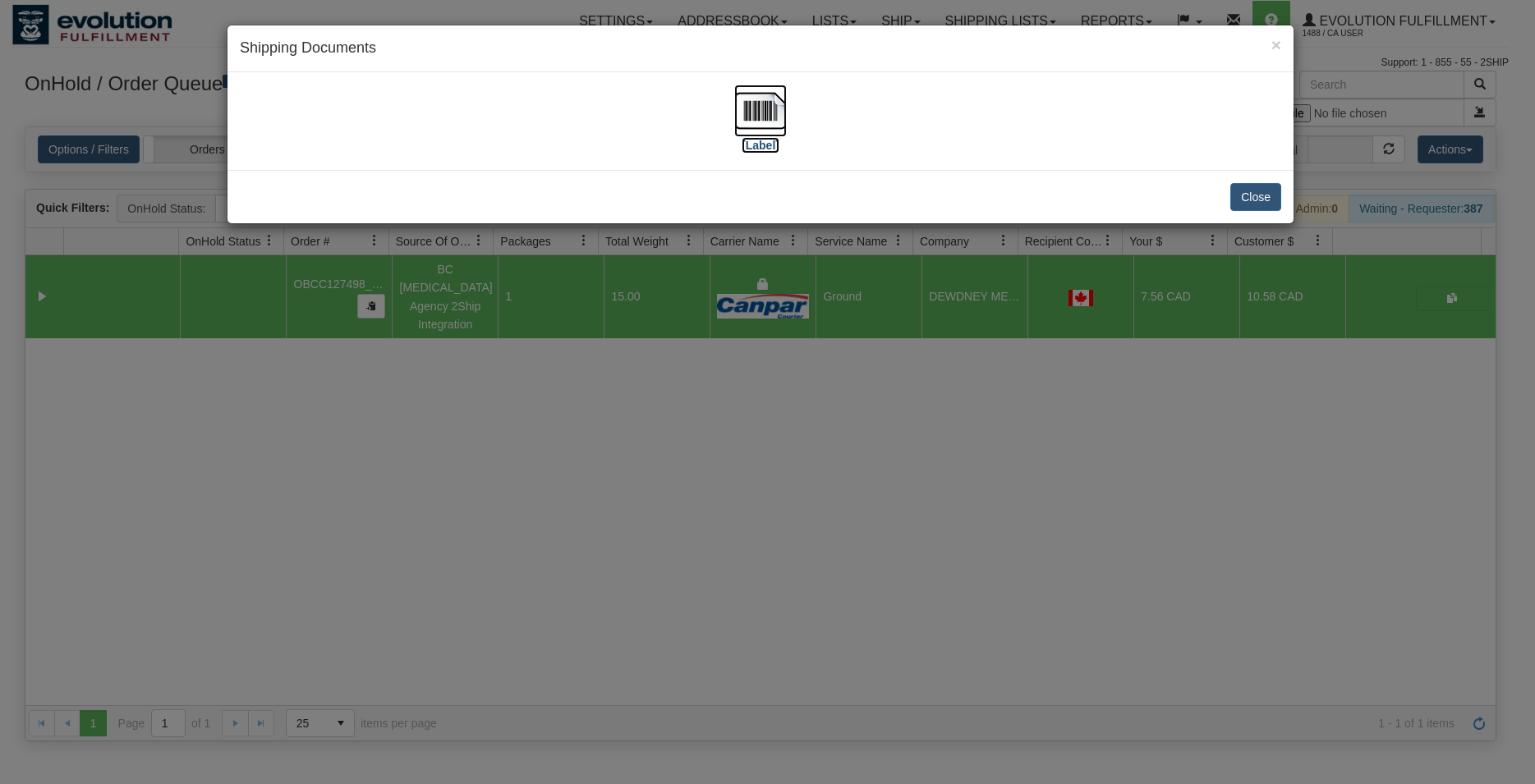
click at [753, 93] on img at bounding box center [760, 111] width 53 height 53
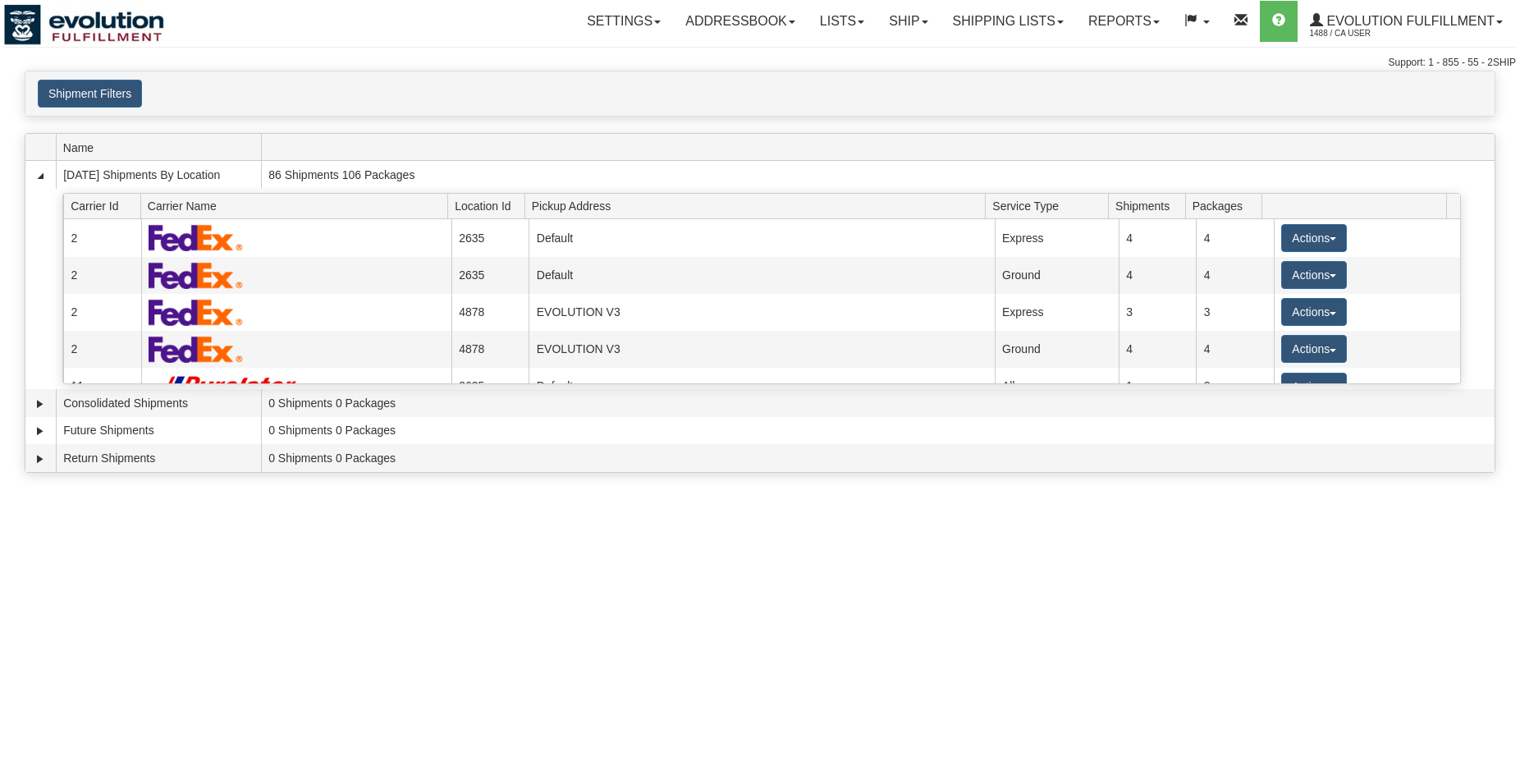
click at [100, 101] on button "Shipment Filters" at bounding box center [90, 93] width 104 height 28
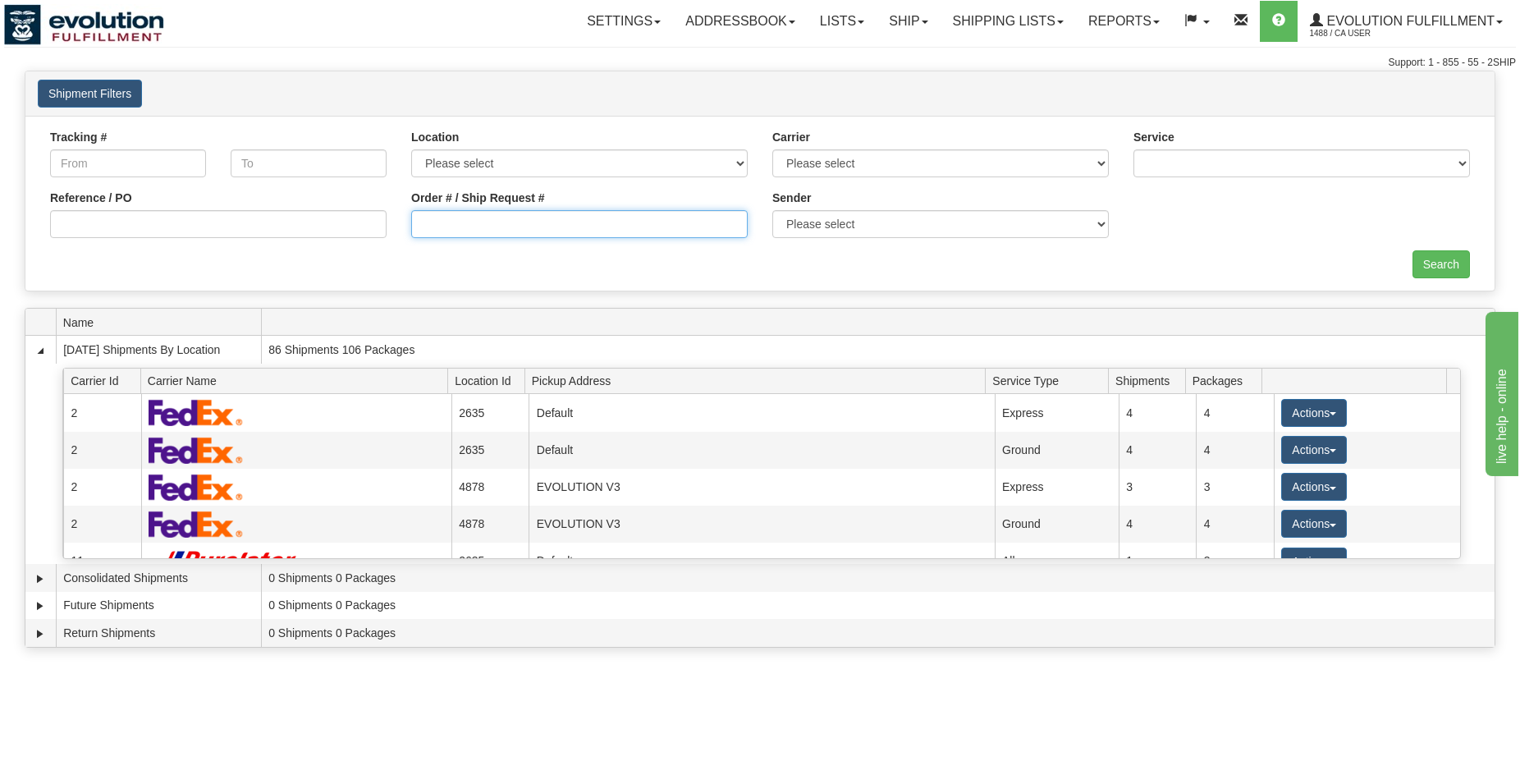
click at [539, 235] on input "Order # / Ship Request #" at bounding box center [579, 224] width 337 height 28
type input "720111"
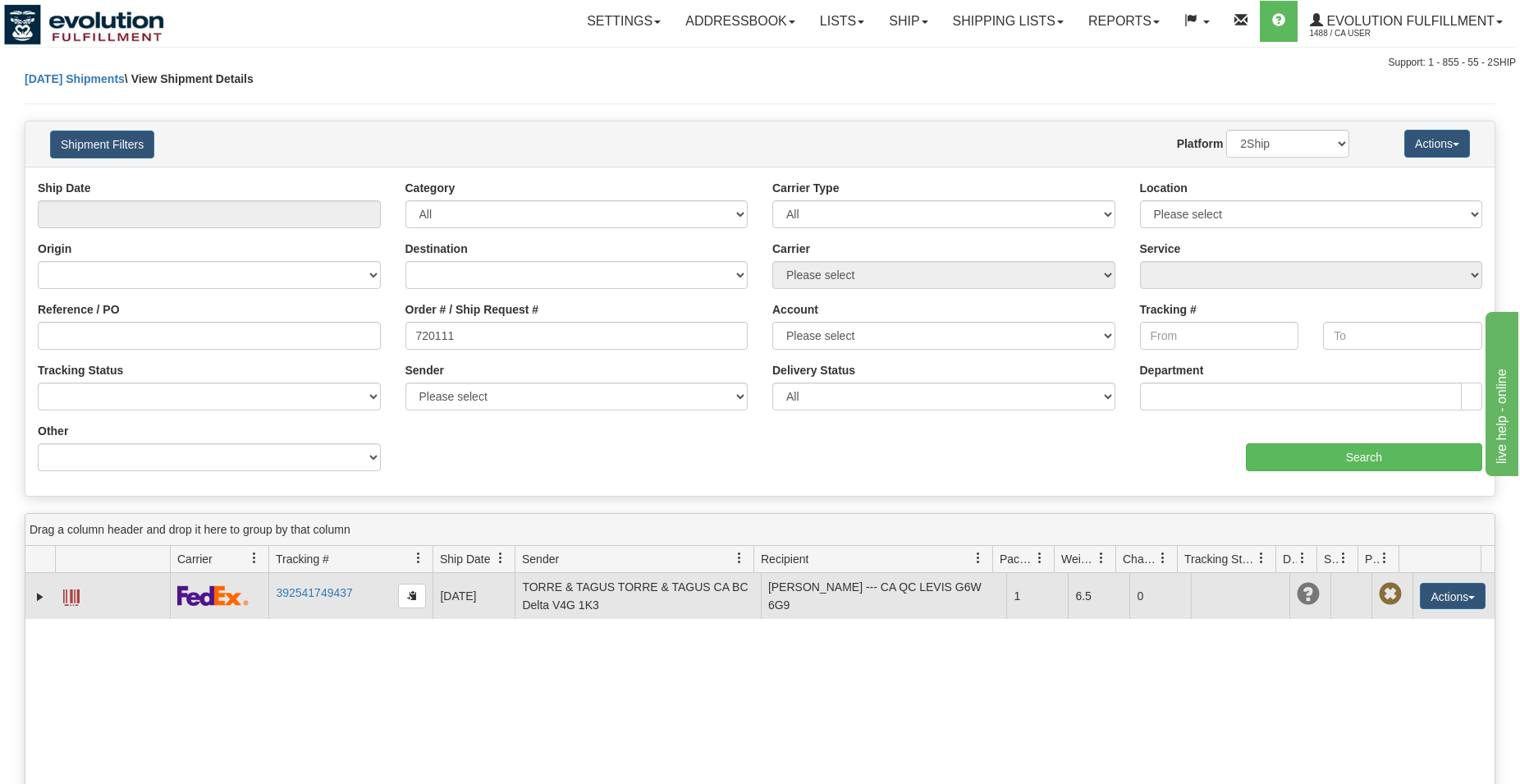
click at [79, 601] on span at bounding box center [71, 597] width 16 height 16
